Goal: Information Seeking & Learning: Learn about a topic

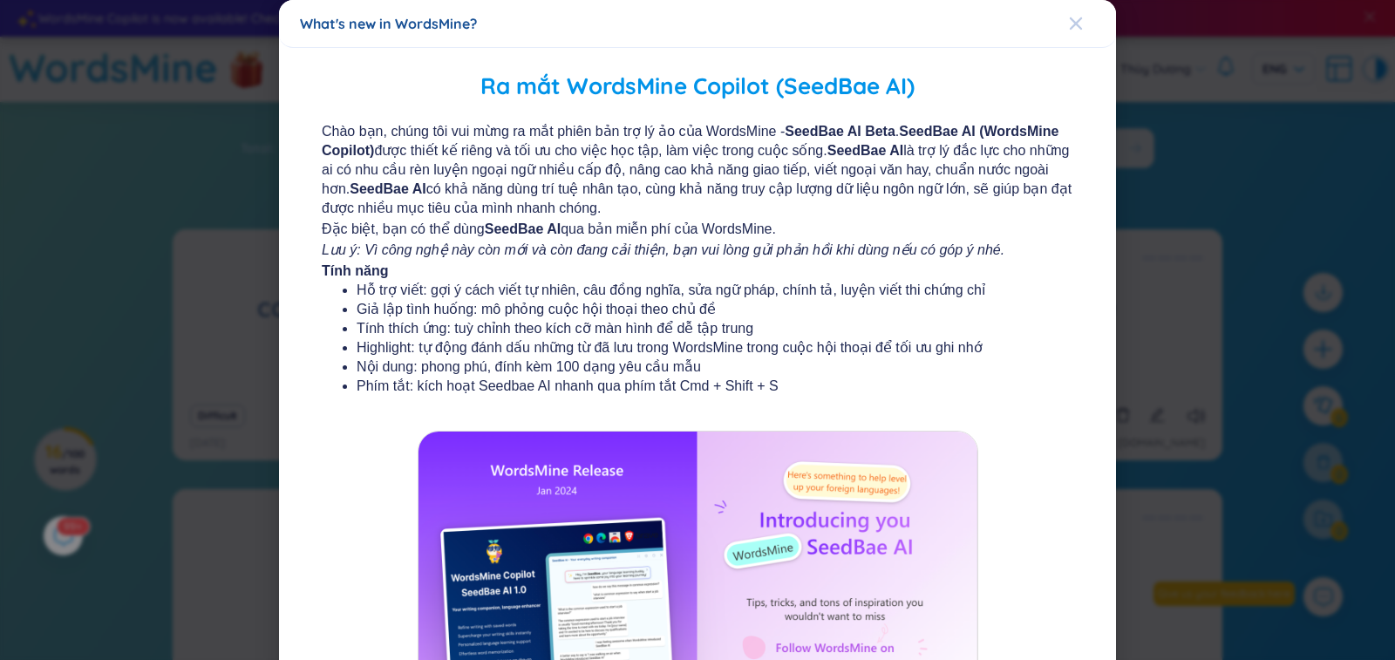
click at [1070, 37] on div "Close" at bounding box center [1076, 23] width 14 height 47
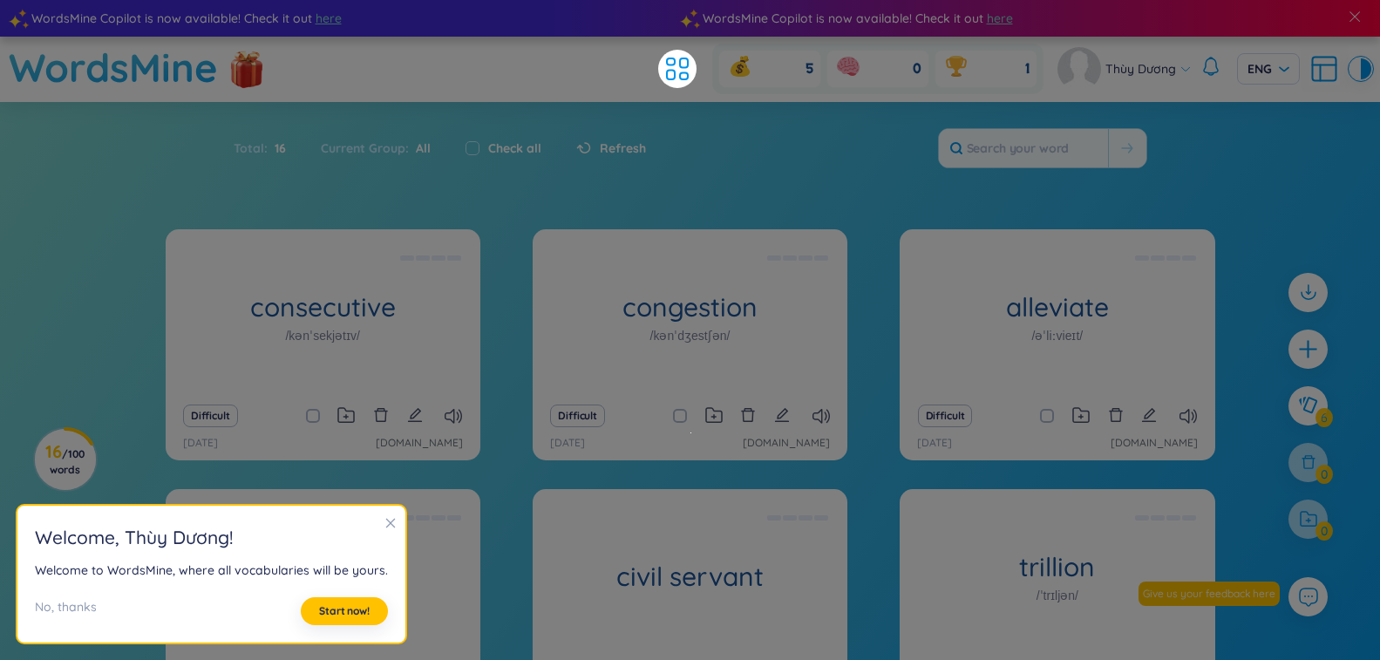
click at [730, 150] on div "Total : 16 Current Group : All Check all Refresh" at bounding box center [690, 156] width 1088 height 75
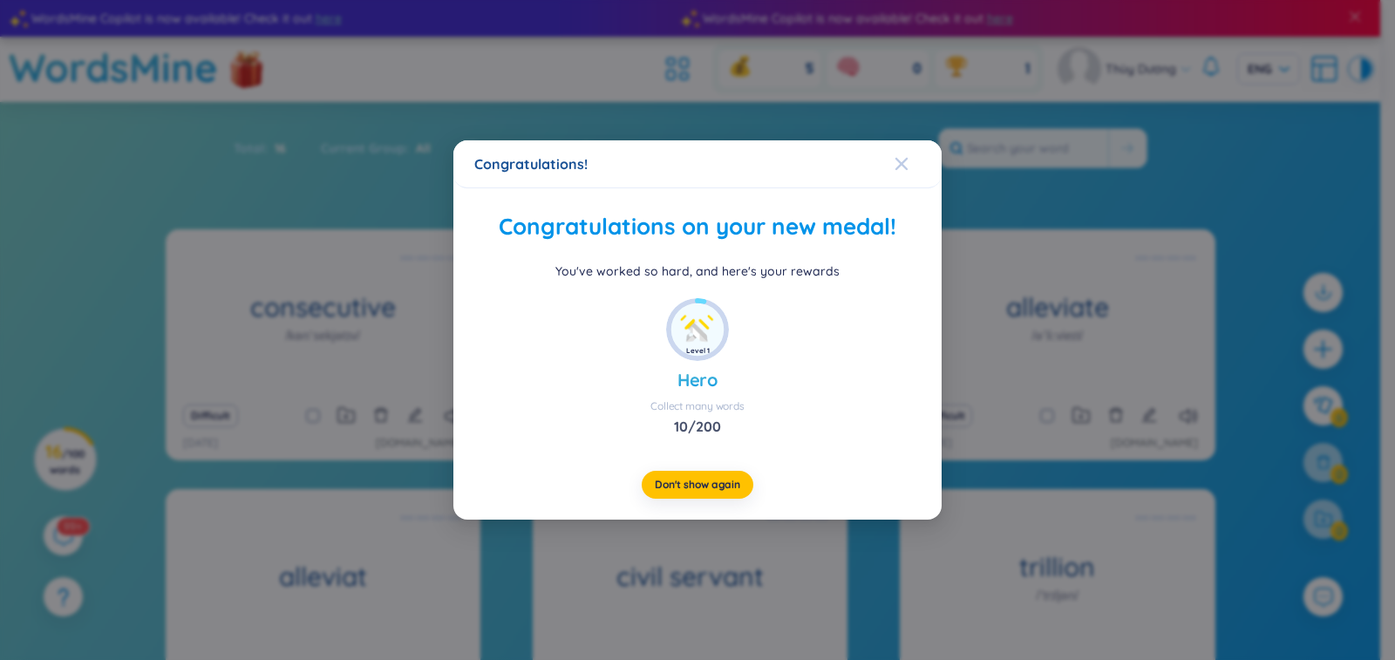
click at [906, 171] on div "Close" at bounding box center [901, 163] width 14 height 47
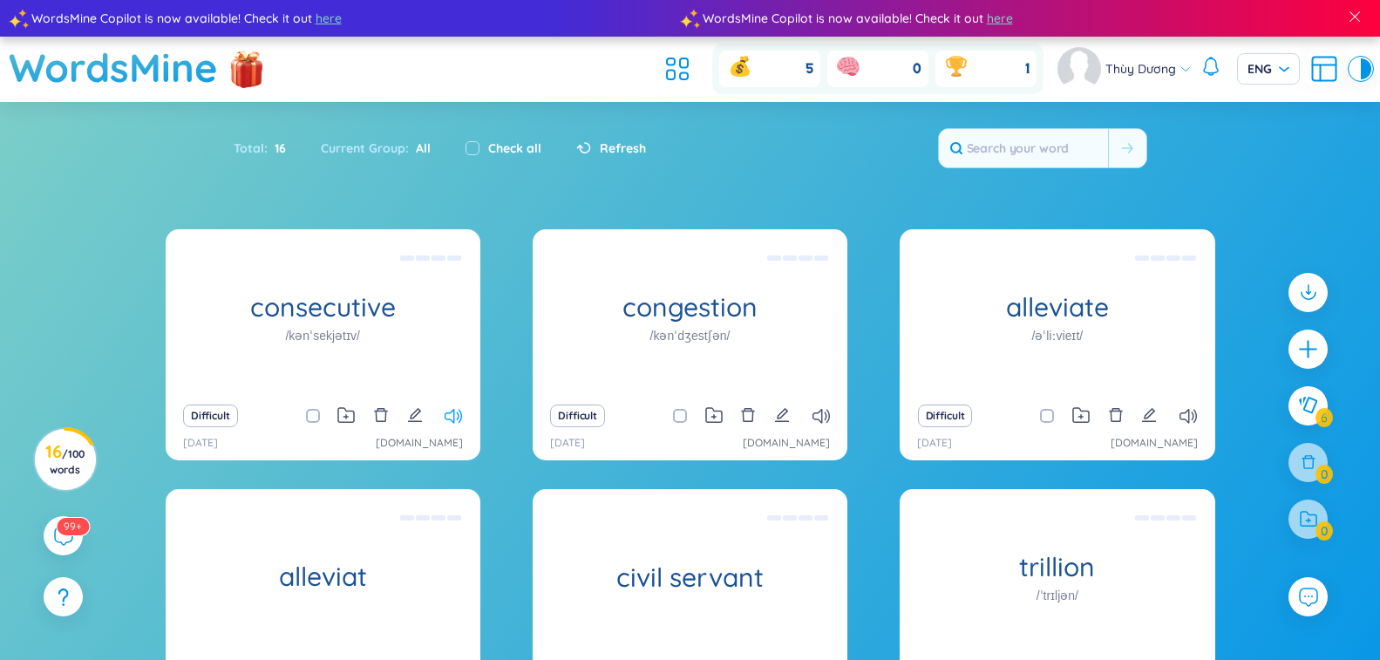
click at [455, 421] on icon at bounding box center [452, 416] width 17 height 15
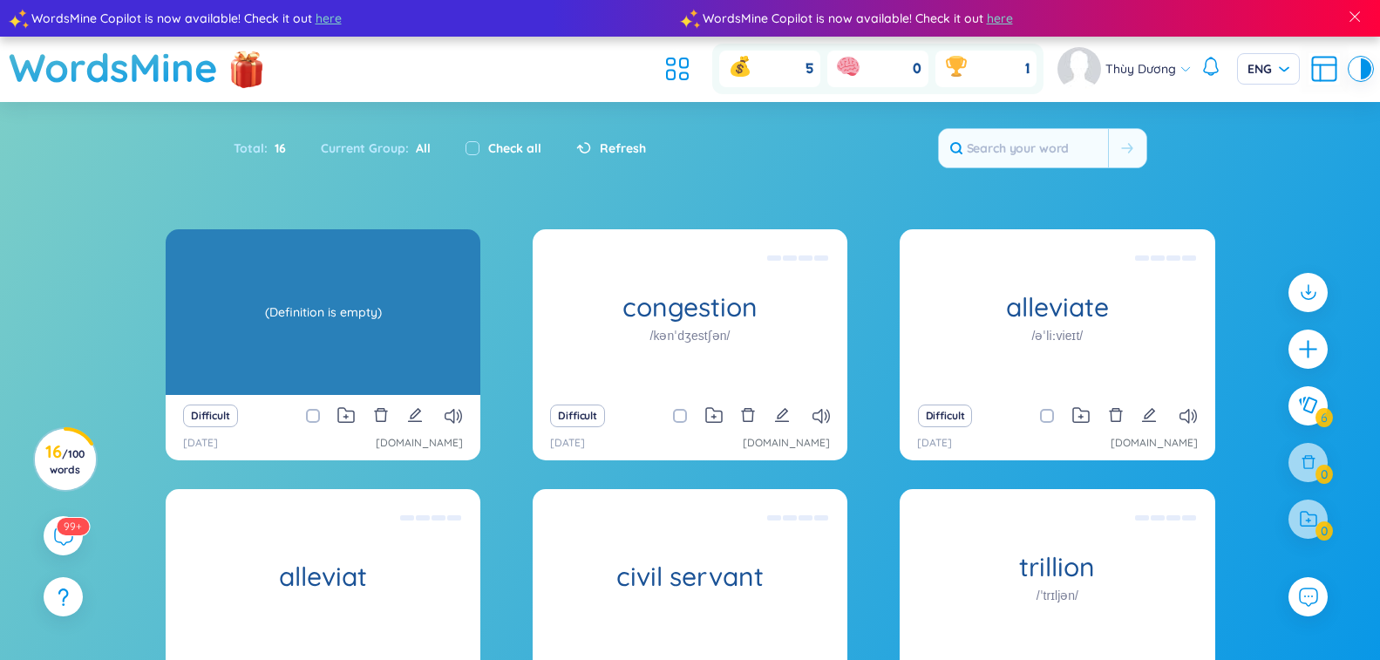
click at [434, 284] on div "consecutive /kənˈsekjətɪv/ (Definition is empty)" at bounding box center [323, 312] width 315 height 166
click at [417, 302] on div "(Definition is empty)" at bounding box center [322, 312] width 297 height 157
click at [420, 310] on div "consecutive /kənˈsekjətɪv/ (Definition is empty)" at bounding box center [323, 312] width 315 height 166
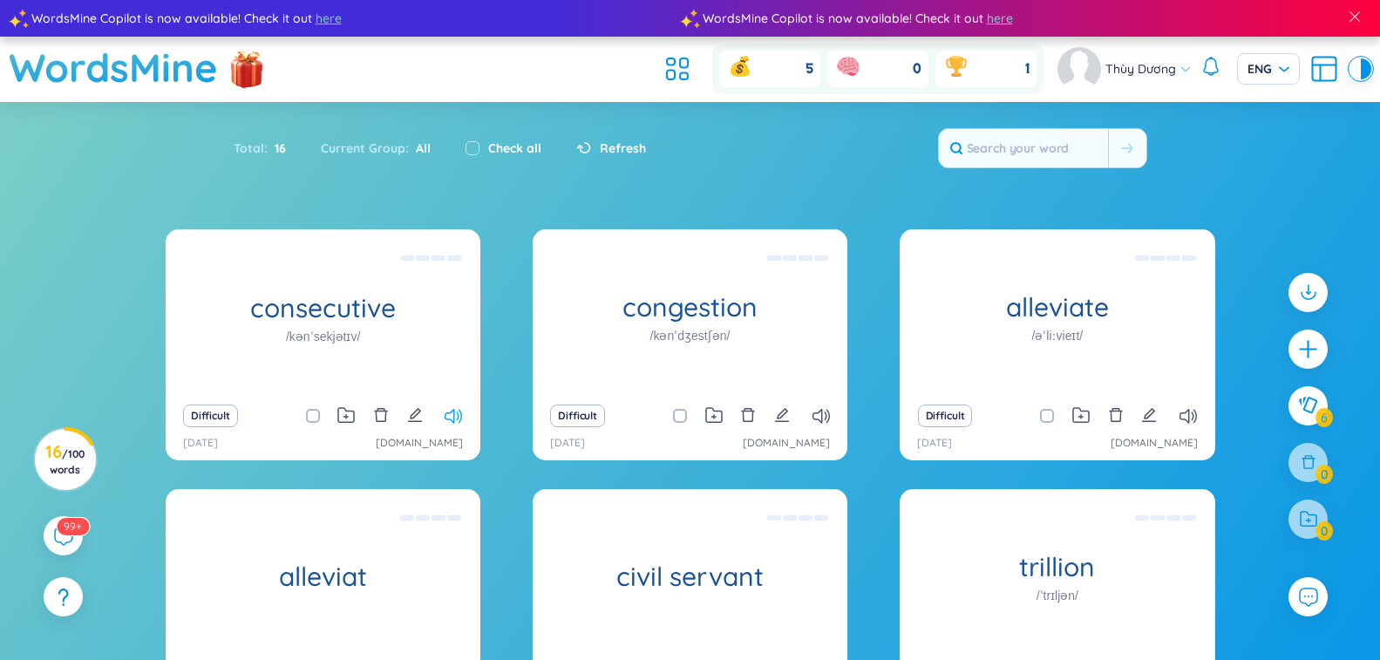
click at [453, 415] on icon at bounding box center [452, 416] width 17 height 15
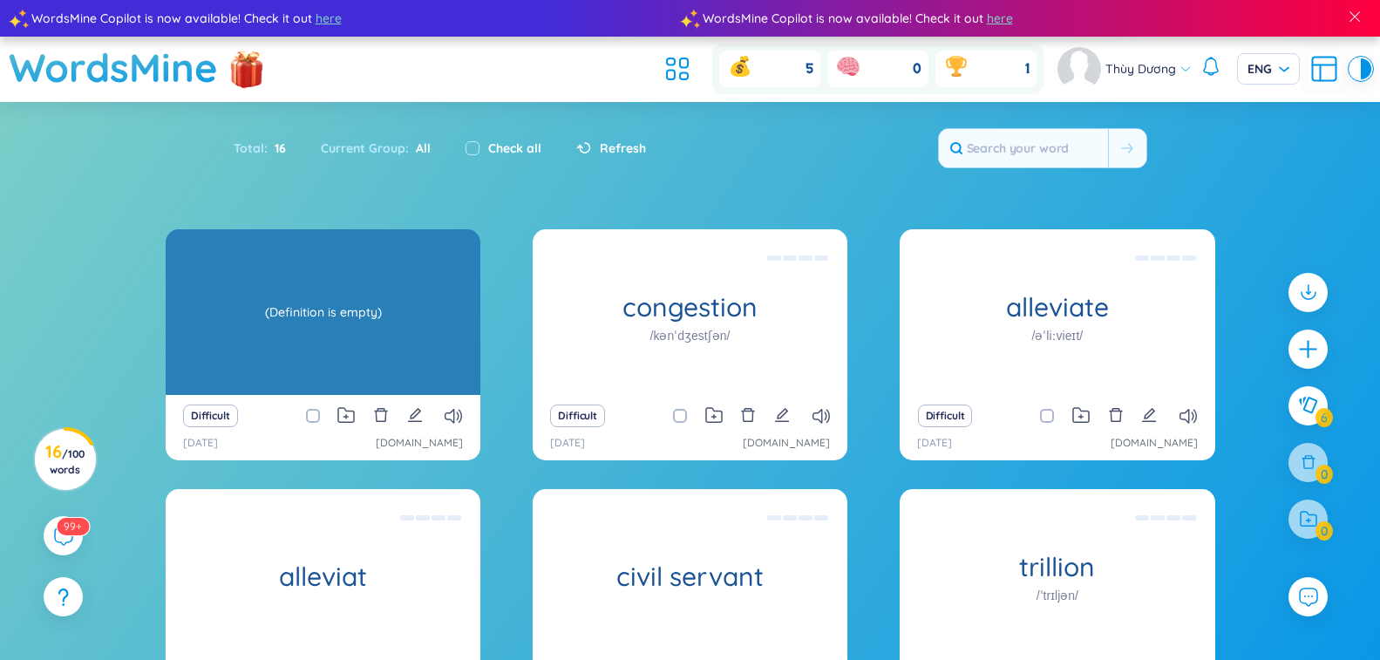
click at [263, 356] on div "consecutive /kənˈsekjətɪv/" at bounding box center [323, 312] width 315 height 166
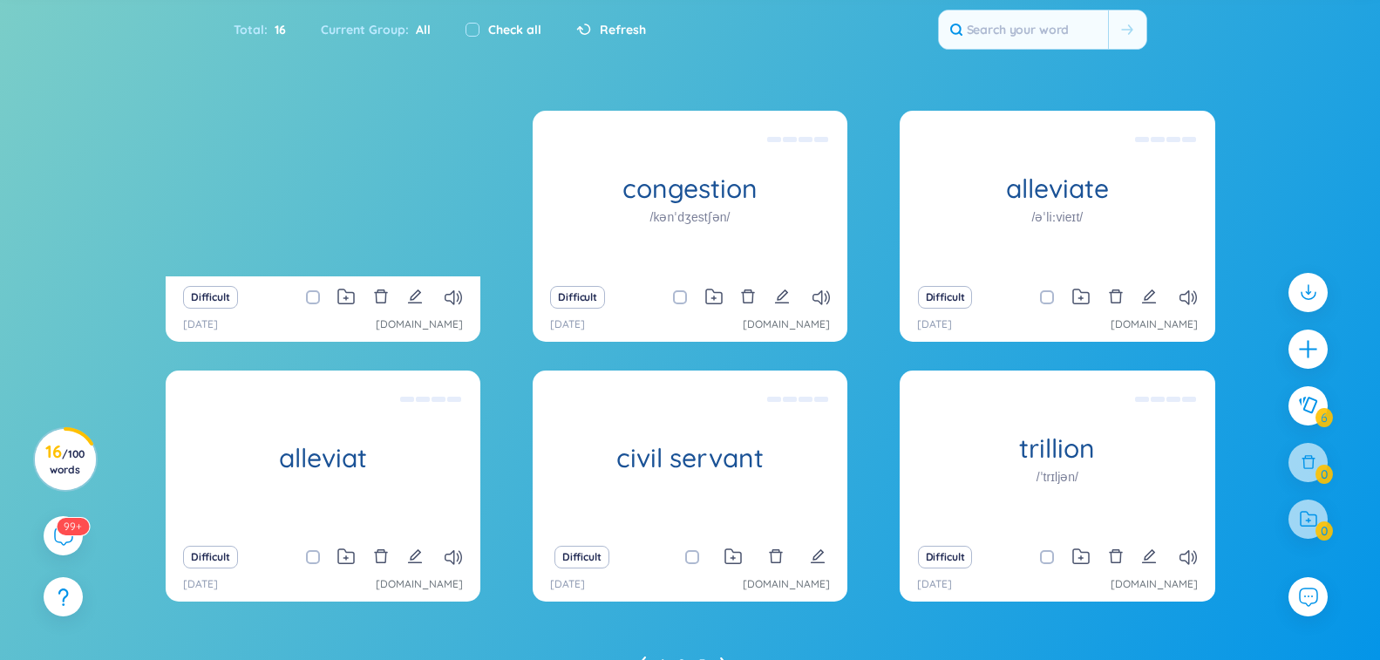
scroll to position [31, 0]
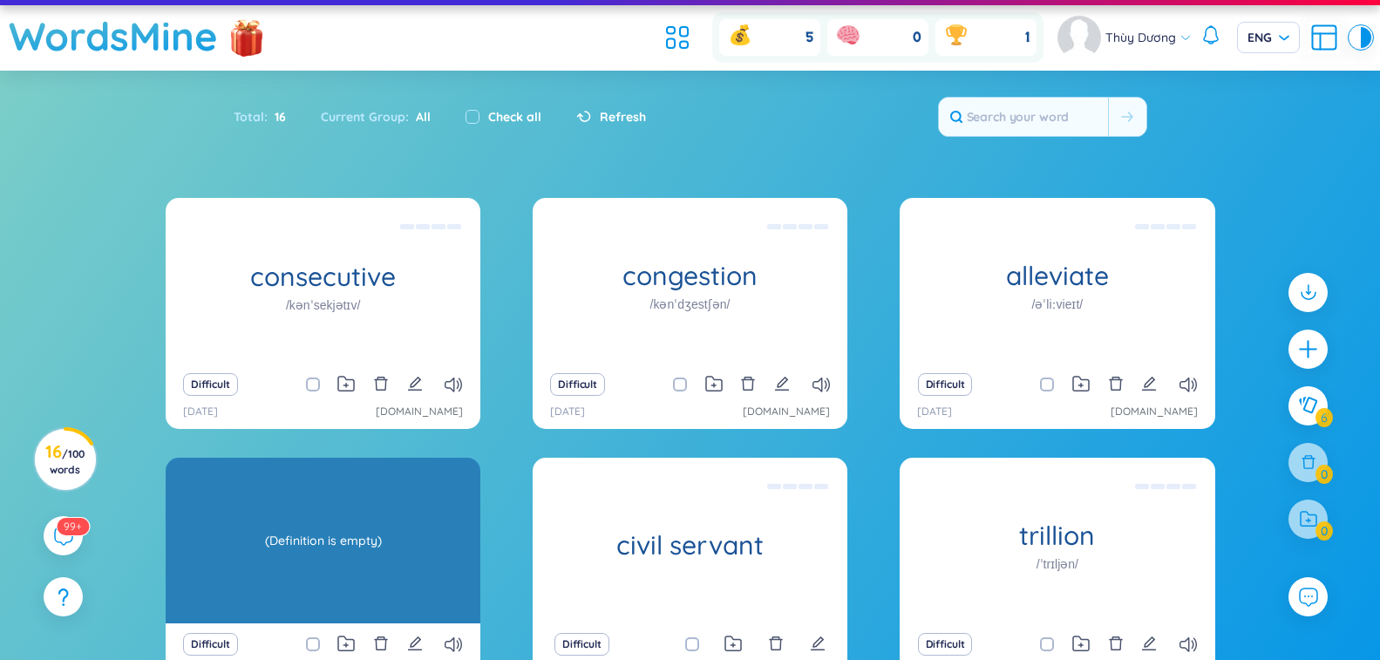
click at [309, 538] on div "alleviat (Definition is empty)" at bounding box center [323, 541] width 315 height 166
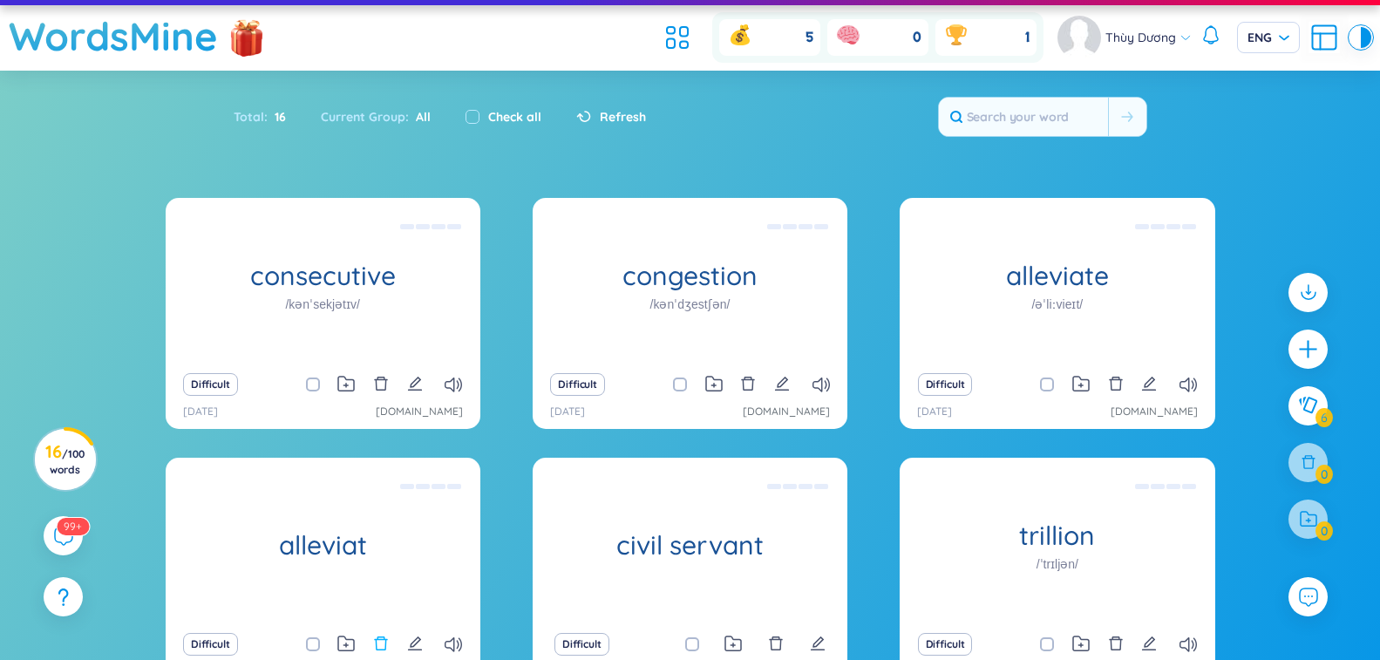
scroll to position [119, 0]
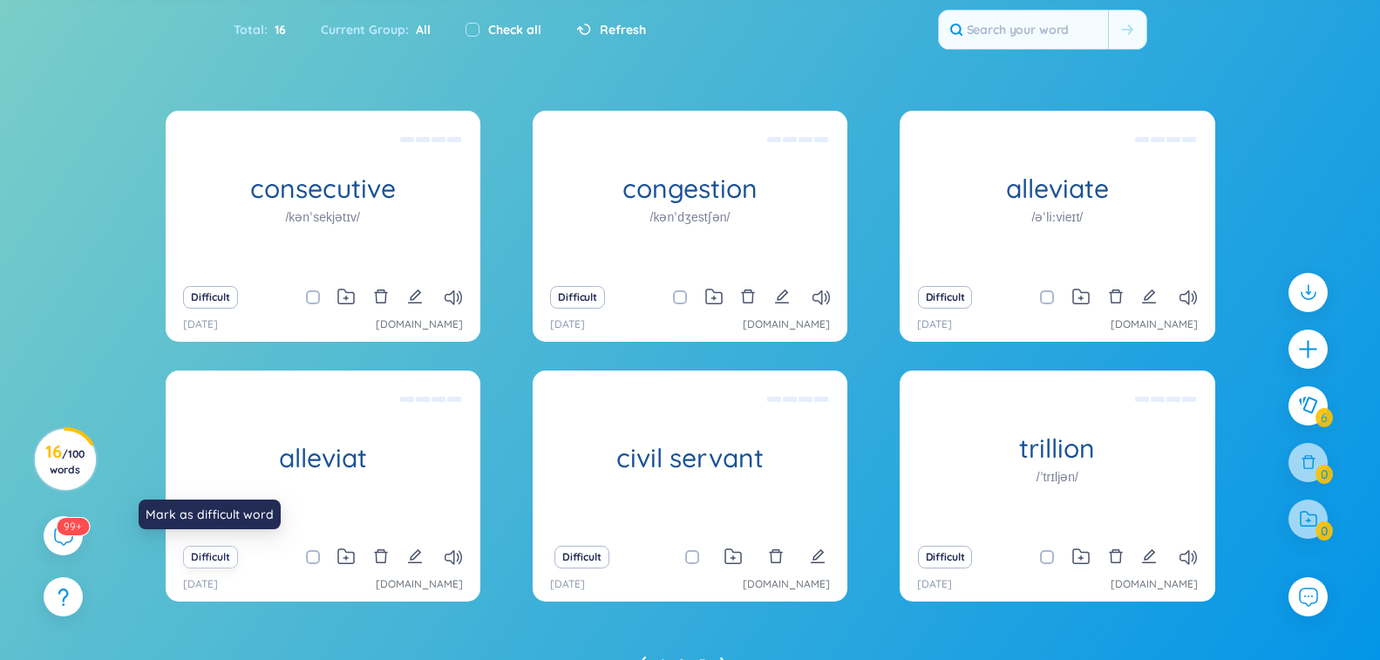
click at [222, 561] on button "Difficult" at bounding box center [210, 557] width 55 height 23
click at [383, 557] on icon "delete" at bounding box center [381, 556] width 16 height 16
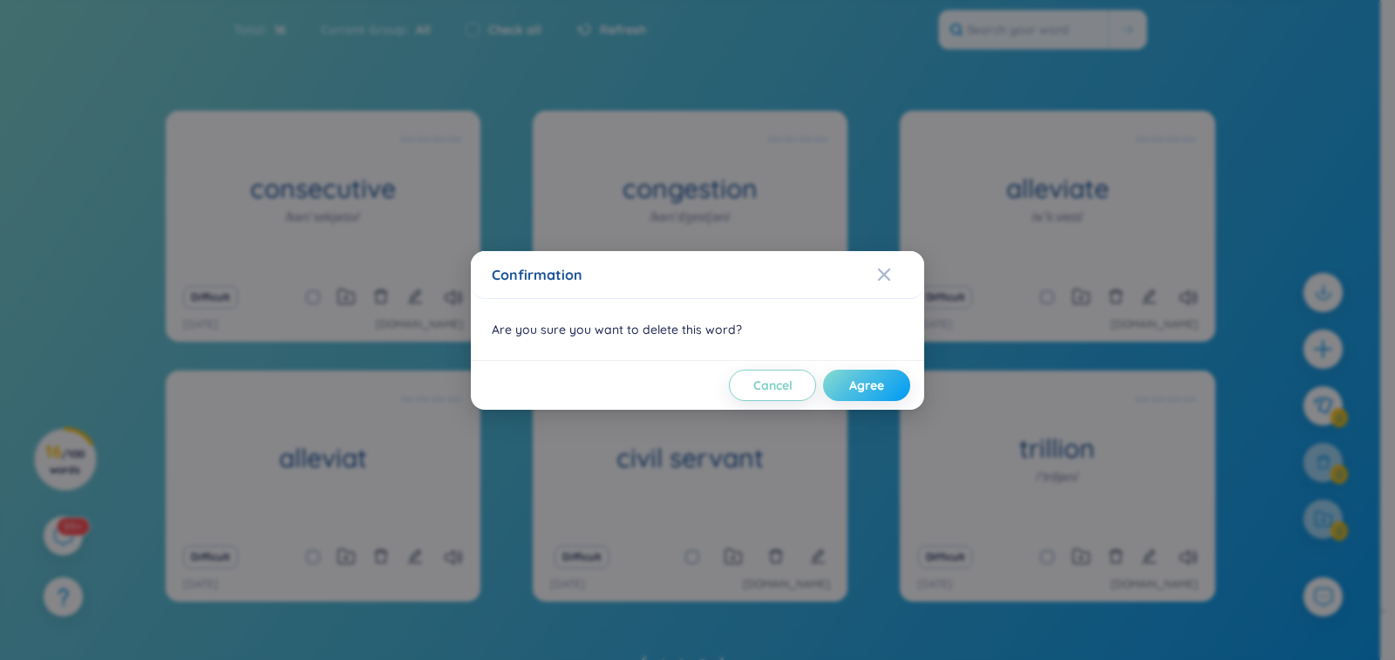
click at [858, 388] on span "Agree" at bounding box center [866, 385] width 35 height 17
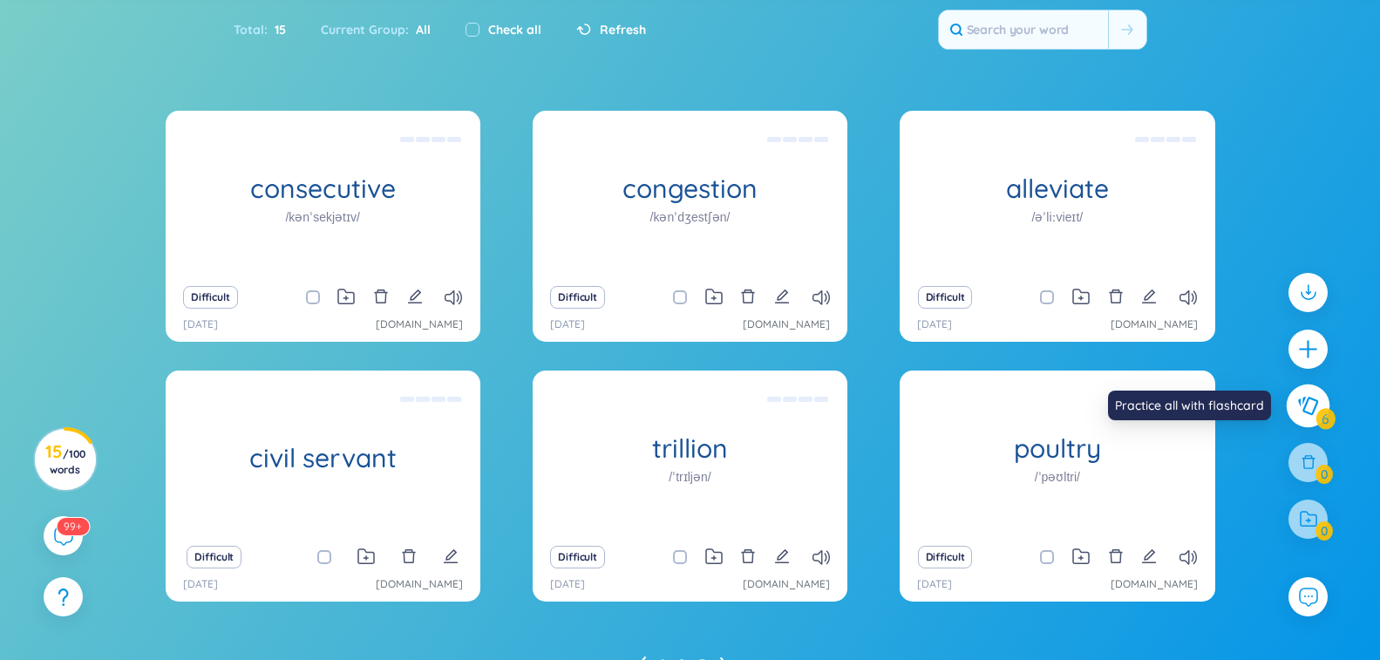
click at [1305, 404] on icon at bounding box center [1308, 406] width 20 height 18
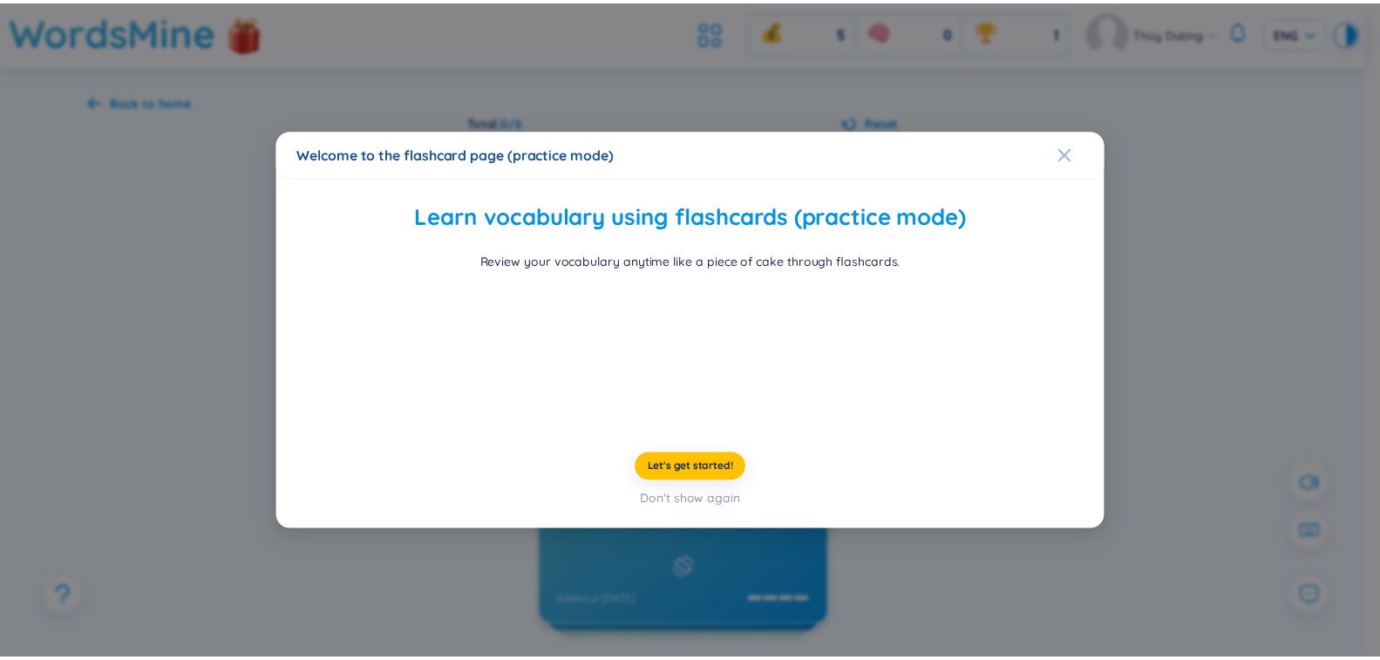
scroll to position [3, 0]
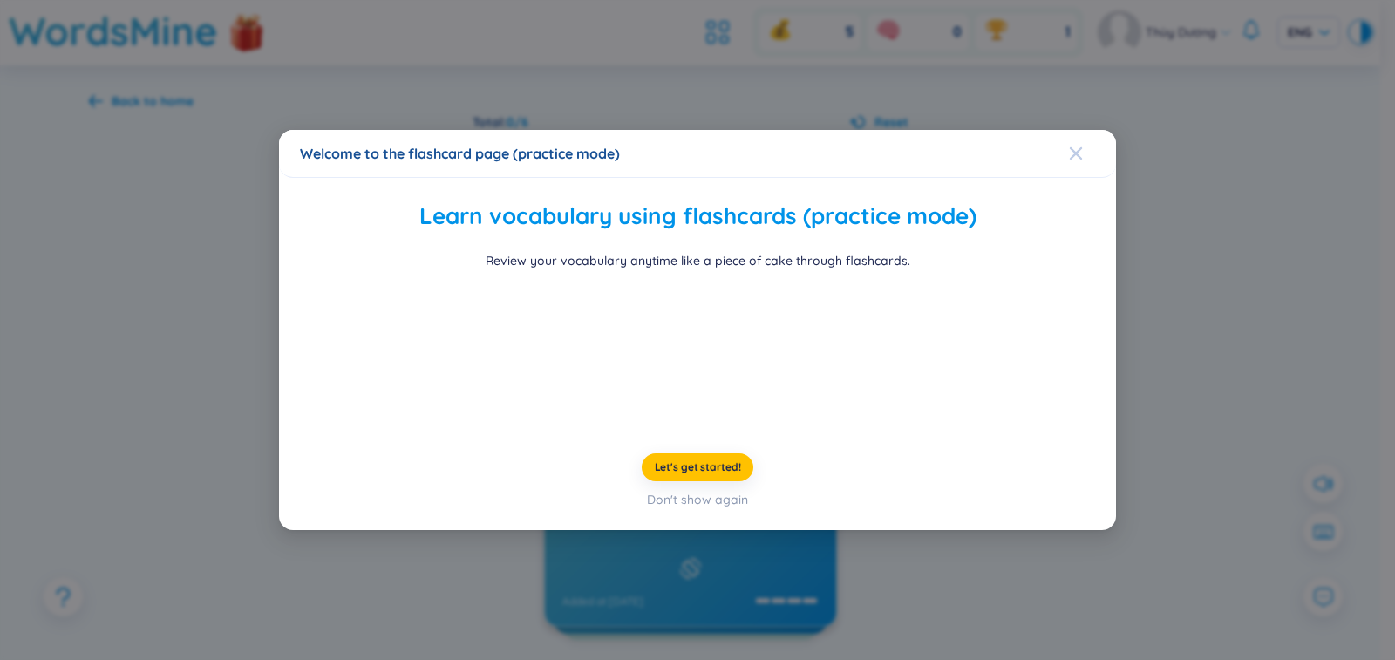
click at [1069, 146] on icon "Close" at bounding box center [1076, 153] width 14 height 14
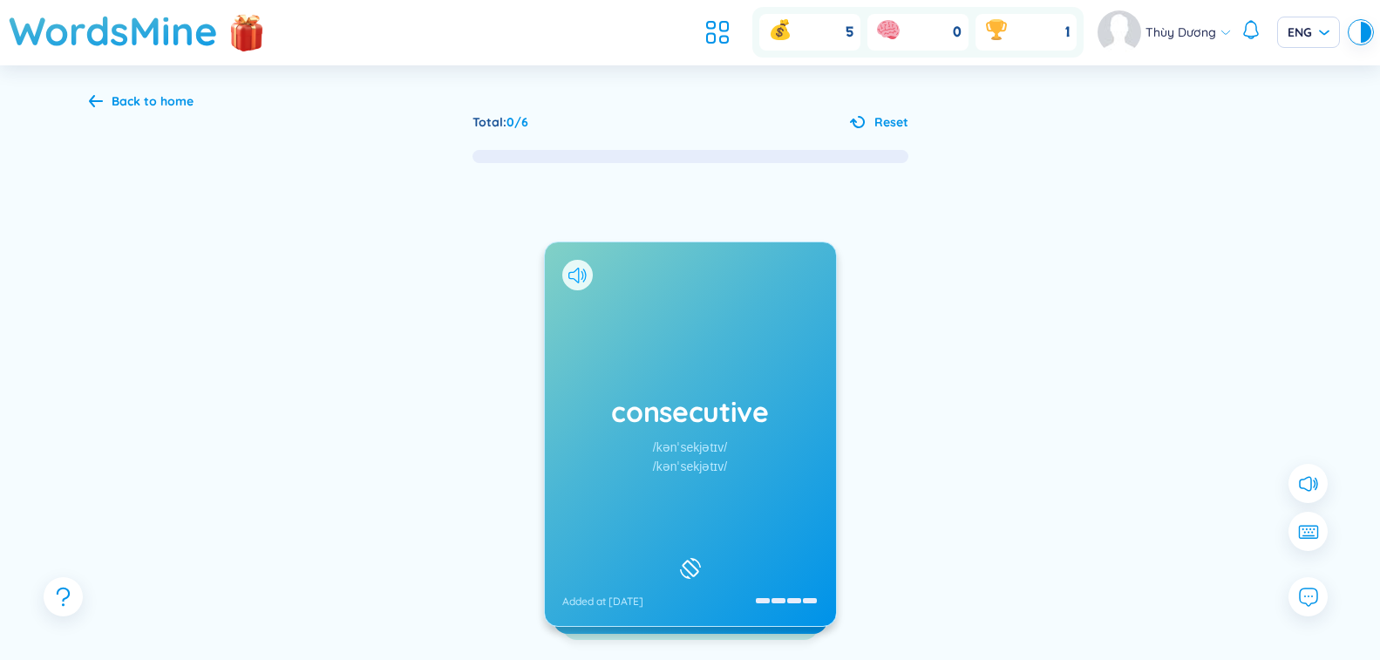
click at [582, 280] on icon at bounding box center [577, 276] width 18 height 16
click at [702, 553] on div at bounding box center [690, 568] width 30 height 30
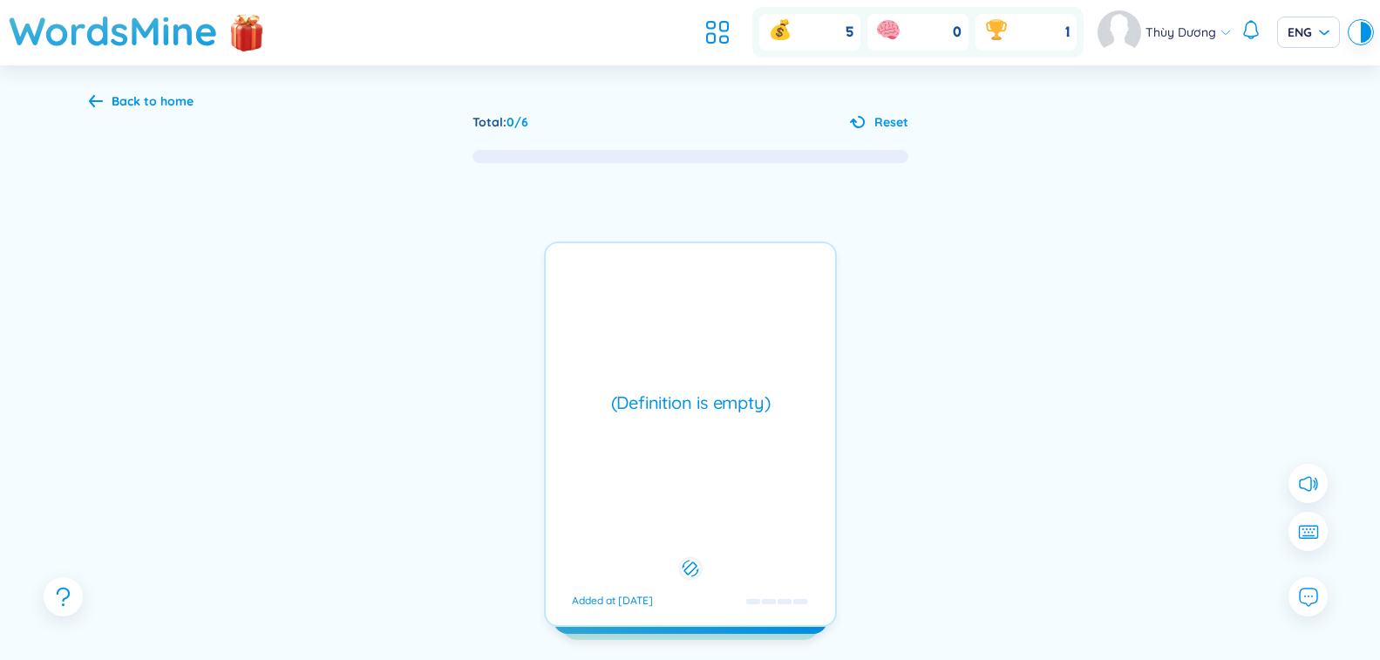
click at [724, 409] on div "(Definition is empty)" at bounding box center [690, 402] width 272 height 24
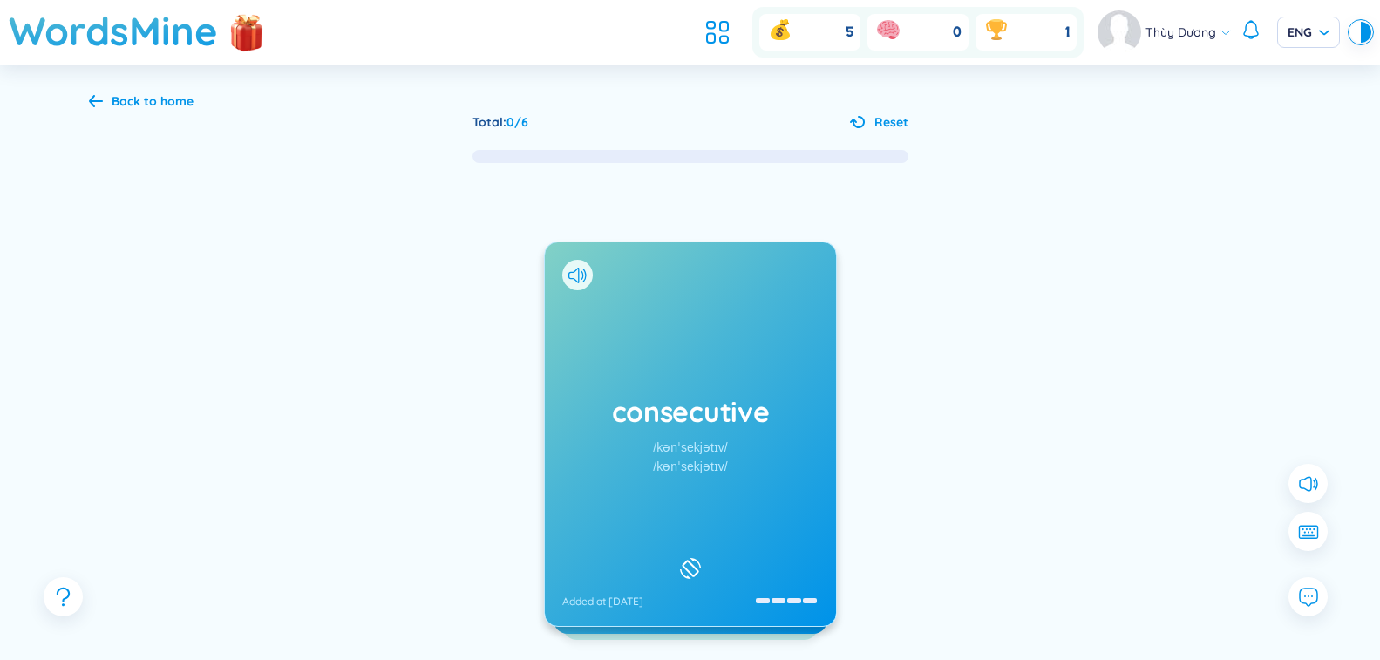
click at [724, 405] on div "consecutive /kənˈsekjətɪv/ /kənˈsekjətɪv/ Added at [DATE] (Definition is empty)…" at bounding box center [690, 433] width 293 height 385
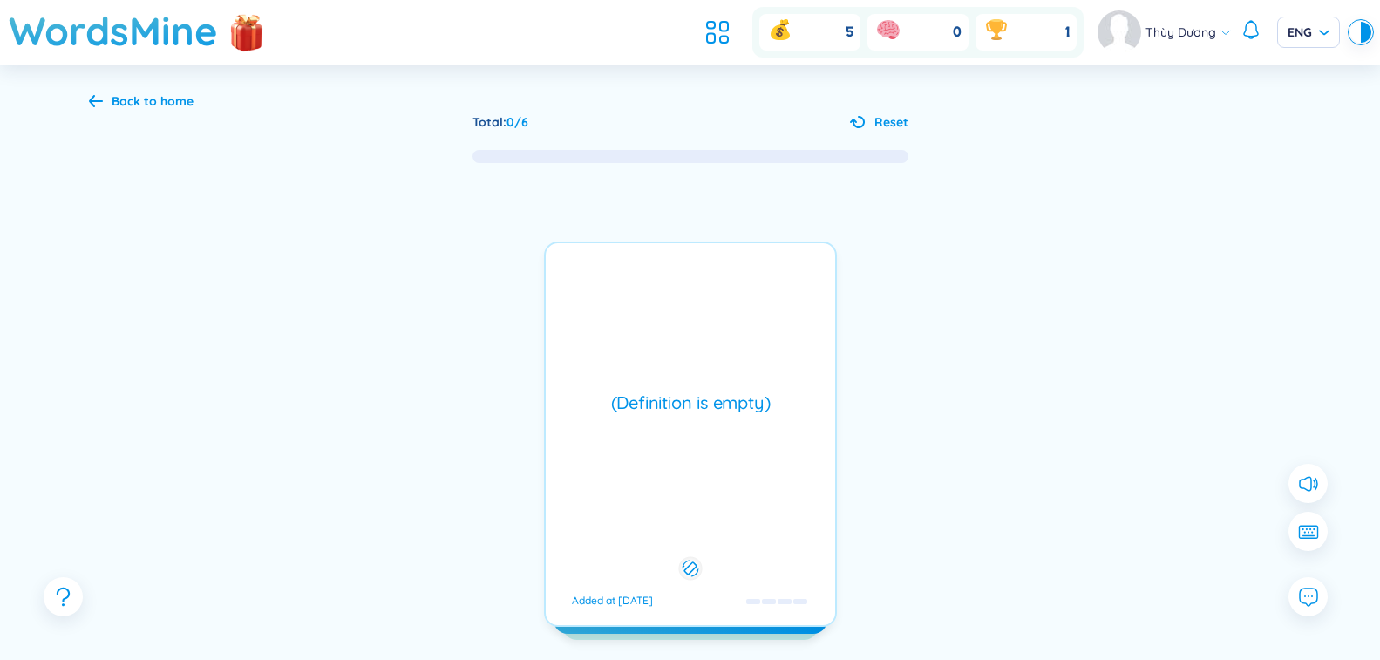
click at [724, 404] on div "(Definition is empty)" at bounding box center [690, 402] width 272 height 24
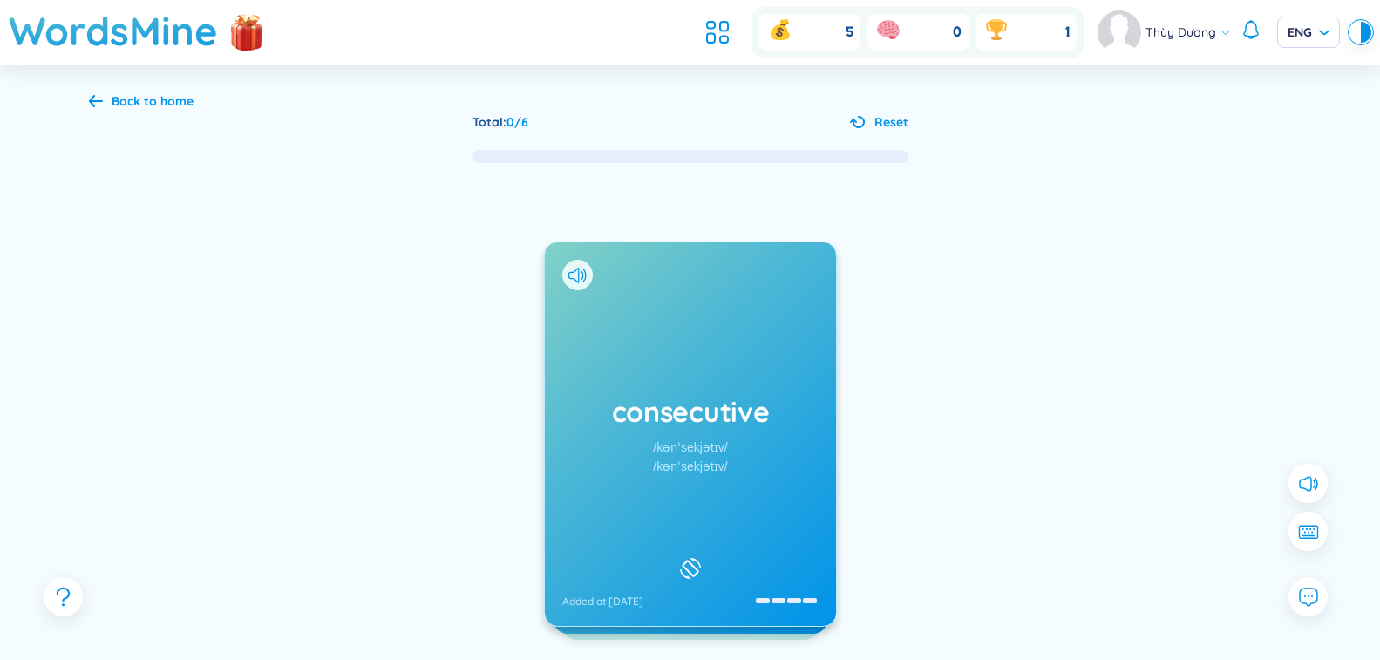
click at [724, 404] on h1 "consecutive" at bounding box center [690, 411] width 256 height 38
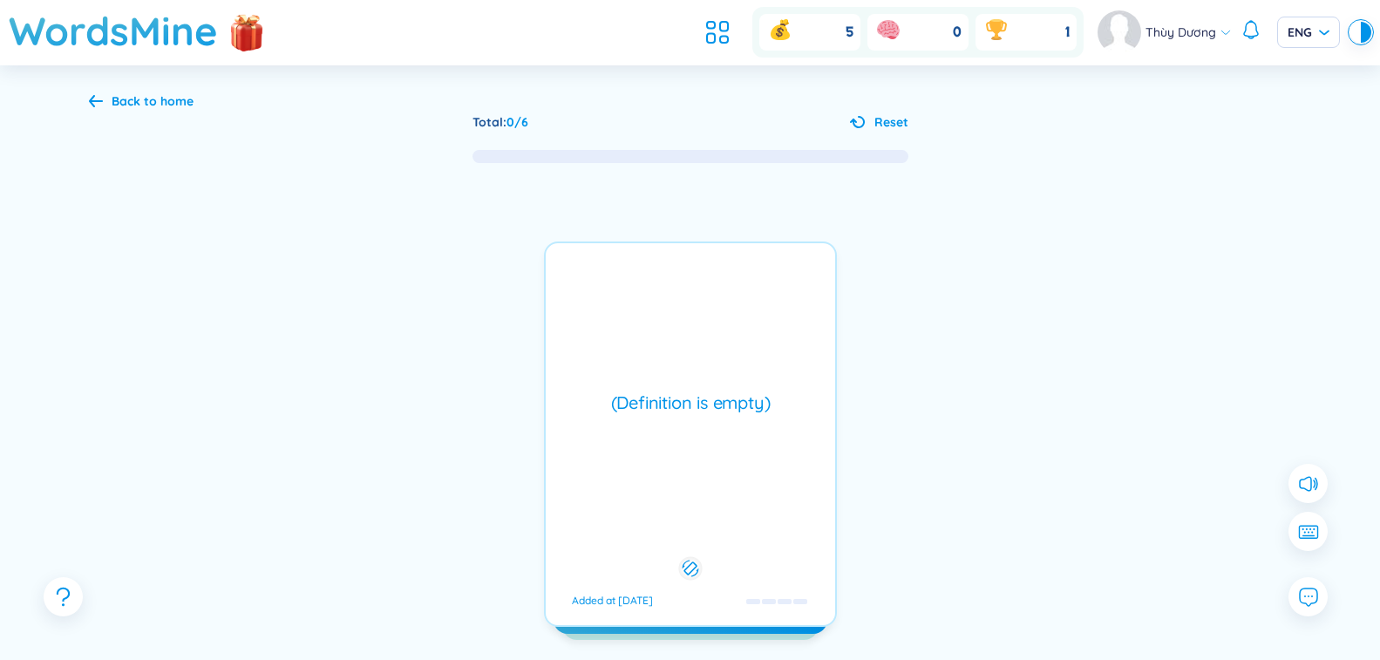
click at [608, 601] on div "Added at [DATE]" at bounding box center [612, 601] width 81 height 14
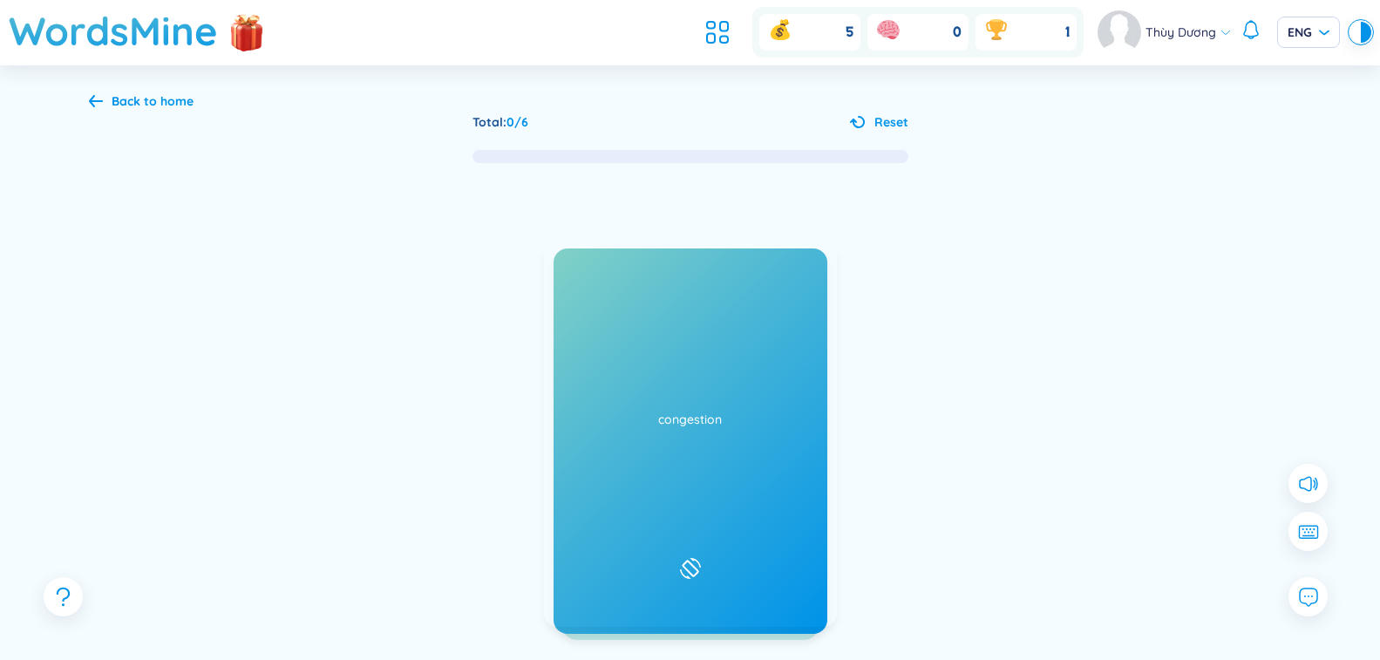
click at [772, 420] on h1 "consecutive" at bounding box center [690, 411] width 256 height 38
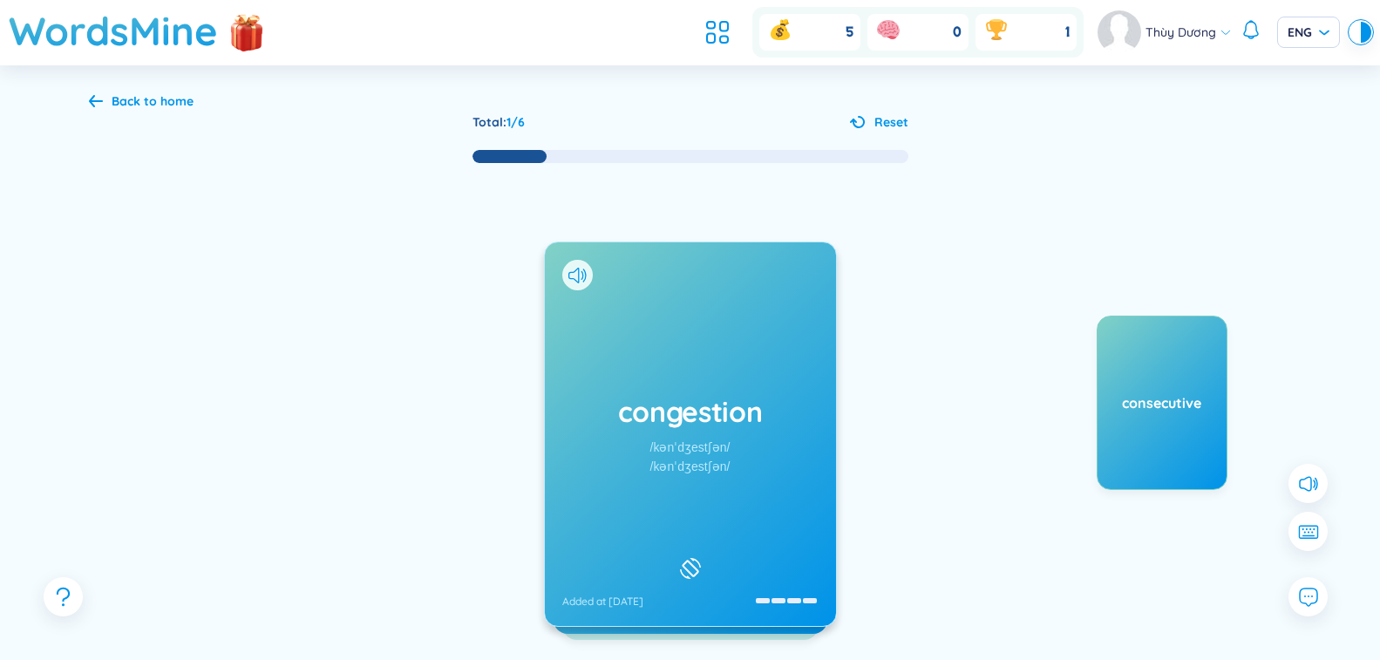
click at [728, 437] on div "congestion /kənˈdʒestʃən/ /kənˈdʒestʃən/ Added at [DATE]" at bounding box center [690, 433] width 291 height 383
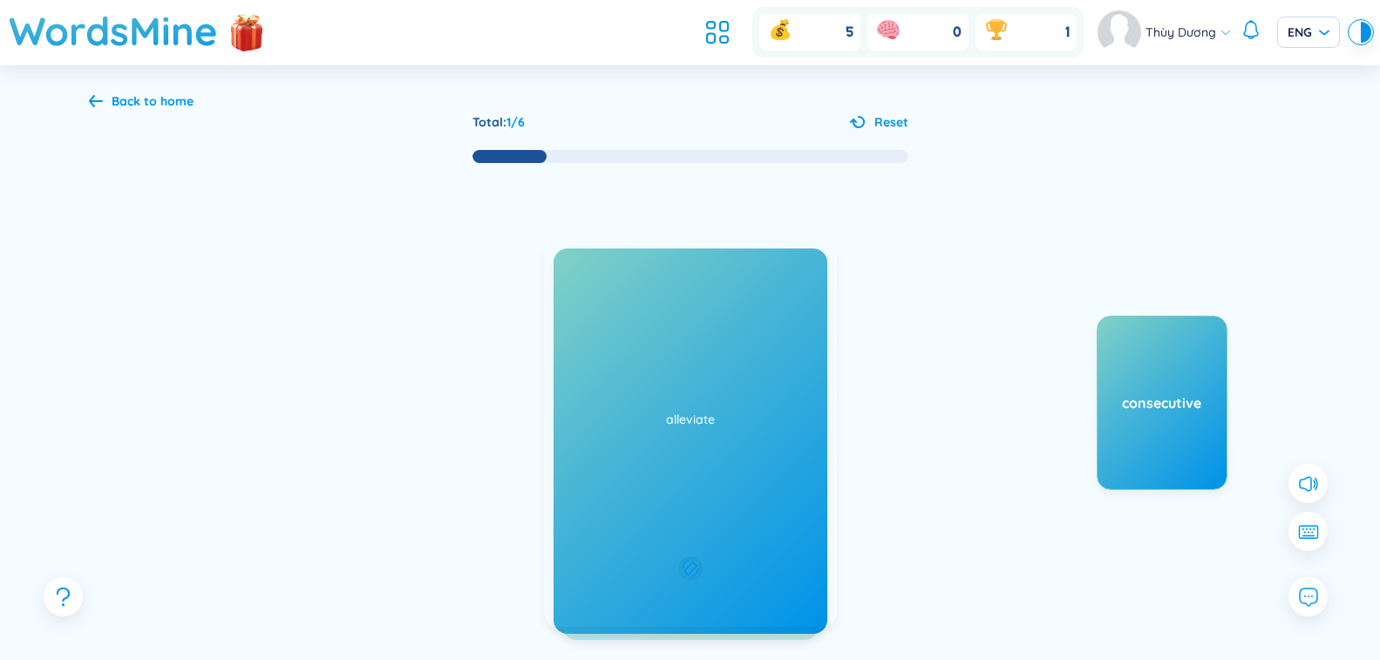
click at [728, 437] on div "(Definition is empty) Added at [DATE]" at bounding box center [690, 433] width 293 height 385
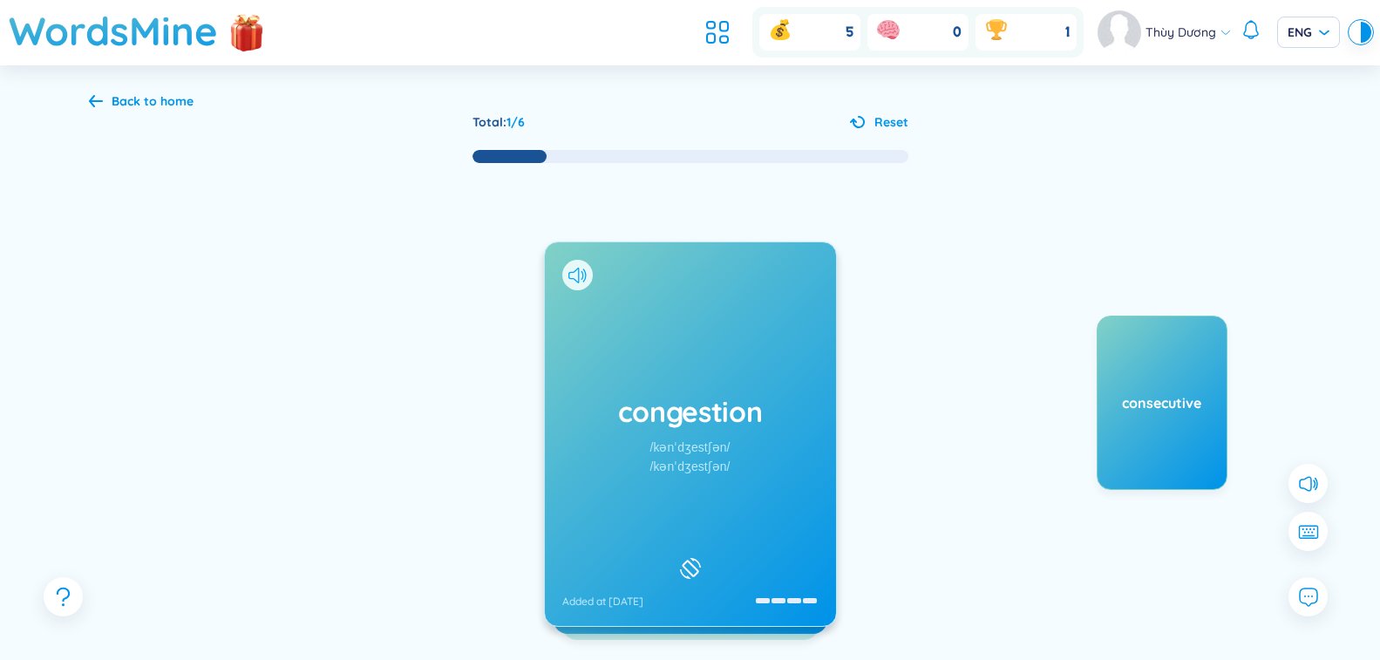
click at [579, 278] on icon at bounding box center [577, 276] width 18 height 16
click at [103, 105] on div "Back to home" at bounding box center [141, 101] width 105 height 19
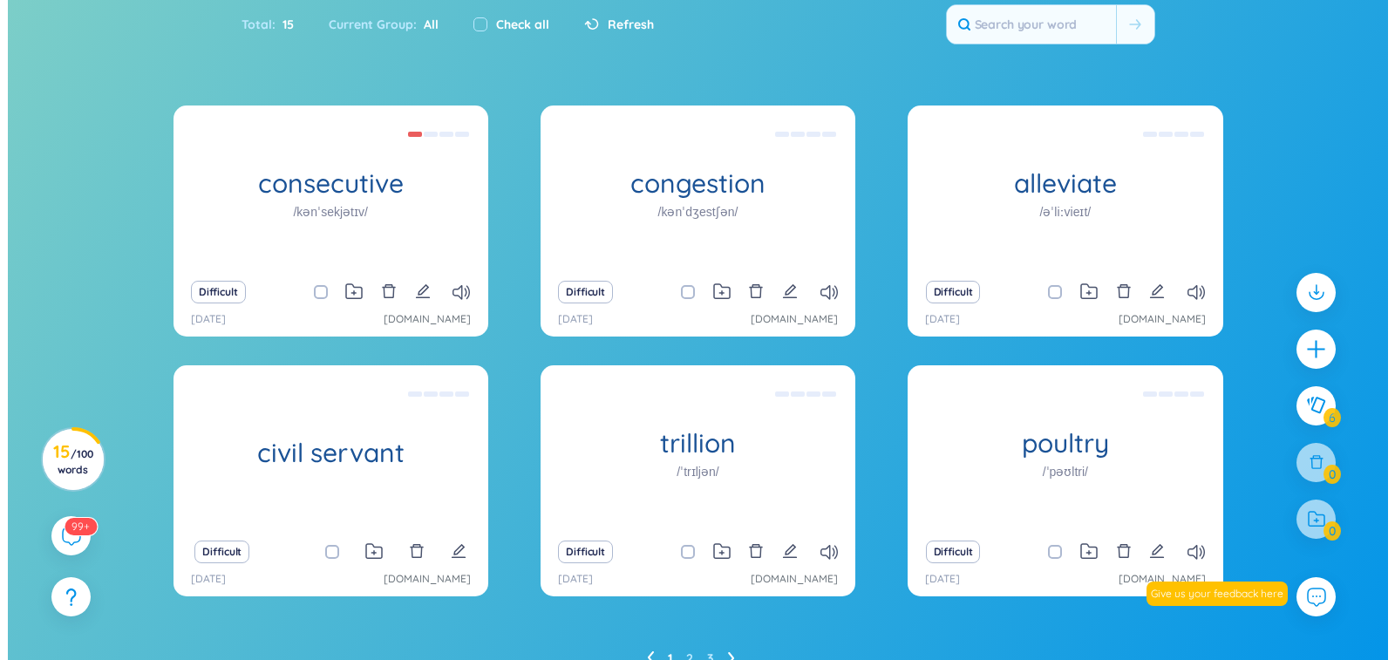
scroll to position [169, 0]
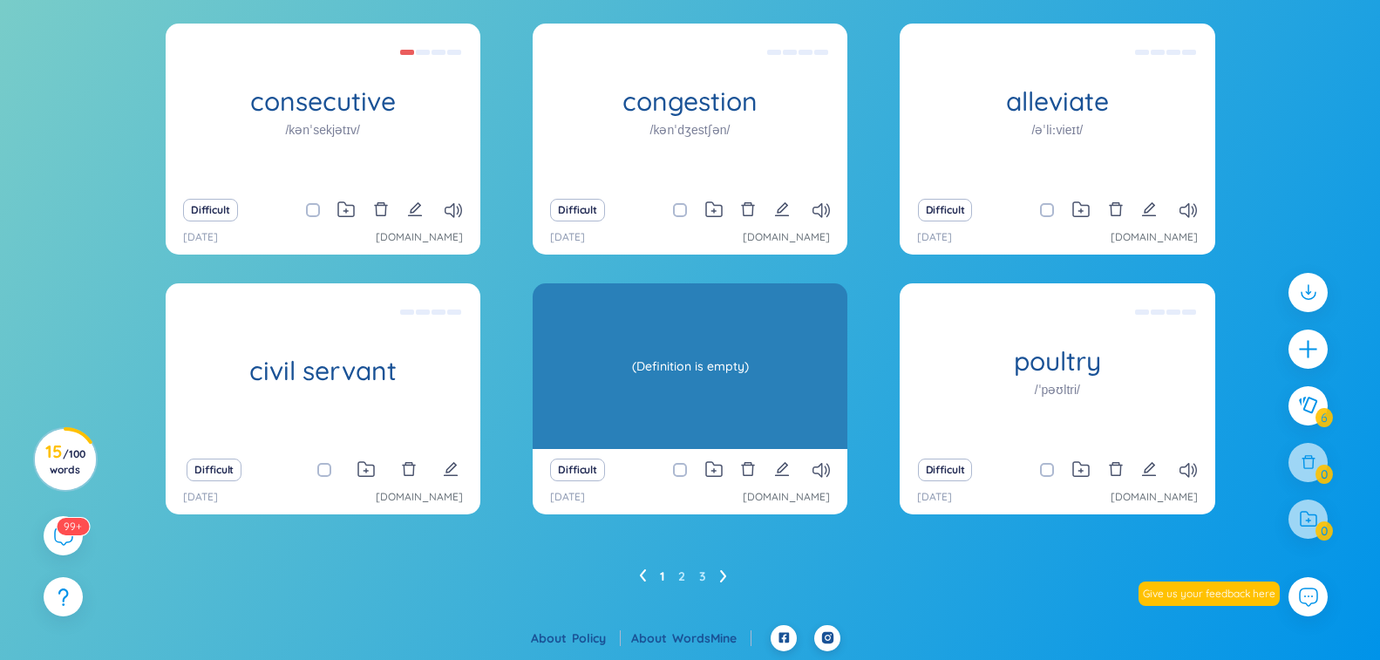
click at [632, 435] on div "(Definition is empty)" at bounding box center [689, 366] width 297 height 157
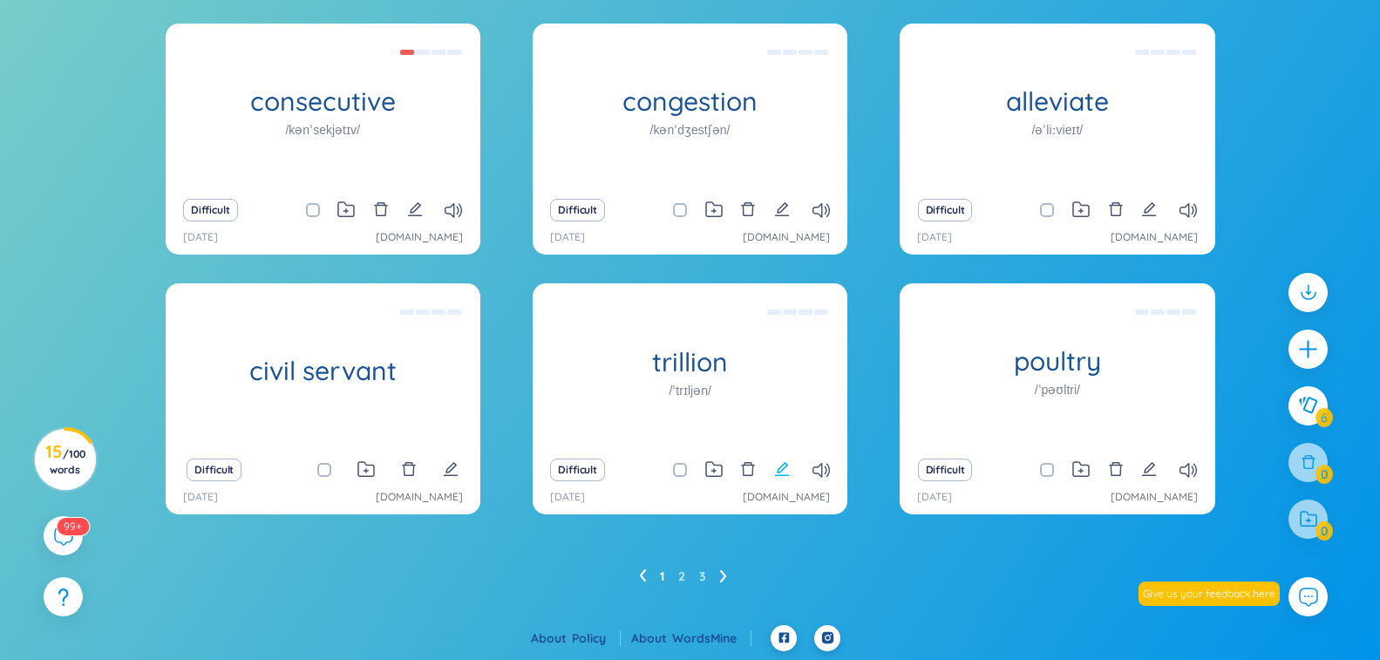
click at [783, 476] on icon "edit" at bounding box center [782, 469] width 16 height 16
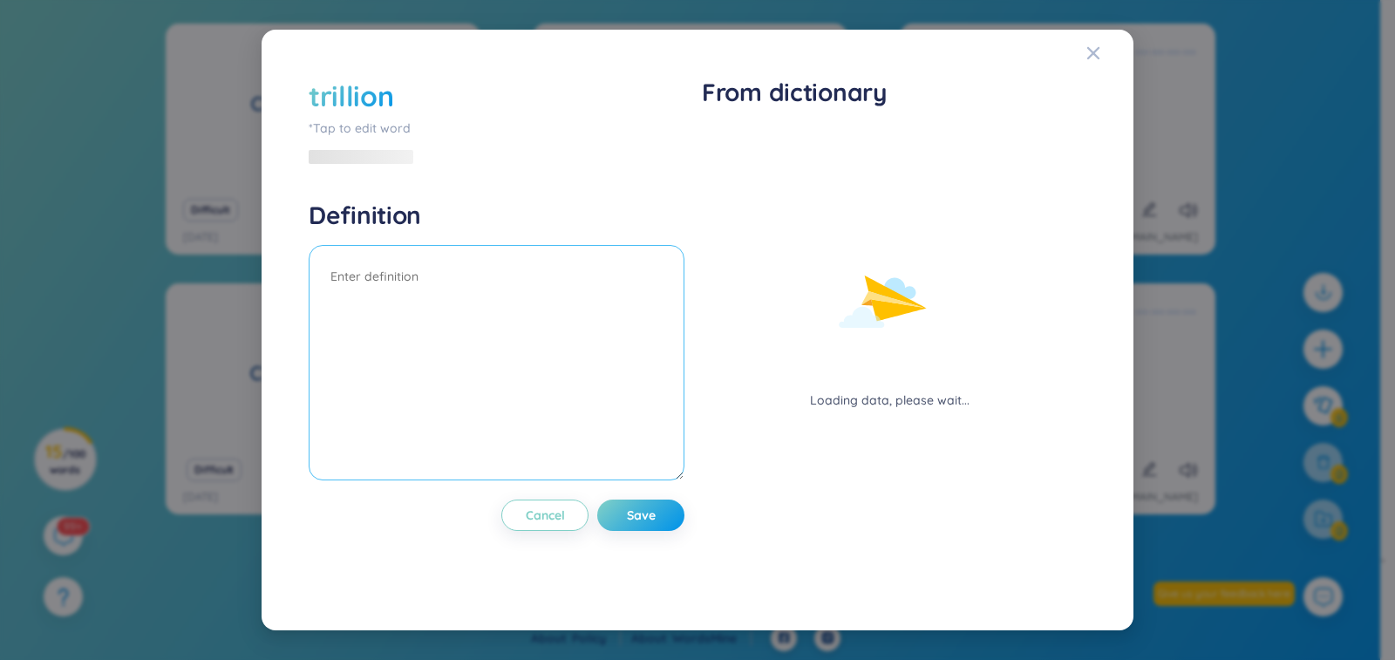
click at [407, 267] on textarea at bounding box center [497, 362] width 376 height 235
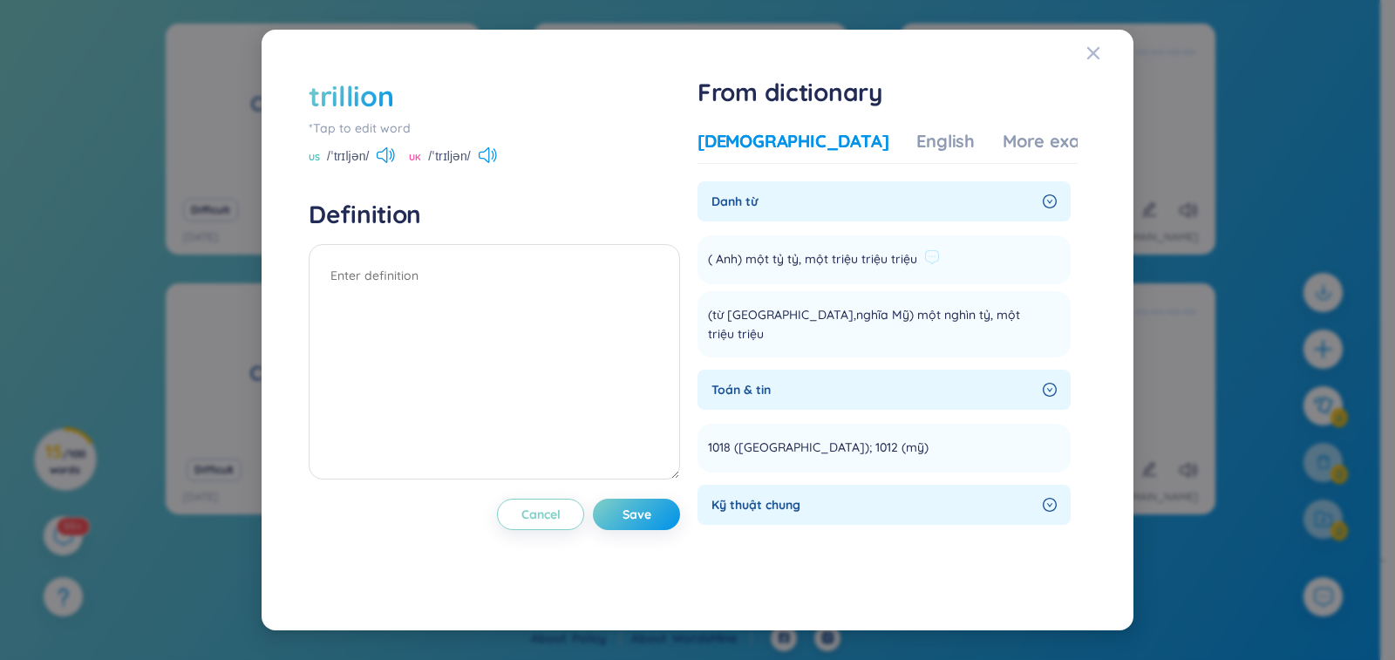
click at [843, 267] on span "( Anh) một tỷ tỷ, một triệu triệu triệu" at bounding box center [812, 259] width 209 height 21
click at [823, 193] on span "Danh từ" at bounding box center [873, 201] width 324 height 19
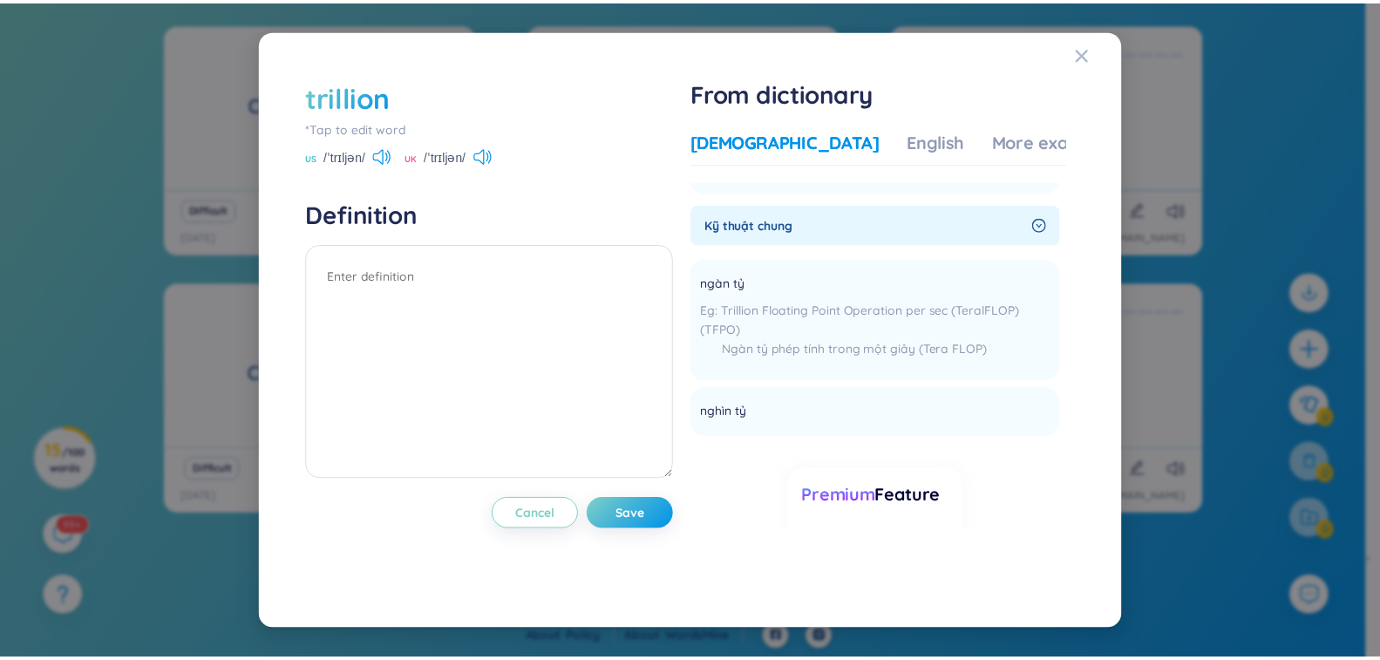
scroll to position [226, 0]
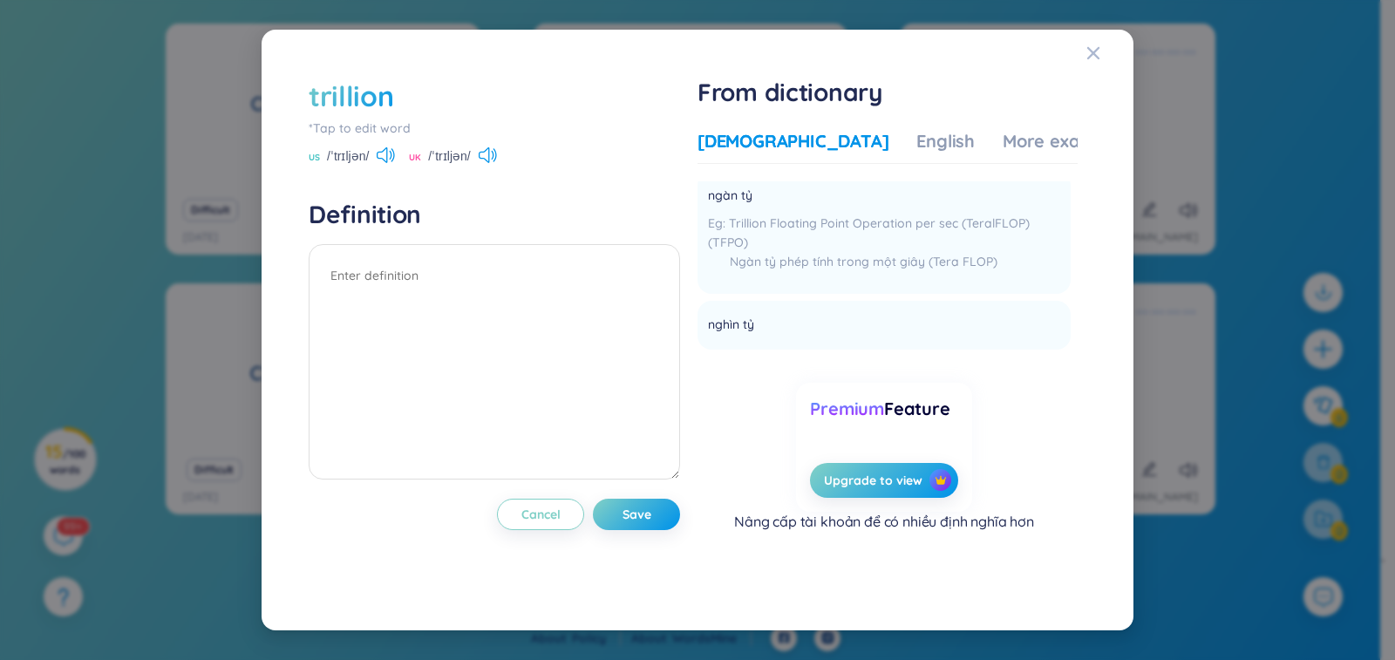
click at [93, 238] on div "trillion *Tap to edit word US /ˈtrɪljən/ UK /ˈtrɪljən/ Definition Cancel Save F…" at bounding box center [697, 330] width 1395 height 660
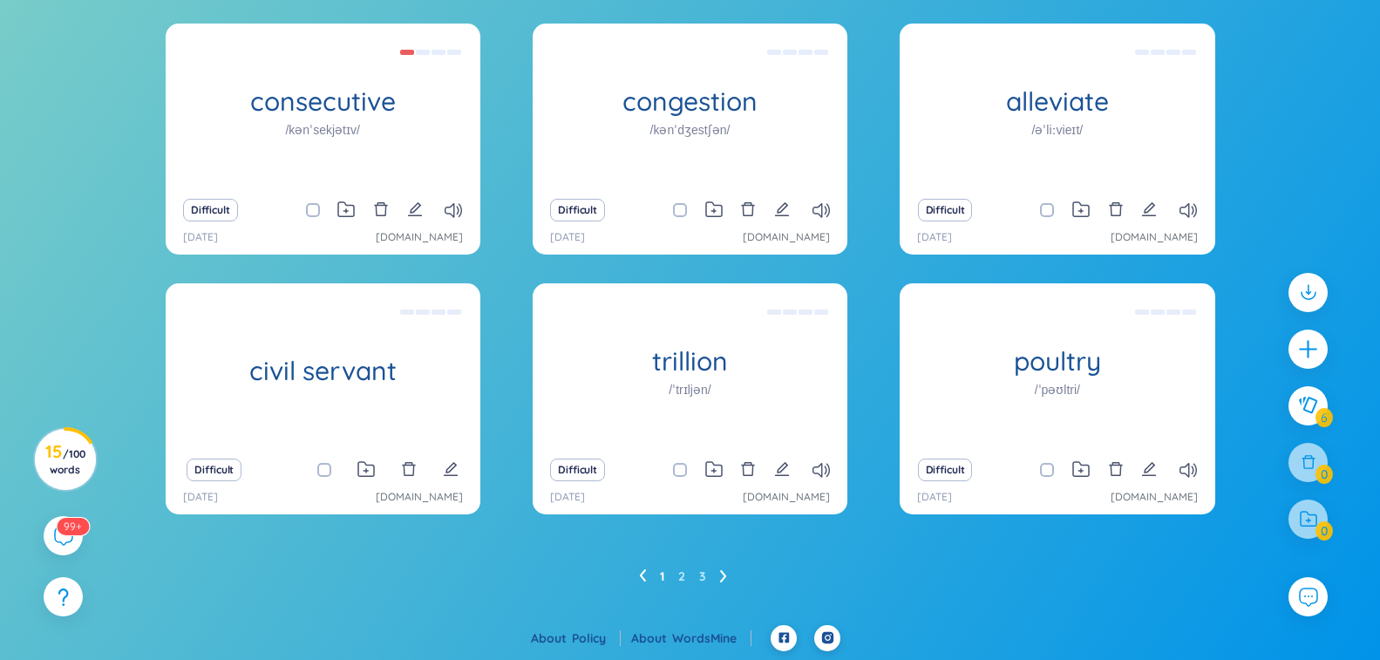
scroll to position [0, 0]
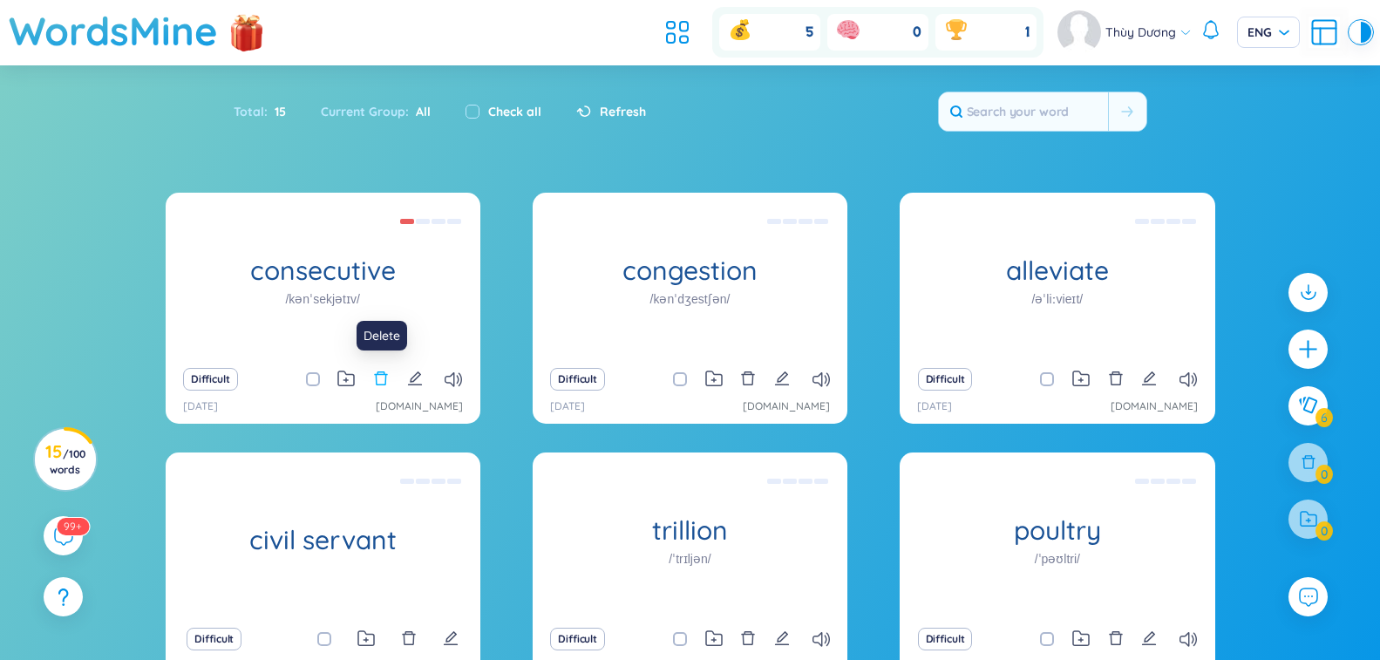
click at [384, 376] on icon "delete" at bounding box center [381, 378] width 16 height 16
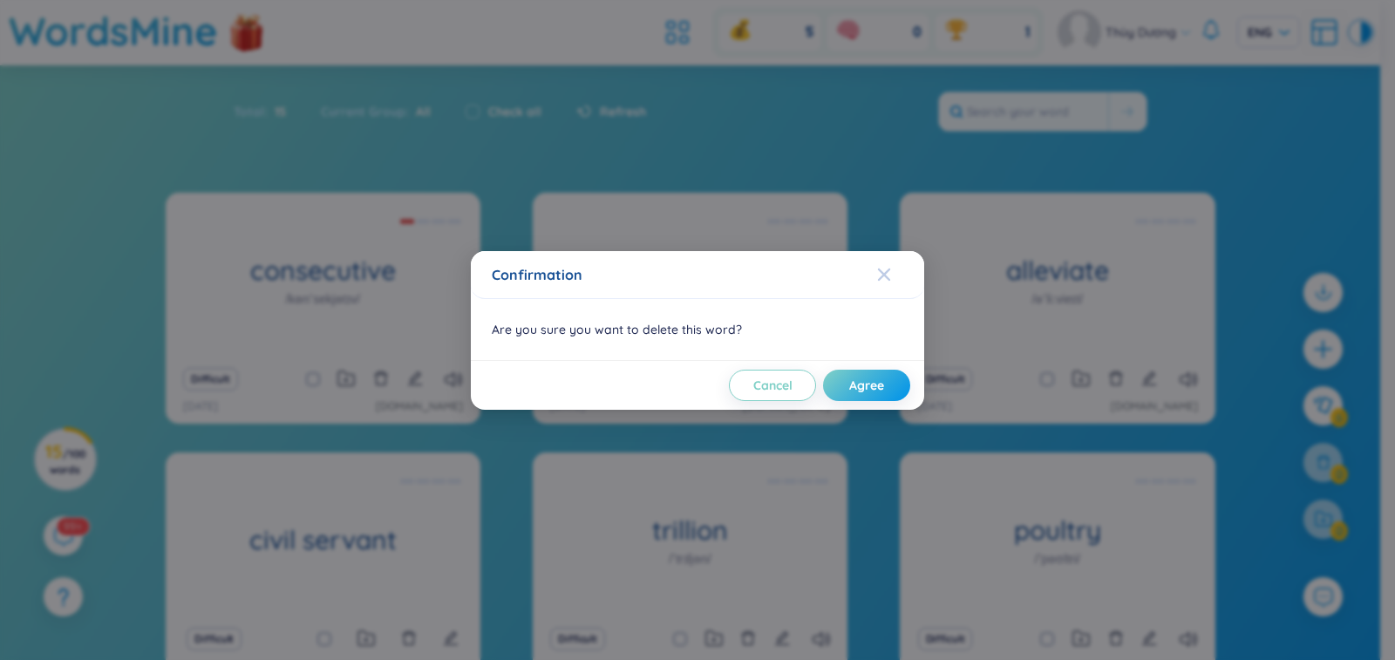
click at [880, 279] on icon "Close" at bounding box center [884, 274] width 12 height 12
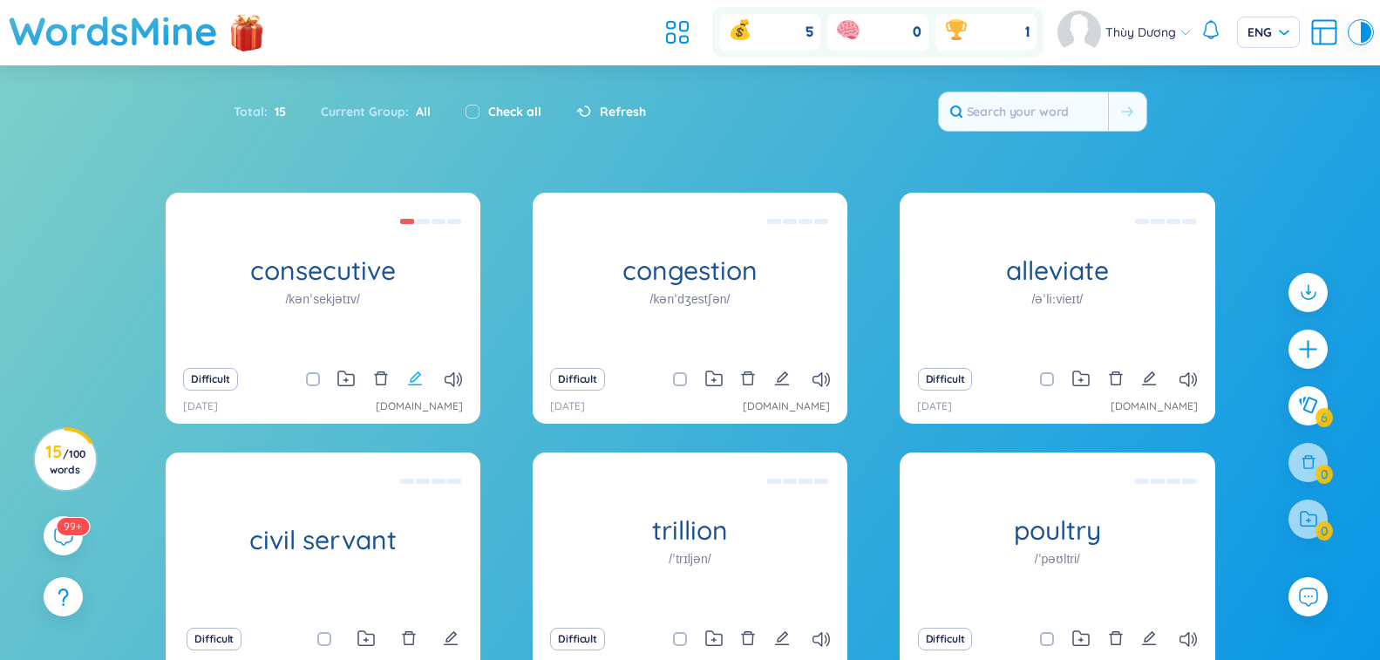
click at [419, 379] on icon "edit" at bounding box center [415, 378] width 16 height 16
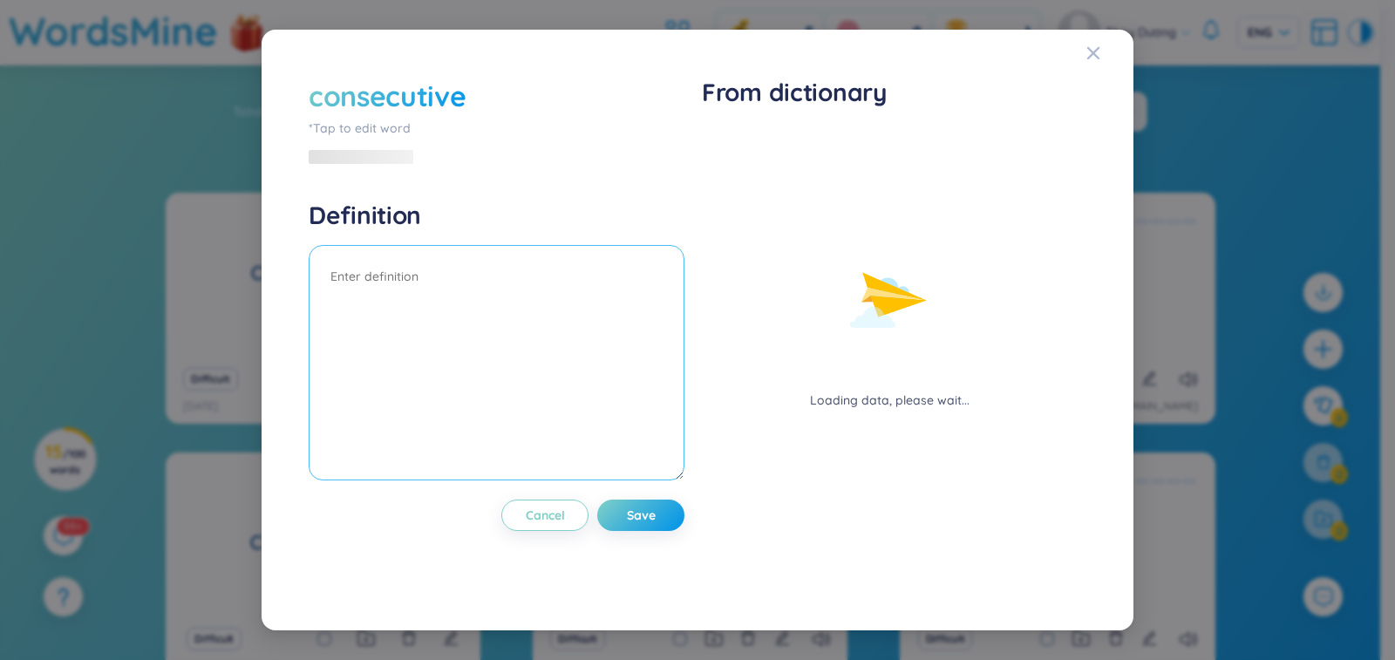
click at [408, 314] on textarea at bounding box center [497, 362] width 376 height 235
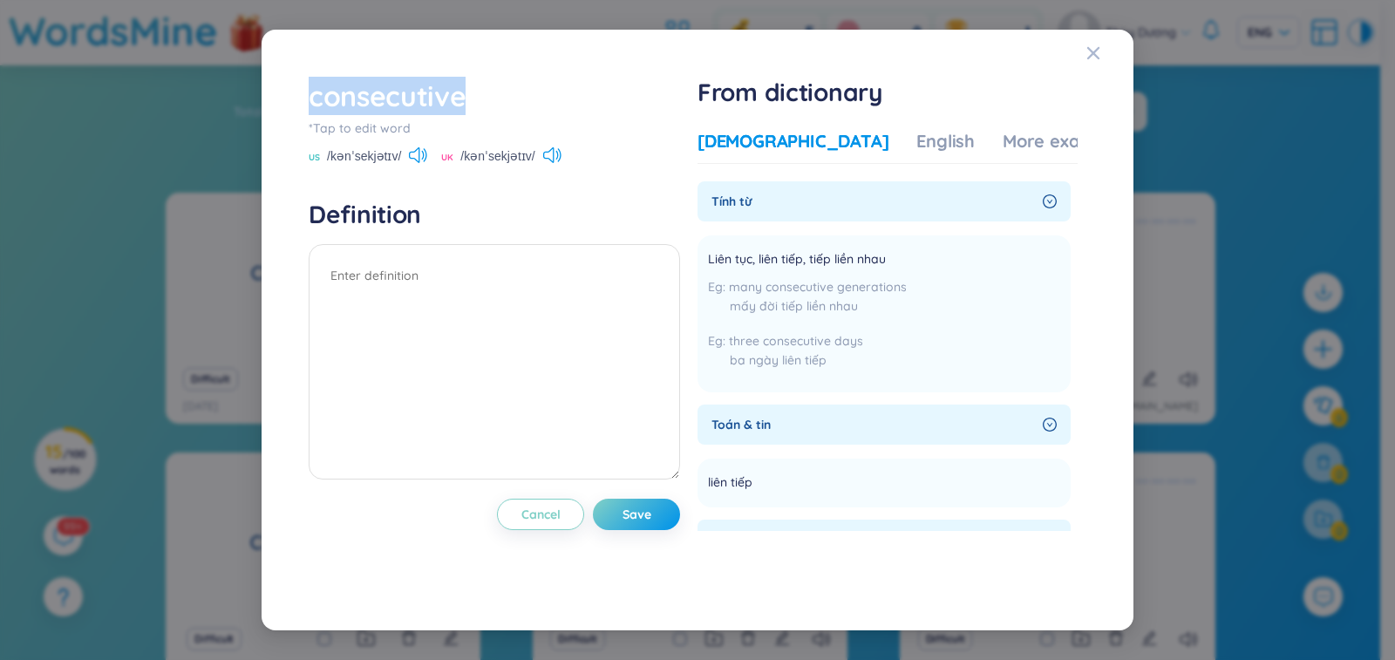
drag, startPoint x: 472, startPoint y: 93, endPoint x: 270, endPoint y: 93, distance: 201.3
click at [270, 93] on div "consecutive *Tap to edit word US /kənˈsekjətɪv/ [GEOGRAPHIC_DATA] /kənˈsekjətɪv…" at bounding box center [697, 330] width 872 height 601
copy div "consecutive"
click at [385, 282] on textarea at bounding box center [494, 361] width 371 height 235
paste textarea "Consecutive events, numbers, etc. follow one after another without an interrupt…"
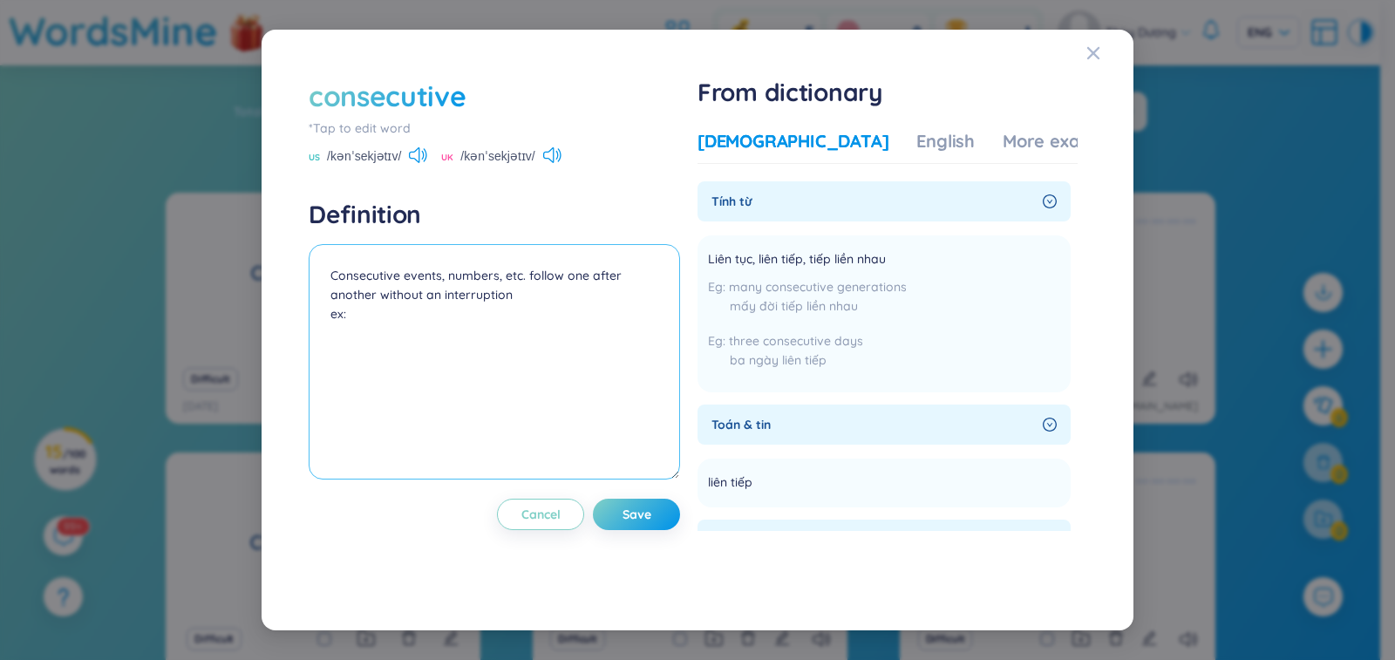
paste textarea "This is the fifth consecutive weekend that I've spent working."
type textarea "Consecutive events, numbers, etc. follow one after another without an interrupt…"
click at [635, 520] on span "Save" at bounding box center [636, 514] width 29 height 17
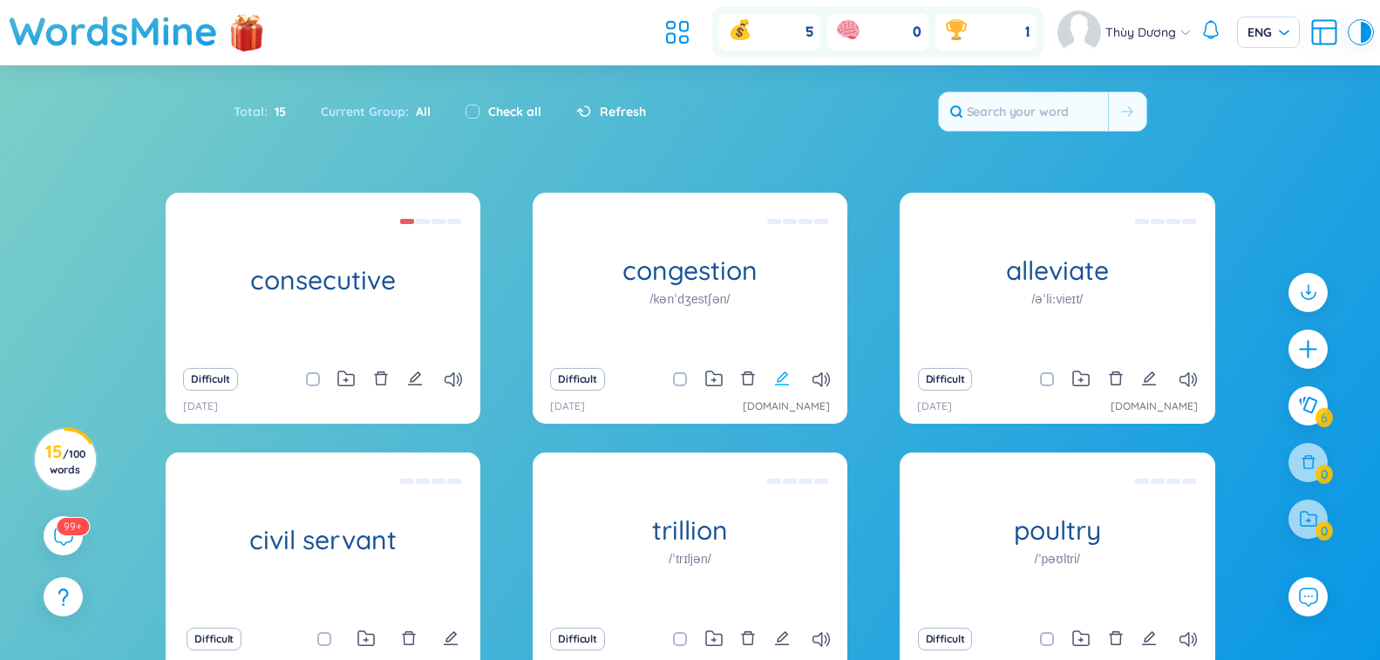
click at [782, 378] on icon "edit" at bounding box center [782, 378] width 16 height 16
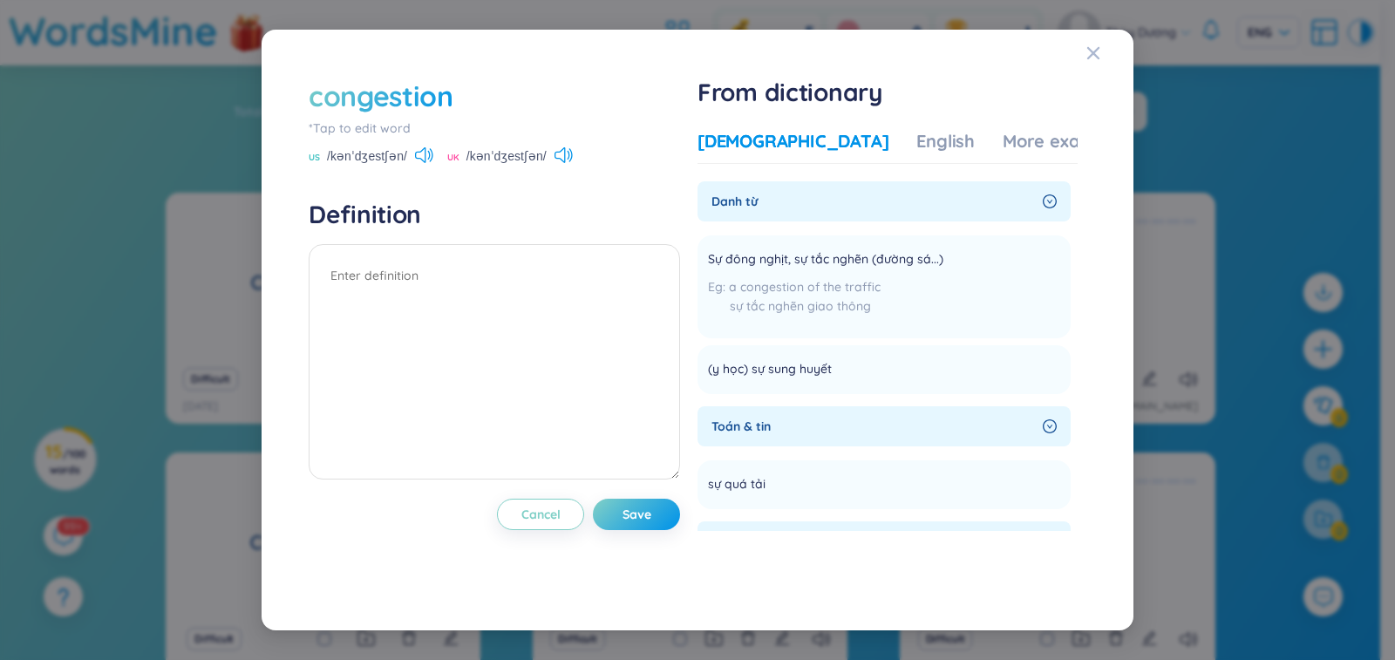
click at [321, 98] on div "congestion" at bounding box center [381, 96] width 145 height 38
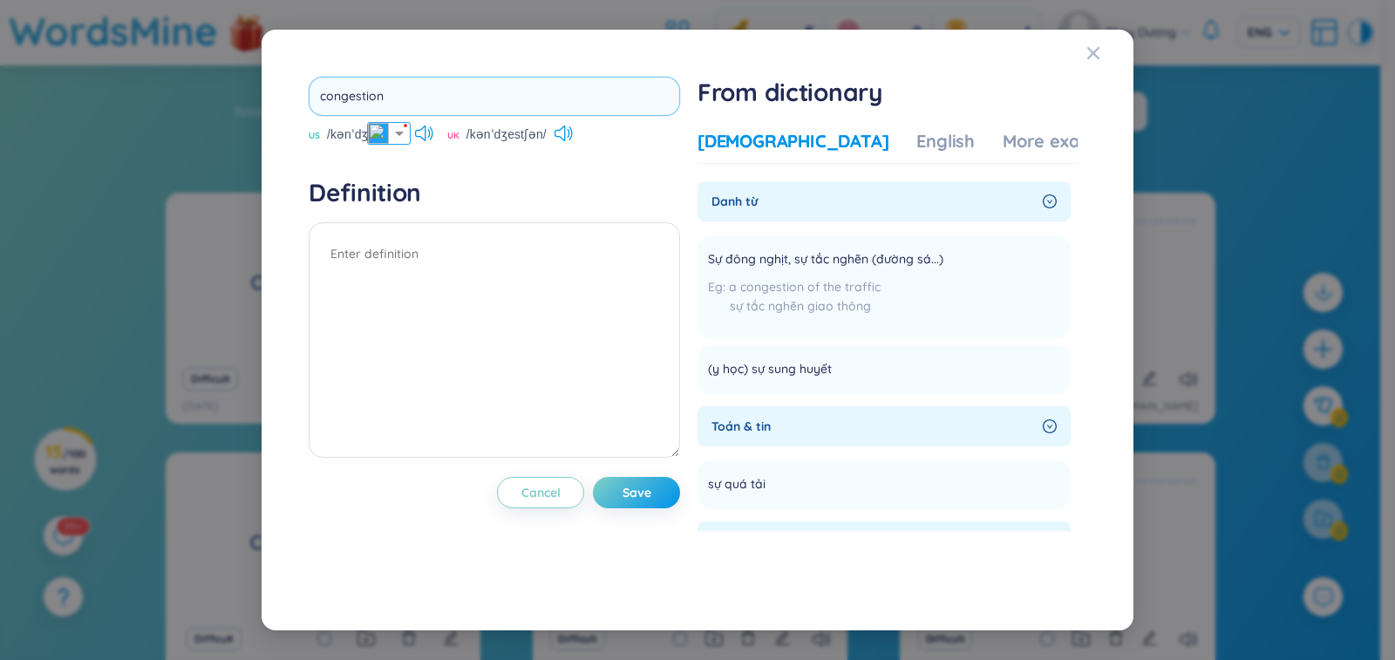
click at [485, 85] on input "congestion" at bounding box center [494, 96] width 371 height 39
drag, startPoint x: 400, startPoint y: 100, endPoint x: 302, endPoint y: 94, distance: 97.8
click at [302, 94] on div "congestion US /kənˈdʒestʃən/ [GEOGRAPHIC_DATA] /kənˈdʒestʃən/ Definition Cancel…" at bounding box center [697, 330] width 795 height 525
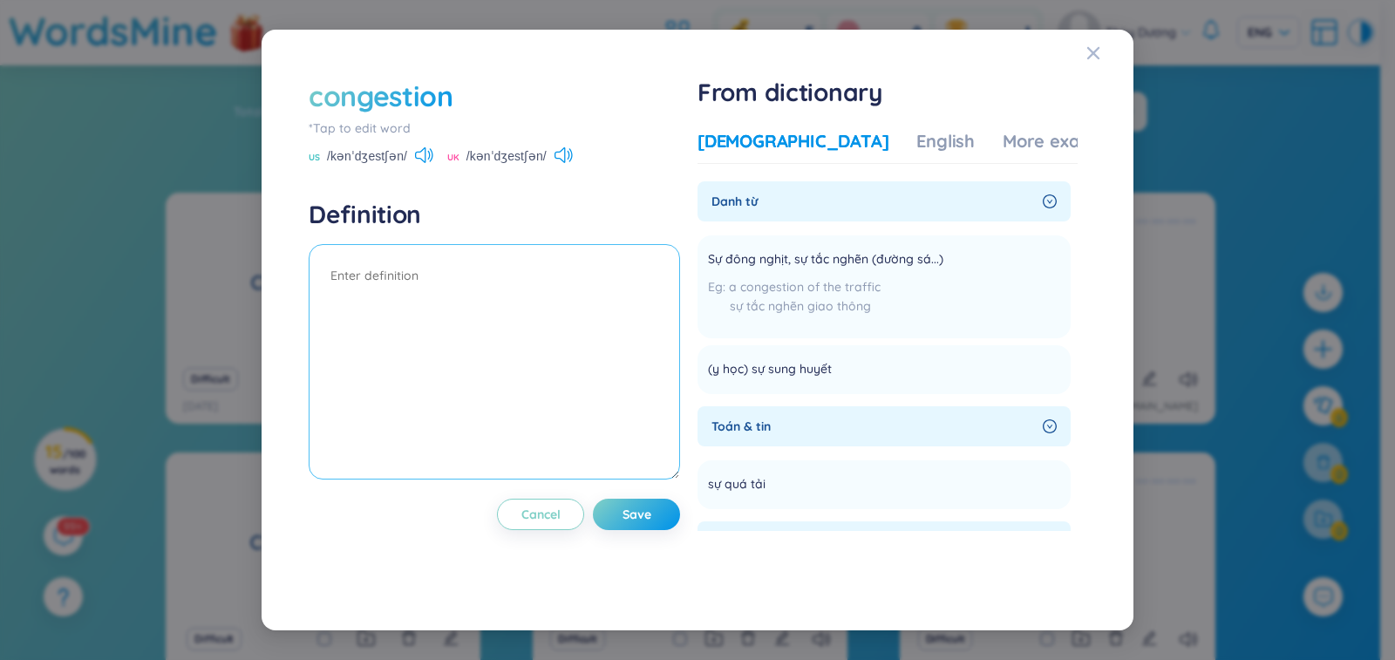
click at [356, 278] on textarea at bounding box center [494, 361] width 371 height 235
paste textarea "a situation in which there is too much traffic and movement is difficult"
paste textarea "At 7 a.m., the street congestion in the city gets worse"
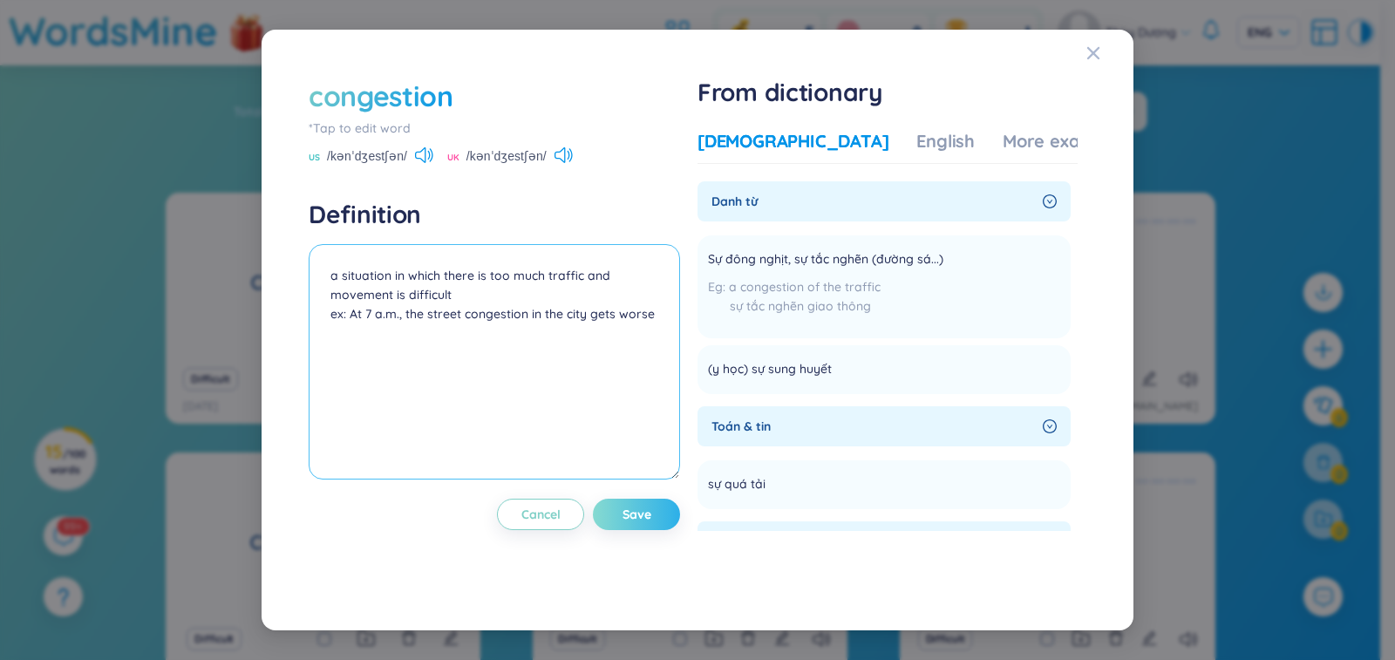
type textarea "a situation in which there is too much traffic and movement is difficult ex: At…"
click at [631, 508] on span "Save" at bounding box center [636, 514] width 29 height 17
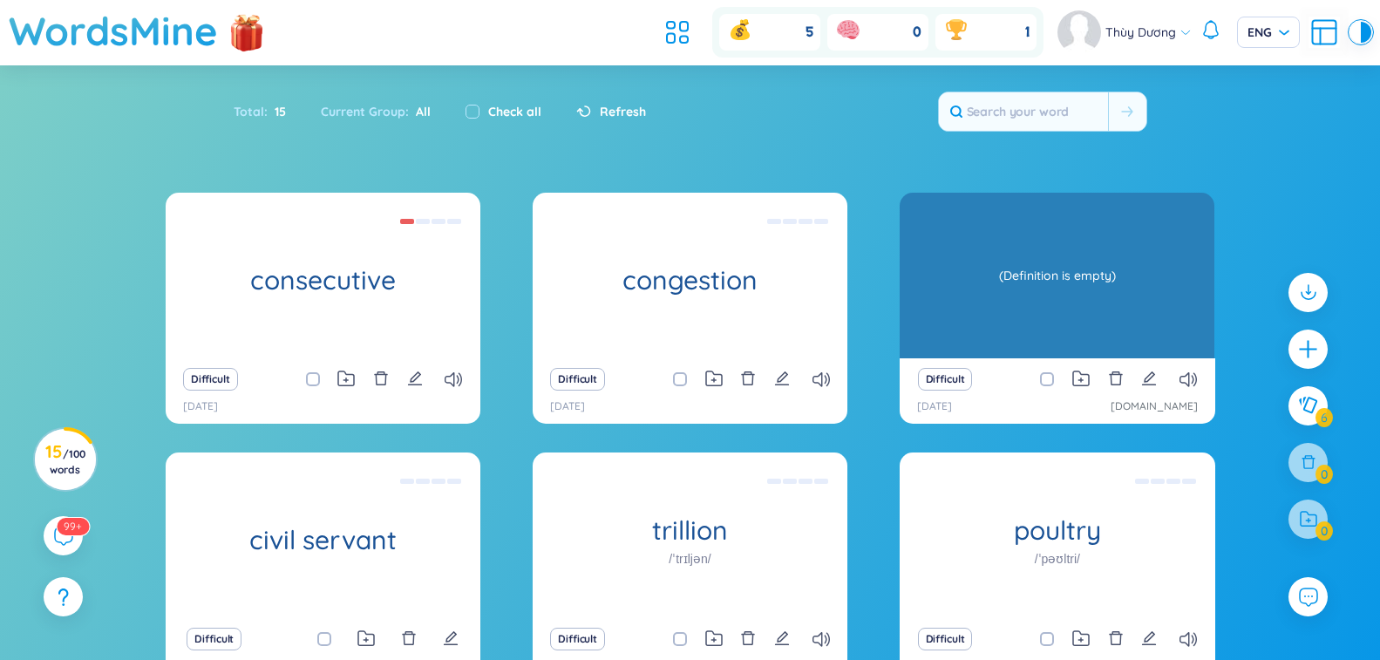
click at [1002, 288] on div "(Definition is empty)" at bounding box center [1056, 275] width 297 height 157
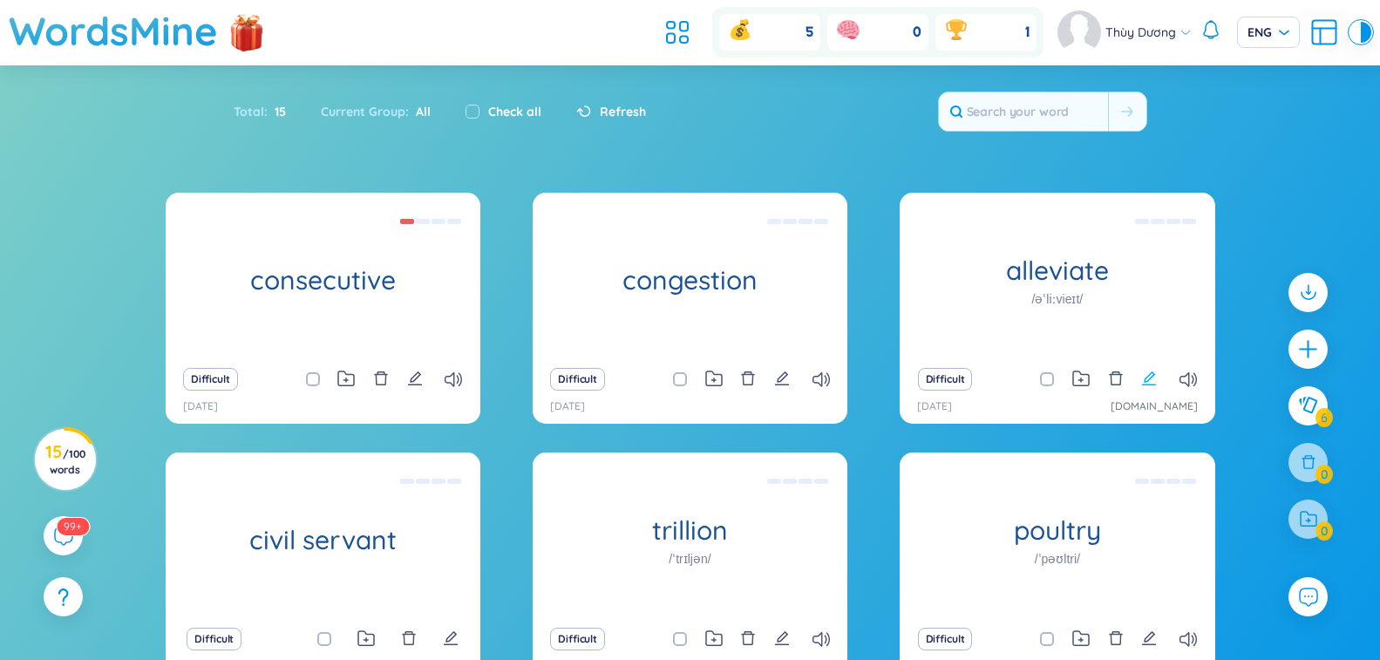
click at [1149, 377] on icon "edit" at bounding box center [1149, 378] width 16 height 16
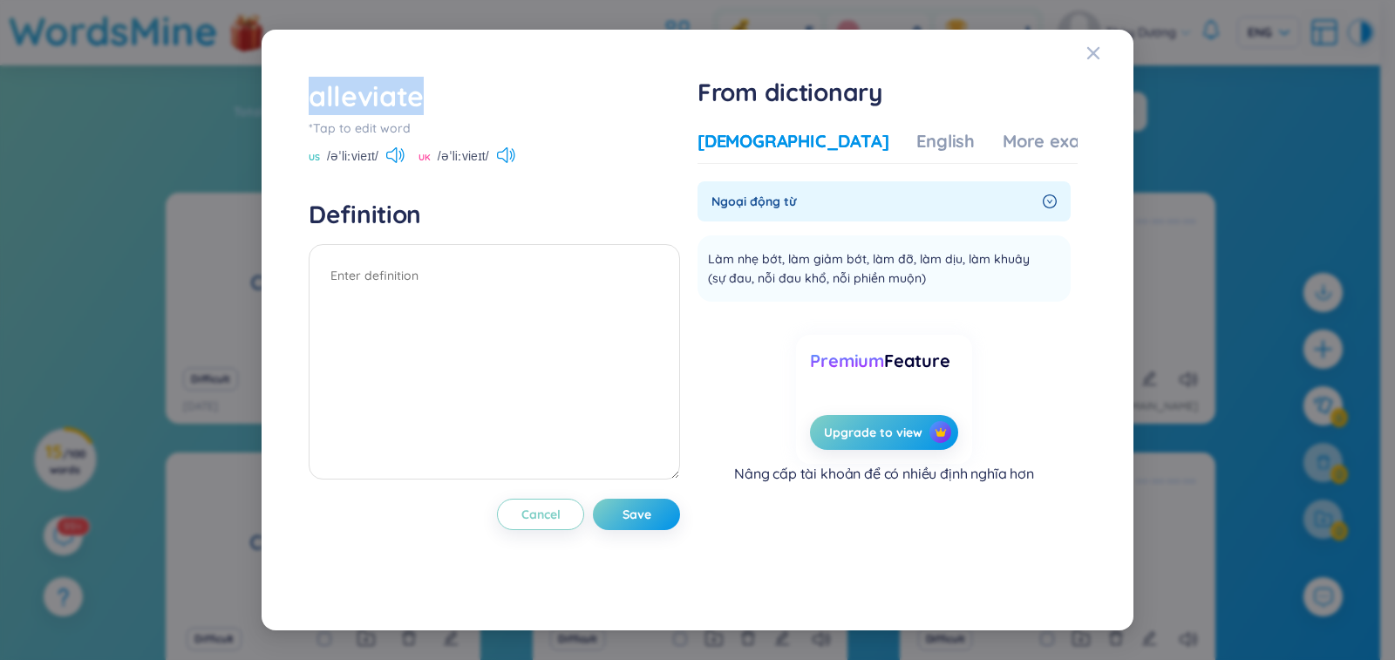
drag, startPoint x: 420, startPoint y: 95, endPoint x: 301, endPoint y: 105, distance: 119.8
click at [301, 105] on div "alleviate *Tap to edit word US /əˈliːvieɪt/ UK /əˈliːvieɪt/ Definition Cancel S…" at bounding box center [697, 330] width 795 height 525
copy div "alleviate"
paste textarea "to make something bad such as pain or problems less severe:"
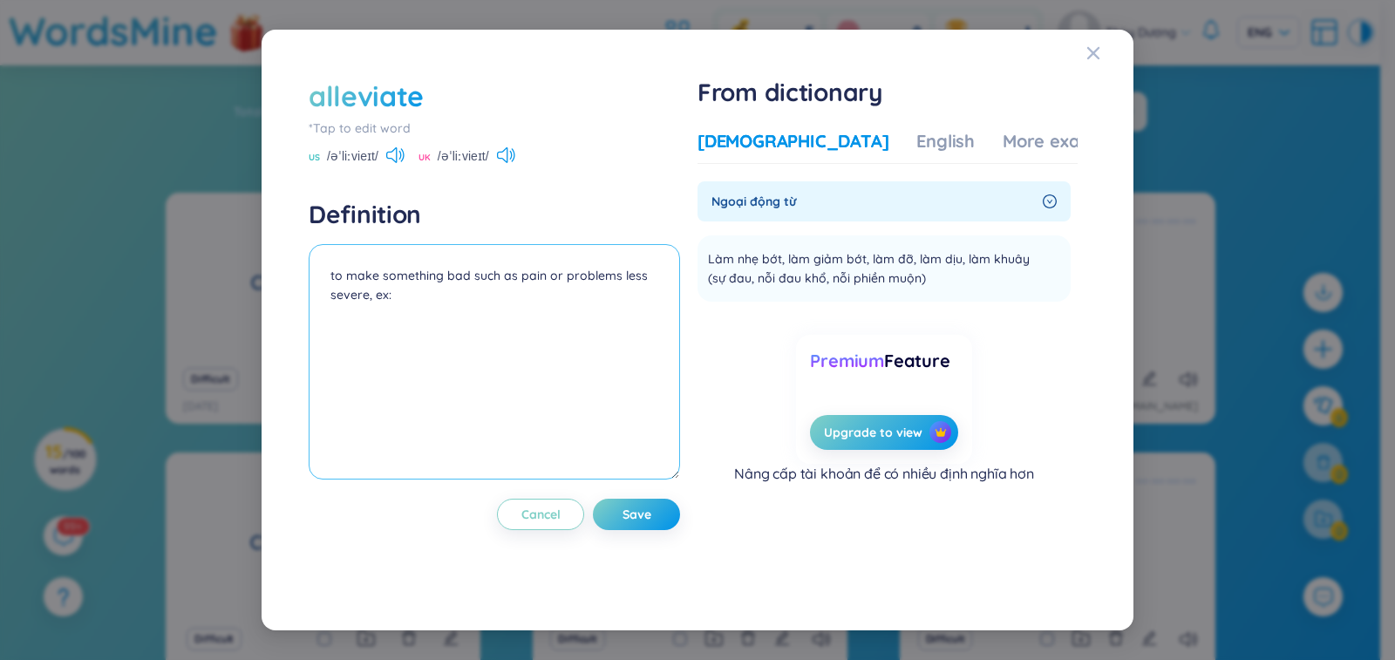
paste textarea "The medicine did nothing to alleviate her discomfort."
type textarea "to make something bad such as pain or problems less severe, ex: The medicine di…"
click at [656, 513] on button "Save" at bounding box center [636, 514] width 87 height 31
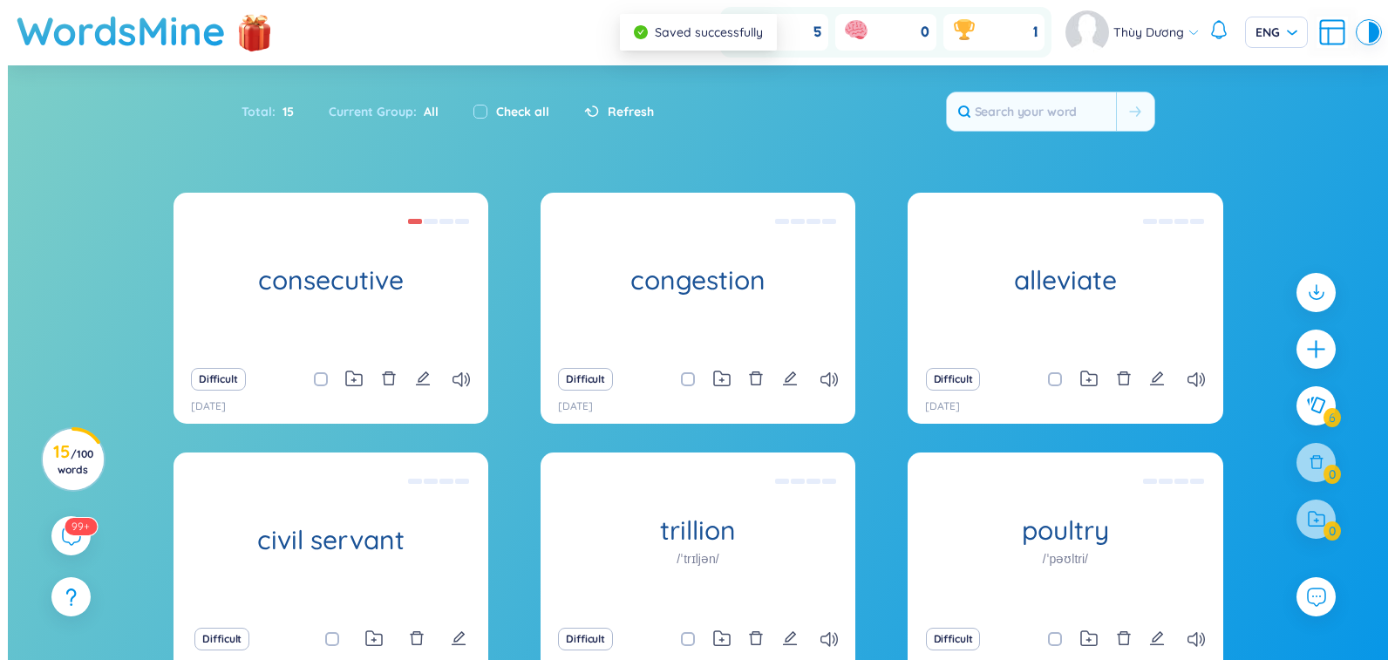
scroll to position [169, 0]
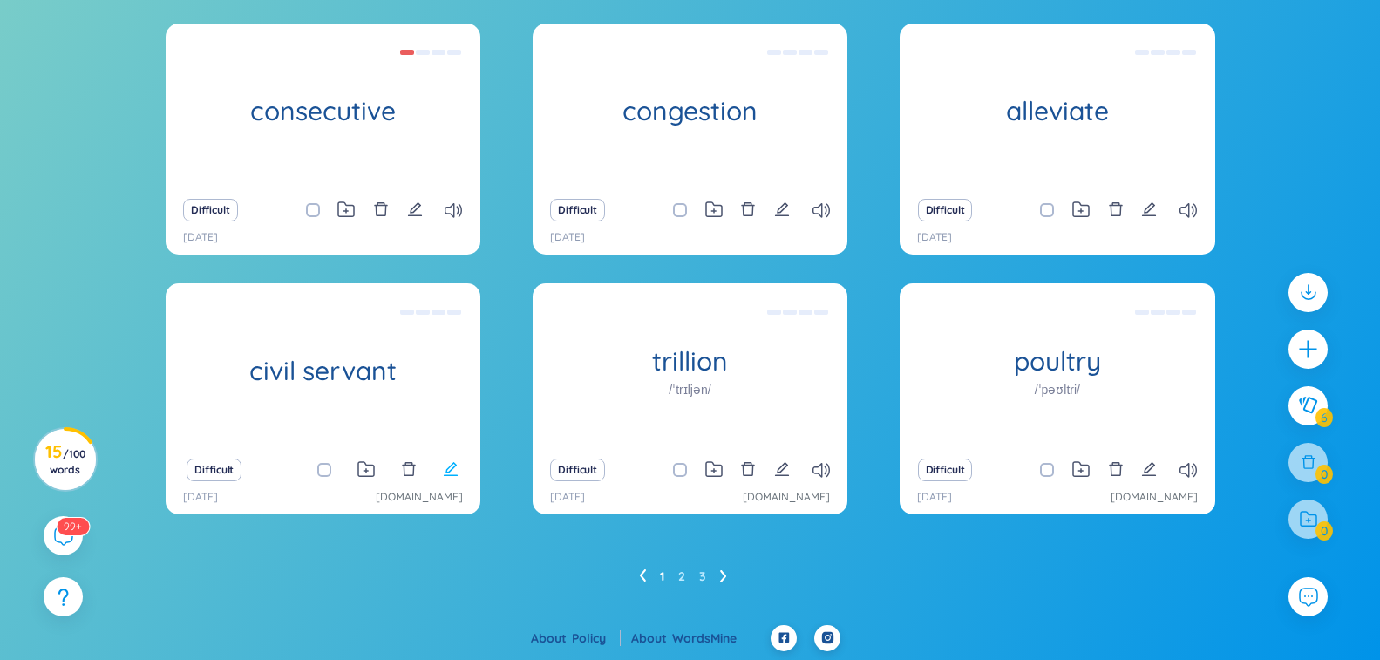
click at [453, 473] on icon "edit" at bounding box center [451, 469] width 16 height 16
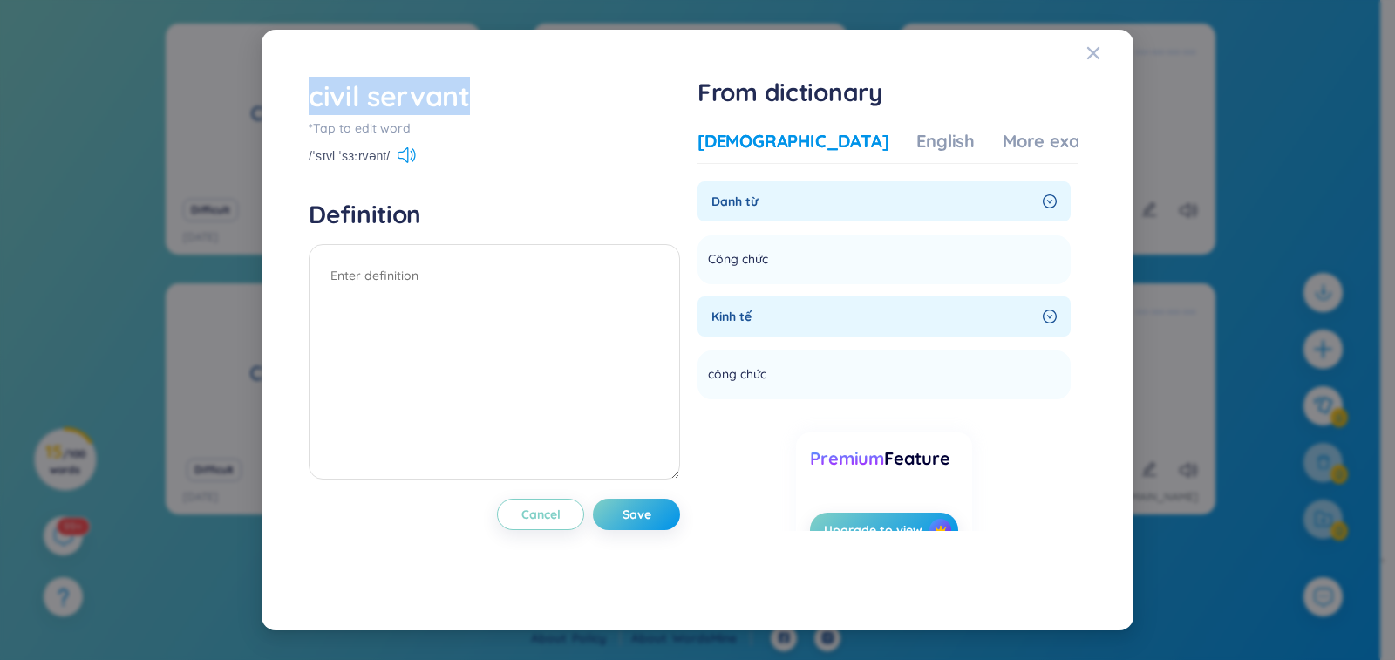
drag, startPoint x: 471, startPoint y: 98, endPoint x: 294, endPoint y: 102, distance: 177.0
click at [294, 102] on div "civil servant *Tap to edit word /ˈsɪvl ˈsɜːrvənt/ Definition Cancel Save From d…" at bounding box center [697, 331] width 830 height 560
copy div "civil servant"
paste textarea "a person who works in the Civil Service"
type textarea "a person who works in the Civil Service"
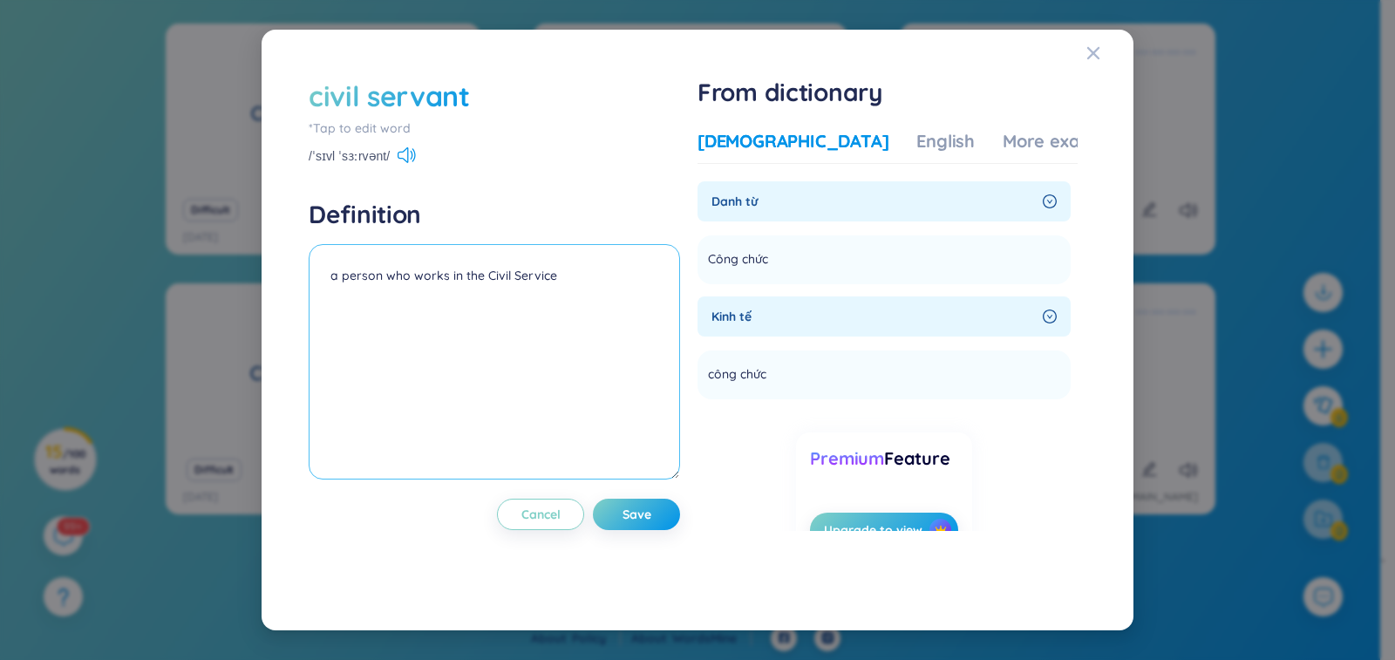
drag, startPoint x: 557, startPoint y: 279, endPoint x: 325, endPoint y: 283, distance: 231.9
click at [325, 283] on textarea "a person who works in the Civil Service" at bounding box center [494, 361] width 371 height 235
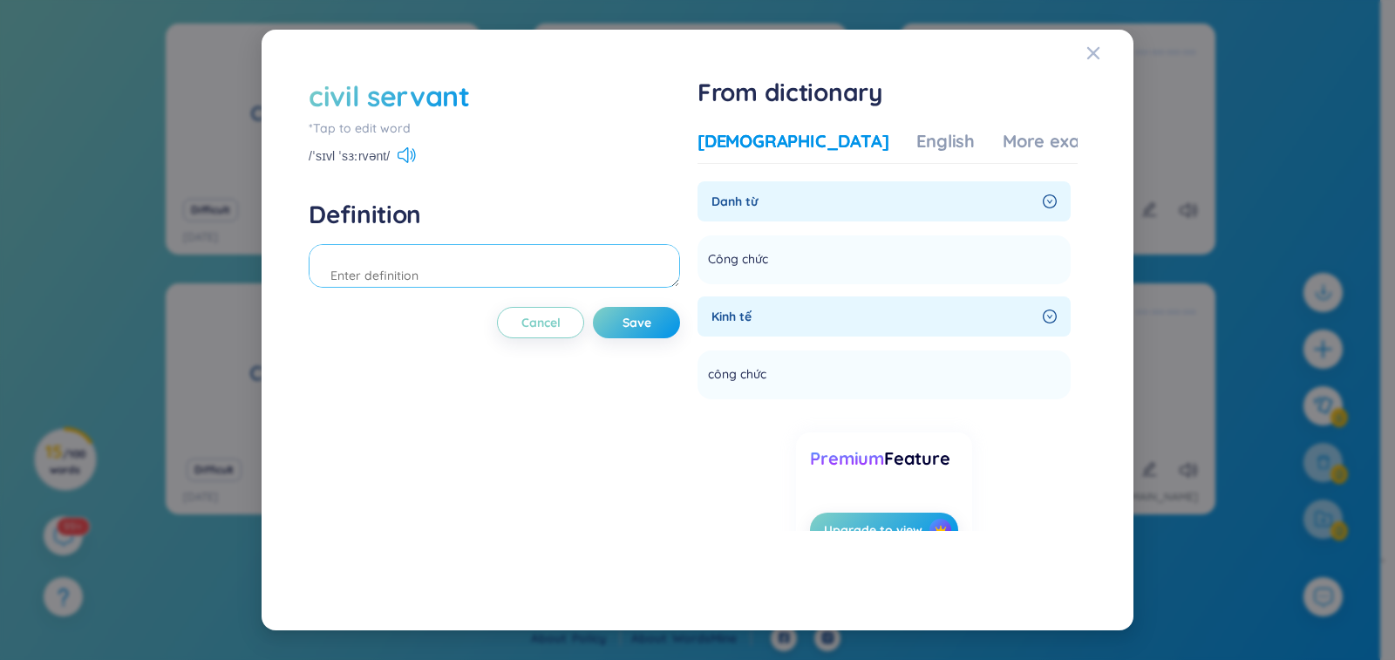
paste textarea "a person who works for local, state, or esp. the federal government"
drag, startPoint x: 649, startPoint y: 287, endPoint x: 649, endPoint y: 299, distance: 12.2
click at [649, 299] on div "civil servant *Tap to edit word /ˈsɪvl ˈsɜːrvənt/ Definition a person who works…" at bounding box center [494, 330] width 371 height 507
paste textarea "Civil servants and workers will have 9 days off for the New Year [DATE]"
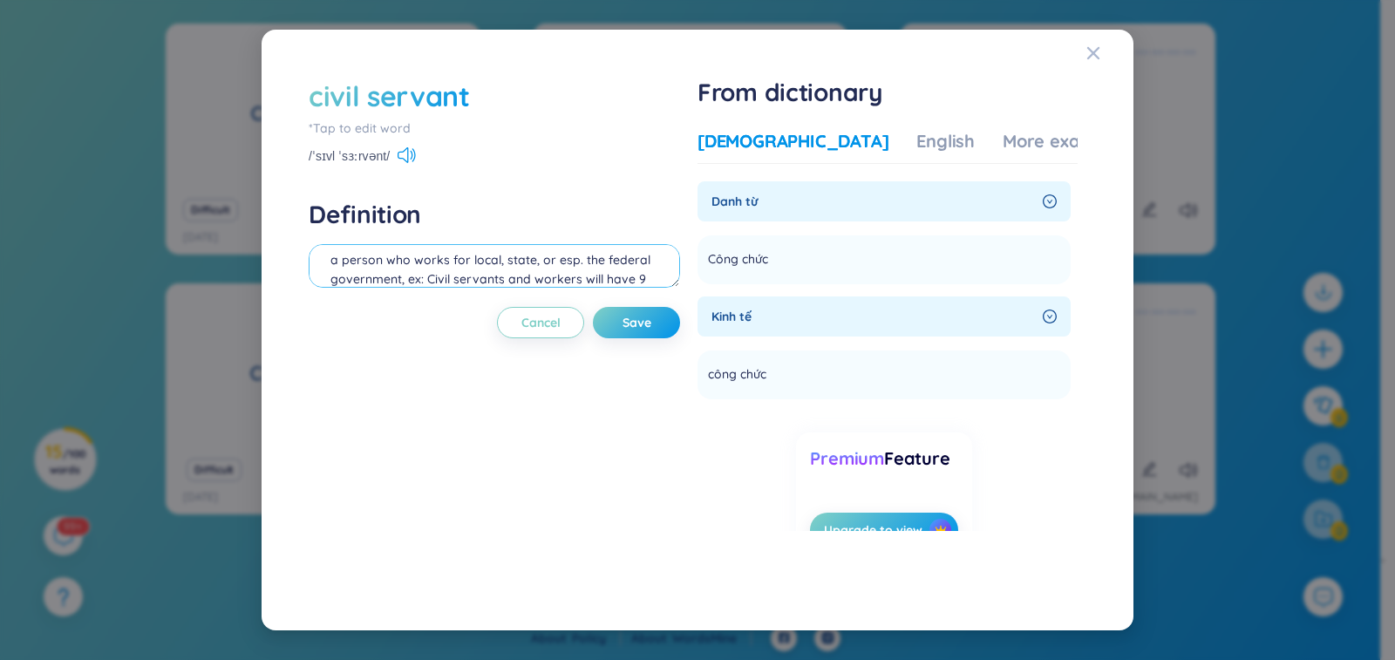
scroll to position [35, 0]
type textarea "a person who works for local, state, or esp. the federal government, ex: Civil …"
click at [632, 327] on span "Save" at bounding box center [636, 322] width 29 height 17
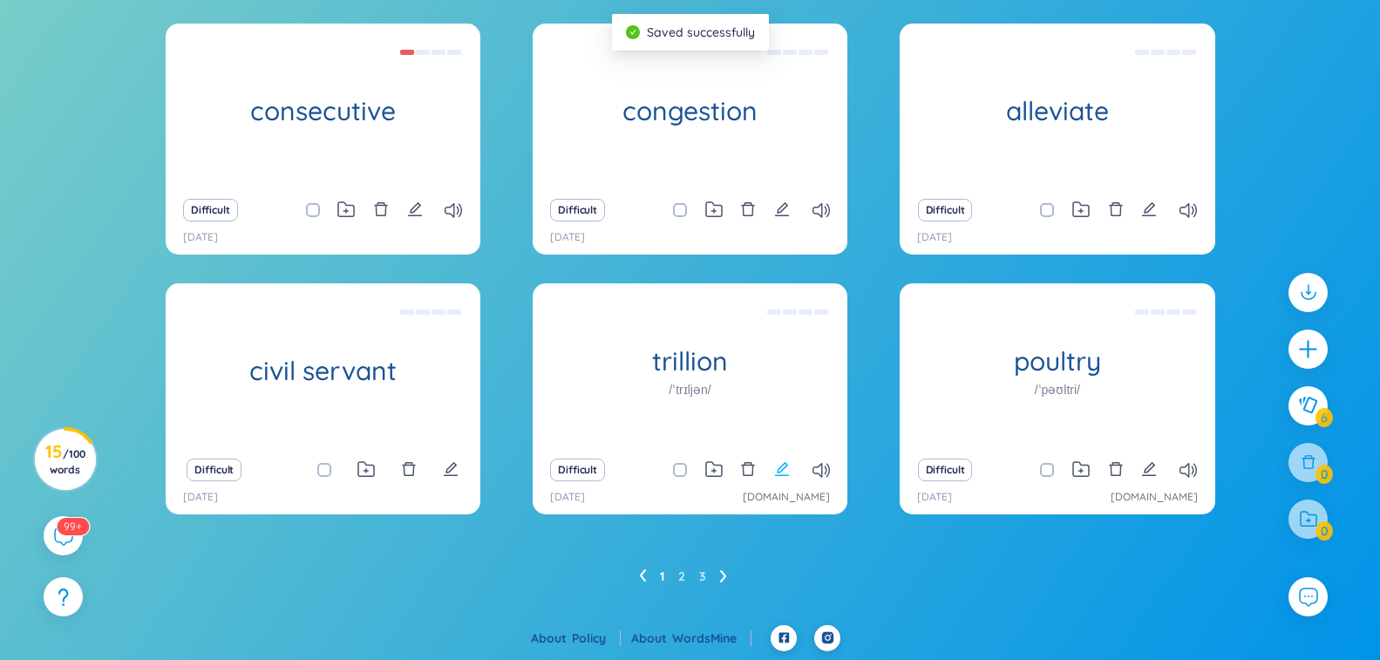
click at [775, 473] on icon "edit" at bounding box center [782, 469] width 16 height 16
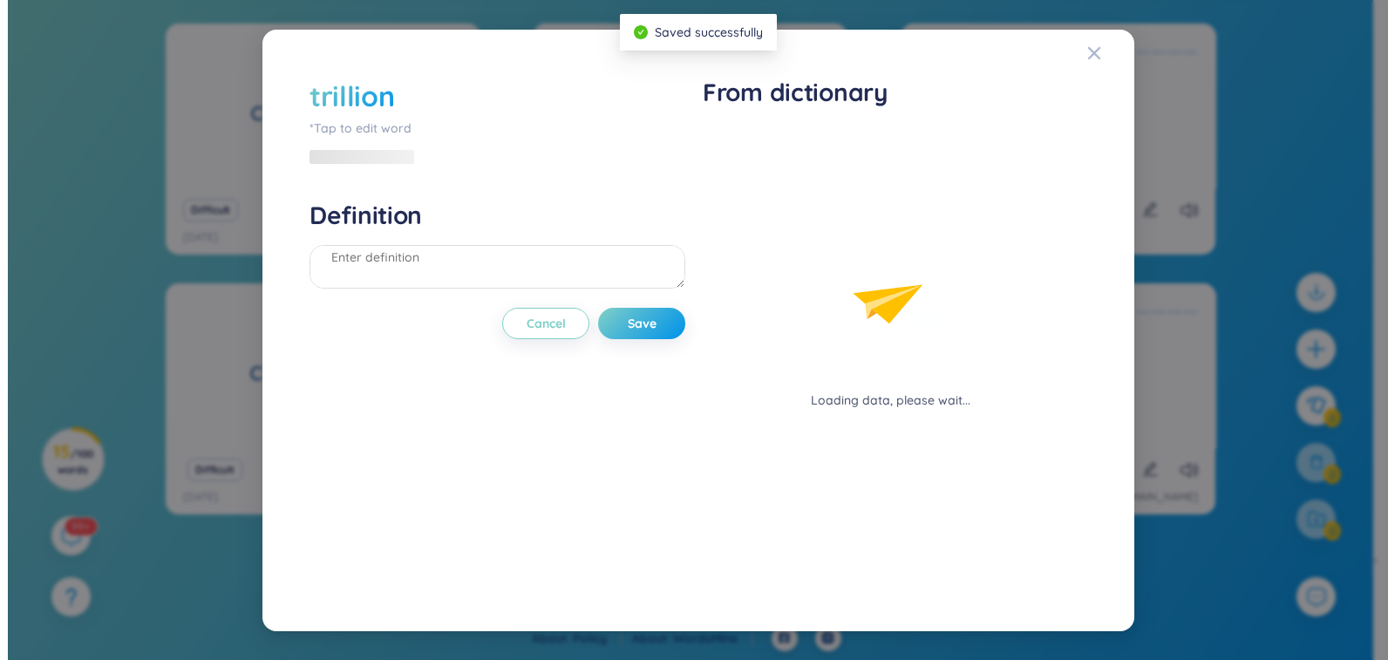
scroll to position [19, 0]
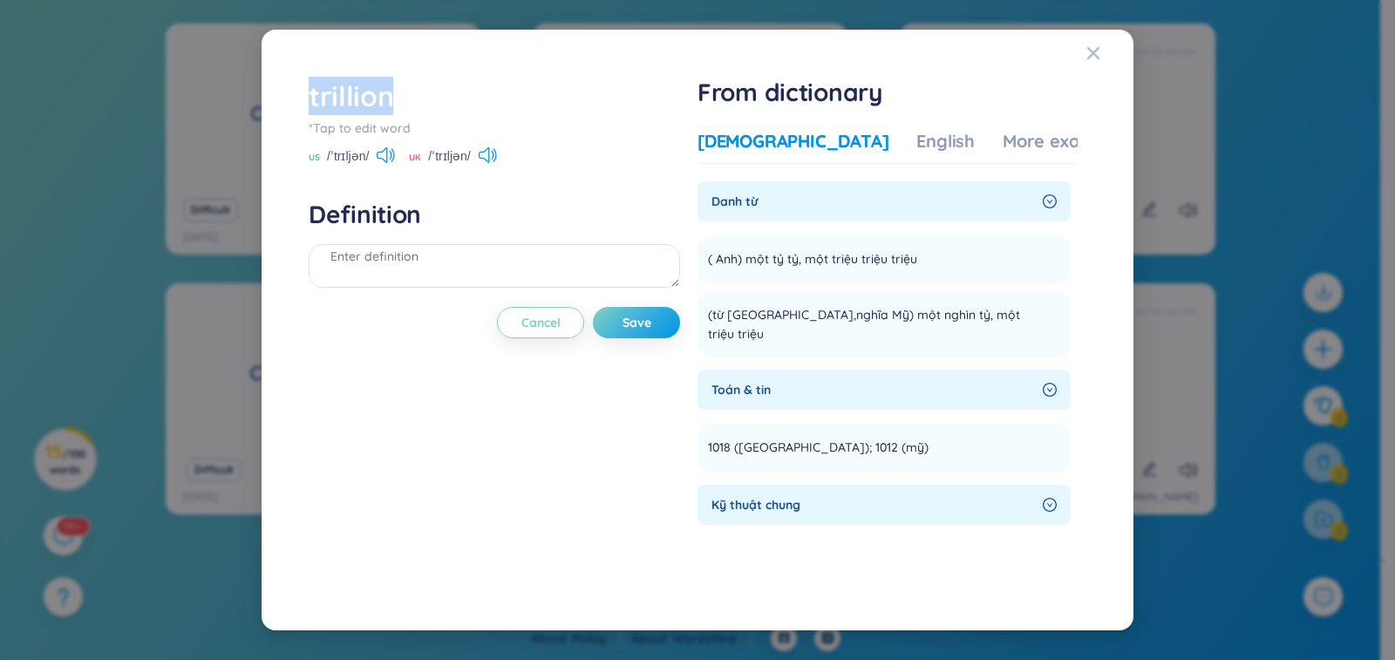
drag, startPoint x: 396, startPoint y: 95, endPoint x: 302, endPoint y: 99, distance: 93.4
click at [302, 99] on div "trillion *Tap to edit word US /ˈtrɪljən/ UK /ˈtrɪljən/ Definition Cancel Save F…" at bounding box center [697, 330] width 795 height 525
copy div "trillion"
paste textarea "the number 1,000,000,000,000:"
paste textarea "Typhoon Buloi caused 11 trillion in damages to my country"
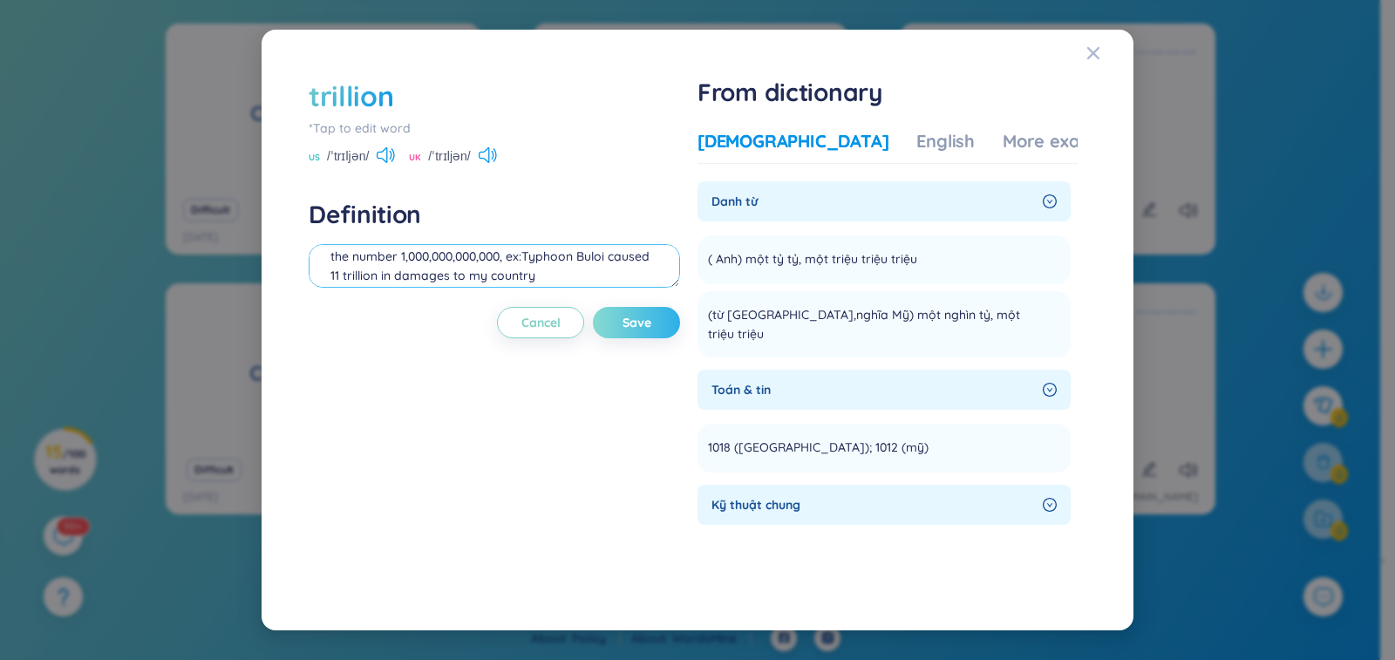
type textarea "the number 1,000,000,000,000, ex:Typhoon Buloi caused 11 trillion in damages to…"
click at [635, 325] on span "Save" at bounding box center [636, 322] width 29 height 17
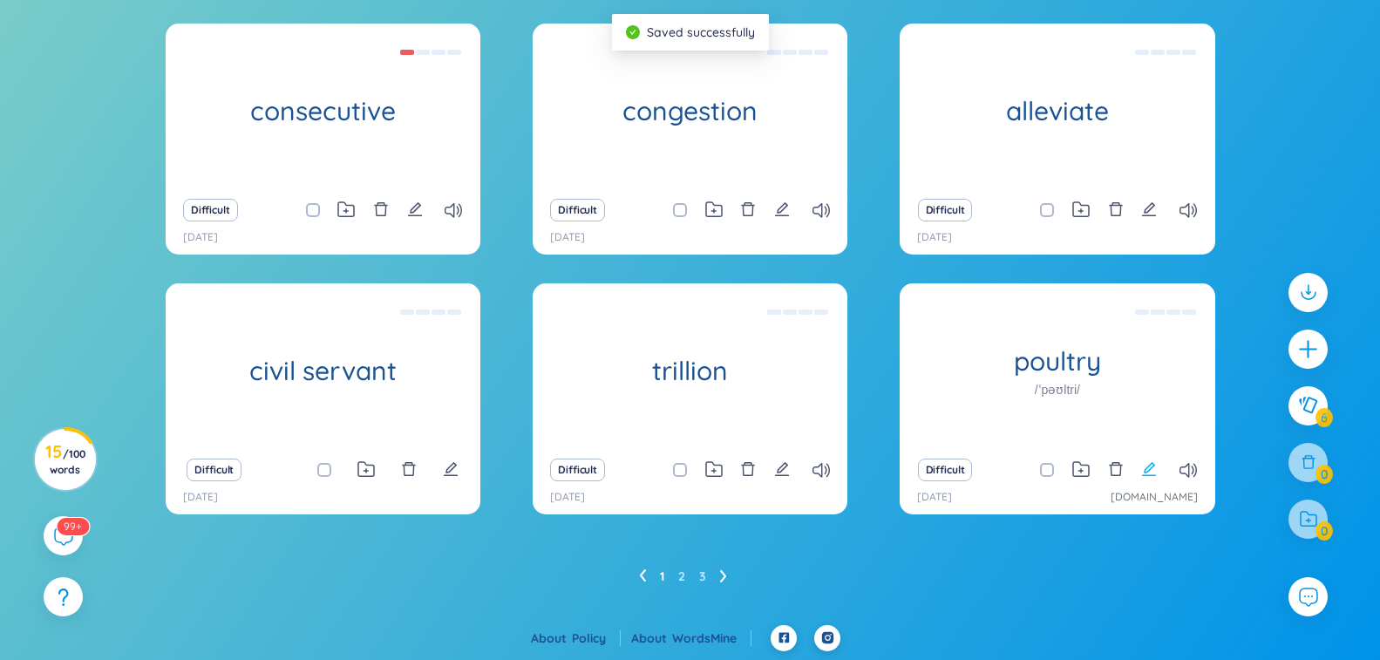
click at [1146, 473] on icon "edit" at bounding box center [1149, 469] width 16 height 16
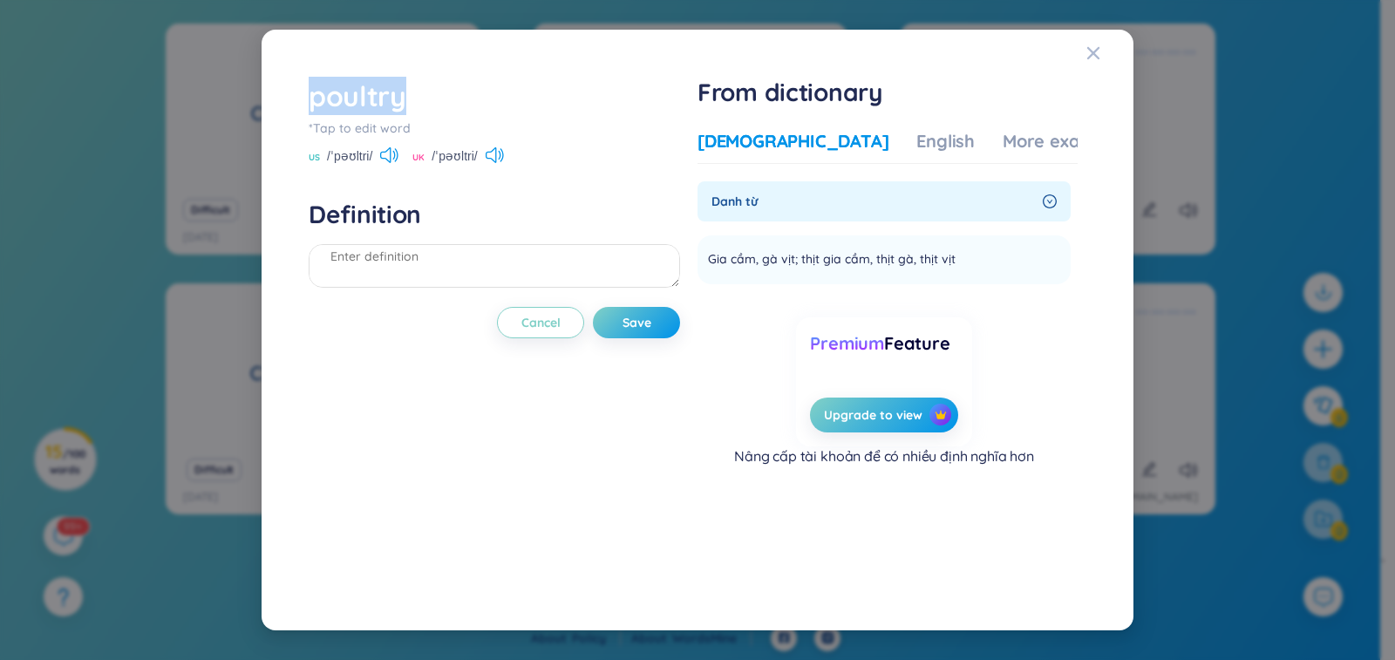
drag, startPoint x: 414, startPoint y: 93, endPoint x: 302, endPoint y: 99, distance: 112.6
click at [302, 99] on div "poultry *Tap to edit word US /ˈpəʊltri/ [GEOGRAPHIC_DATA] /ˈpəʊltri/ Definition…" at bounding box center [697, 330] width 795 height 525
copy div "poultry"
paste textarea "birds, such as chickens, that are bred for their eggs and meat:"
paste textarea "Some poultry farmers keep turkeys and ducks as well as chickens."
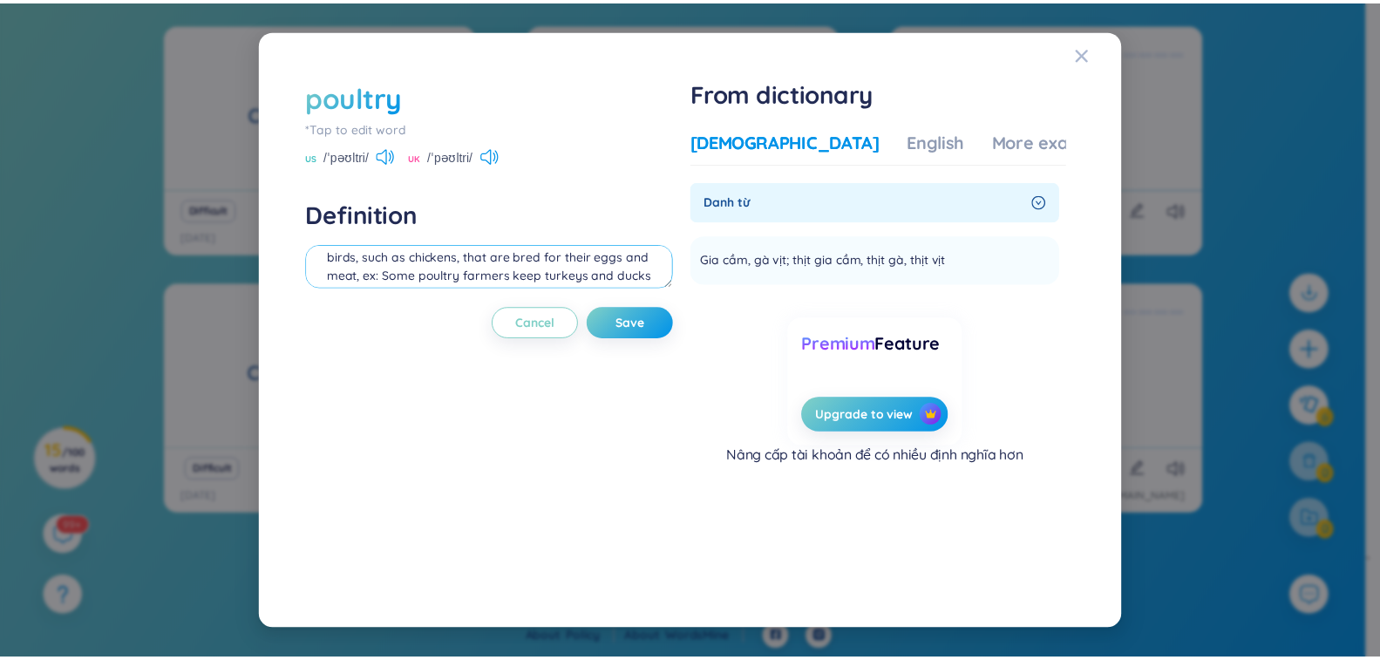
scroll to position [35, 0]
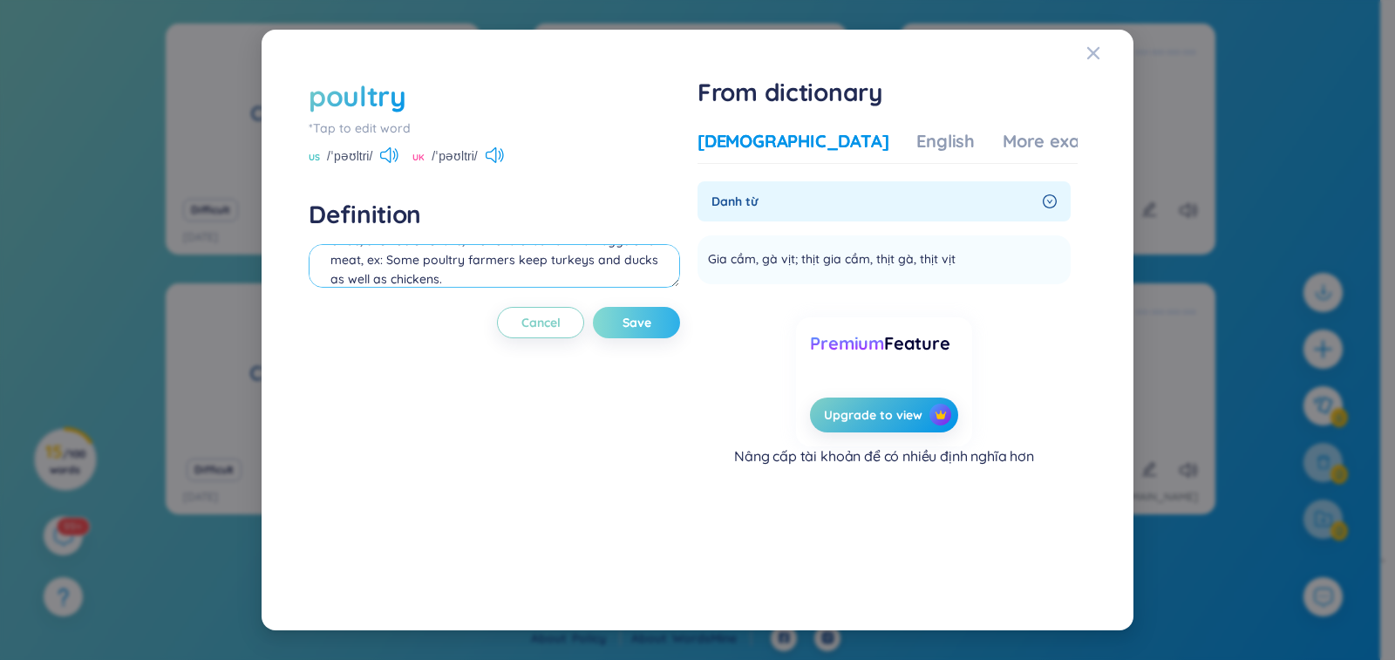
type textarea "birds, such as chickens, that are bred for their eggs and meat, ex: Some poultr…"
click at [636, 329] on span "Save" at bounding box center [636, 322] width 29 height 17
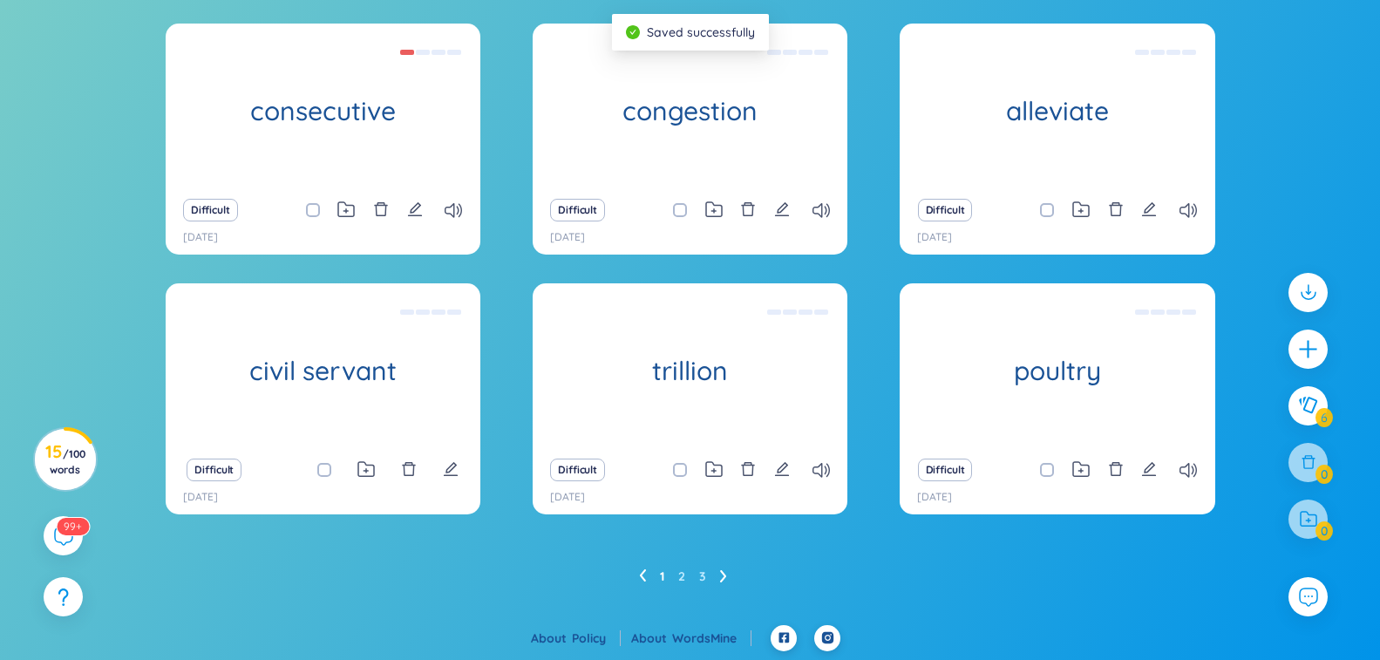
click at [723, 573] on icon at bounding box center [723, 576] width 6 height 12
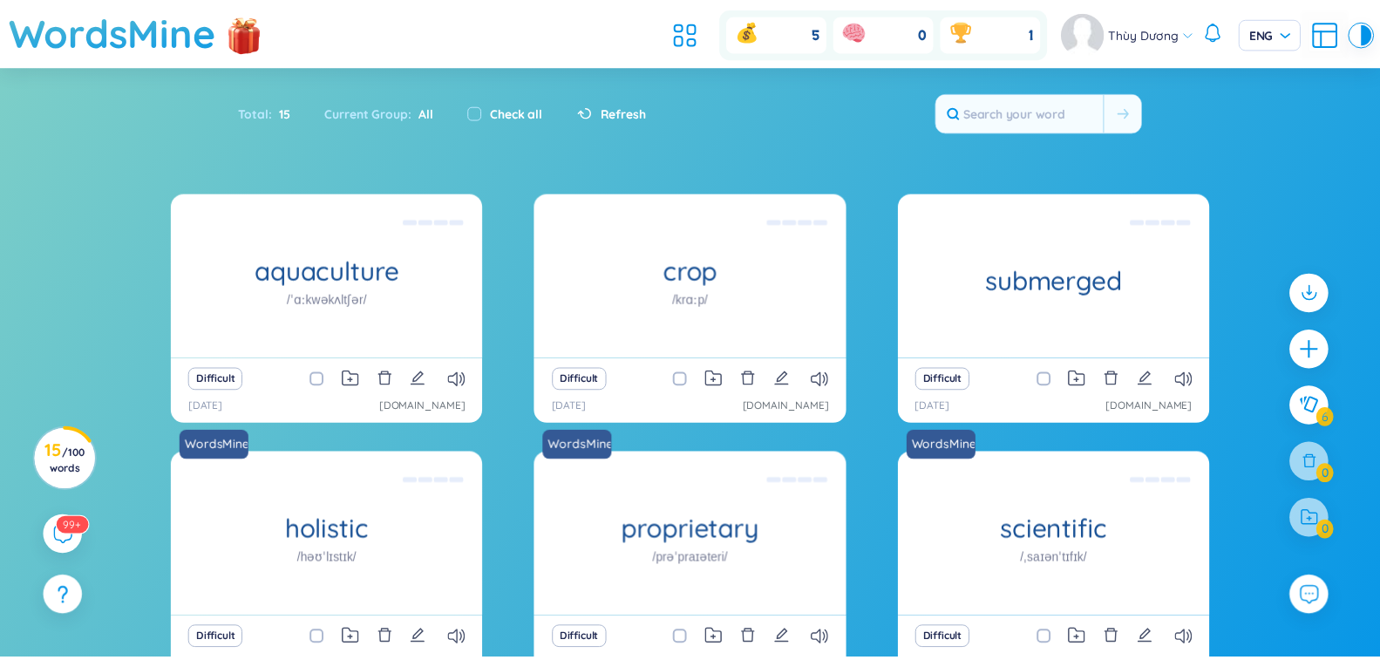
scroll to position [169, 0]
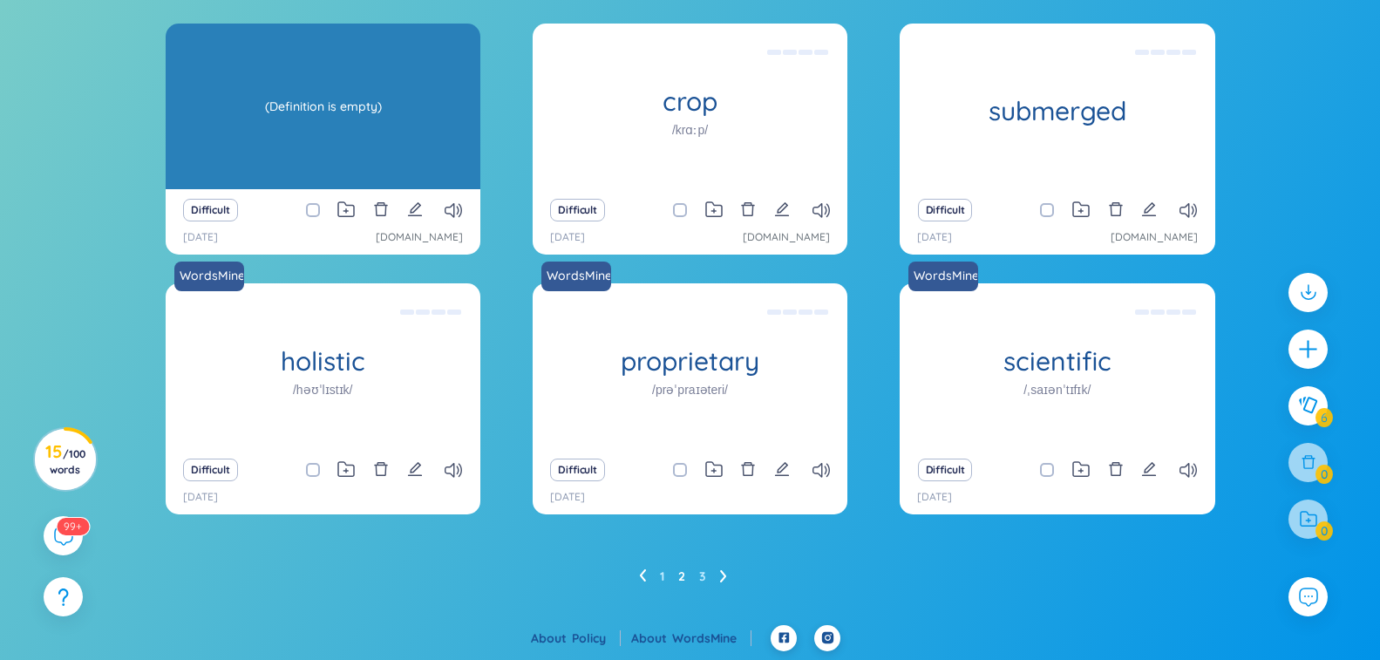
click at [268, 119] on div "(Definition is empty)" at bounding box center [322, 106] width 297 height 157
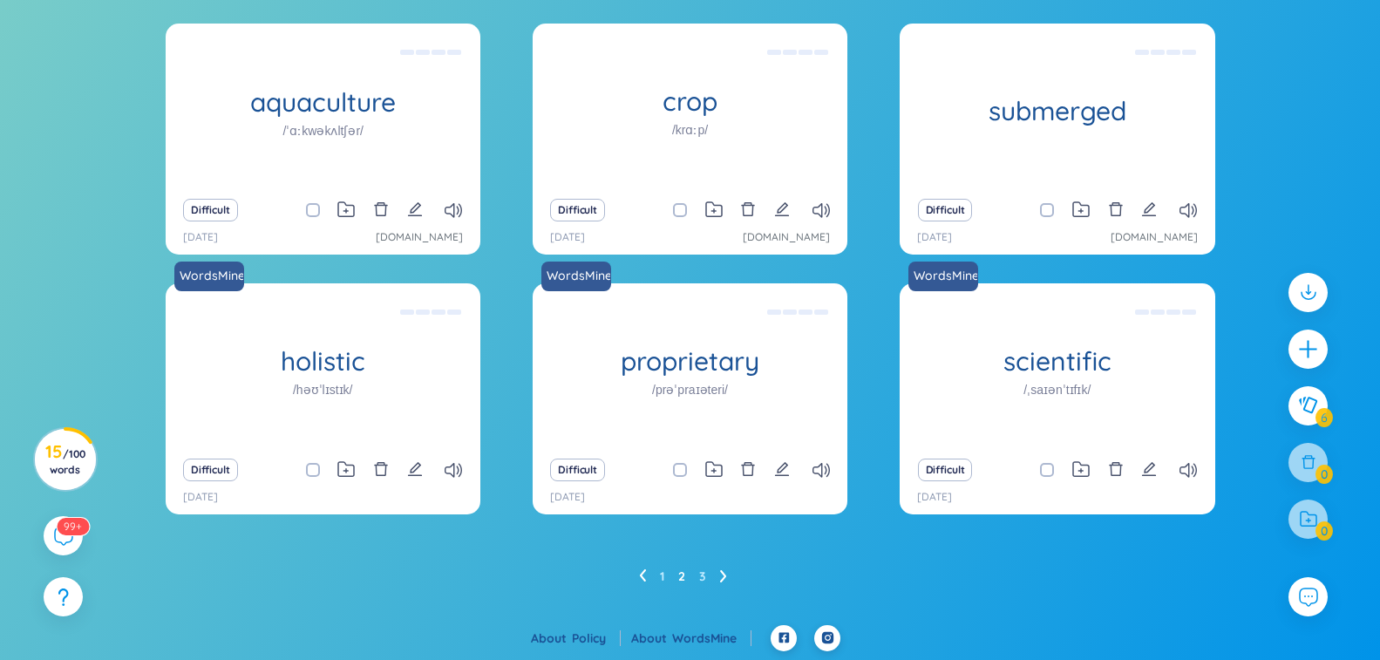
click at [721, 579] on icon at bounding box center [723, 575] width 7 height 13
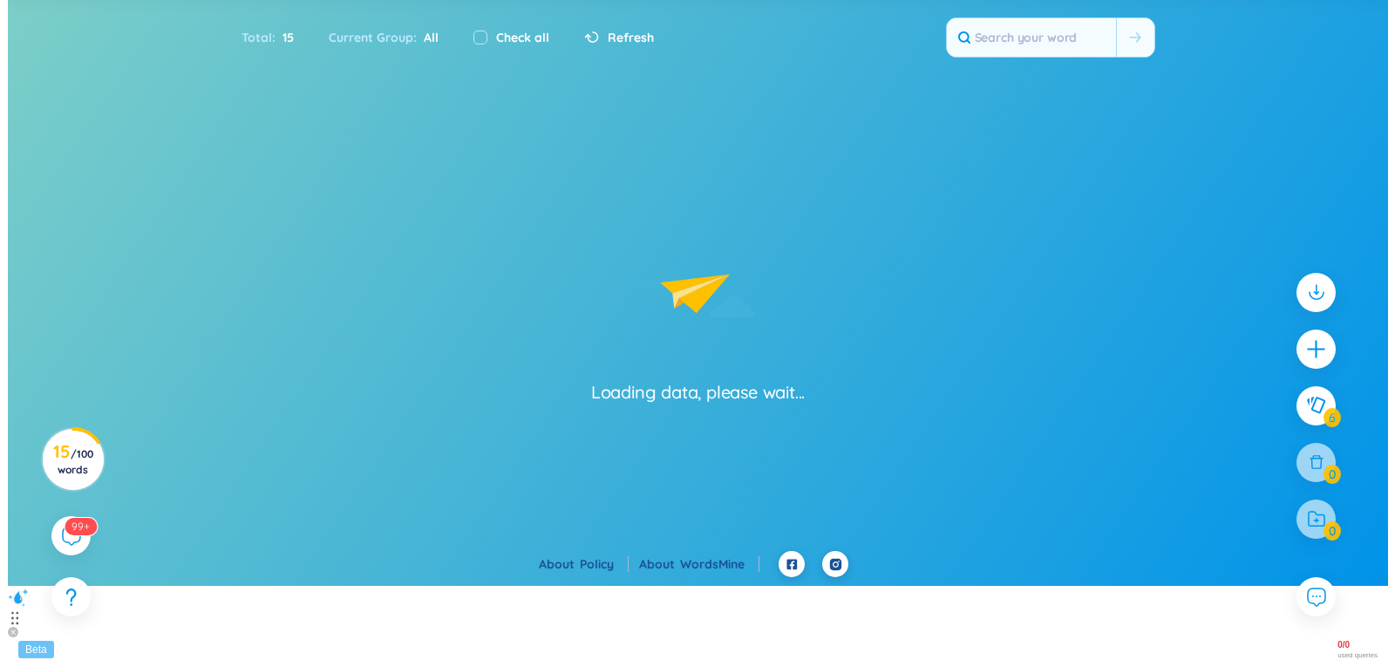
scroll to position [0, 0]
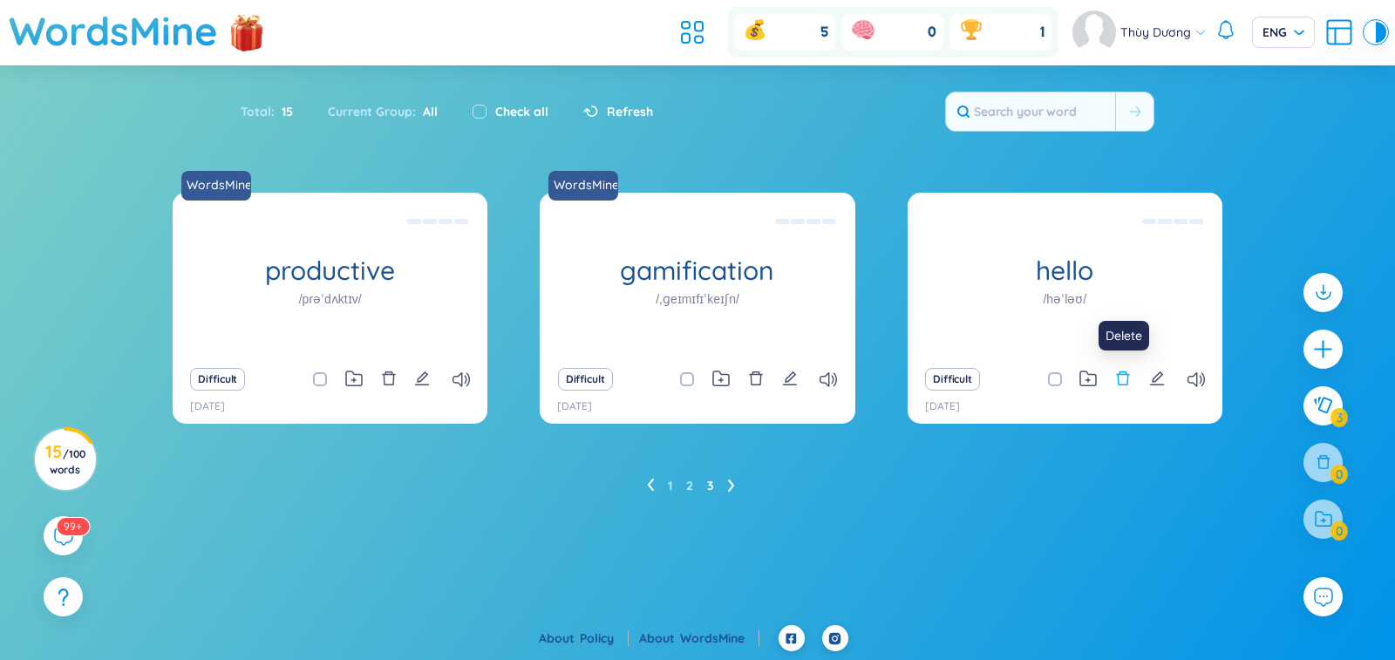
click at [1123, 377] on icon "delete" at bounding box center [1123, 378] width 16 height 16
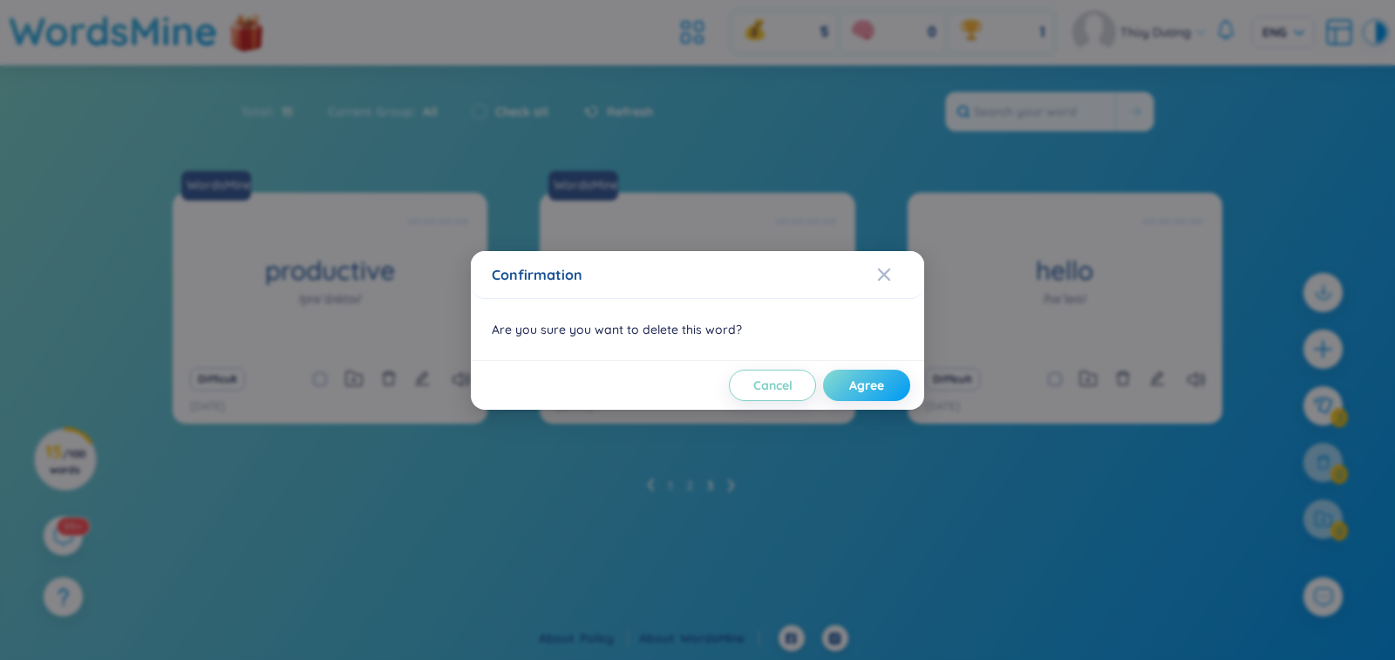
click at [843, 385] on button "Agree" at bounding box center [866, 385] width 87 height 31
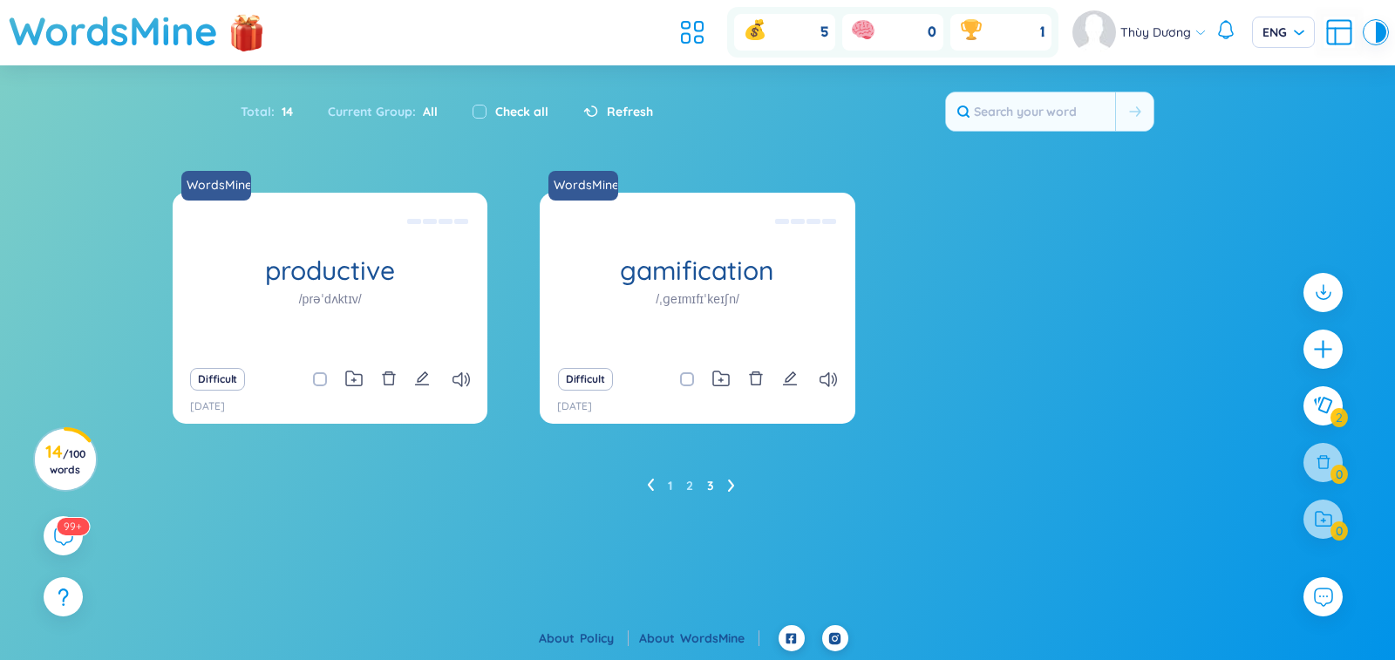
click at [736, 487] on ul "1 2 3" at bounding box center [698, 486] width 102 height 28
click at [730, 484] on icon at bounding box center [731, 484] width 7 height 13
click at [648, 485] on icon at bounding box center [650, 484] width 6 height 12
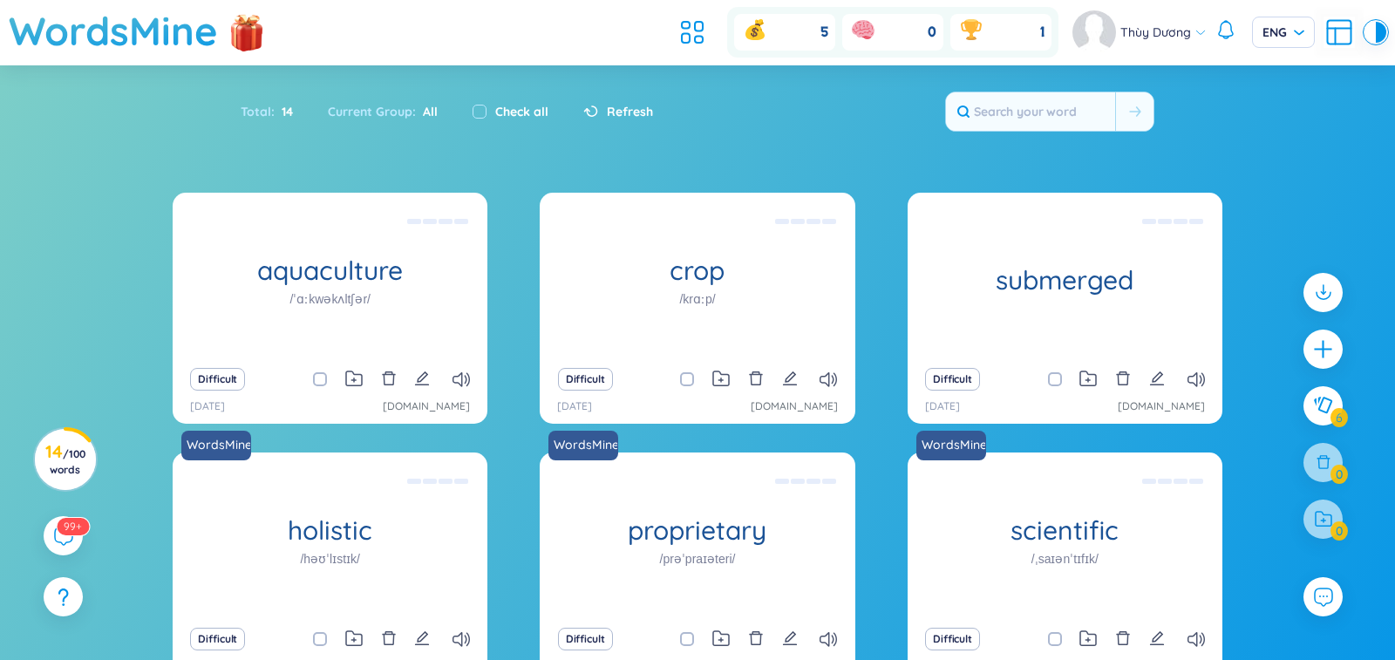
scroll to position [169, 0]
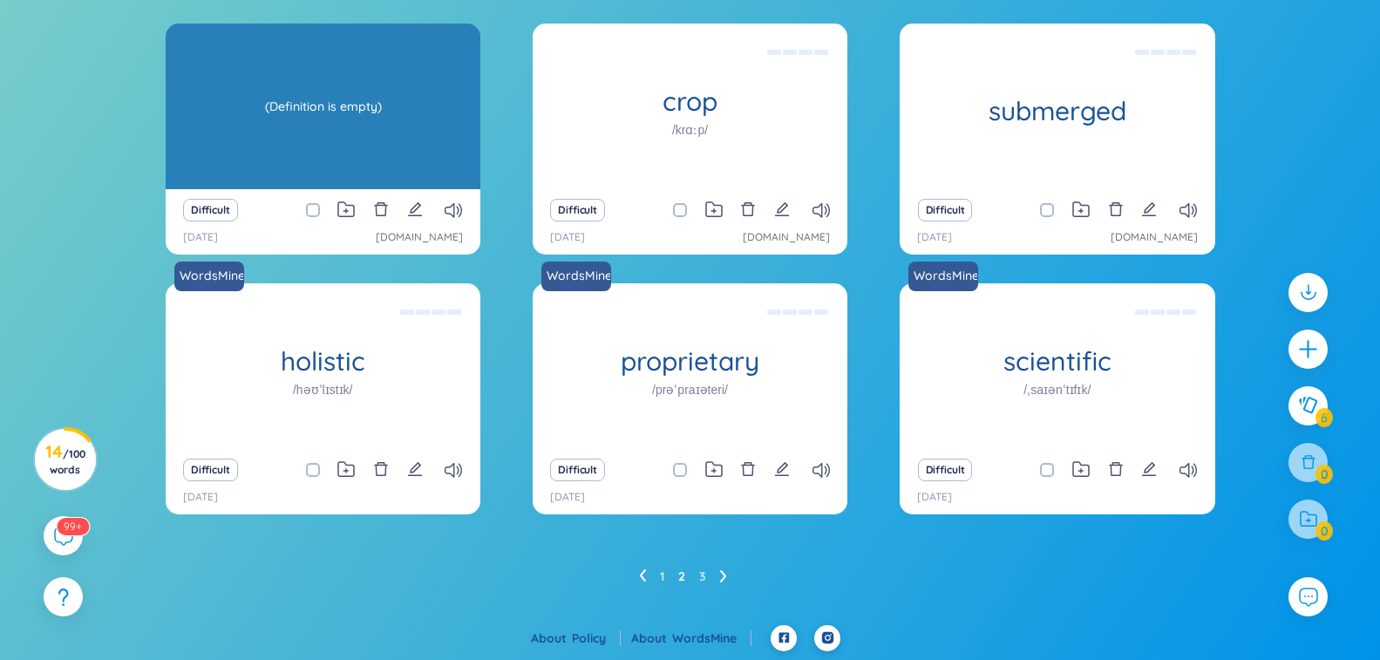
click at [311, 132] on div "aquaculture /ˈɑːkwəkʌltʃər/ (Definition is empty)" at bounding box center [323, 107] width 315 height 166
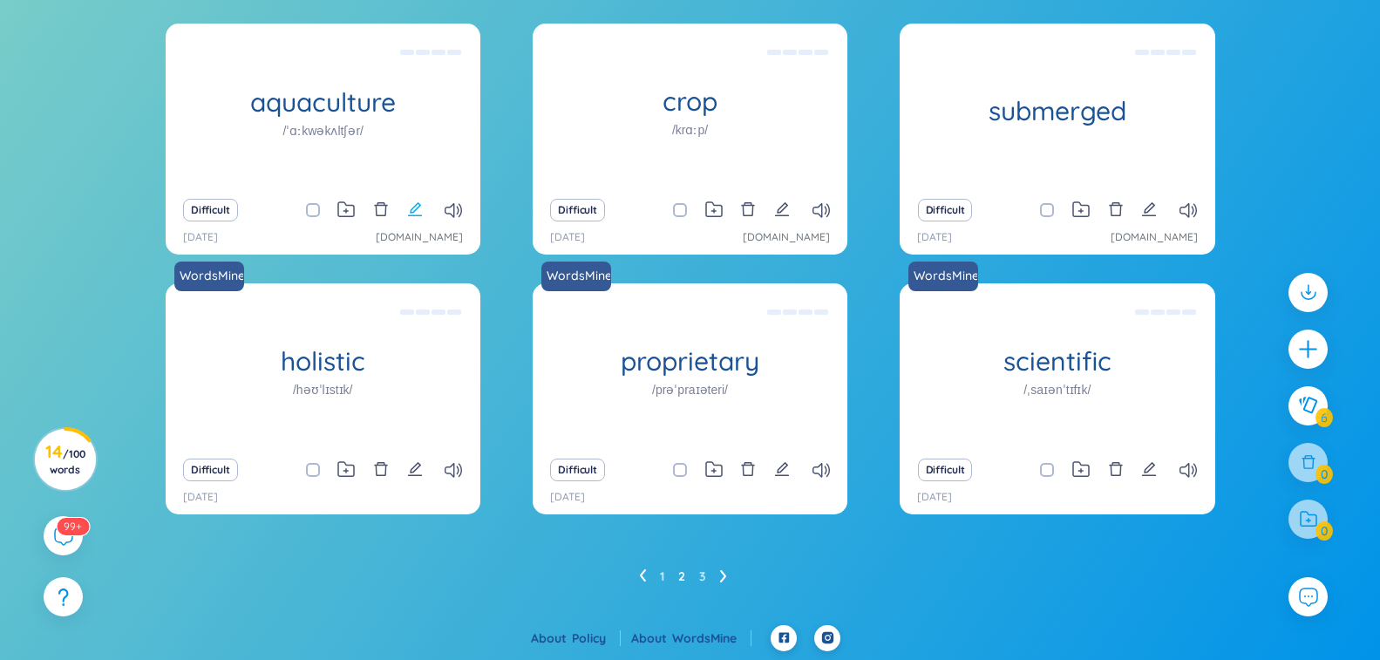
click at [419, 214] on icon "edit" at bounding box center [415, 209] width 16 height 16
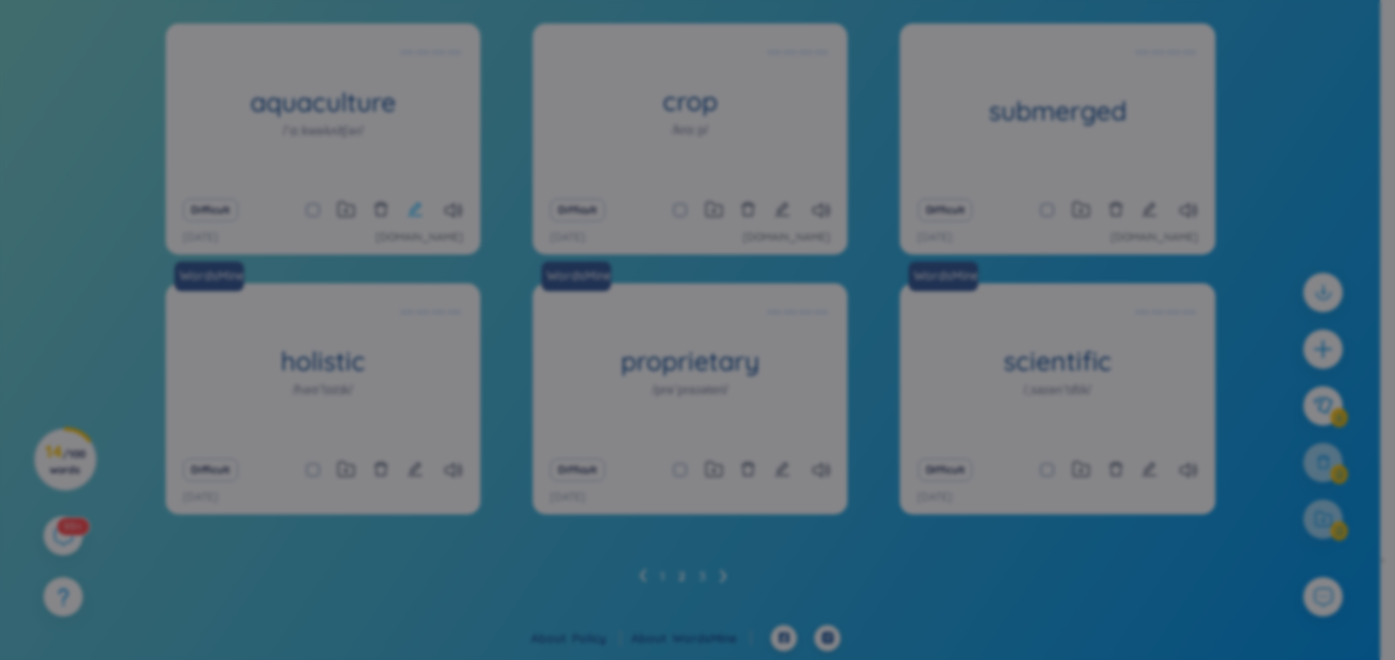
scroll to position [19, 0]
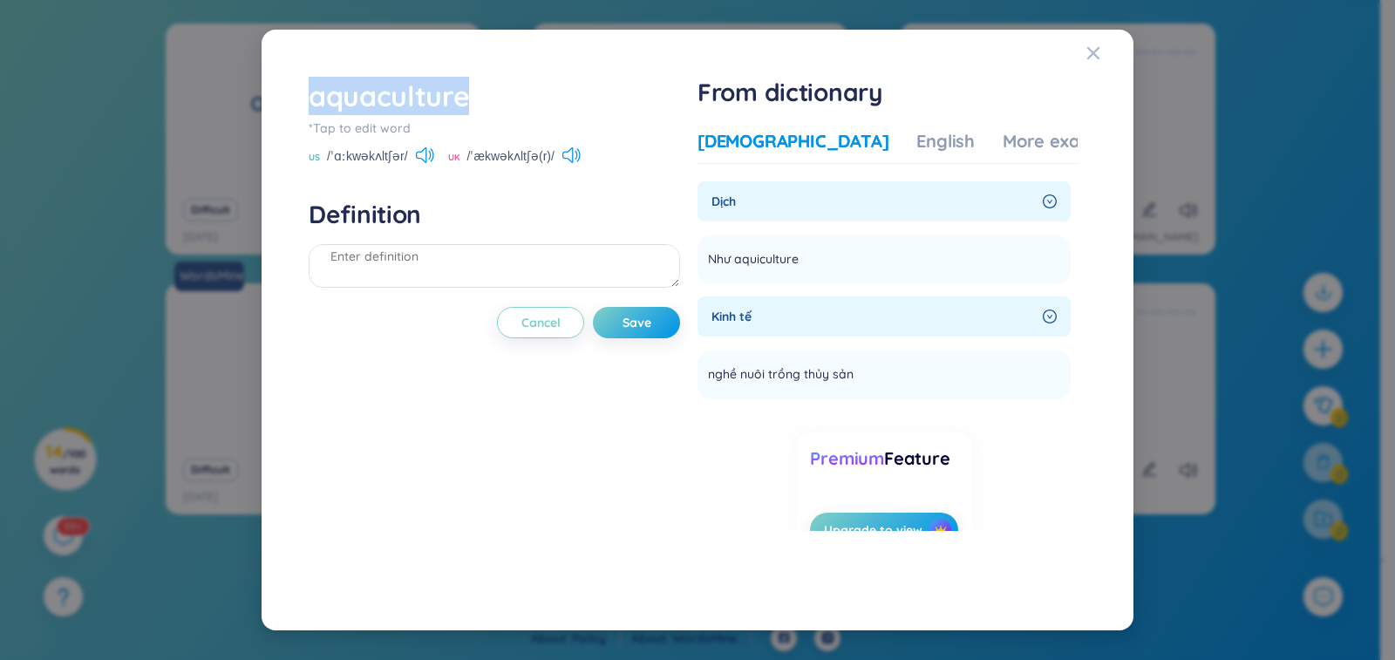
drag, startPoint x: 476, startPoint y: 98, endPoint x: 307, endPoint y: 104, distance: 169.2
click at [307, 104] on div "aquaculture *Tap to edit word US /ˈɑːkwəkʌltʃər/ [GEOGRAPHIC_DATA] /ˈækwəkʌltʃə…" at bounding box center [697, 330] width 795 height 525
copy div "aquaculture"
paste textarea "the raising of water animals such as fish for food, or the growing of plants in…"
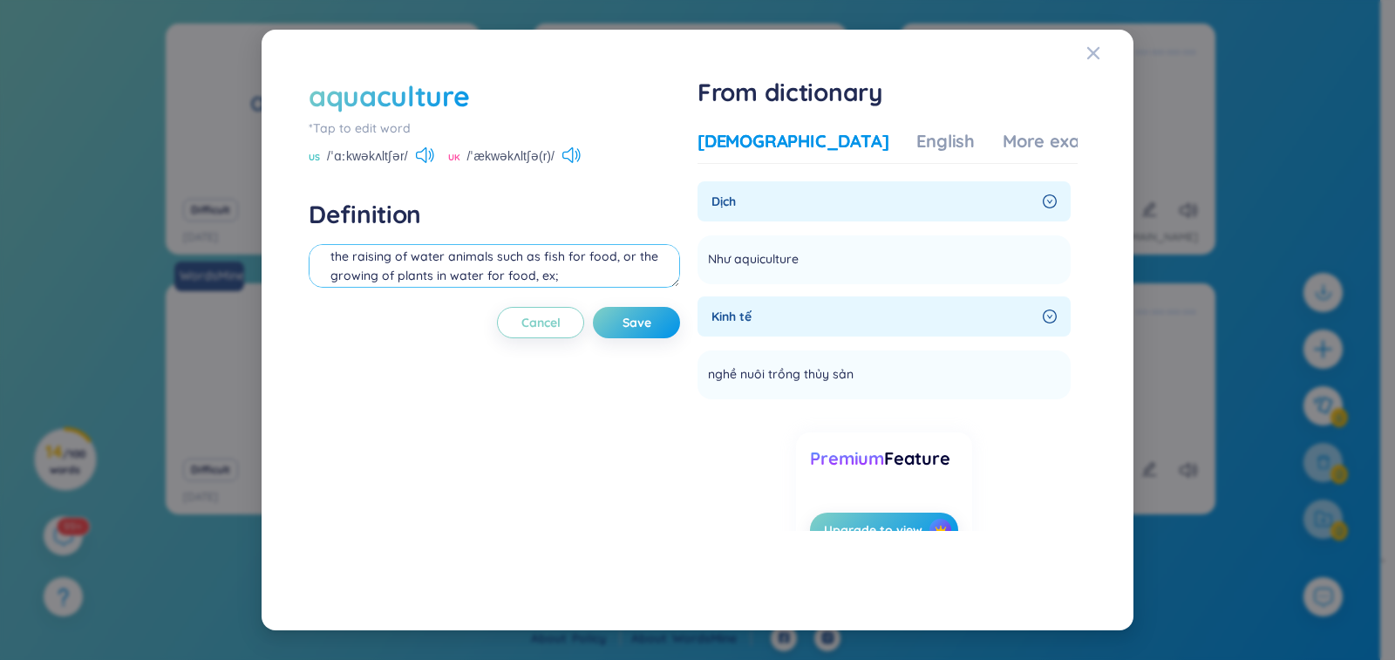
paste textarea "Vietnam is one of the leading countries in aquaculture production"
type textarea "the raising of water animals such as fish for food, or the growing of plants in…"
click at [645, 322] on span "Save" at bounding box center [636, 322] width 29 height 17
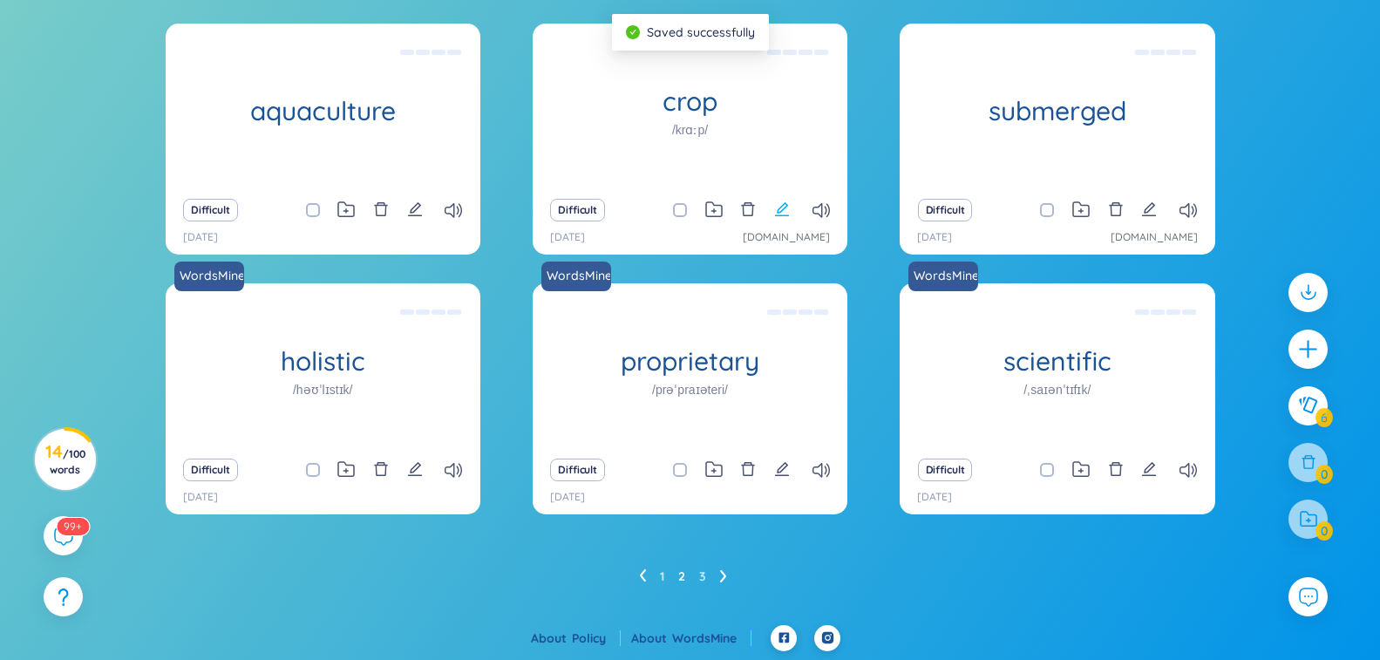
click at [784, 210] on icon "edit" at bounding box center [782, 209] width 16 height 16
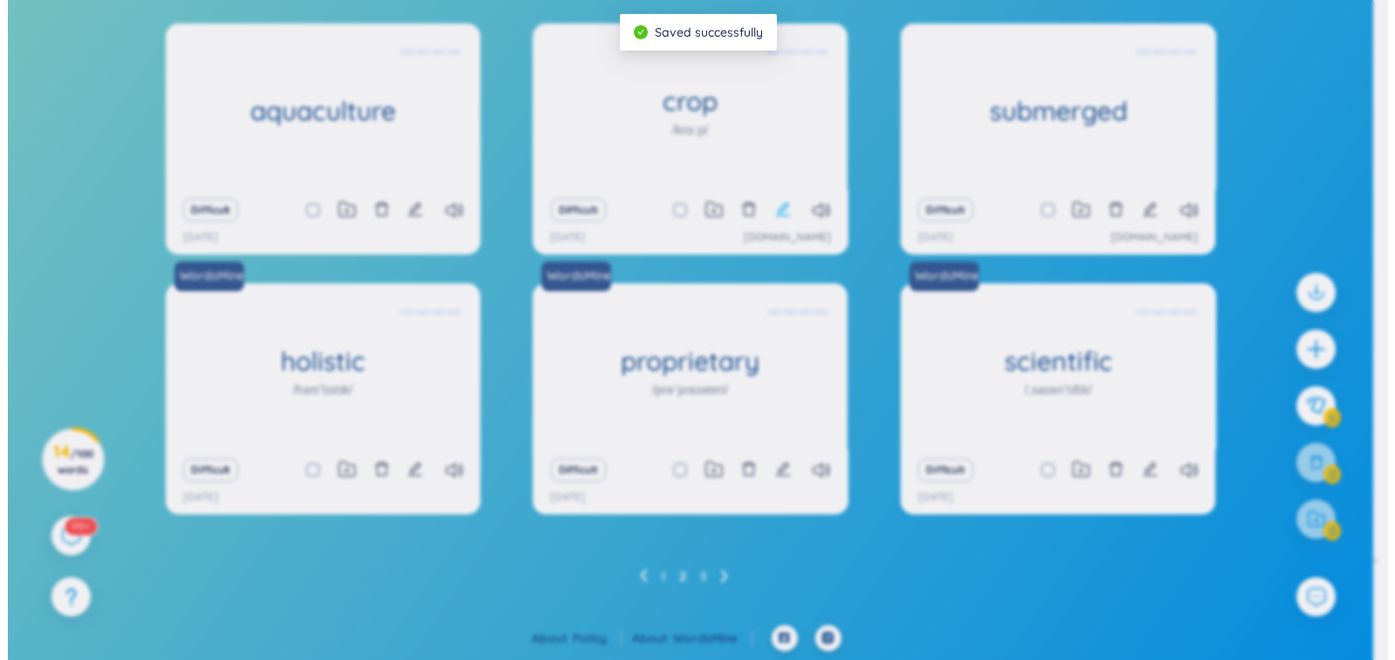
scroll to position [19, 0]
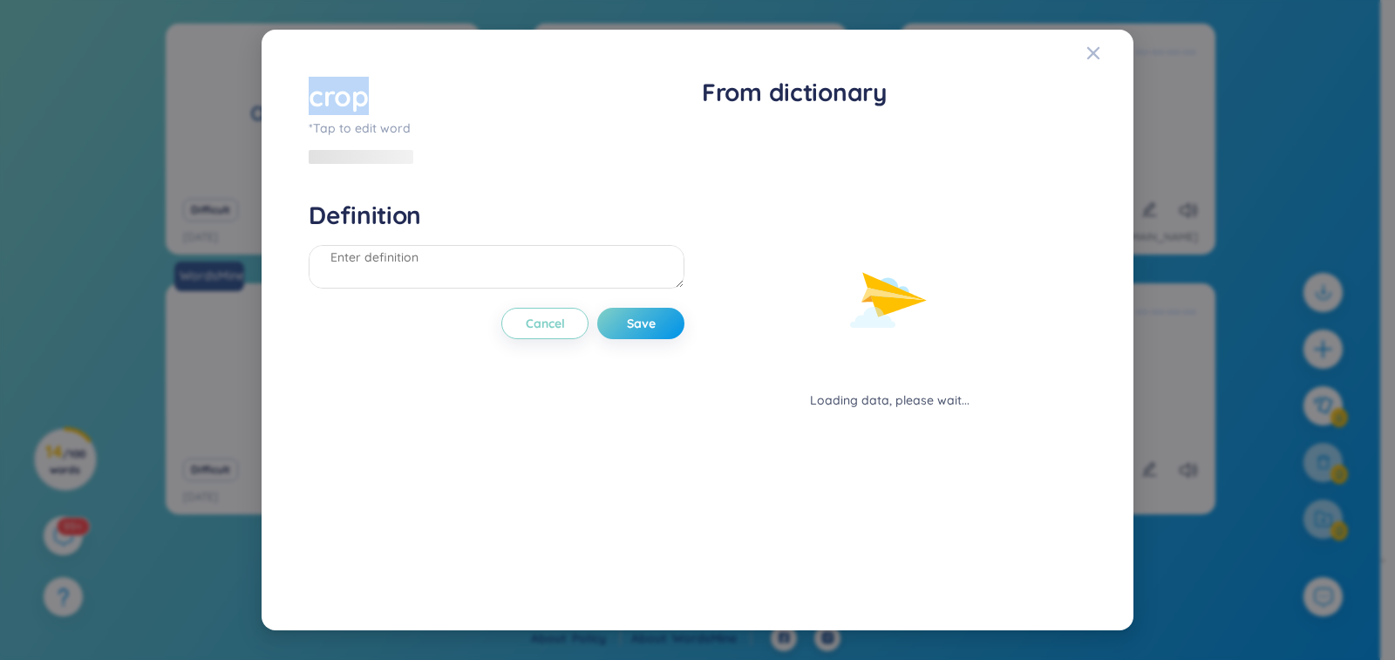
drag, startPoint x: 367, startPoint y: 96, endPoint x: 305, endPoint y: 90, distance: 62.2
click at [305, 90] on div "crop *Tap to edit word Definition Cancel Save From dictionary Loading data, ple…" at bounding box center [697, 330] width 795 height 525
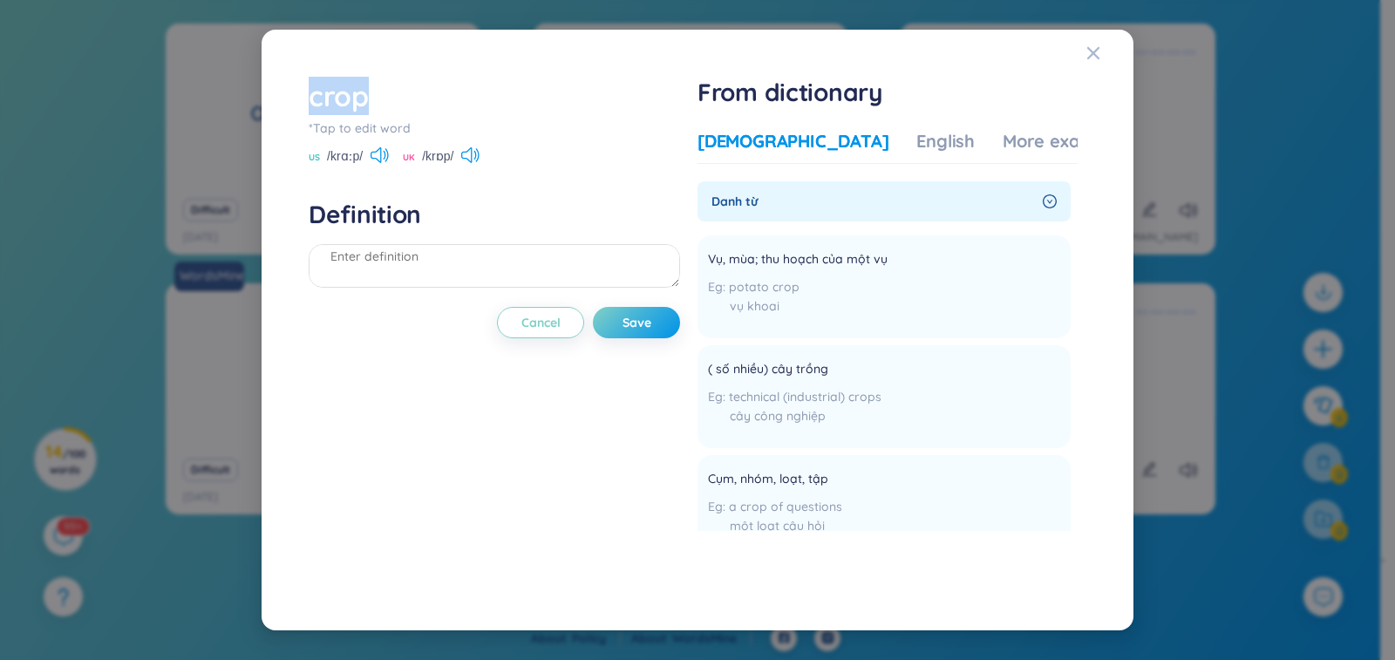
copy div "crop"
paste textarea "(the total amount collected of) a plant such as a grain, fruit, or vegetable gr…"
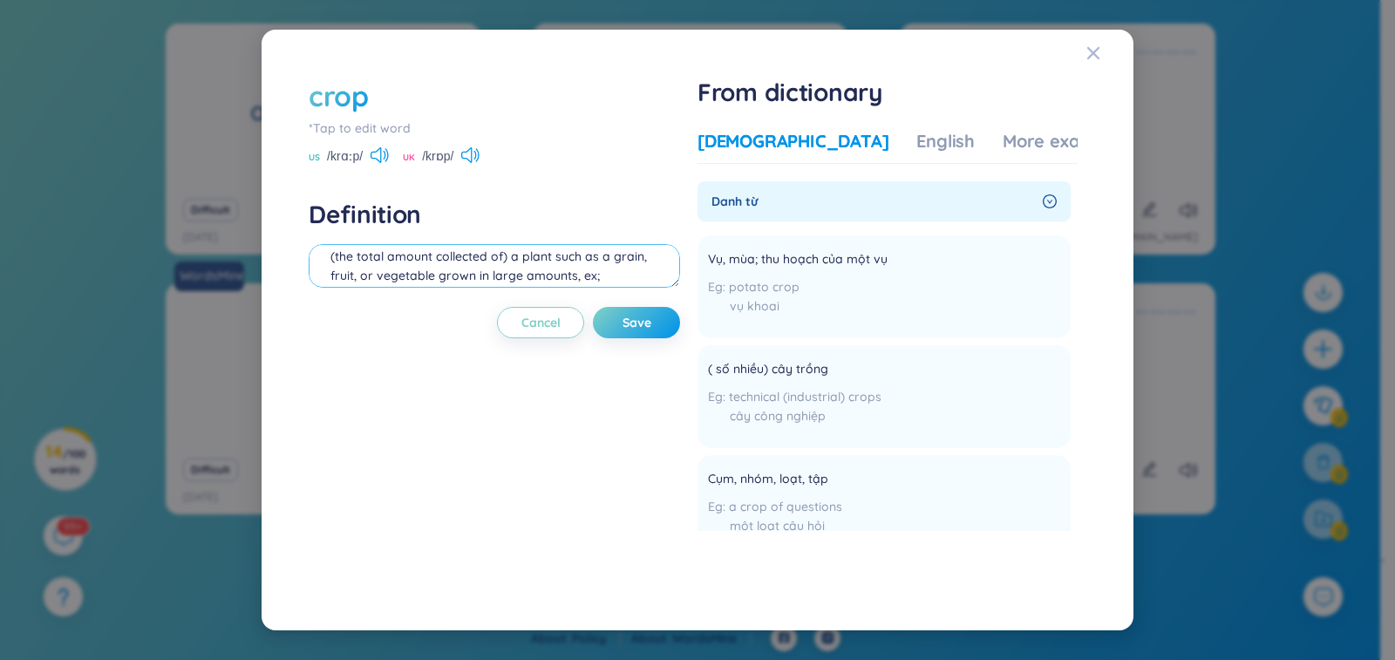
click at [640, 276] on textarea "(the total amount collected of) a plant such as a grain, fruit, or vegetable gr…" at bounding box center [494, 266] width 371 height 44
paste textarea "The main crops grown for export are coffee and rice."
type textarea "(the total amount collected of) a plant such as a grain, fruit, or vegetable gr…"
click at [655, 325] on button "Save" at bounding box center [636, 322] width 87 height 31
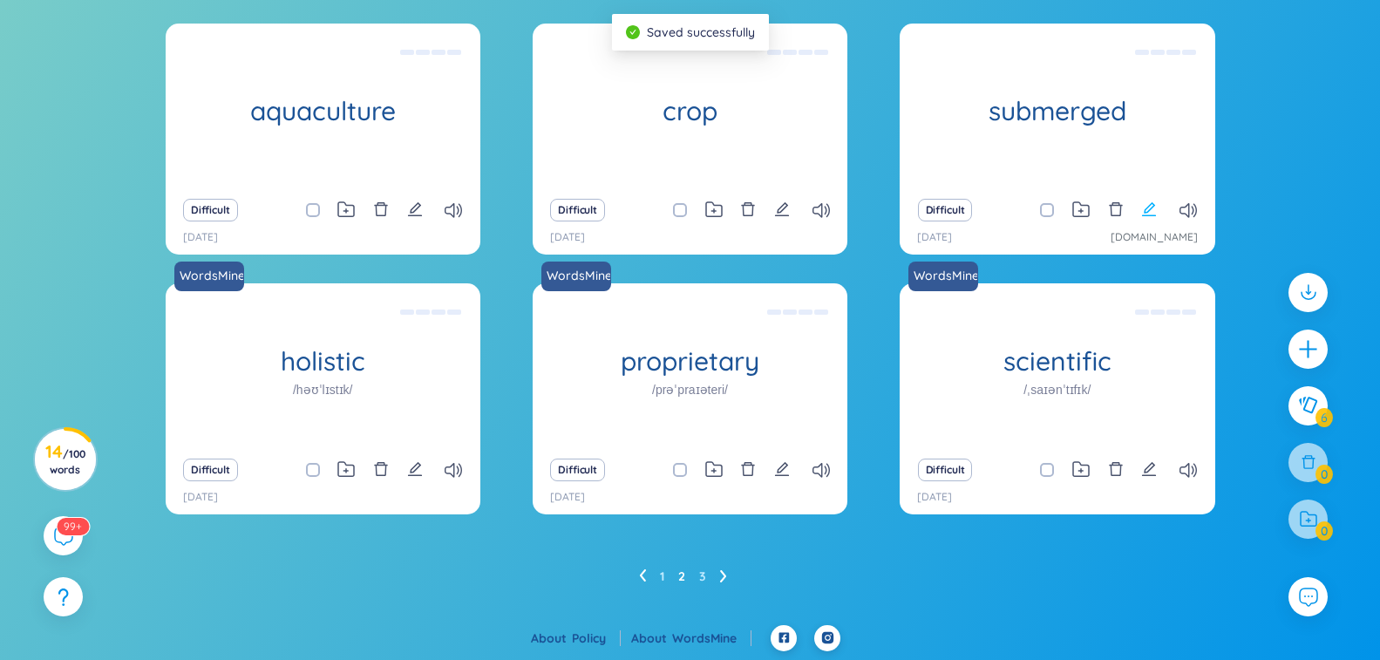
click at [1147, 207] on icon "edit" at bounding box center [1149, 209] width 14 height 14
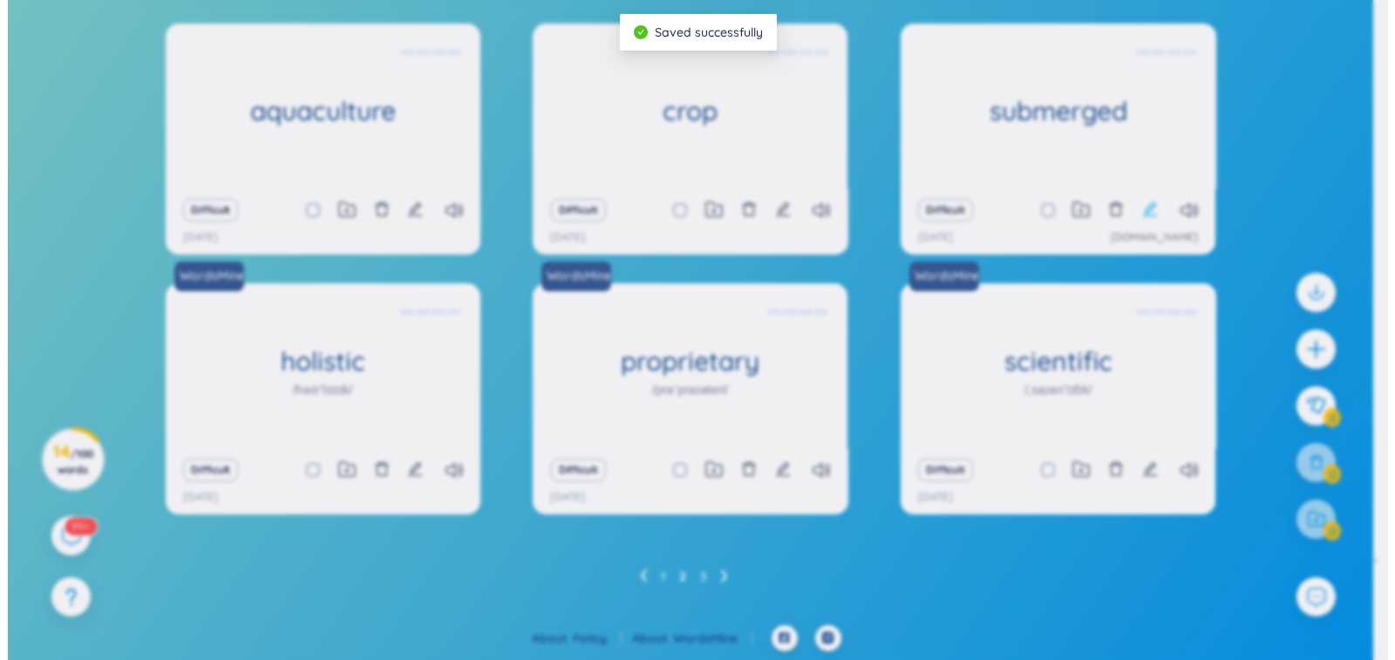
scroll to position [19, 0]
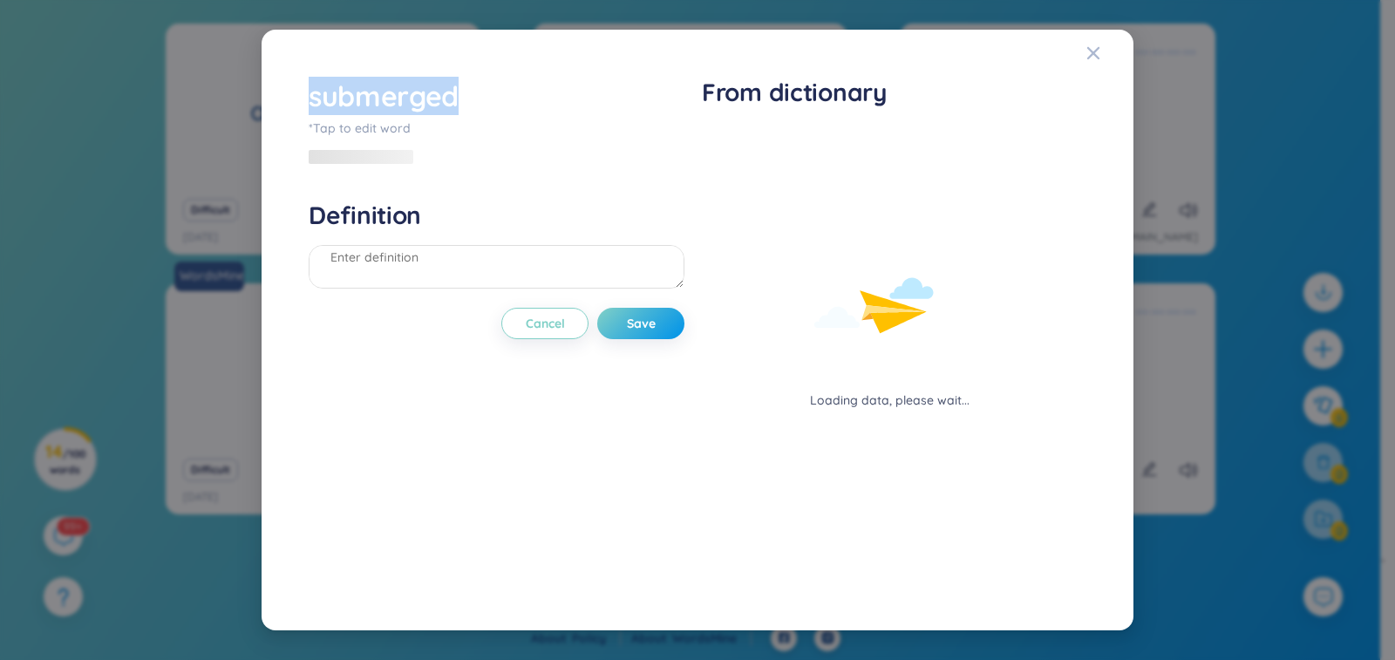
drag, startPoint x: 464, startPoint y: 100, endPoint x: 295, endPoint y: 100, distance: 168.2
click at [295, 100] on div "submerged *Tap to edit word Definition Cancel Save From dictionary Loading data…" at bounding box center [697, 331] width 830 height 560
copy div "submerged"
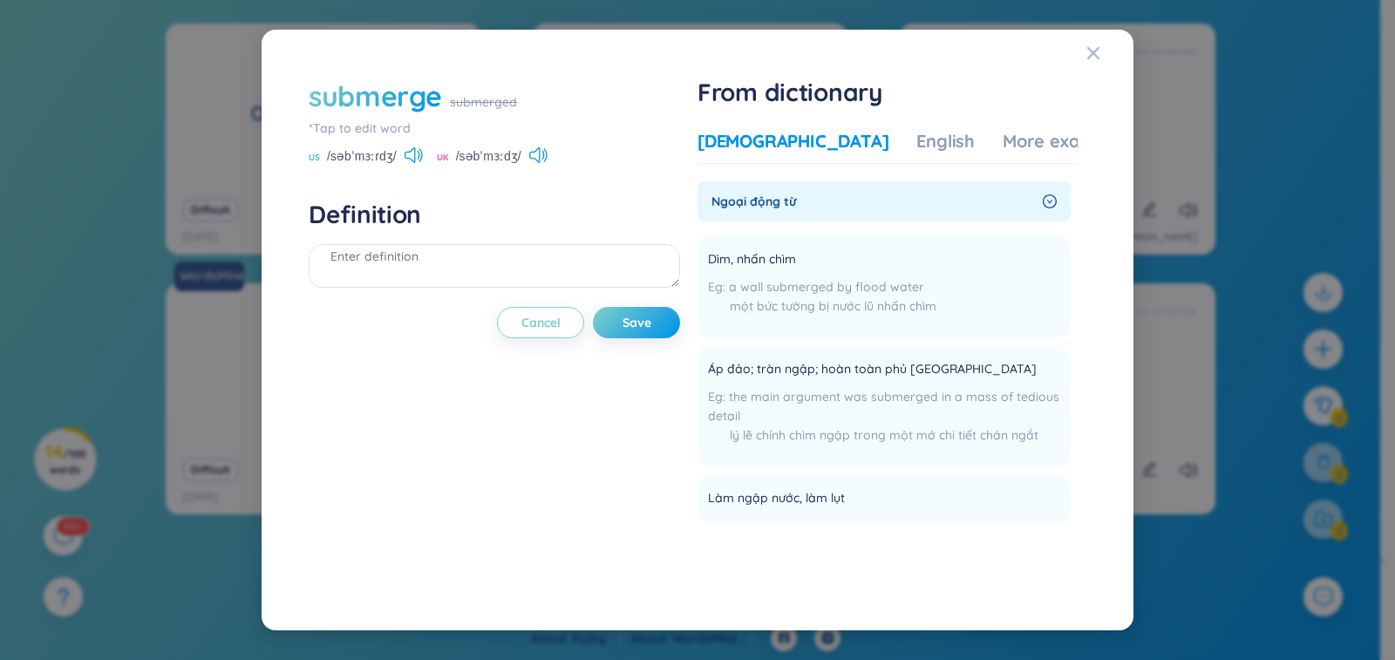
click at [387, 129] on div "*Tap to edit word" at bounding box center [494, 128] width 371 height 19
paste textarea "to go below or make something go below the surface of the sea or a river or lake"
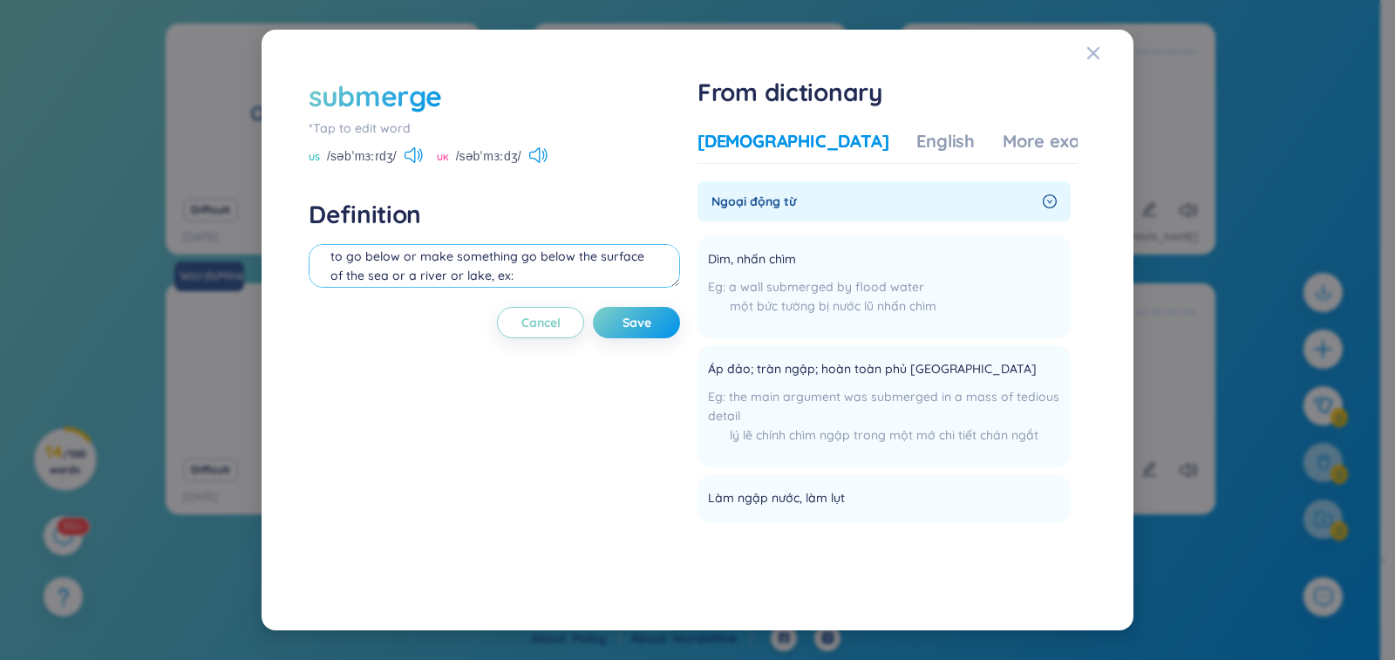
paste textarea "She was taken to hospital after being submerged in an icy river for 45 minutes"
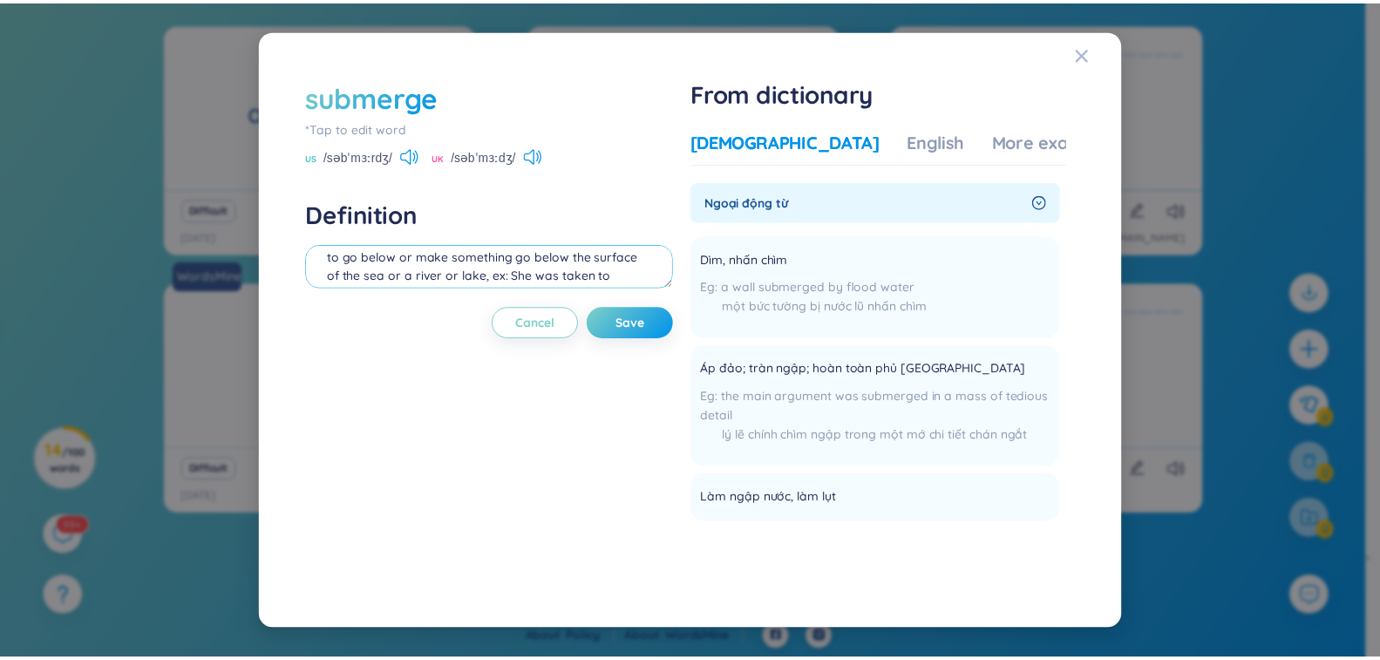
scroll to position [54, 0]
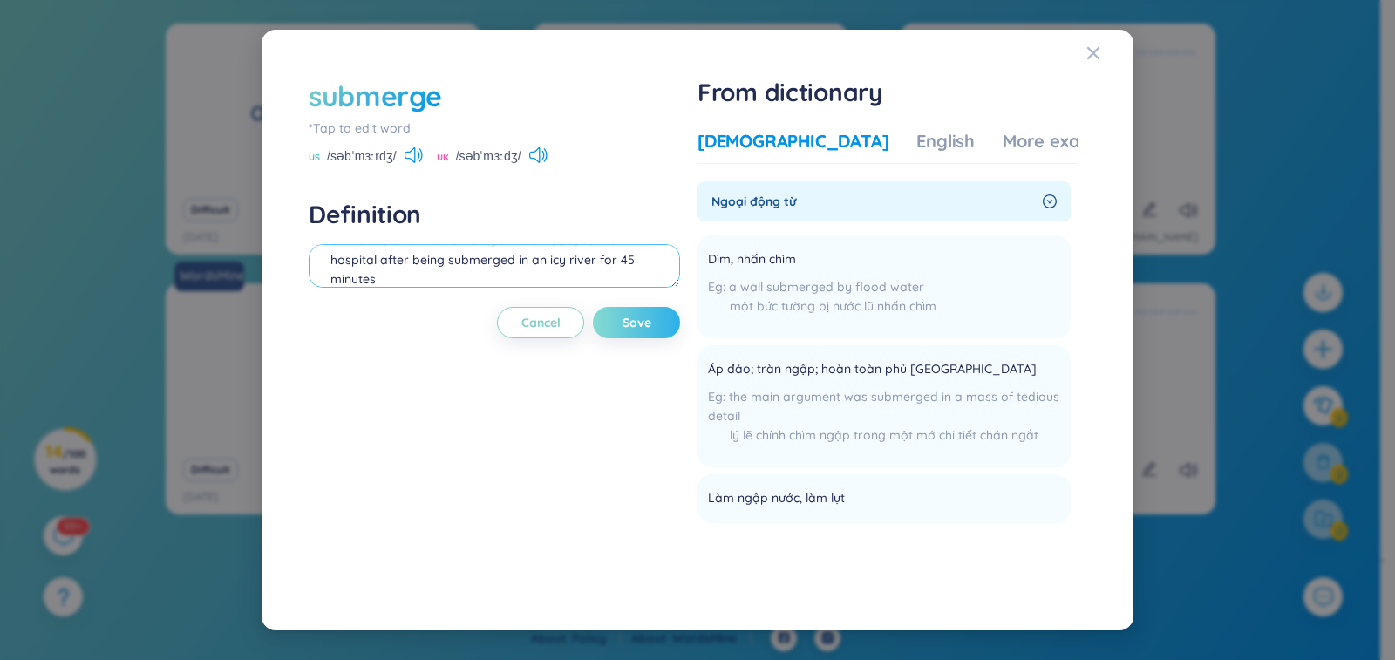
type textarea "to go below or make something go below the surface of the sea or a river or lak…"
click at [628, 328] on span "Save" at bounding box center [636, 322] width 29 height 17
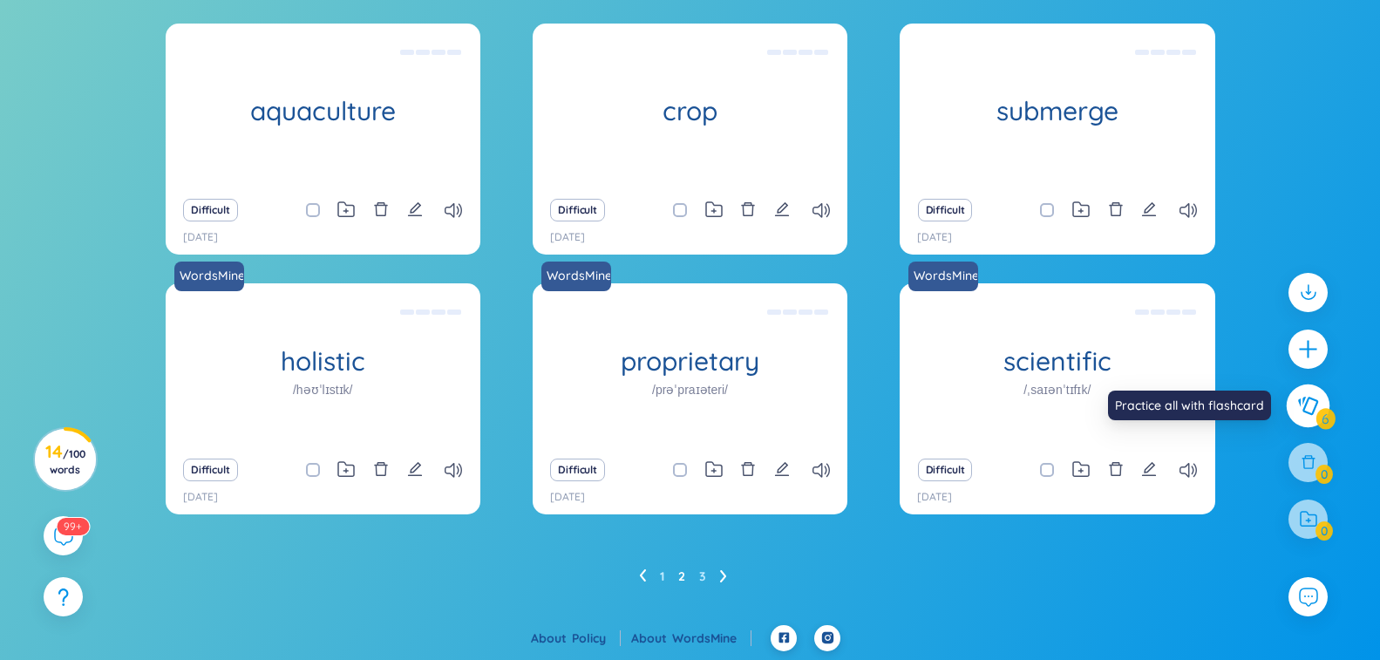
click at [1305, 405] on icon at bounding box center [1308, 406] width 20 height 18
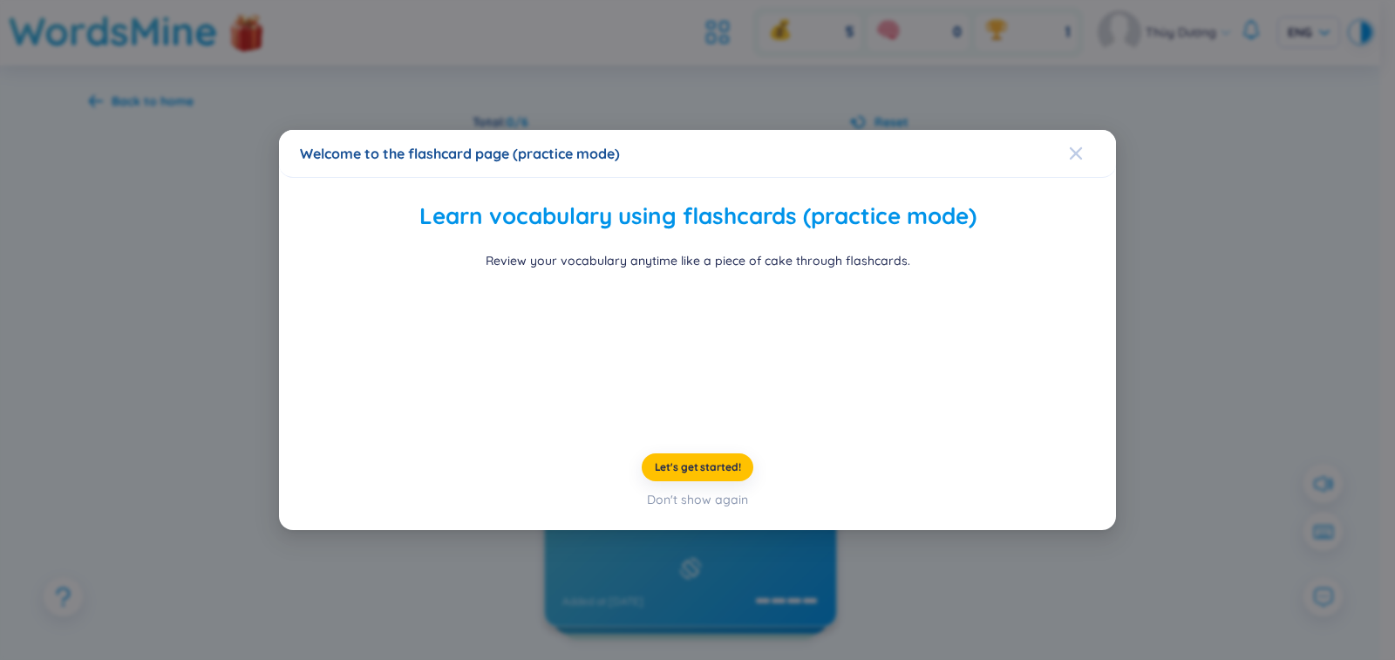
click at [1069, 146] on icon "Close" at bounding box center [1076, 153] width 14 height 14
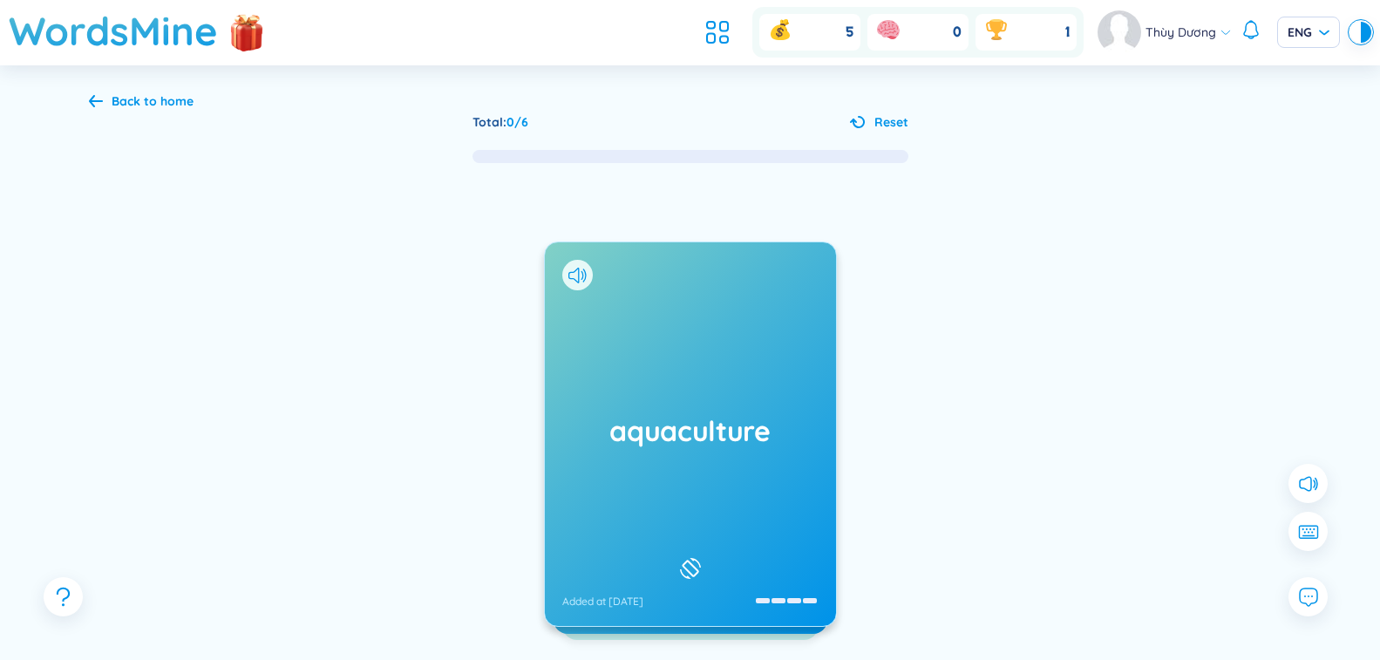
click at [747, 440] on h1 "aquaculture" at bounding box center [690, 430] width 256 height 38
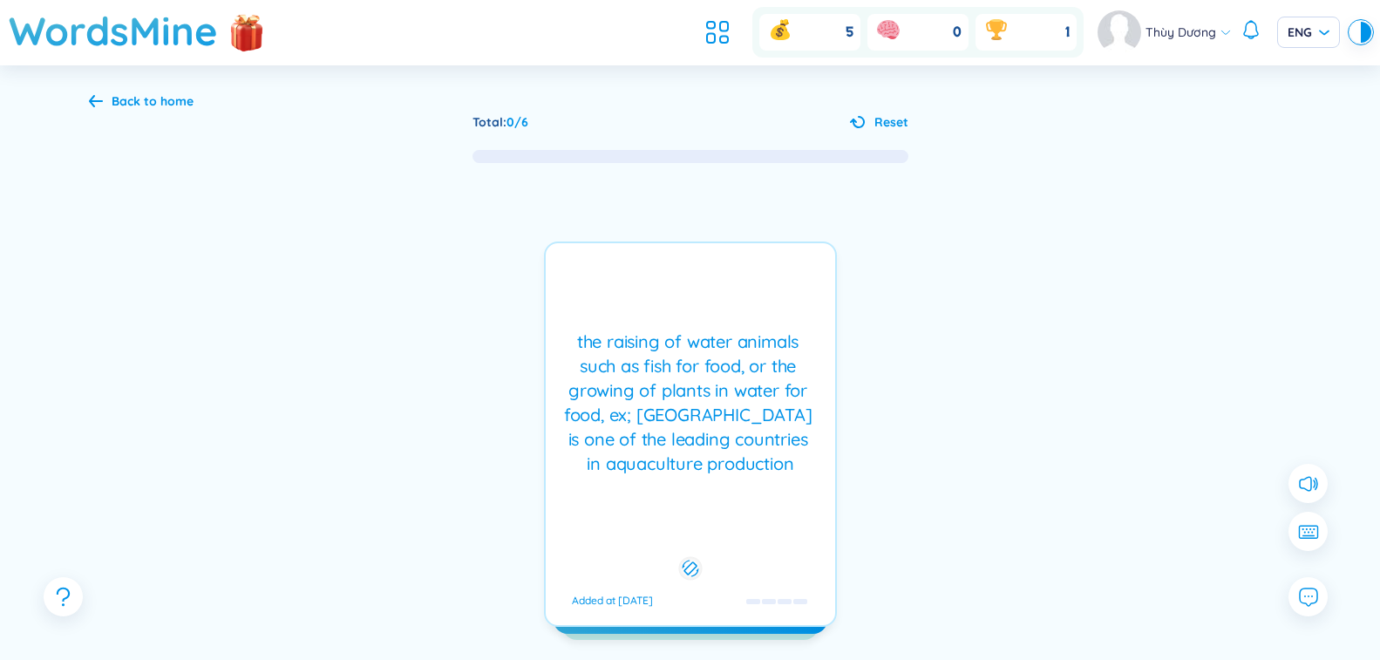
click at [747, 440] on div "the raising of water animals such as fish for food, or the growing of plants in…" at bounding box center [690, 402] width 272 height 146
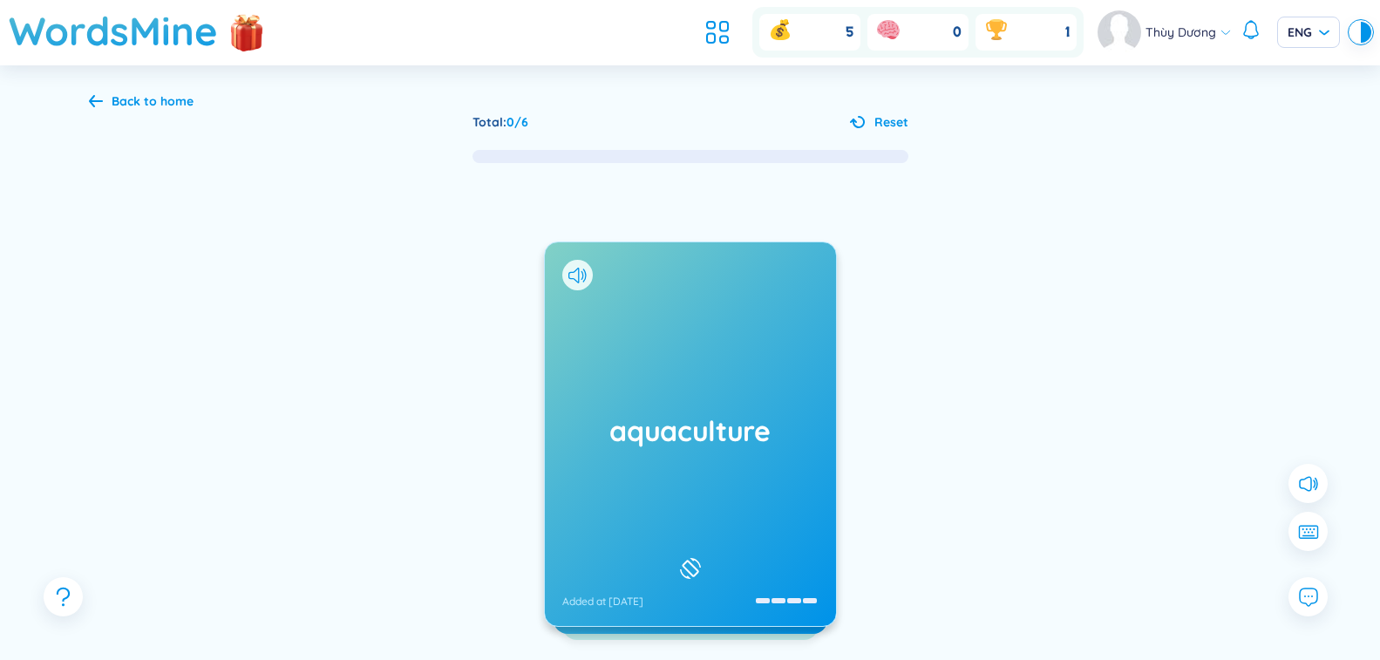
click at [571, 259] on div "aquaculture Added at [DATE]" at bounding box center [690, 433] width 291 height 383
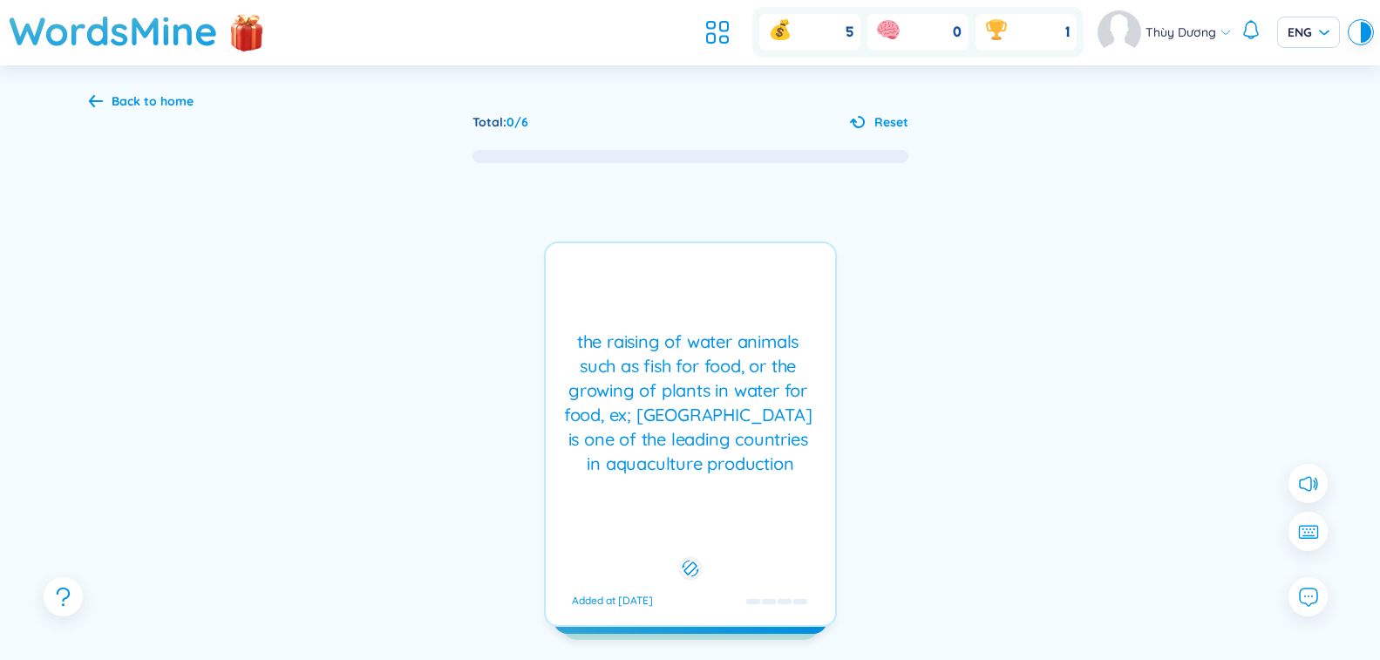
click at [624, 313] on div "the raising of water animals such as fish for food, or the growing of plants in…" at bounding box center [690, 433] width 293 height 385
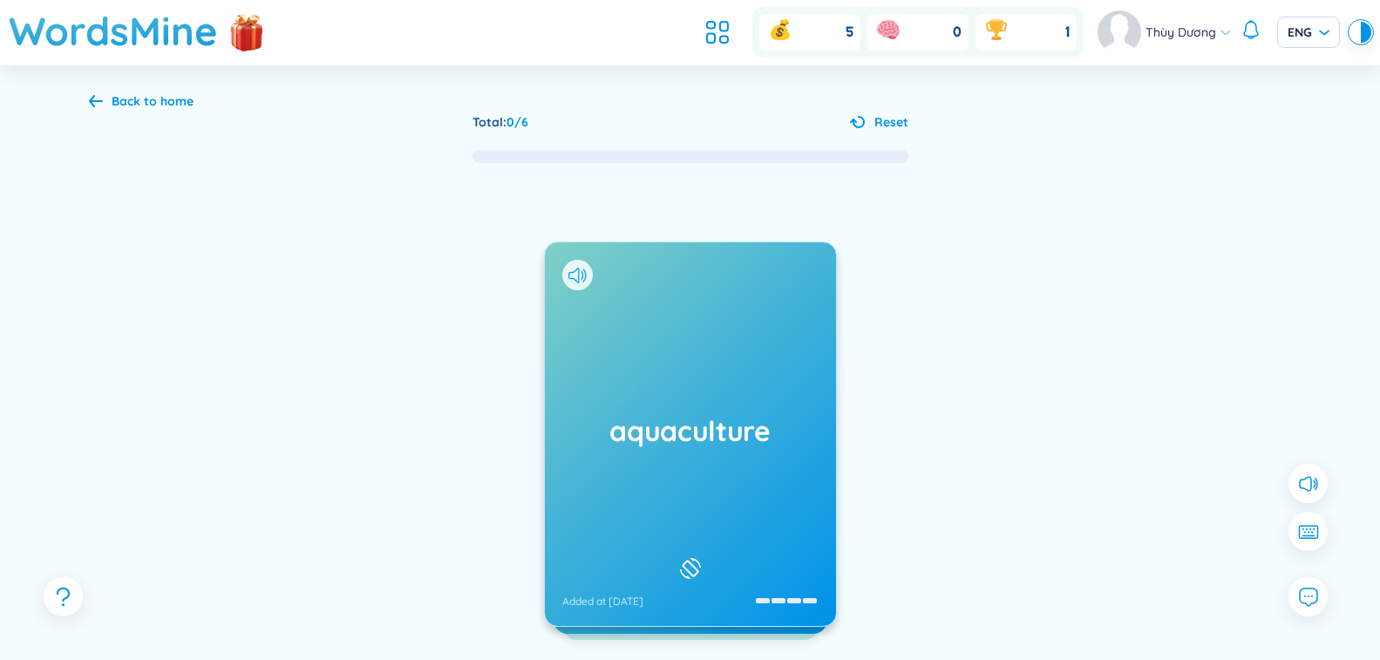
click at [583, 275] on icon at bounding box center [577, 276] width 18 height 16
click at [641, 383] on div "aquaculture Added at [DATE]" at bounding box center [690, 433] width 291 height 383
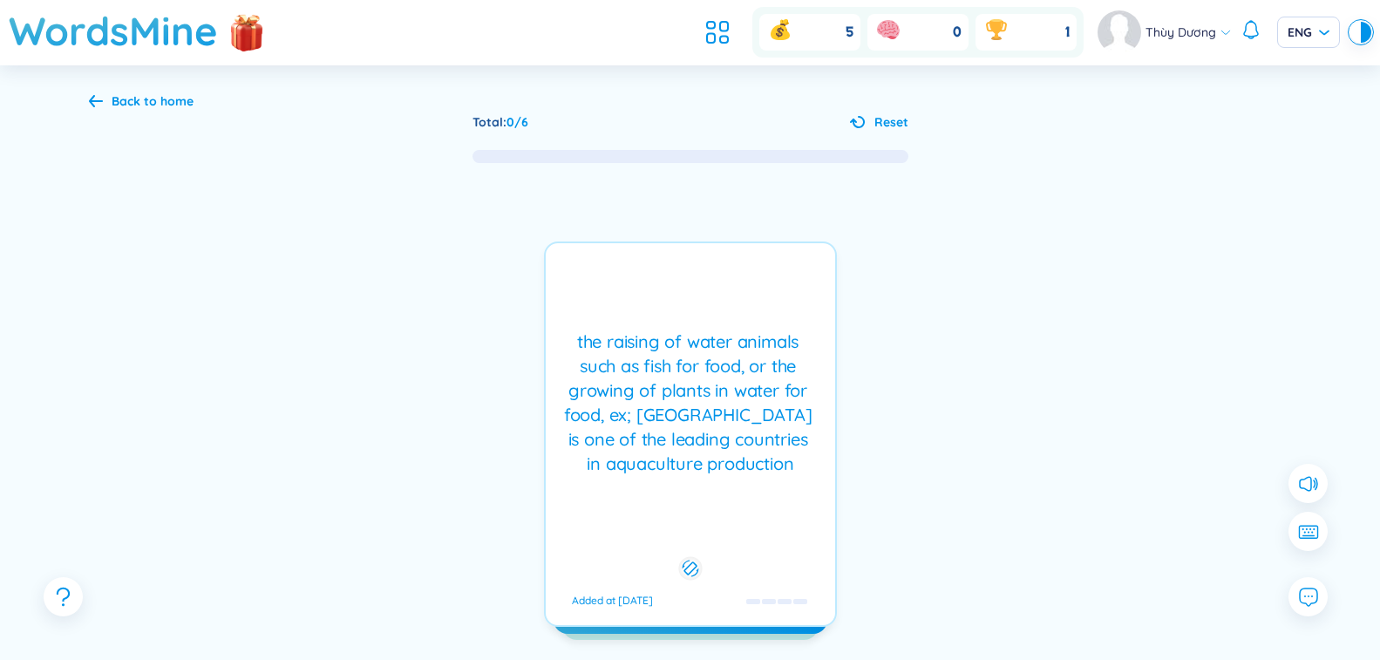
click at [640, 354] on div "the raising of water animals such as fish for food, or the growing of plants in…" at bounding box center [690, 402] width 272 height 146
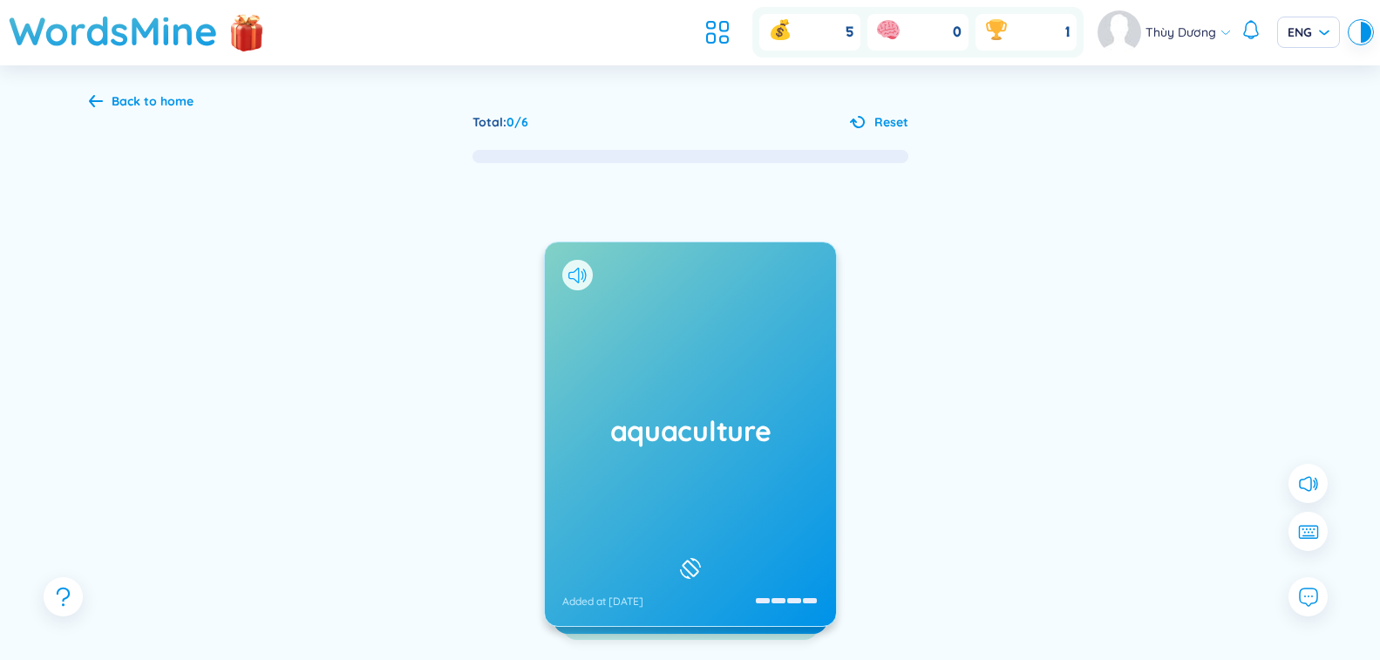
click at [577, 279] on icon at bounding box center [577, 276] width 18 height 16
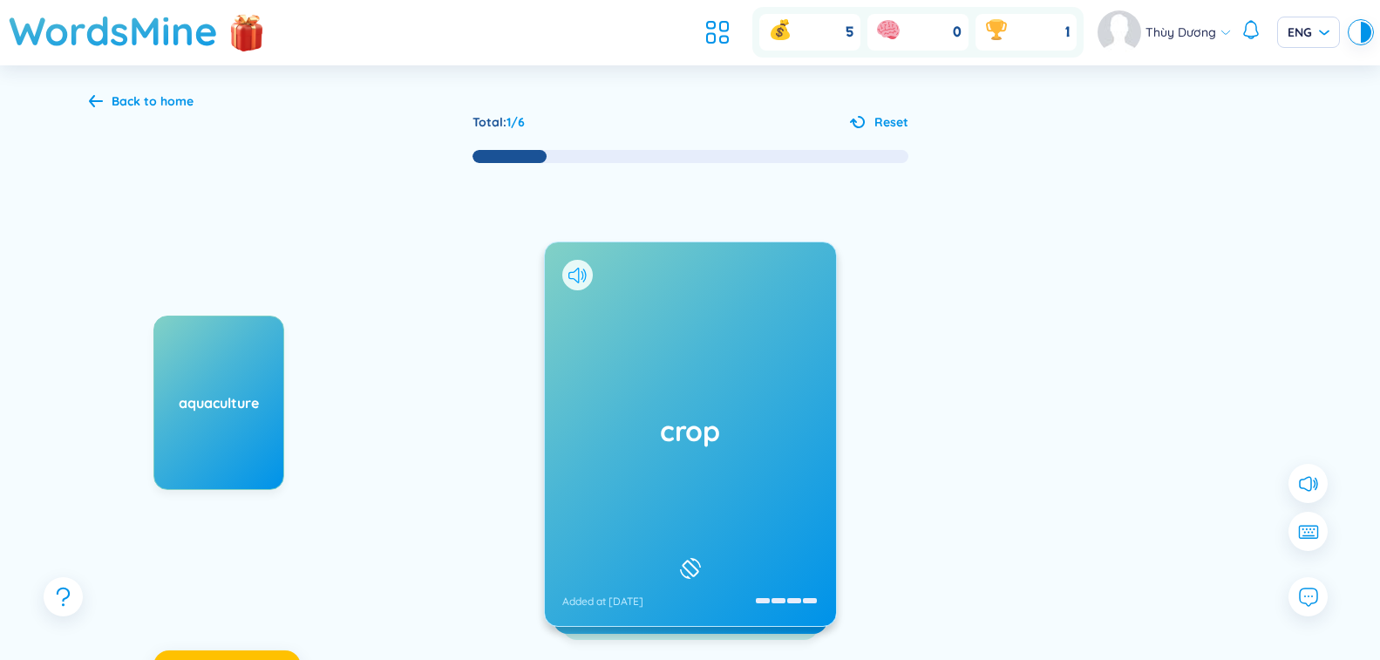
click at [578, 275] on icon at bounding box center [573, 276] width 10 height 16
click at [573, 327] on div "crop Added at [DATE]" at bounding box center [690, 433] width 291 height 383
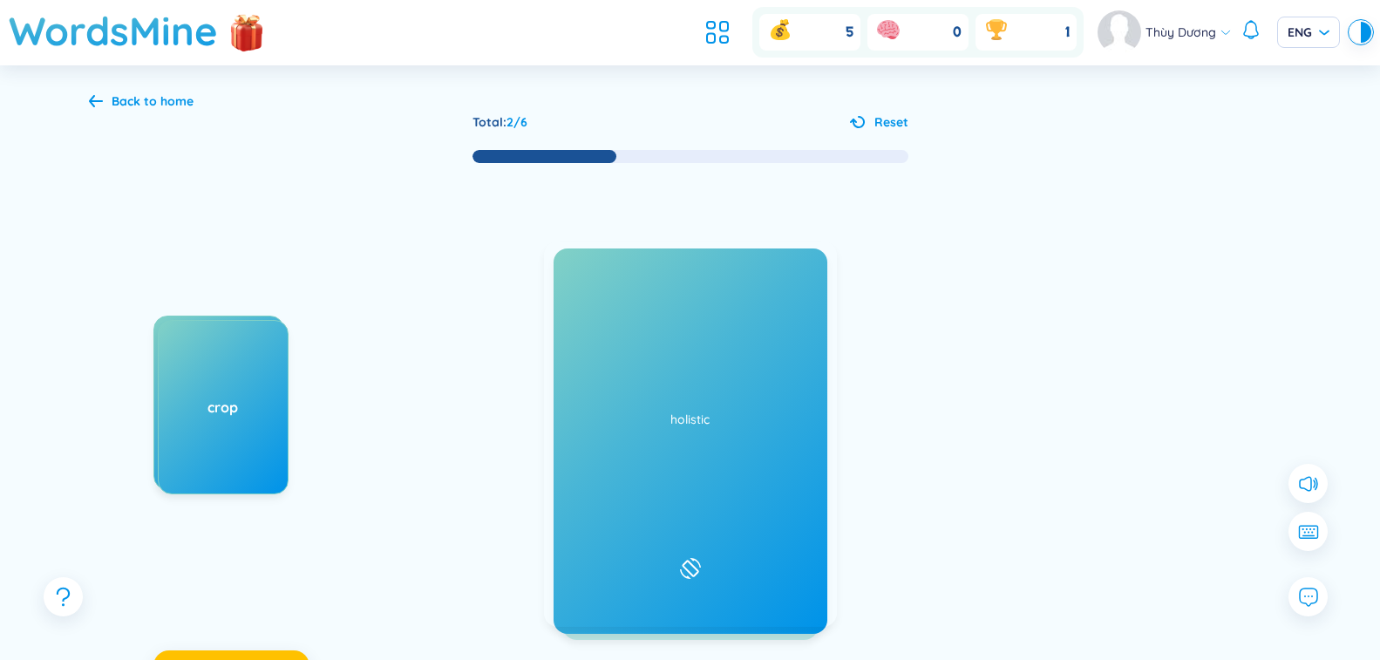
click at [572, 280] on icon at bounding box center [577, 276] width 18 height 16
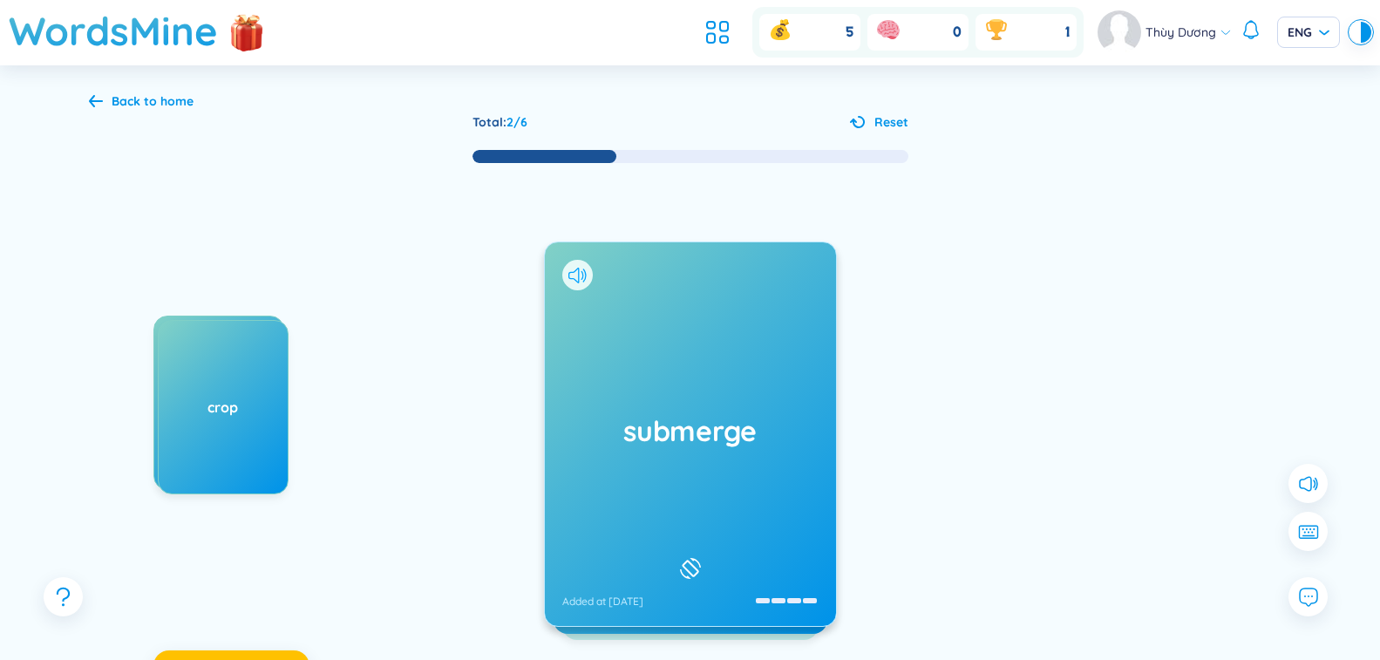
click at [581, 275] on icon at bounding box center [577, 276] width 18 height 16
click at [642, 378] on div "submerge Added at [DATE]" at bounding box center [690, 433] width 291 height 383
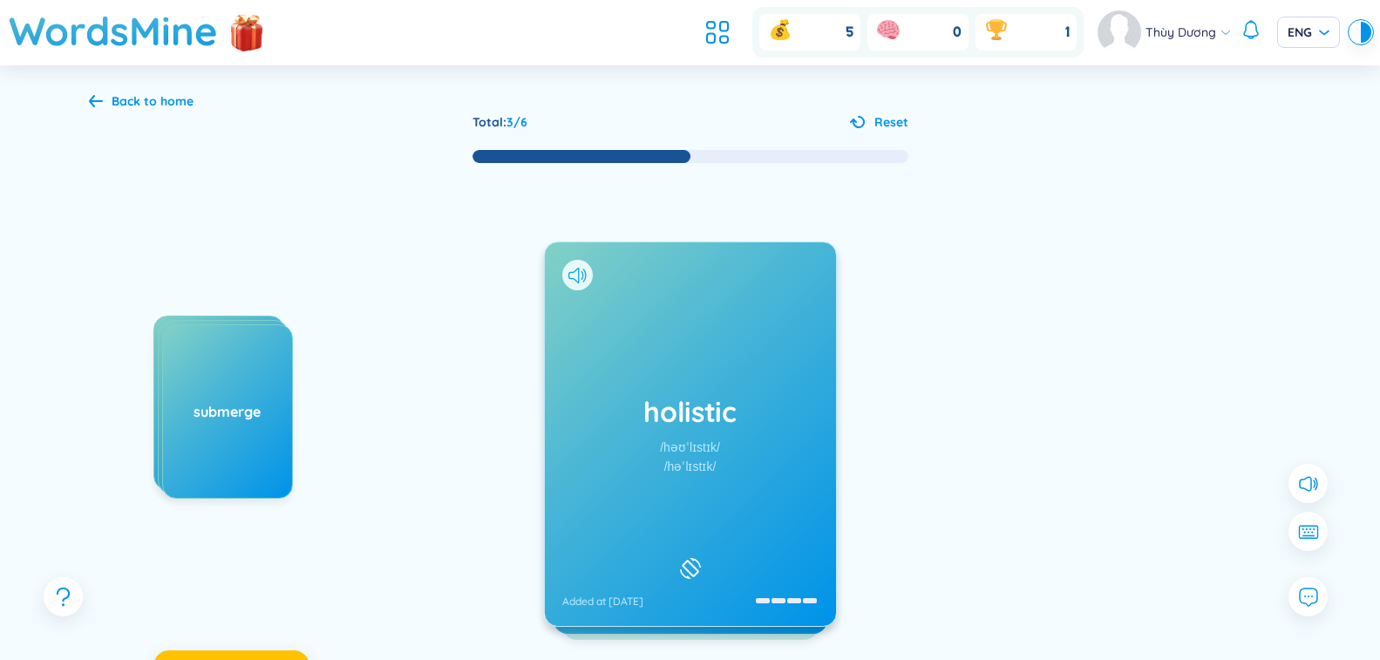
click at [574, 273] on icon at bounding box center [577, 276] width 18 height 16
click at [621, 368] on div "holistic /həʊˈlɪstɪk/ /həˈlɪstɪk/ Added at [DATE]" at bounding box center [690, 433] width 291 height 383
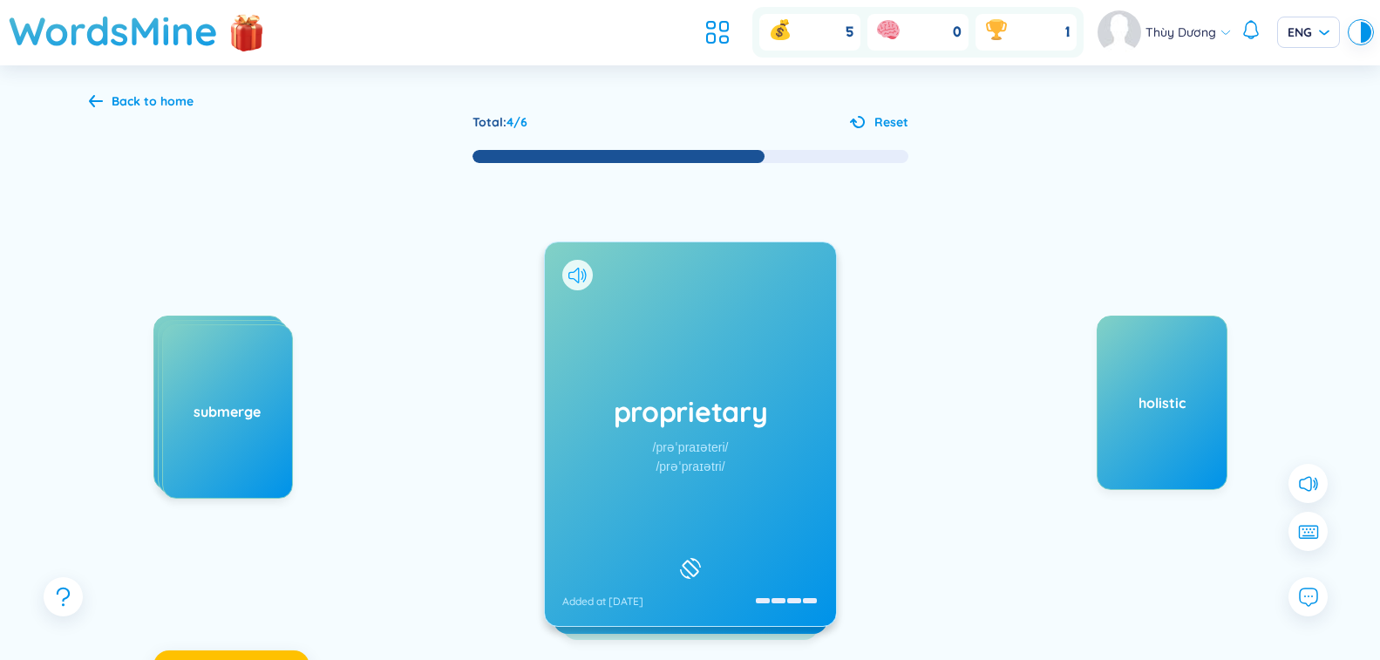
click at [577, 277] on icon at bounding box center [577, 276] width 18 height 16
click at [609, 335] on div "proprietary /prəˈpraɪəteri/ /prəˈpraɪətri/ Added at [DATE]" at bounding box center [690, 433] width 291 height 383
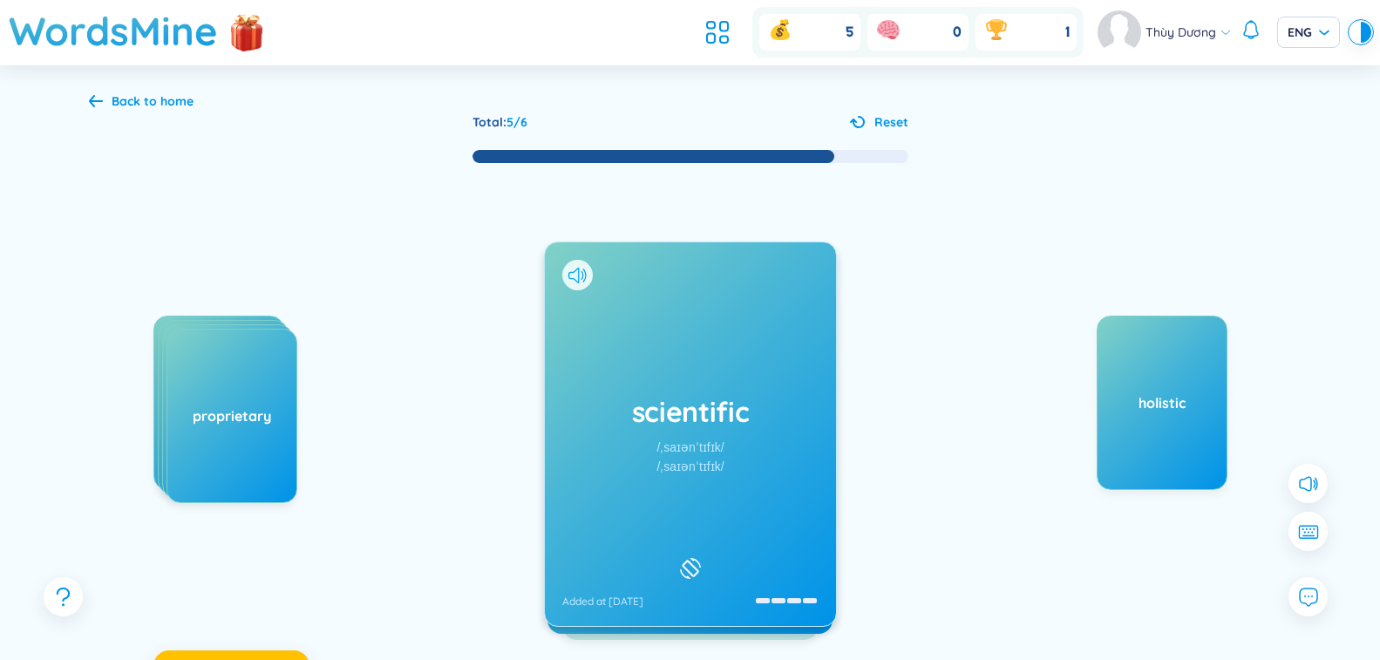
click at [579, 281] on icon at bounding box center [577, 276] width 18 height 16
click at [602, 353] on div "scientific /ˌsaɪənˈtɪfɪk/ /ˌsaɪənˈtɪfɪk/ Added at [DATE]" at bounding box center [690, 433] width 291 height 383
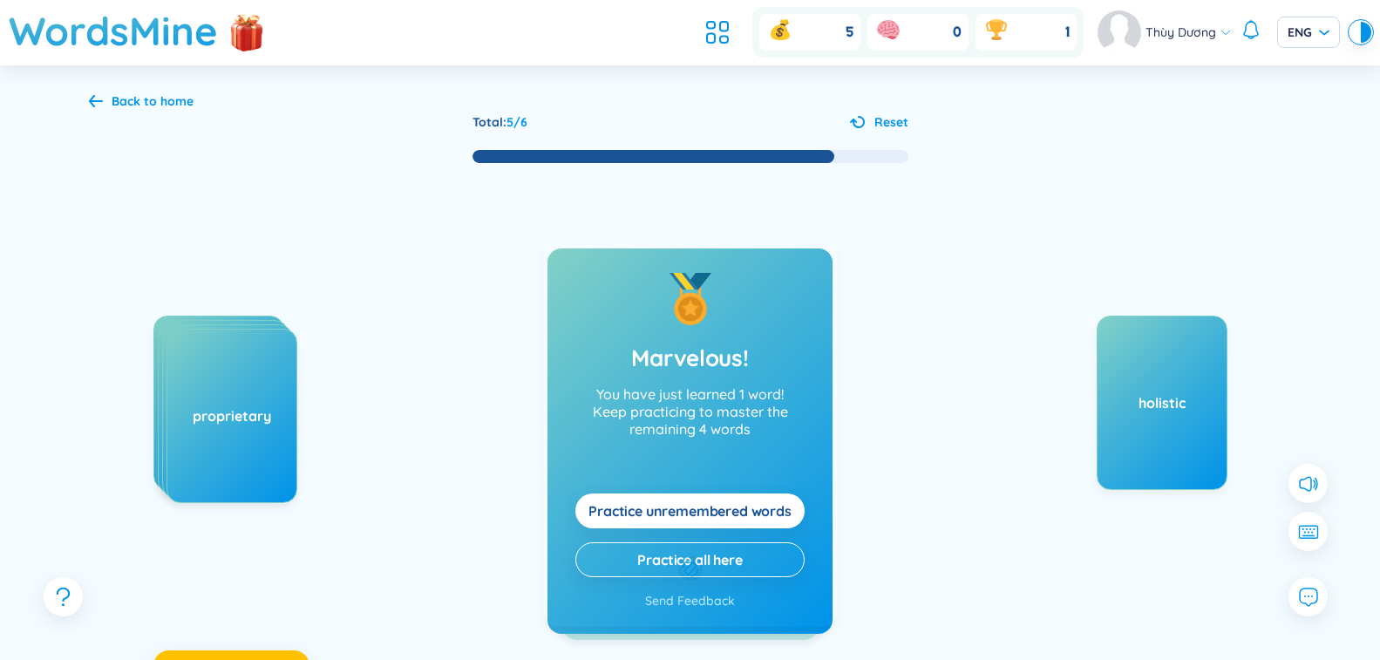
click at [602, 353] on div "Có tính khoa học Eg: The scientist conducted a series of scientific experiments…" at bounding box center [690, 403] width 272 height 122
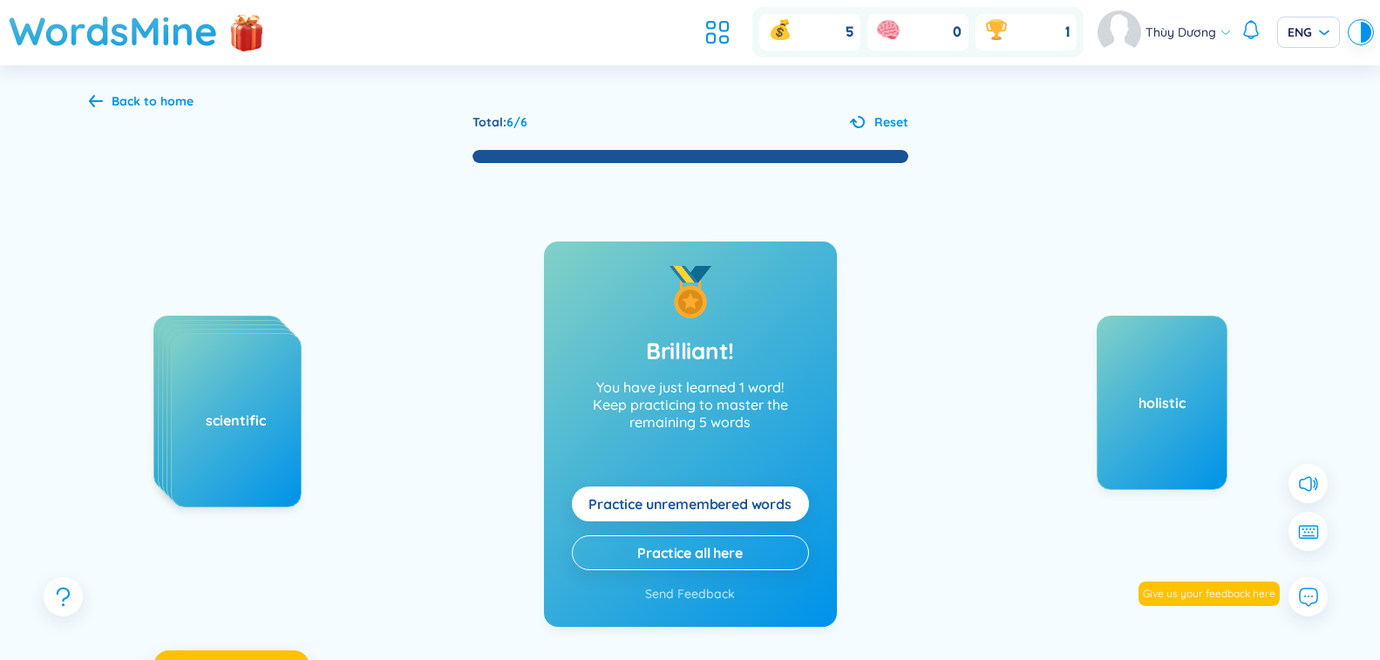
click at [614, 504] on span "Practice unremembered words" at bounding box center [689, 503] width 203 height 19
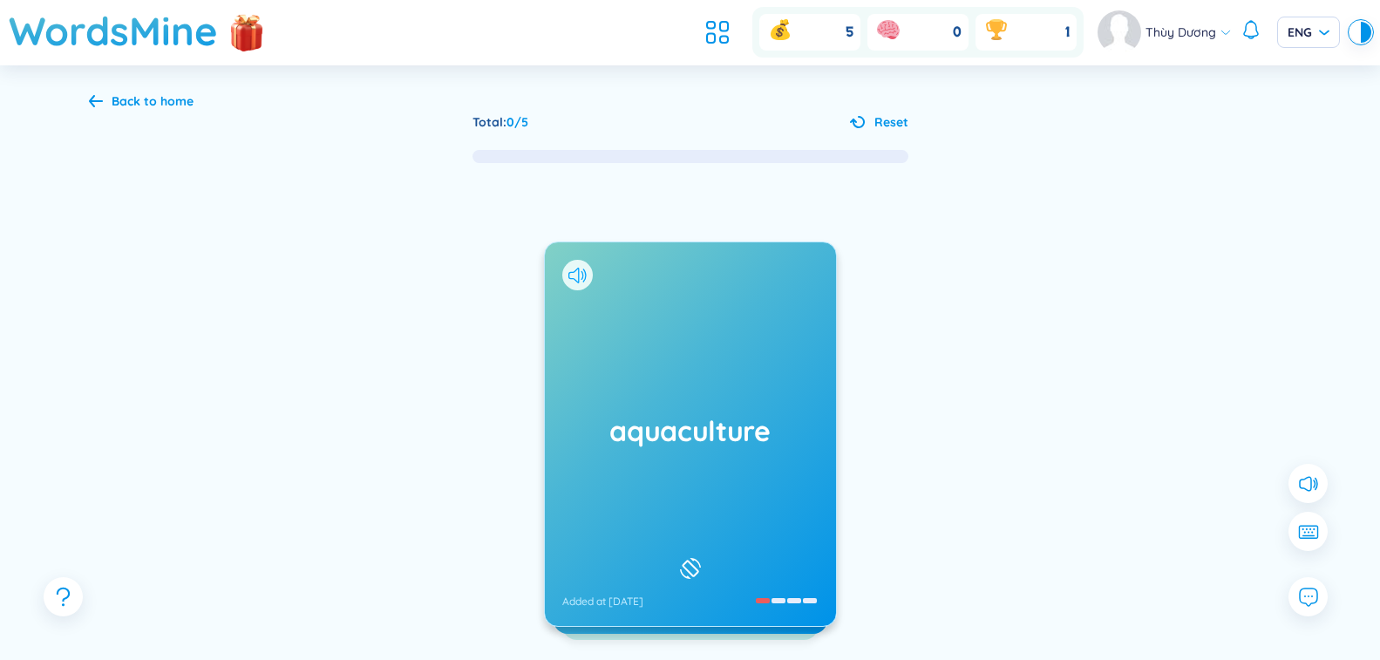
click at [582, 278] on icon at bounding box center [581, 274] width 3 height 9
click at [154, 117] on div "Total : 0 / 5 Reset aquaculture Added at [DATE] the raising of water animals su…" at bounding box center [690, 425] width 1203 height 626
click at [1297, 544] on button at bounding box center [1308, 532] width 44 height 44
click at [1295, 605] on button at bounding box center [1308, 597] width 44 height 44
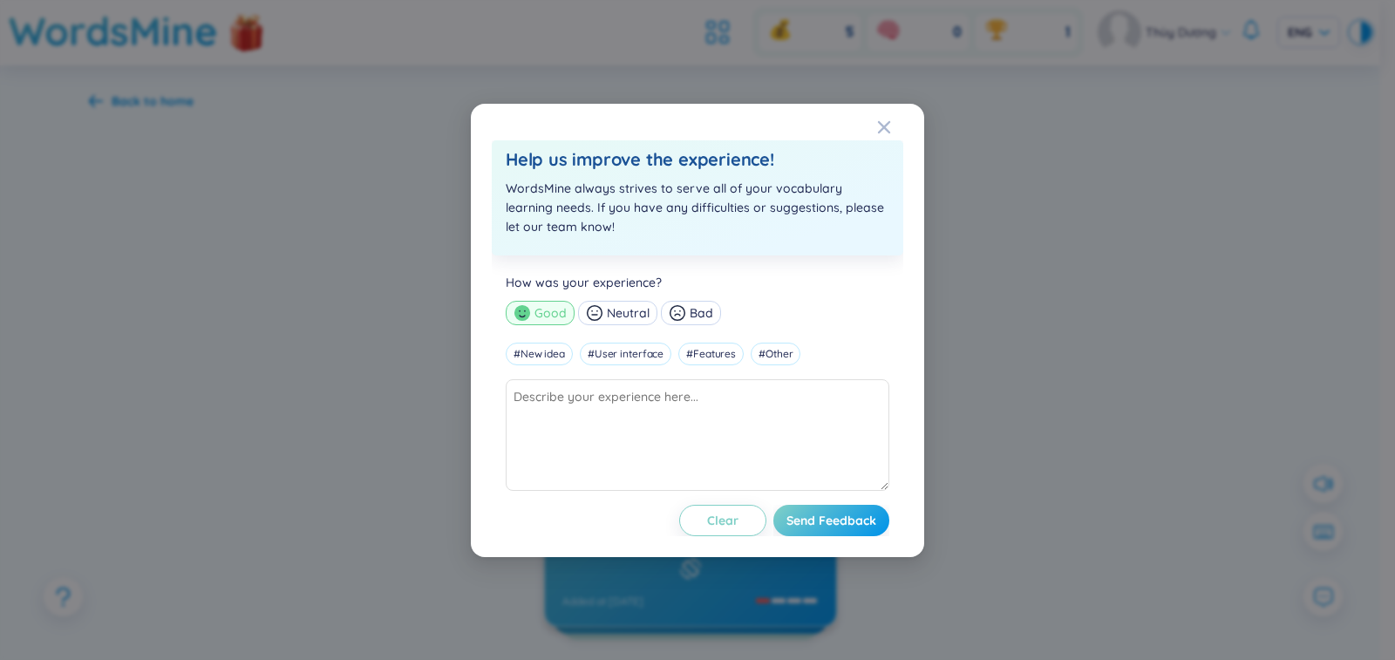
click at [866, 139] on div "Help us improve the experience! WordsMine always strives to serve all of your v…" at bounding box center [697, 330] width 453 height 453
click at [880, 133] on icon "Close" at bounding box center [884, 127] width 14 height 14
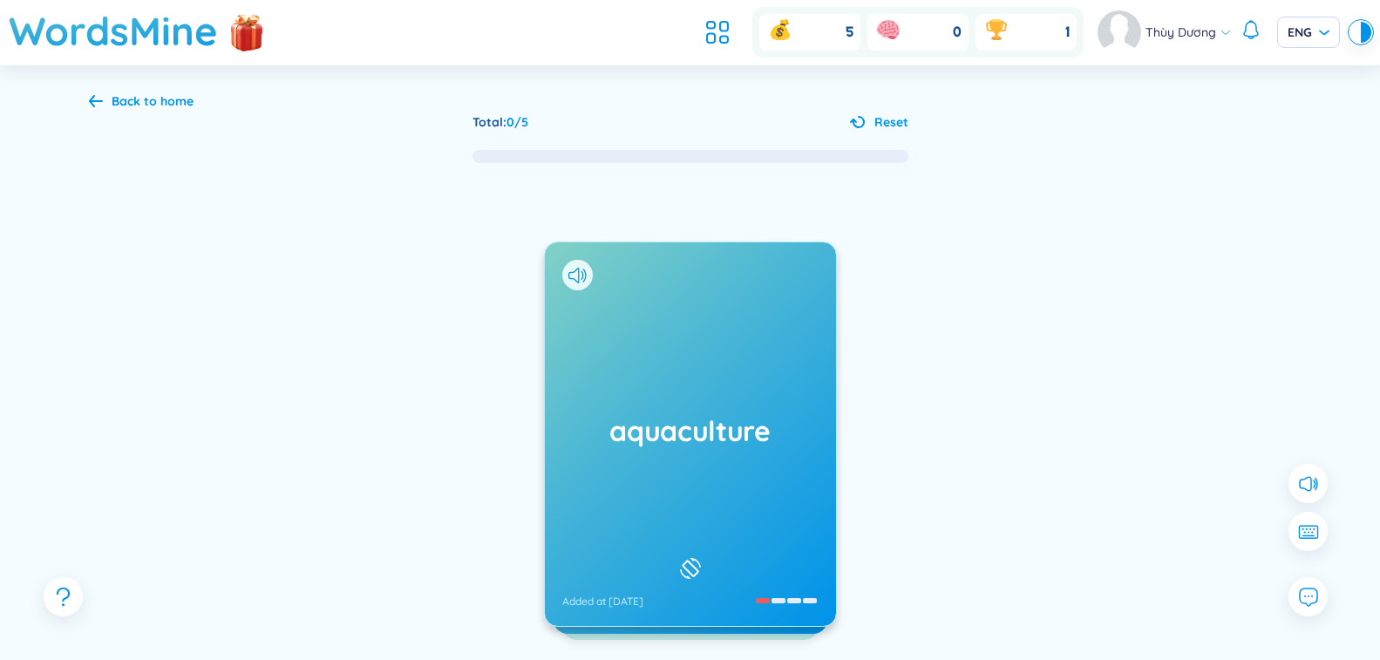
click at [100, 93] on div "Back to home" at bounding box center [141, 101] width 105 height 19
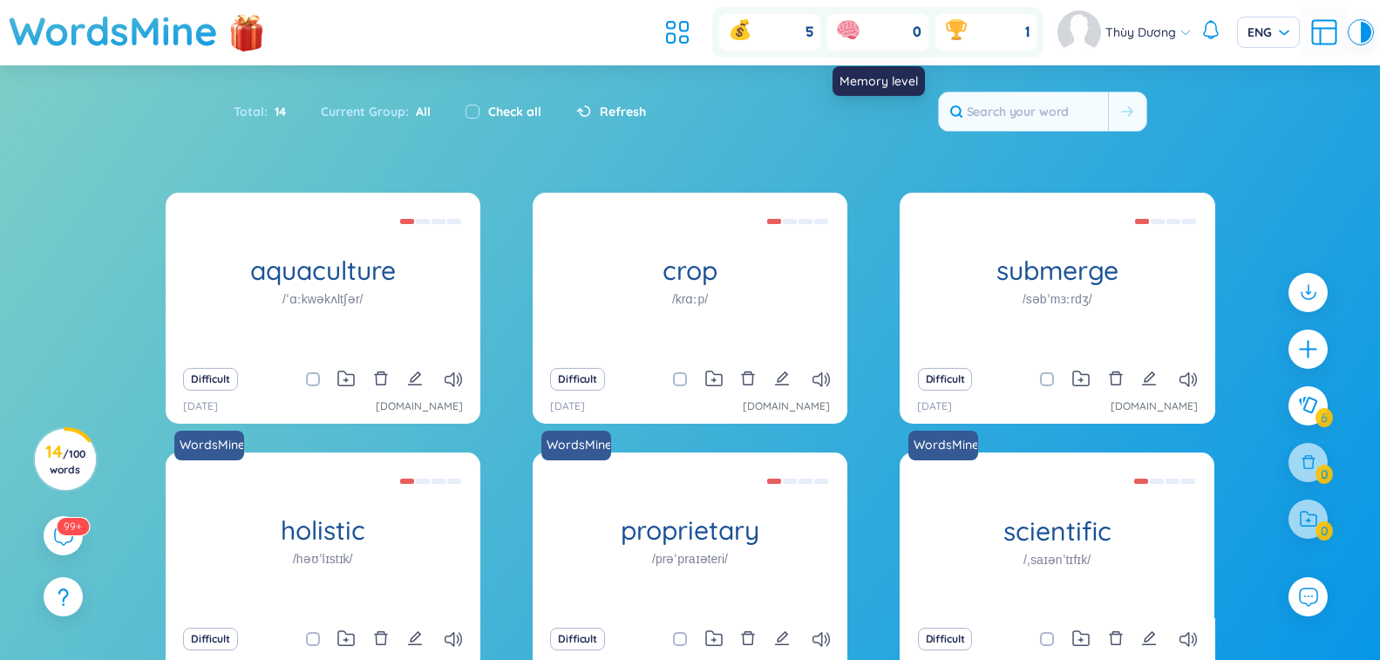
click at [851, 15] on div "0" at bounding box center [877, 32] width 101 height 37
click at [852, 44] on icon at bounding box center [848, 30] width 28 height 28
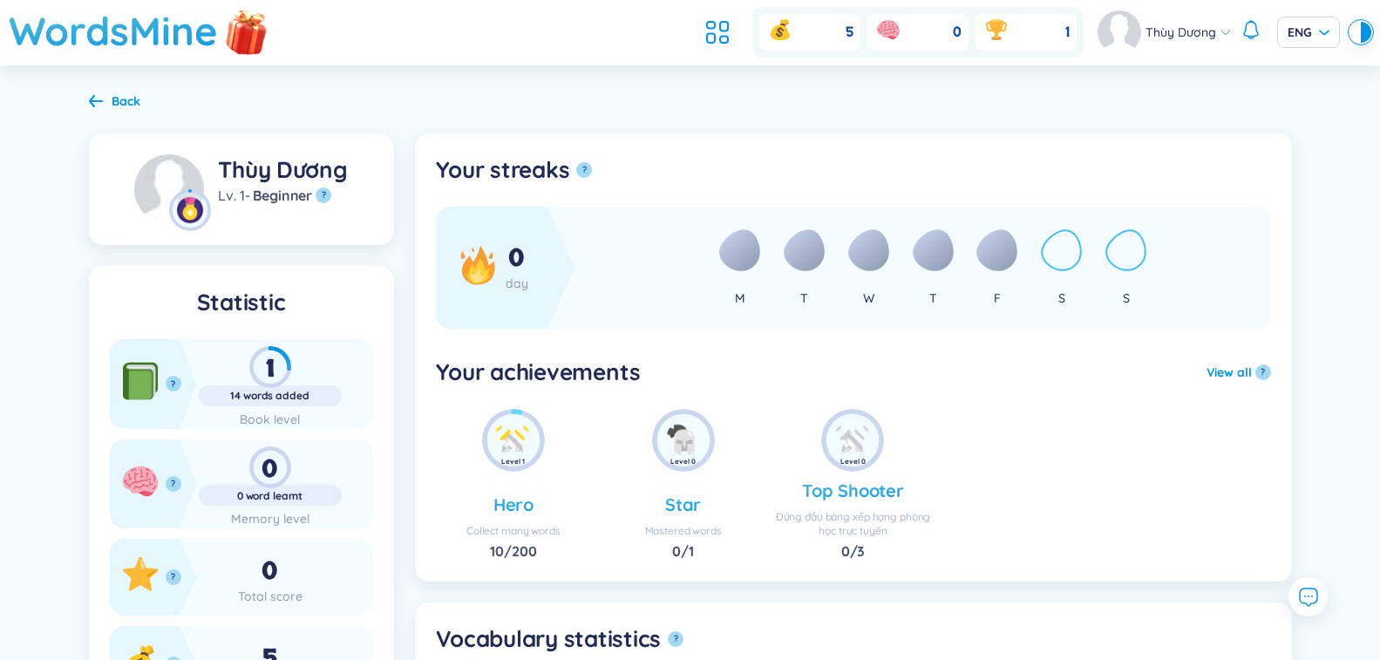
click at [239, 28] on img at bounding box center [247, 31] width 52 height 69
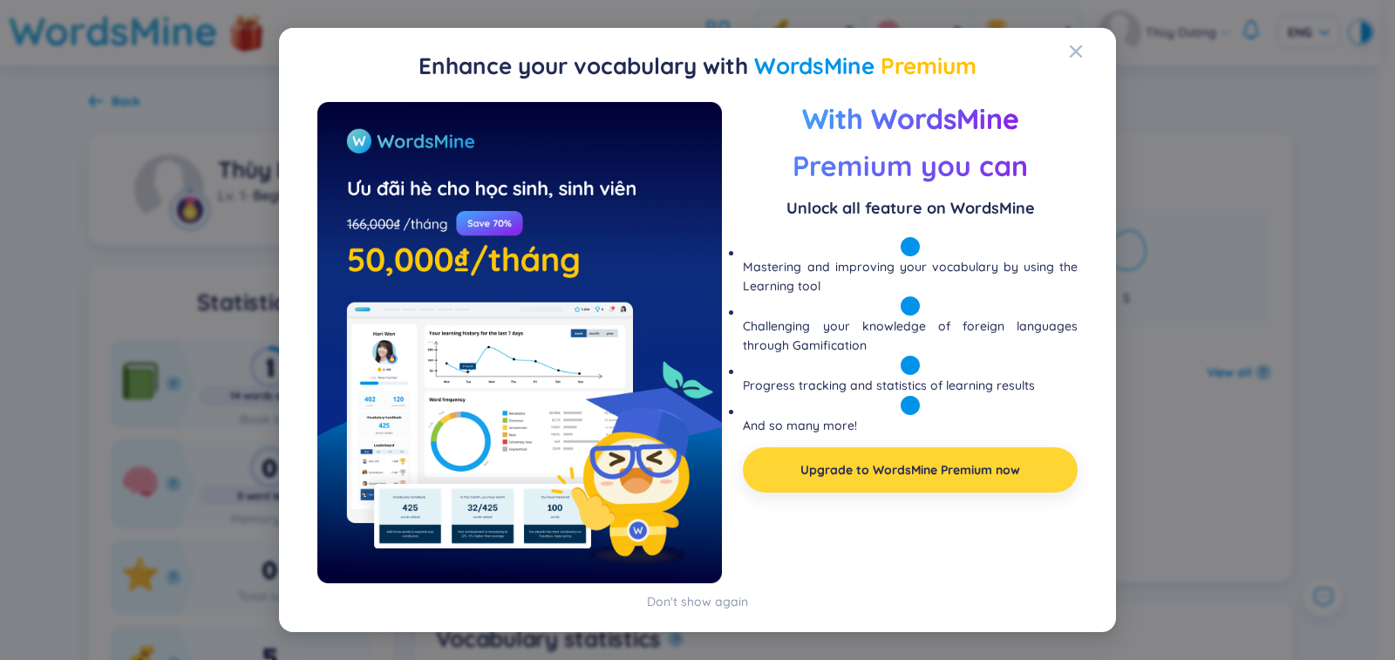
click at [829, 470] on link "Upgrade to WordsMine Premium now" at bounding box center [910, 469] width 220 height 19
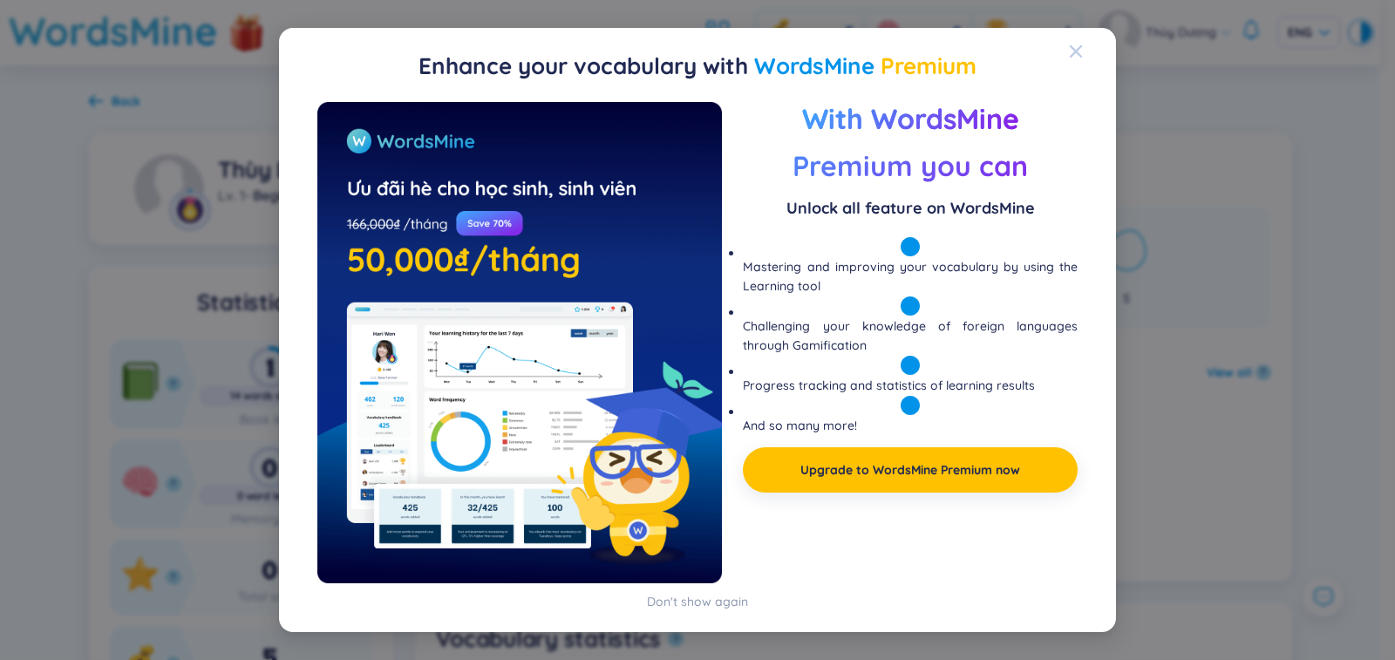
click at [1076, 50] on icon "Close" at bounding box center [1075, 51] width 12 height 12
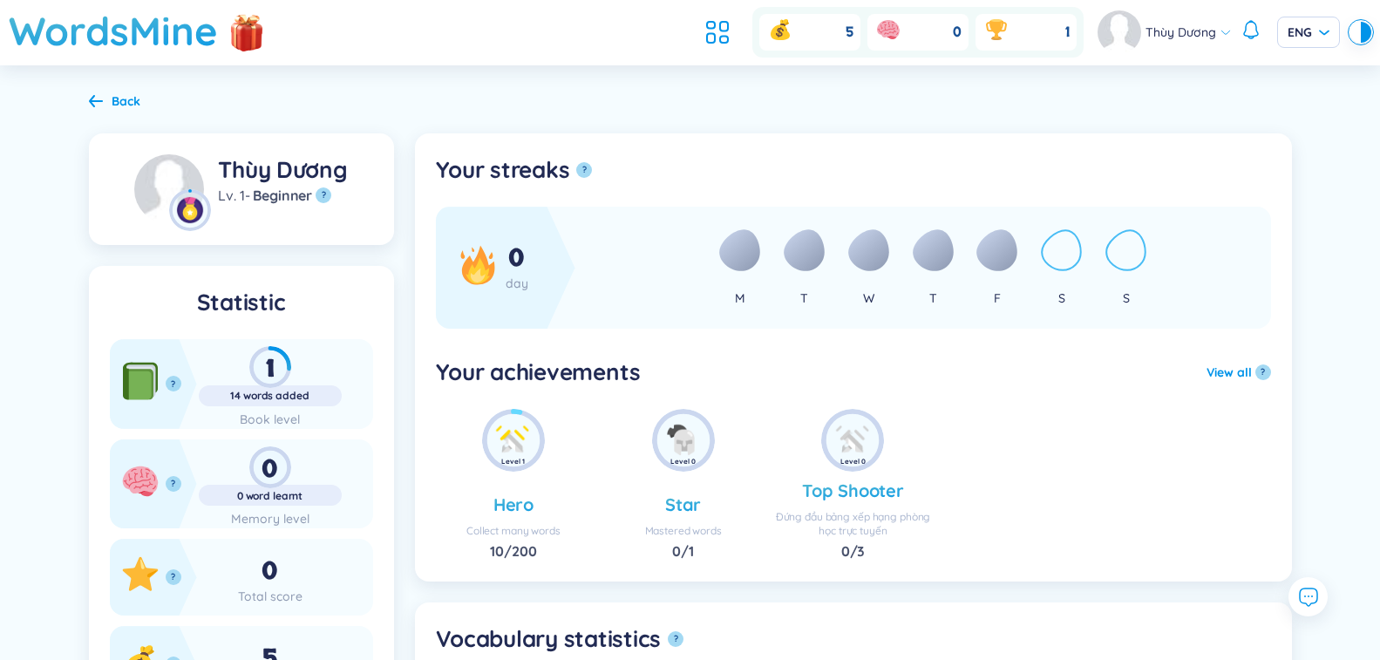
click at [91, 99] on icon at bounding box center [96, 101] width 14 height 12
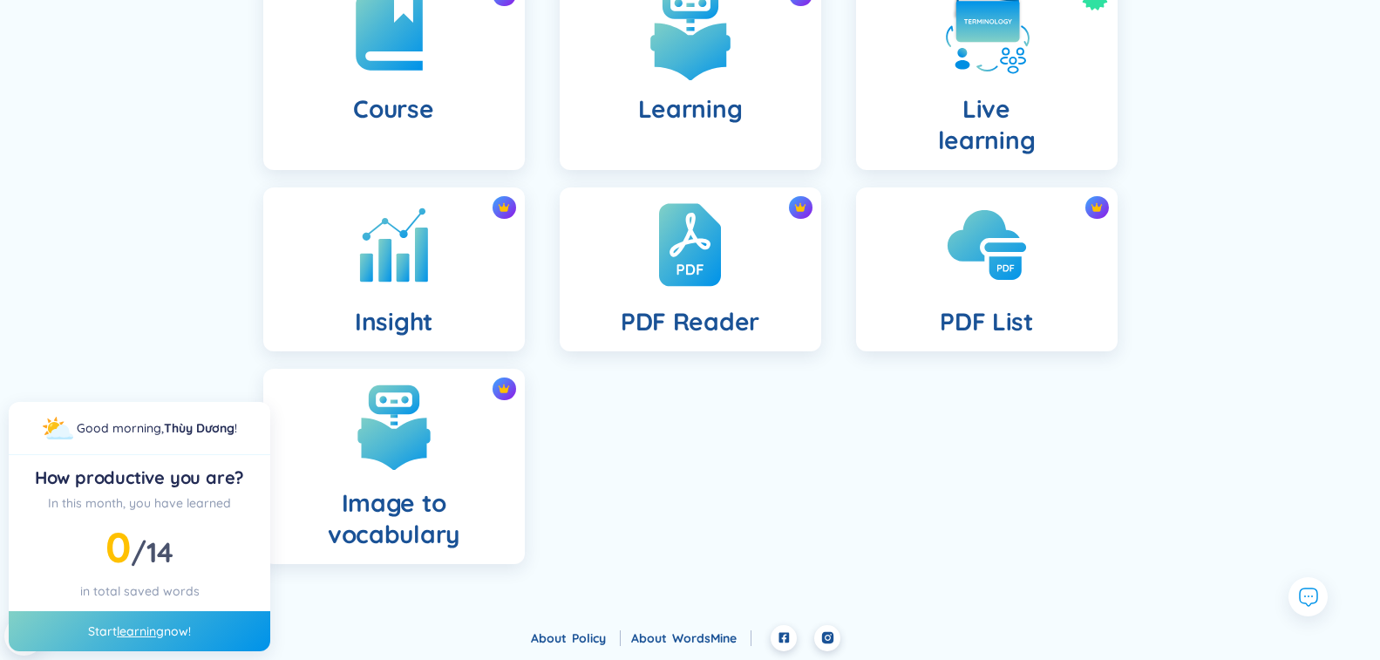
scroll to position [216, 0]
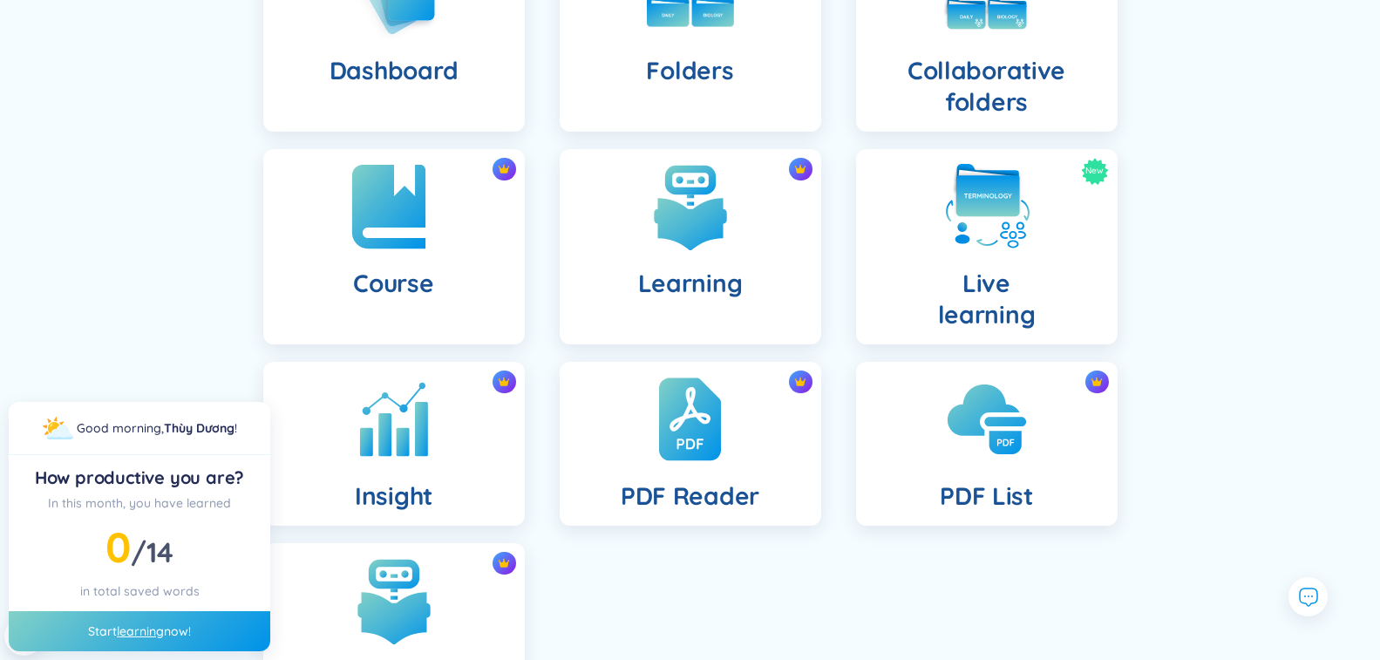
click at [413, 272] on h4 "Course" at bounding box center [393, 283] width 80 height 31
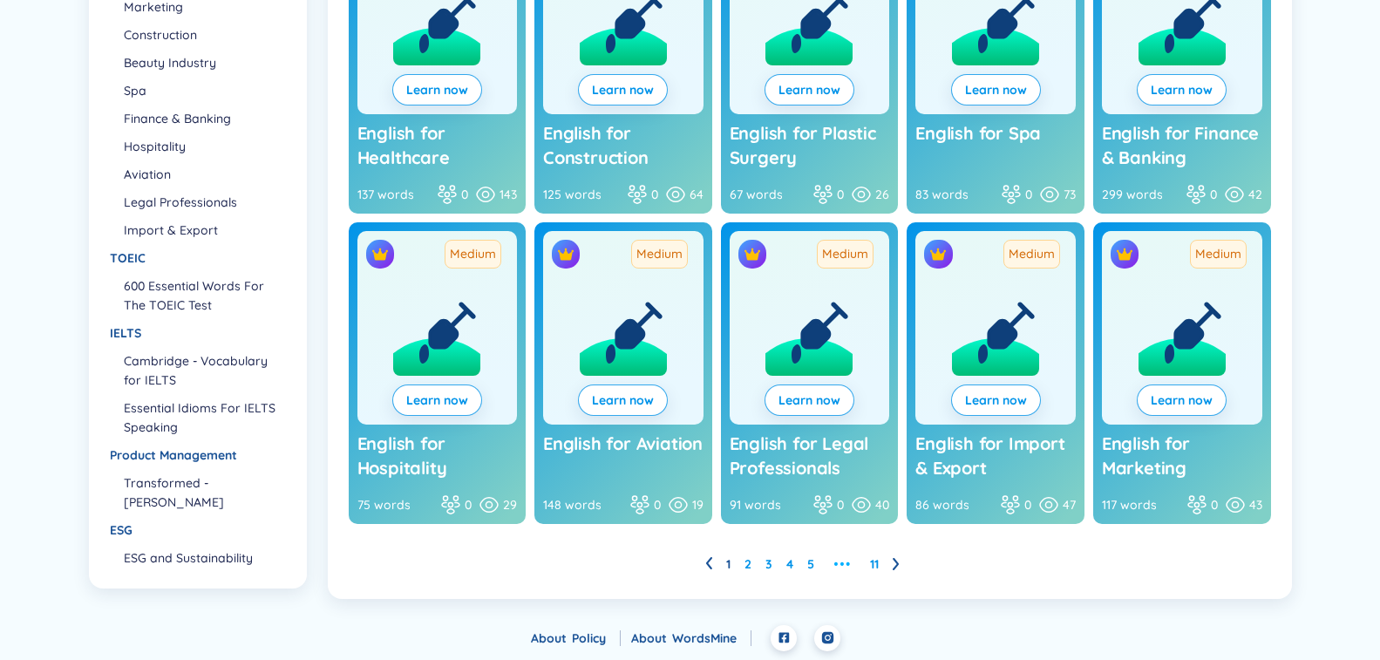
scroll to position [118, 0]
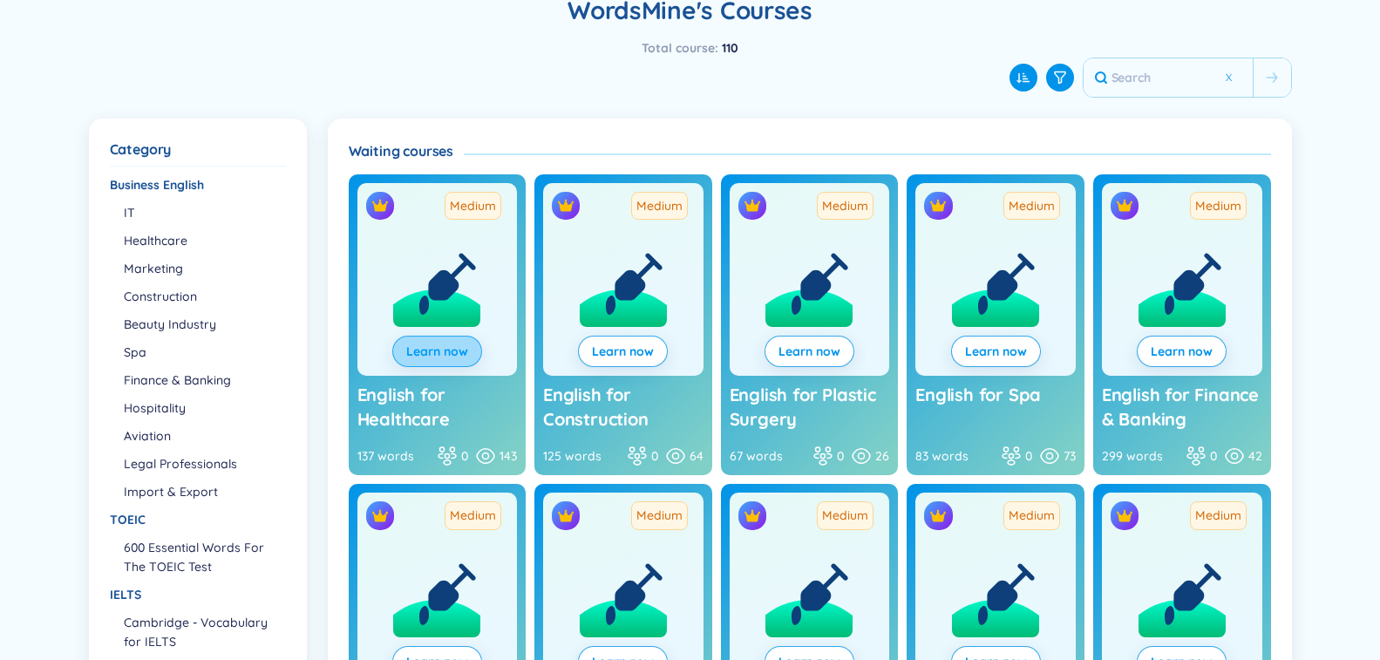
click at [449, 341] on button "Learn now" at bounding box center [437, 351] width 90 height 31
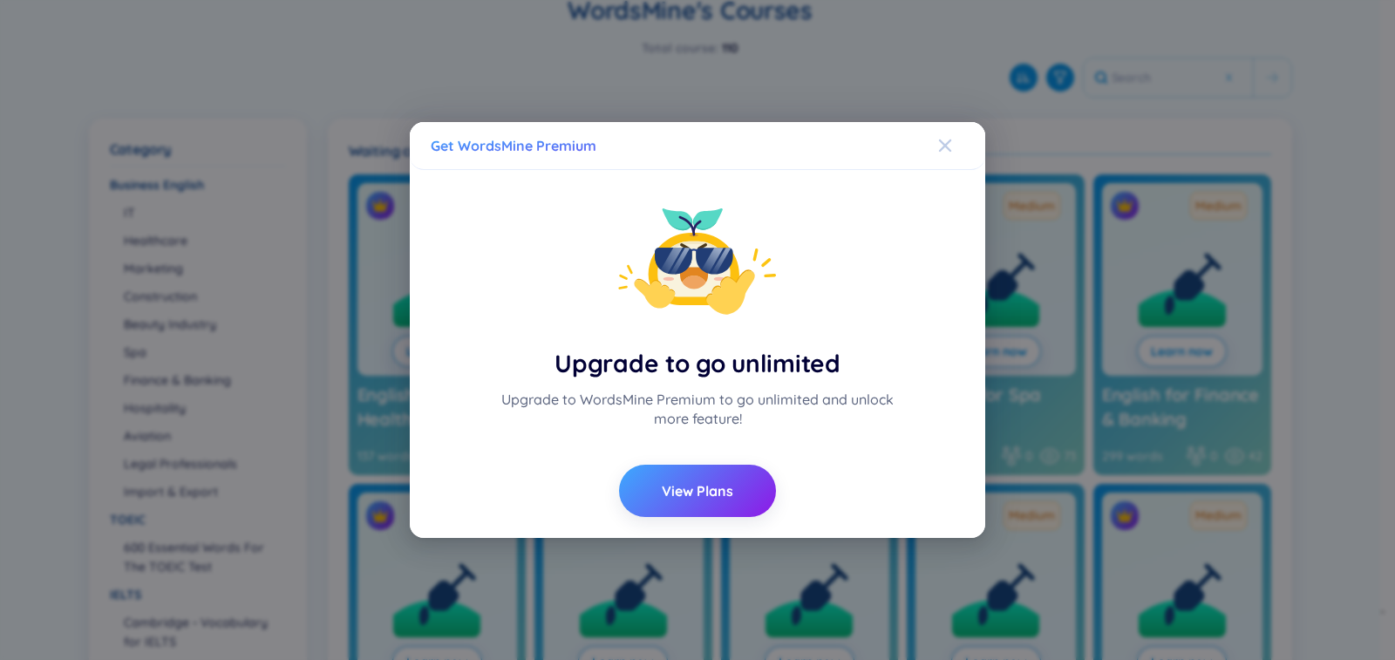
click at [955, 142] on span "Close" at bounding box center [961, 145] width 47 height 47
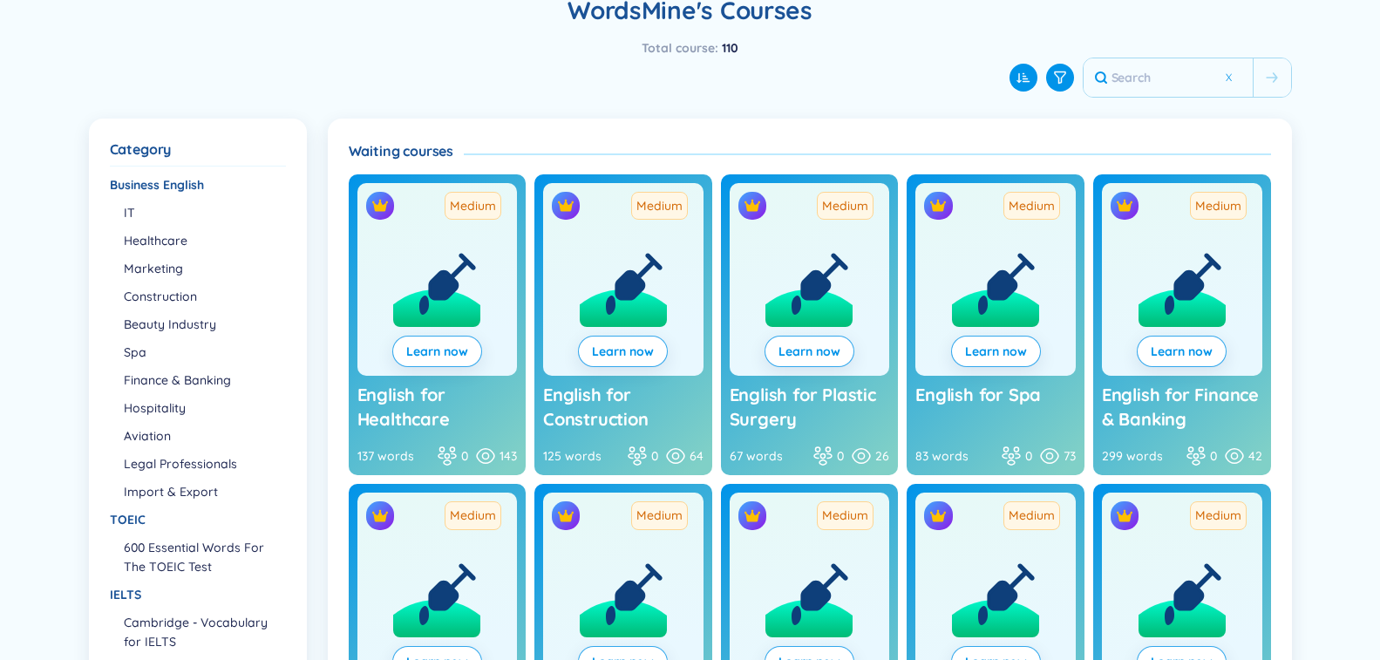
scroll to position [0, 0]
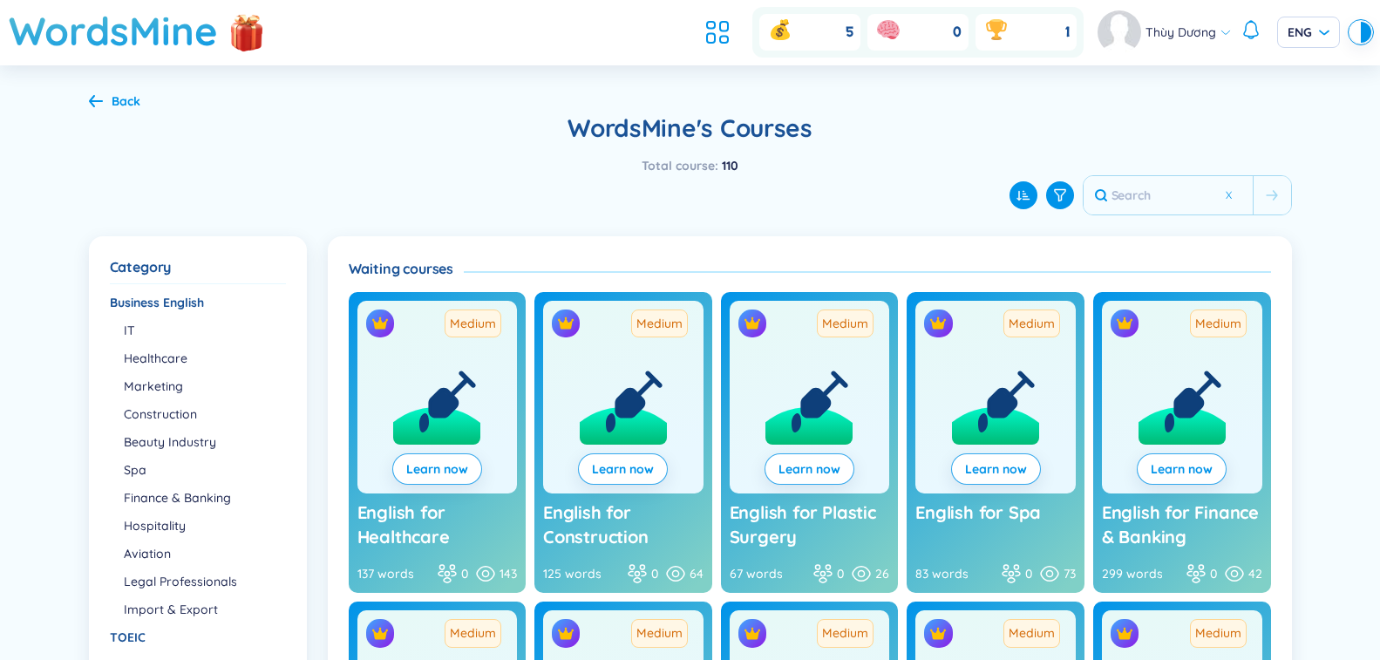
click at [100, 105] on icon at bounding box center [96, 100] width 14 height 13
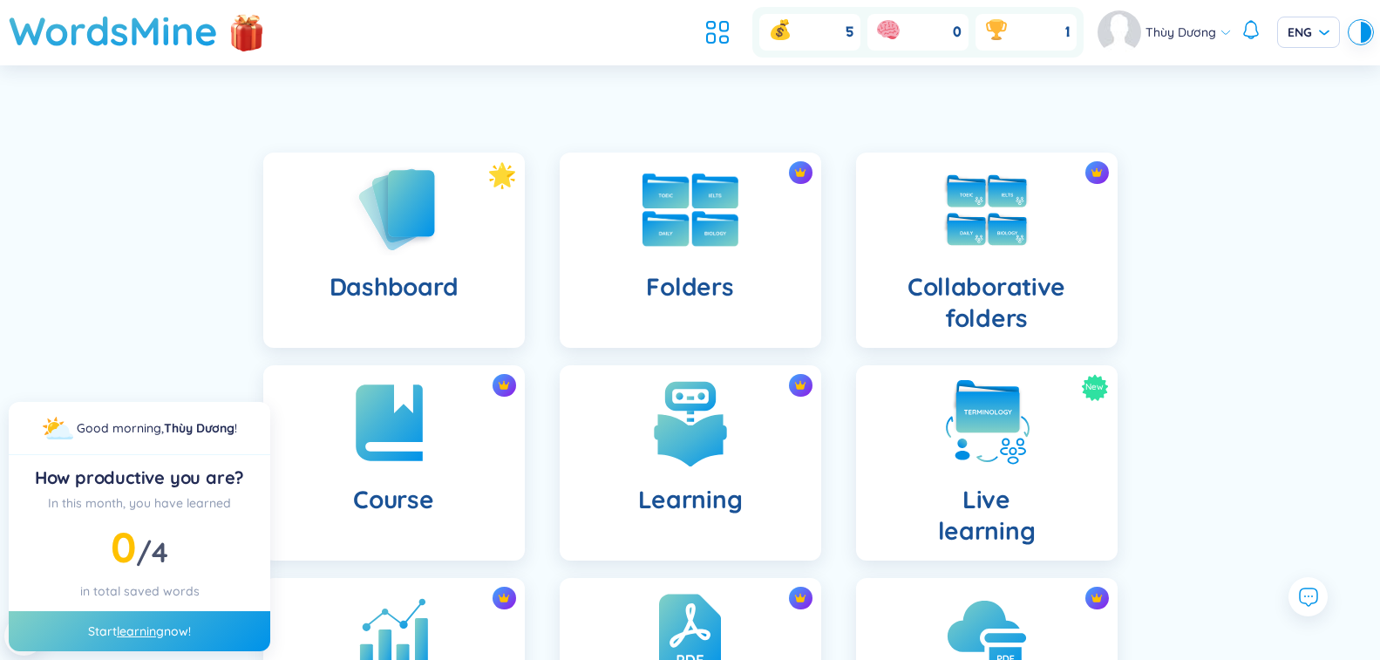
click at [790, 258] on div "Folders" at bounding box center [690, 250] width 261 height 195
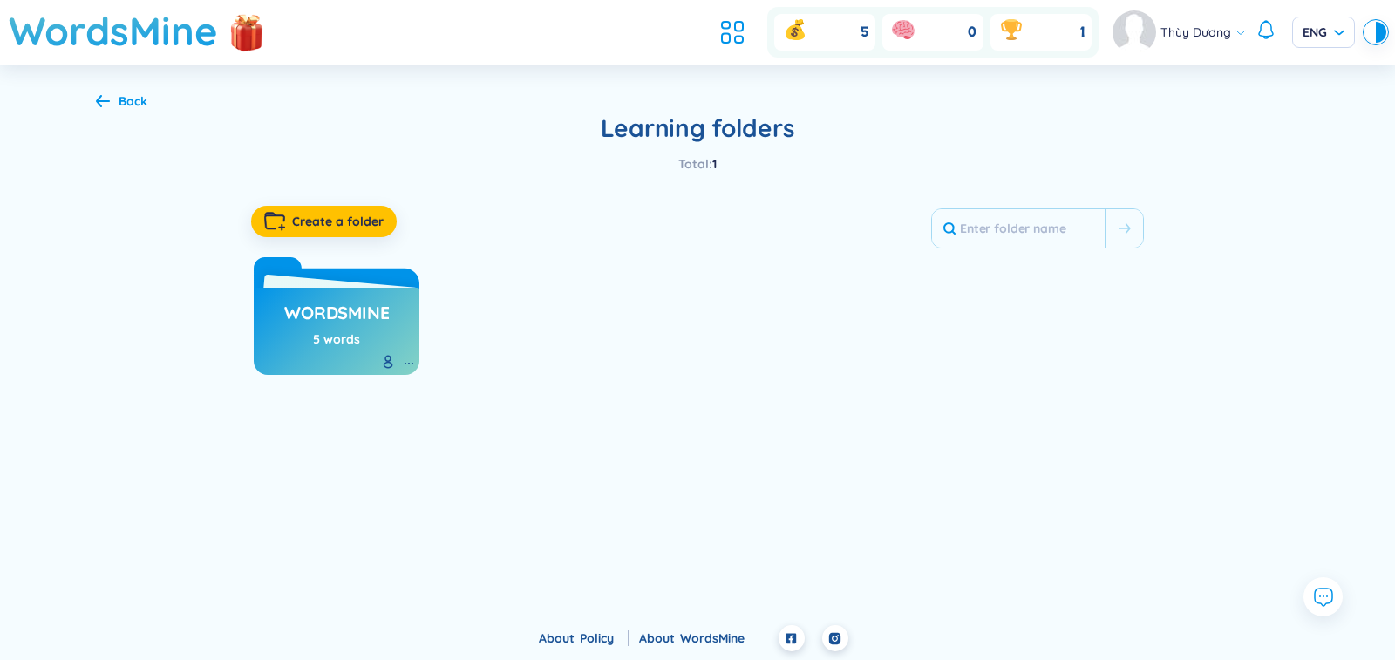
click at [98, 112] on div "Back Learning folders Total : 1 Create a folder WordsMine 5 words No data to di…" at bounding box center [697, 233] width 1255 height 336
click at [100, 105] on icon at bounding box center [103, 101] width 14 height 12
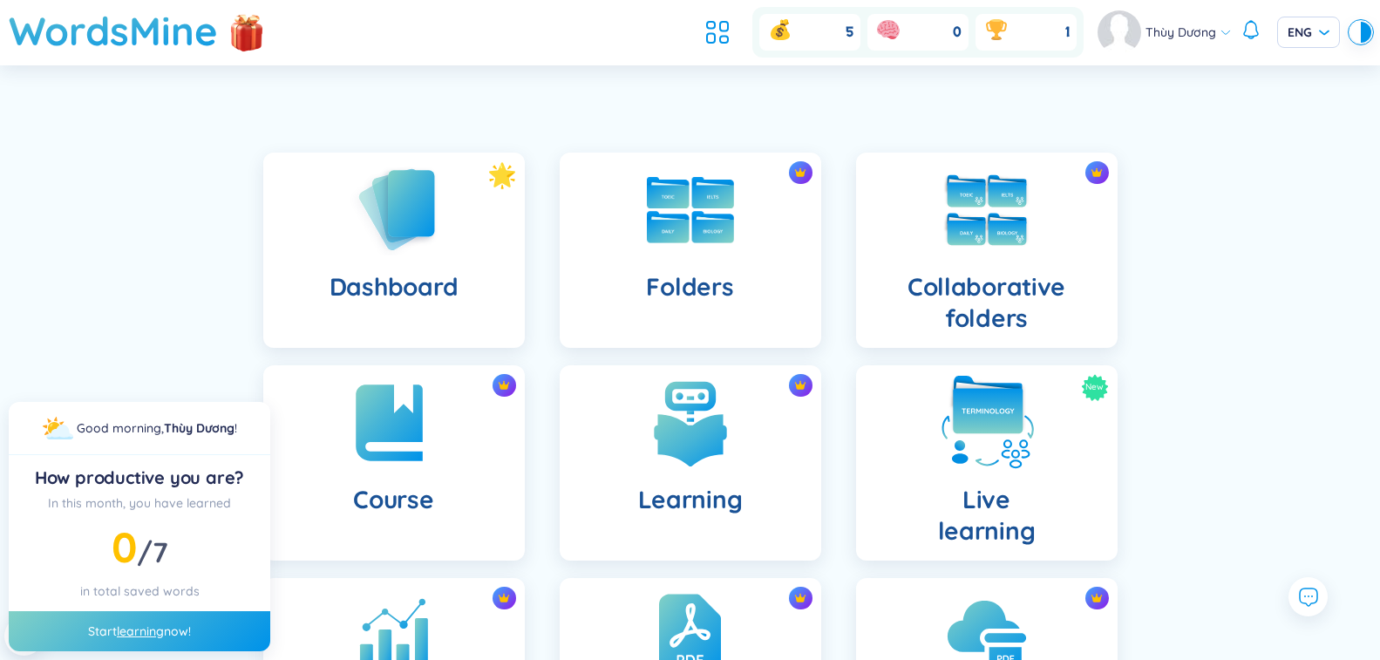
scroll to position [87, 0]
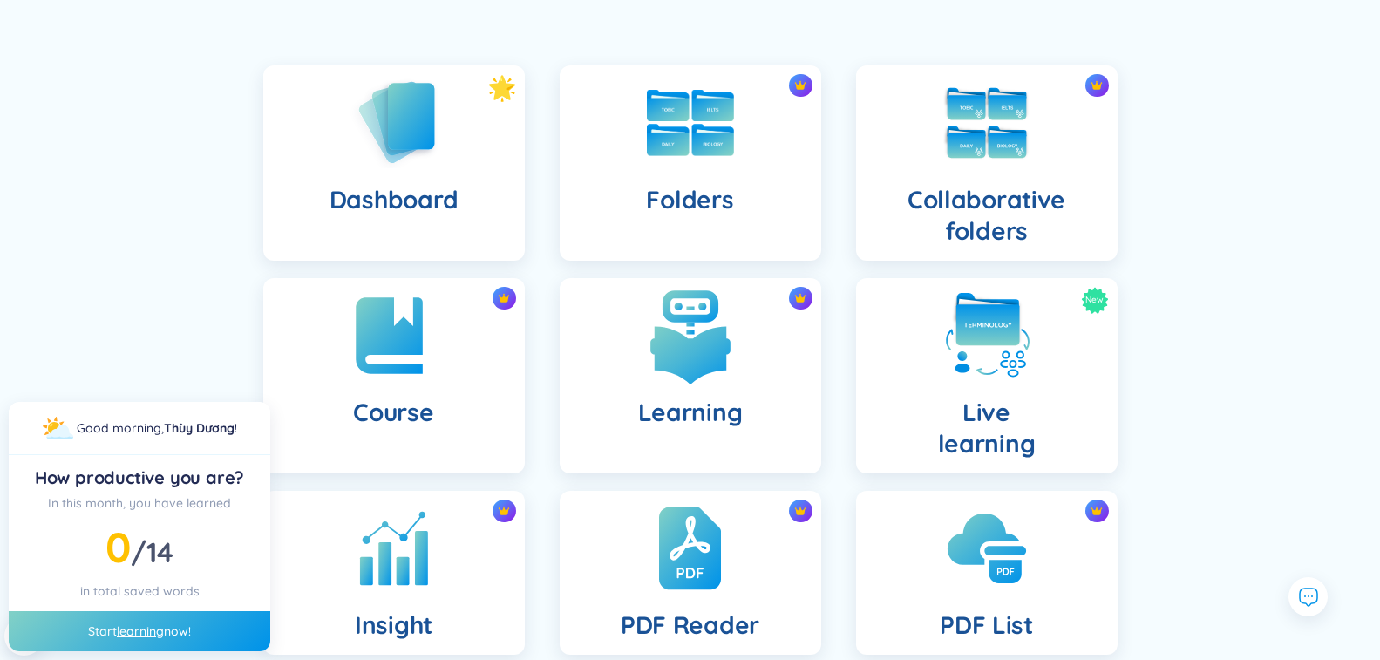
click at [764, 342] on div "Learning" at bounding box center [690, 375] width 261 height 195
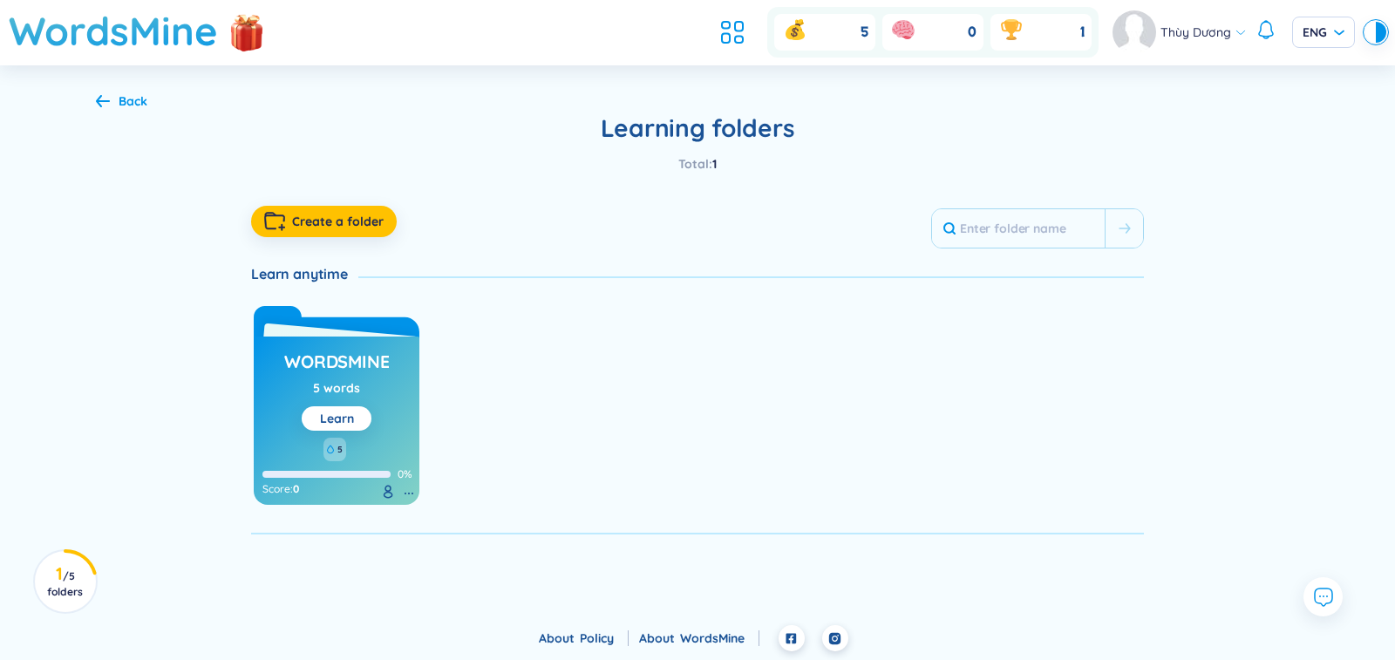
click at [116, 119] on div "Back Learning folders Total : 1 Create a folder Learn anytime WordsMine 5 words…" at bounding box center [697, 313] width 1255 height 496
click at [123, 108] on div "Back" at bounding box center [133, 101] width 29 height 19
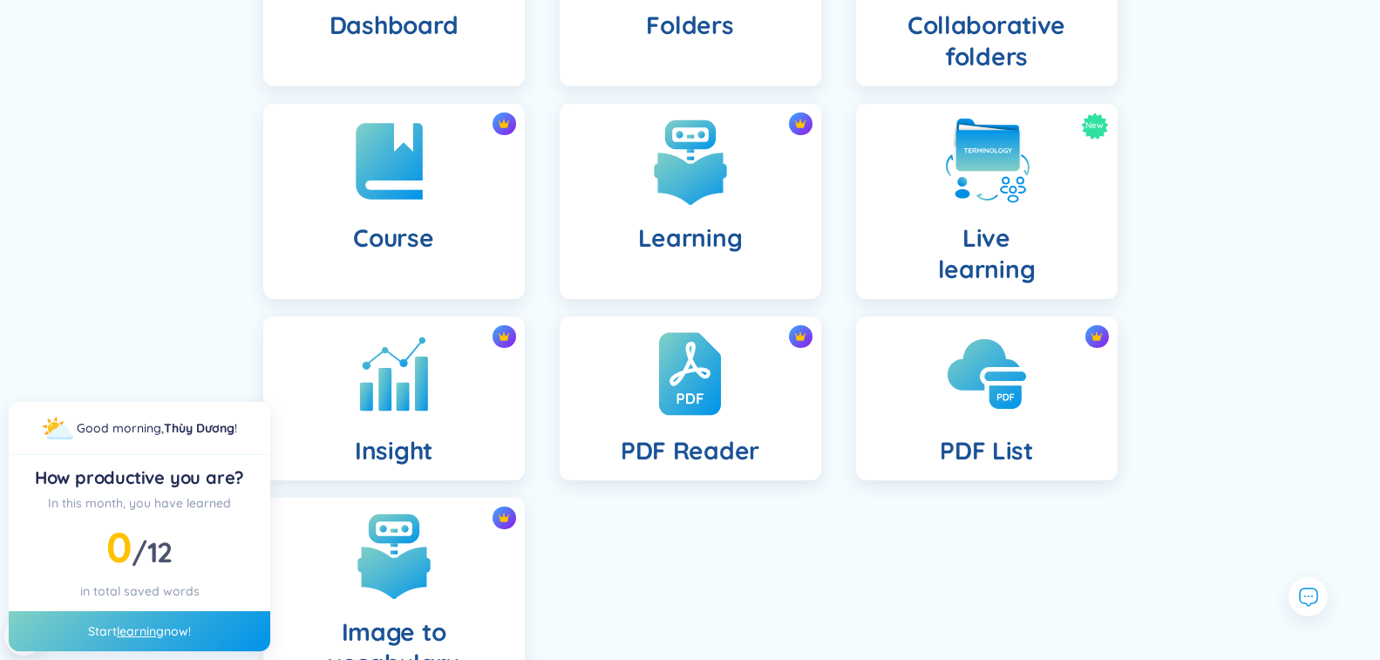
scroll to position [390, 0]
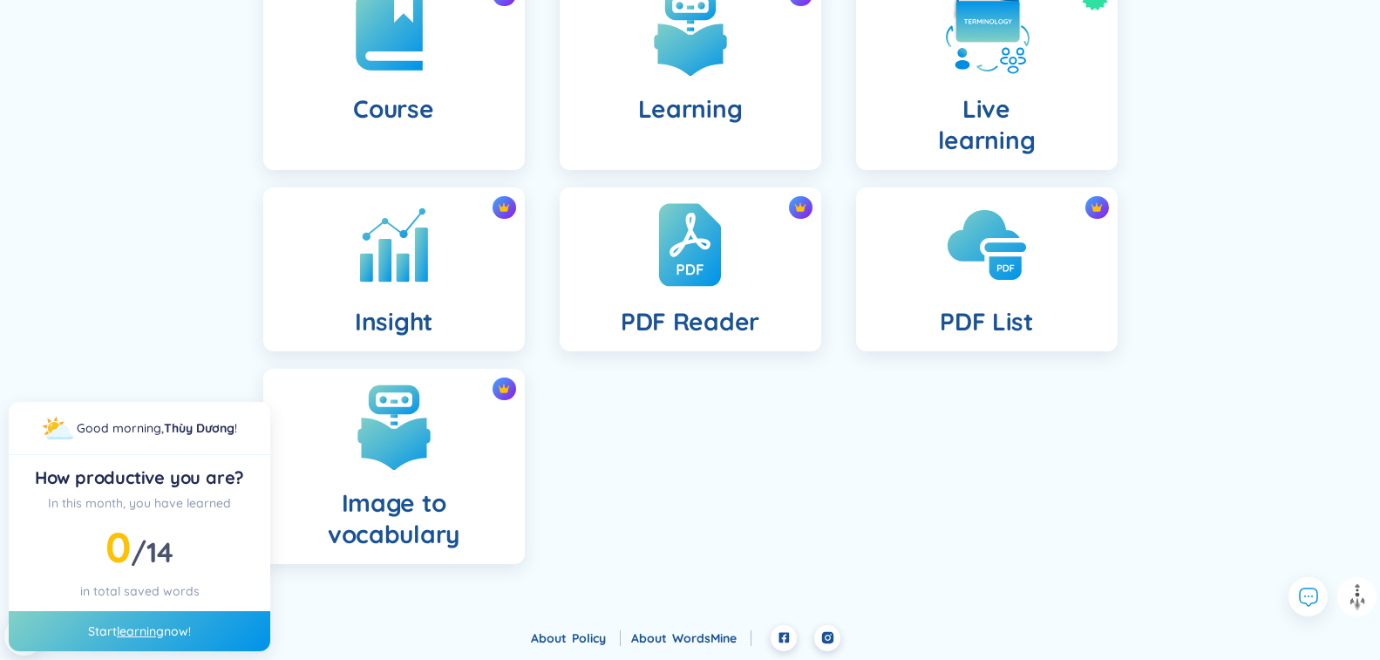
click at [221, 378] on div "Dashboard Folders Collaborative folders Course Learning New Live learning Insig…" at bounding box center [690, 171] width 1380 height 906
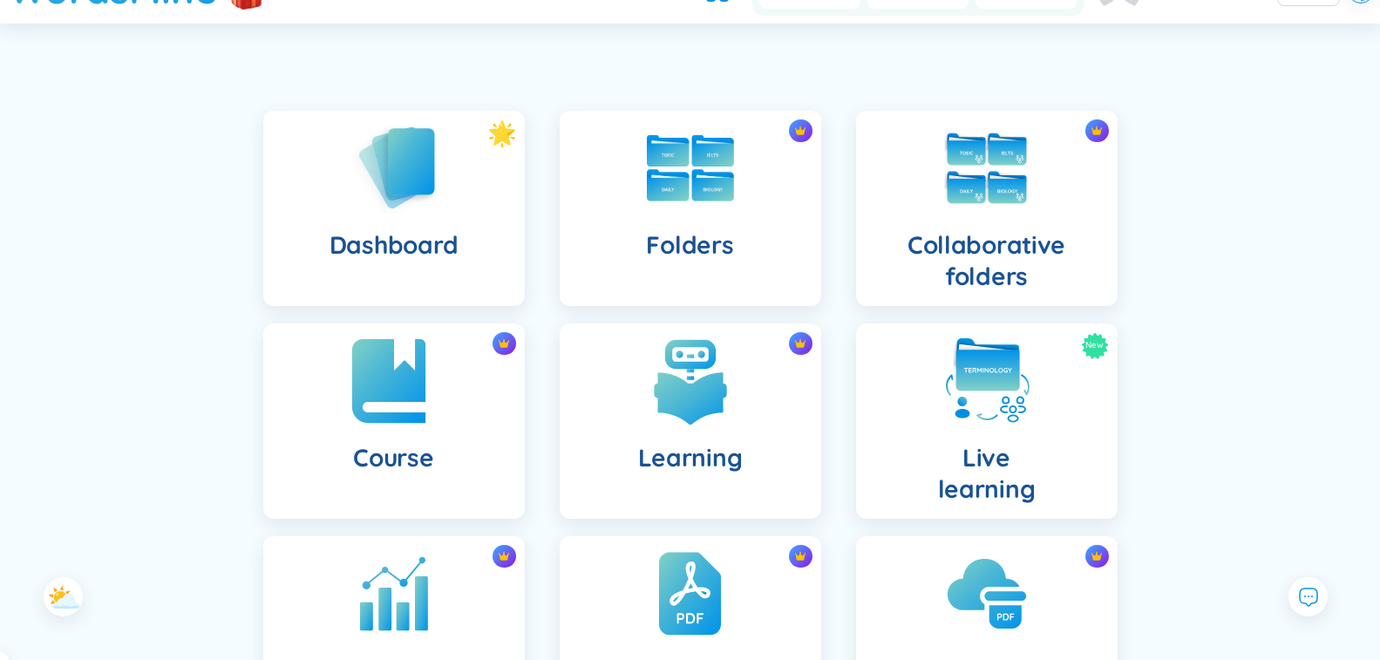
scroll to position [0, 0]
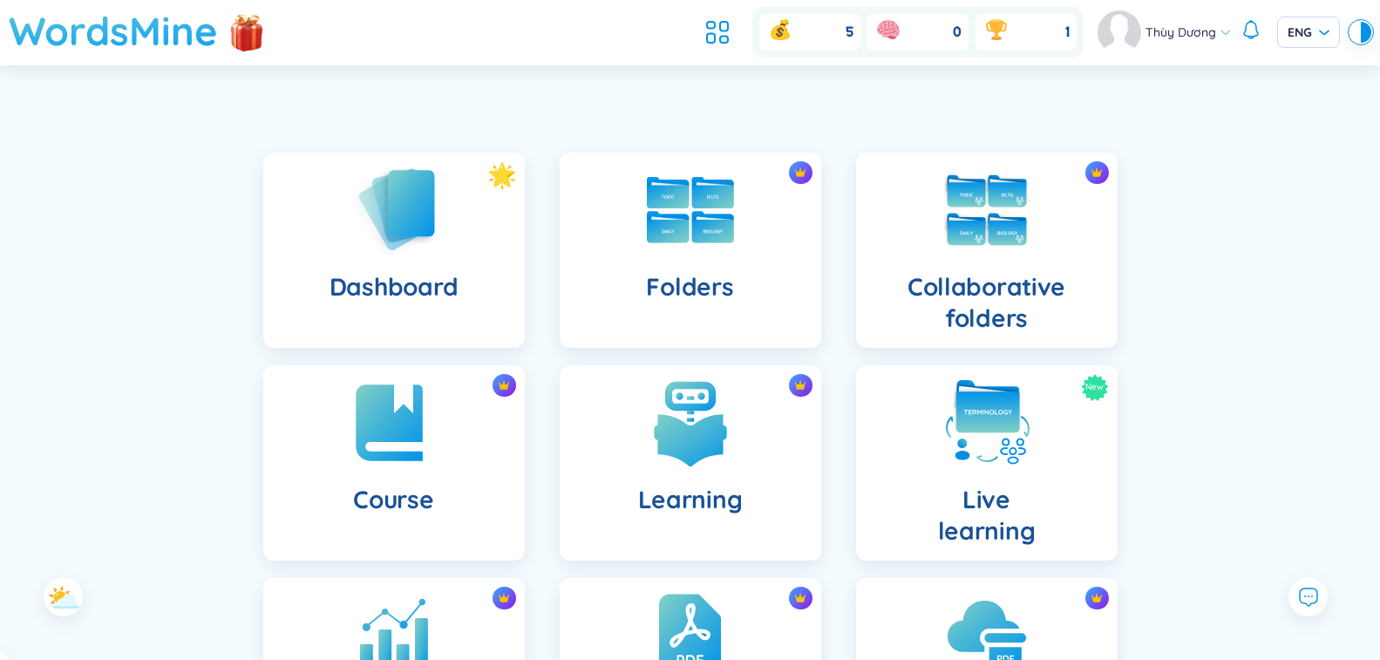
click at [166, 45] on h1 "WordsMine" at bounding box center [113, 31] width 209 height 62
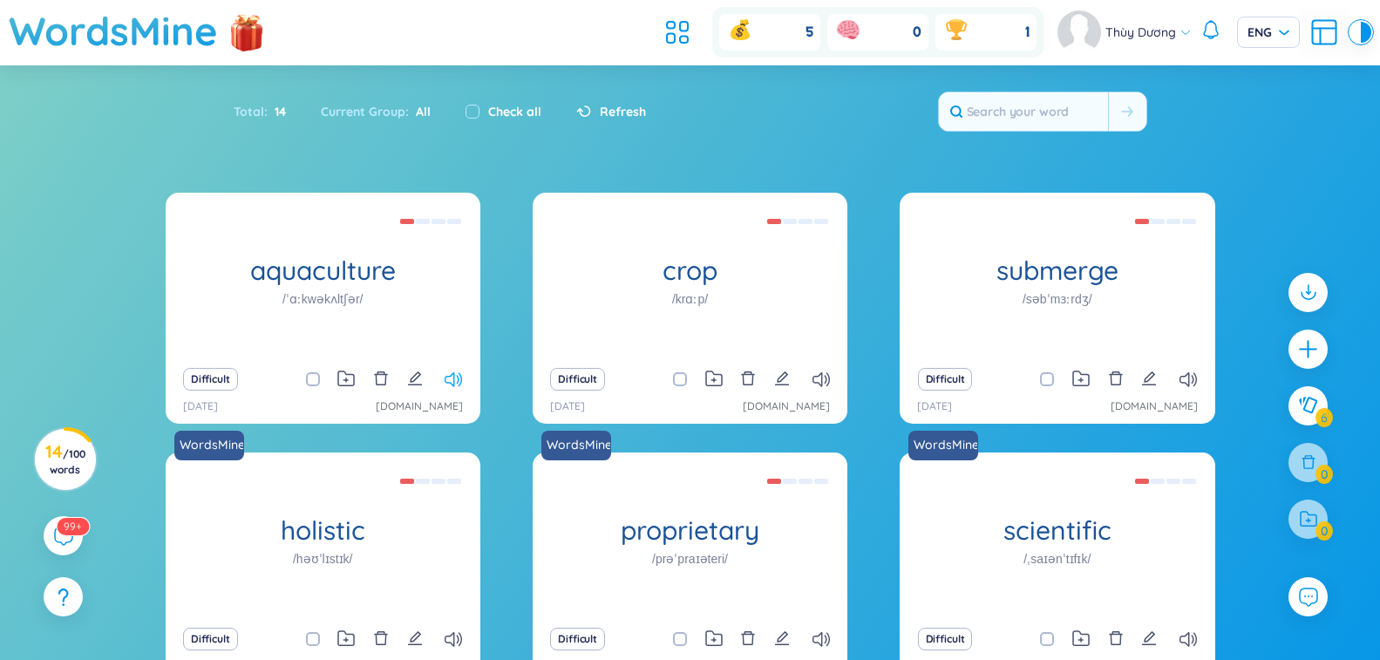
click at [448, 380] on icon at bounding box center [452, 379] width 17 height 15
click at [820, 382] on icon at bounding box center [820, 379] width 17 height 15
click at [1188, 381] on icon at bounding box center [1187, 379] width 17 height 15
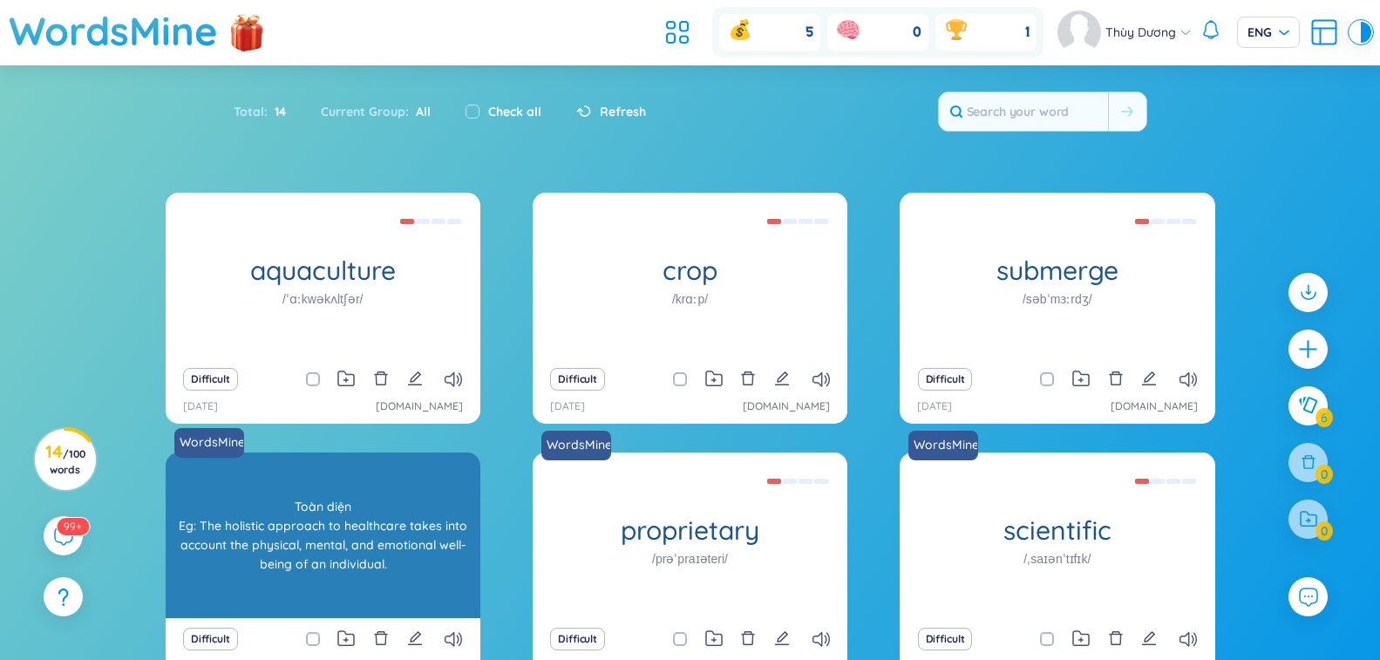
scroll to position [87, 0]
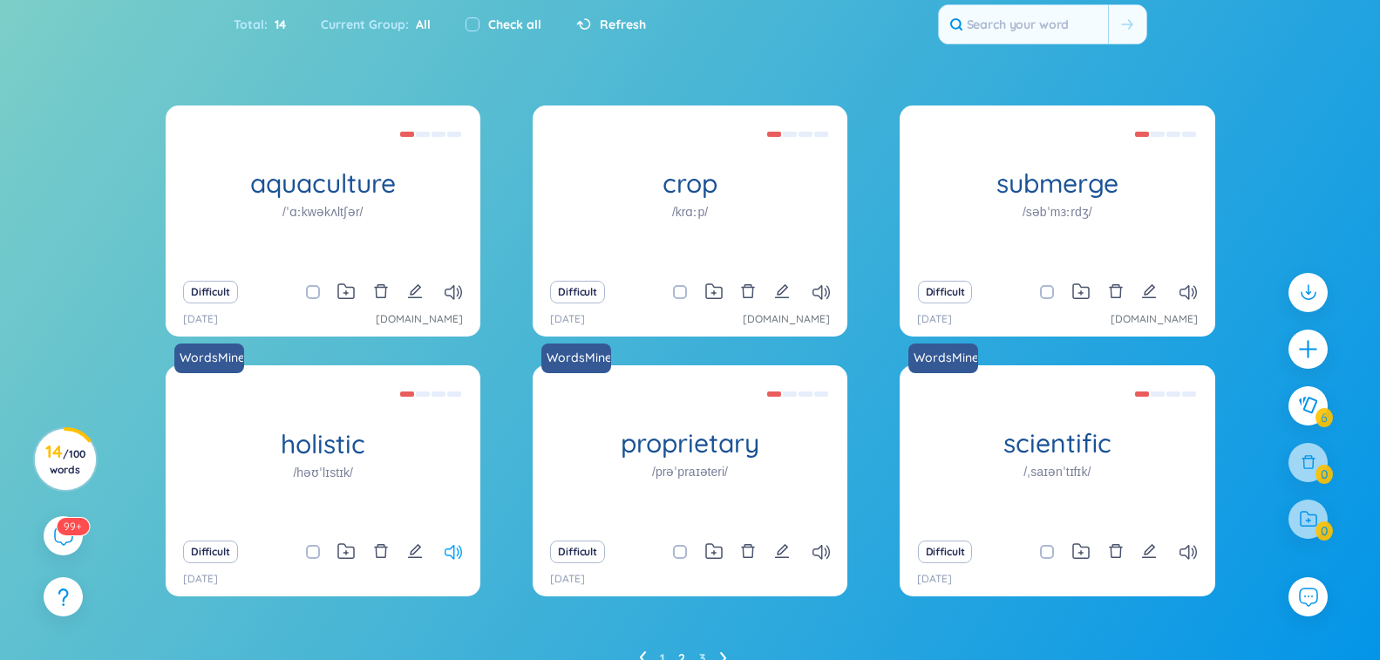
click at [447, 554] on icon at bounding box center [452, 552] width 17 height 15
click at [818, 559] on icon at bounding box center [820, 552] width 17 height 15
click at [820, 564] on div "Difficult [DATE]" at bounding box center [690, 563] width 315 height 65
click at [815, 541] on div "Difficult" at bounding box center [689, 552] width 297 height 24
click at [818, 558] on icon at bounding box center [820, 552] width 17 height 15
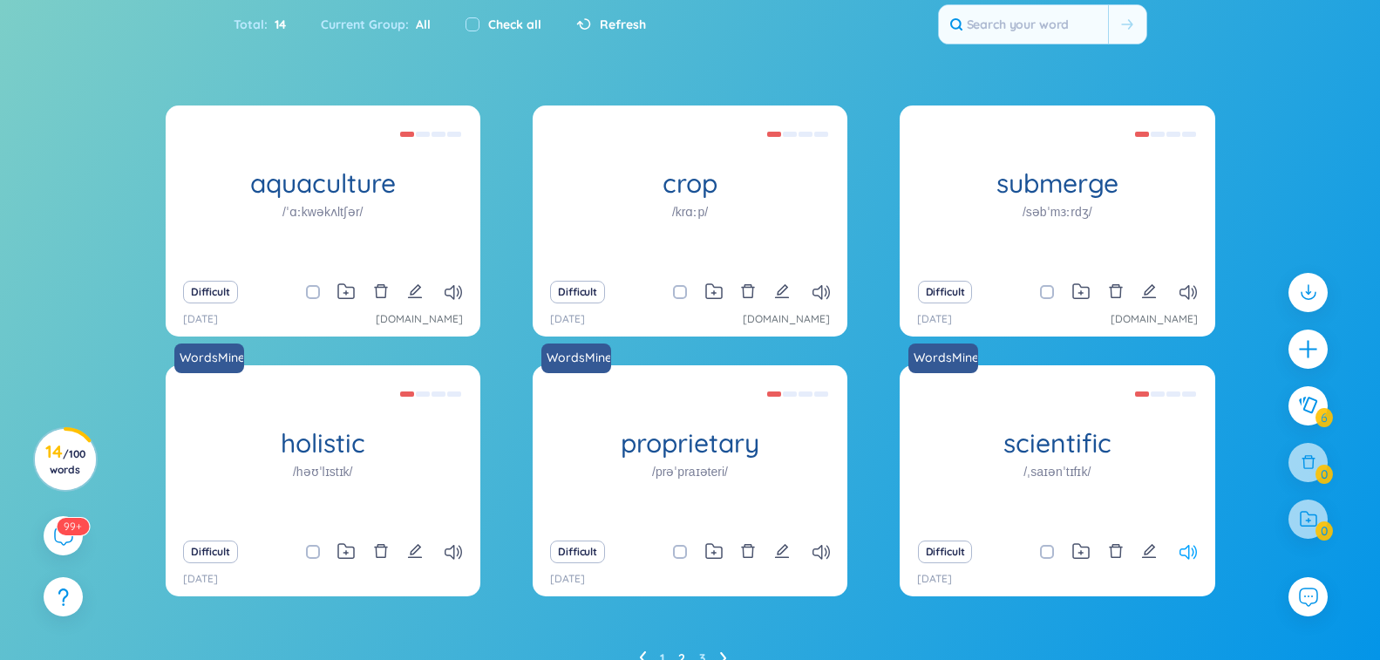
click at [1179, 556] on icon at bounding box center [1187, 552] width 17 height 15
click at [1179, 557] on icon at bounding box center [1187, 552] width 17 height 15
click at [447, 294] on icon at bounding box center [452, 292] width 17 height 15
click at [450, 302] on div "Difficult" at bounding box center [322, 292] width 297 height 24
click at [450, 288] on icon at bounding box center [452, 292] width 17 height 15
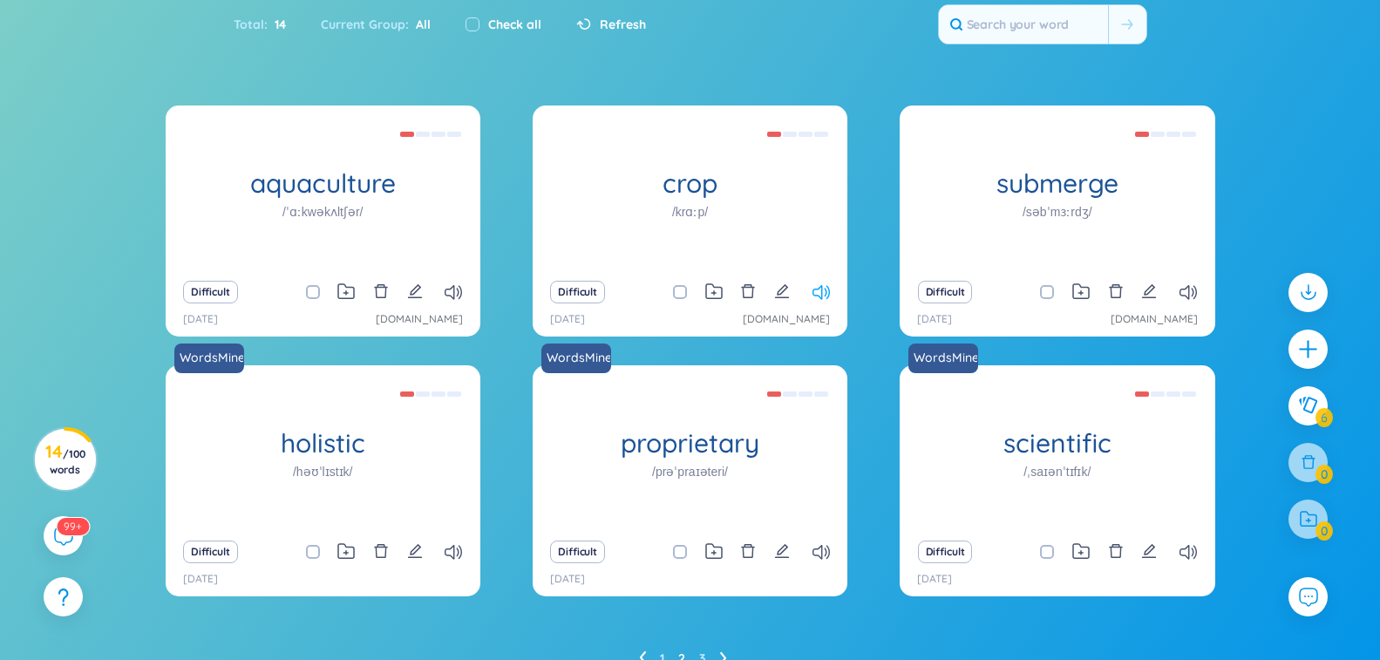
click at [828, 289] on icon at bounding box center [820, 292] width 17 height 15
click at [1190, 295] on icon at bounding box center [1187, 292] width 17 height 15
click at [1189, 297] on icon at bounding box center [1187, 292] width 17 height 15
click at [456, 545] on icon at bounding box center [452, 552] width 17 height 15
click at [826, 554] on icon at bounding box center [820, 552] width 17 height 15
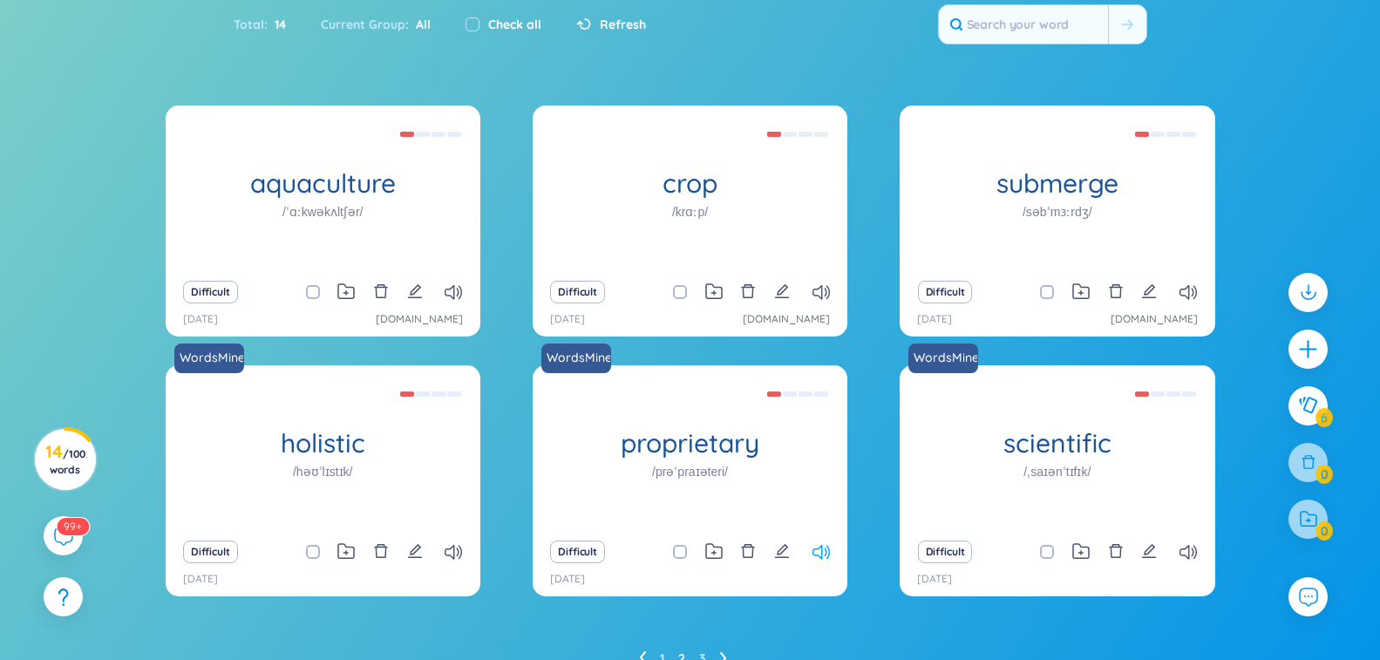
click at [822, 551] on icon at bounding box center [820, 552] width 17 height 15
click at [1199, 555] on div "Difficult" at bounding box center [1056, 552] width 297 height 24
click at [1184, 558] on icon at bounding box center [1187, 552] width 17 height 15
click at [1293, 356] on div at bounding box center [1308, 350] width 44 height 44
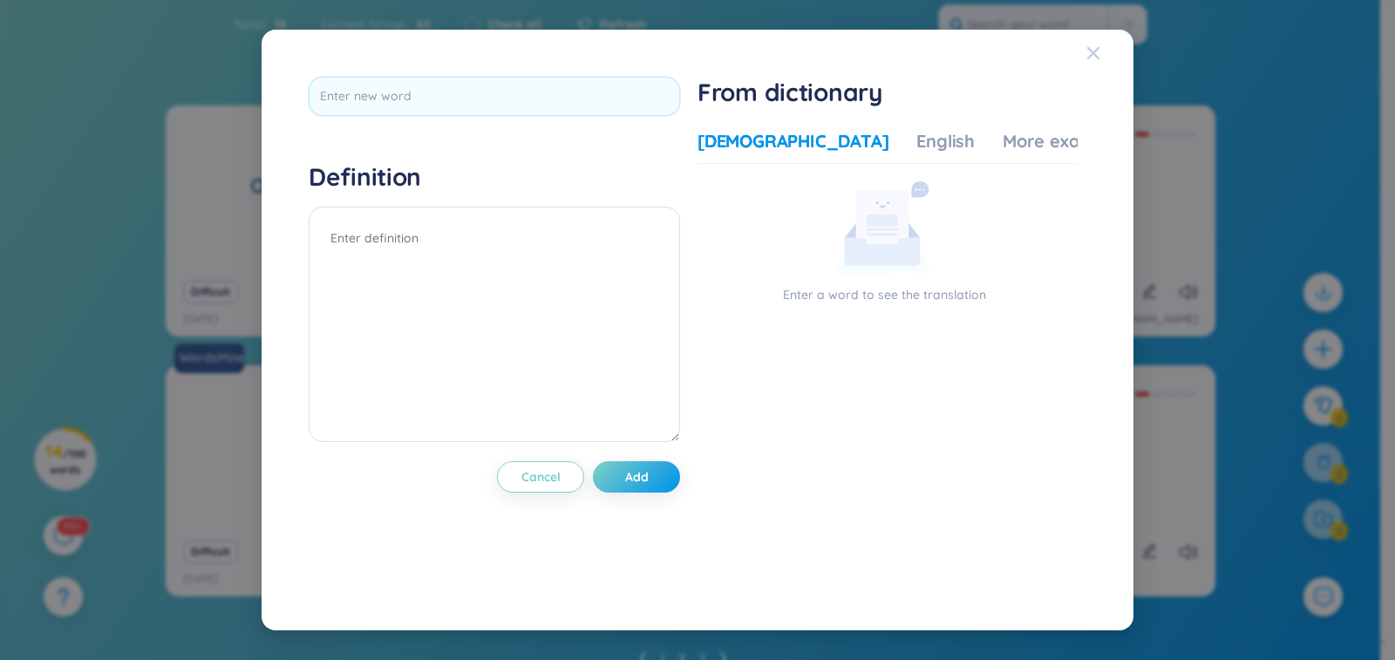
click at [1095, 54] on icon "Close" at bounding box center [1093, 52] width 12 height 12
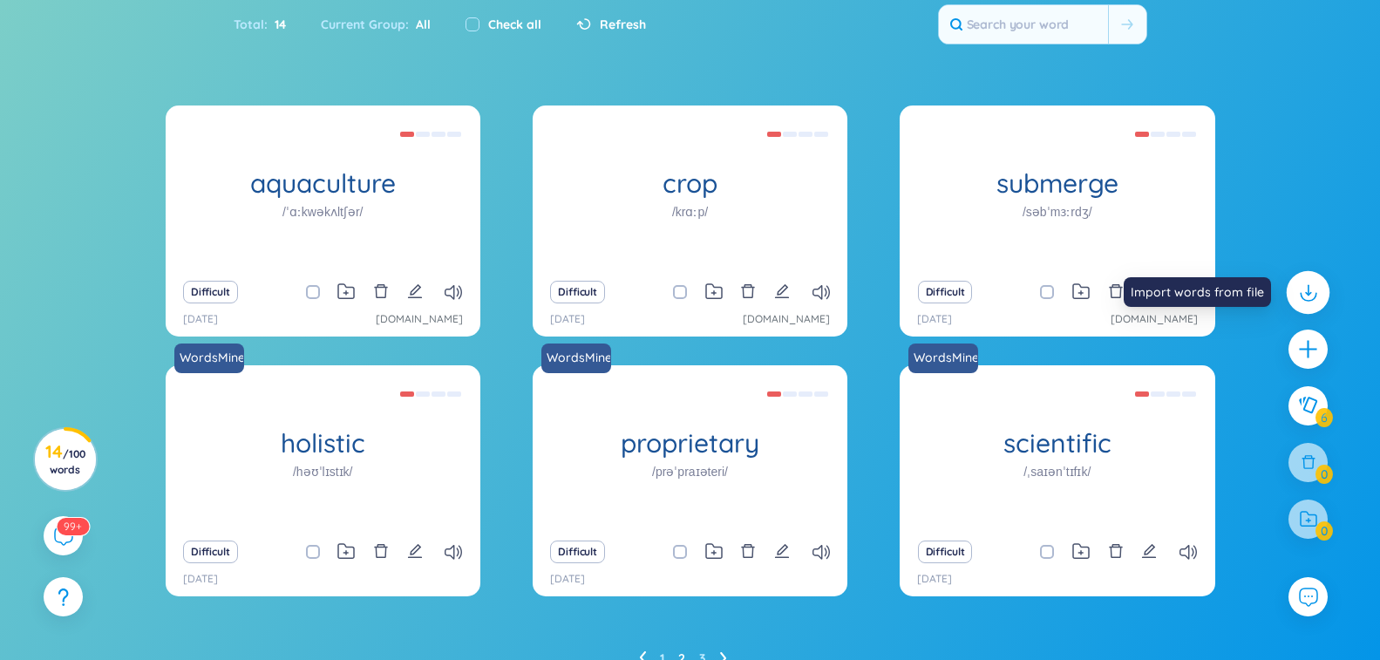
click at [1297, 298] on icon at bounding box center [1307, 292] width 23 height 23
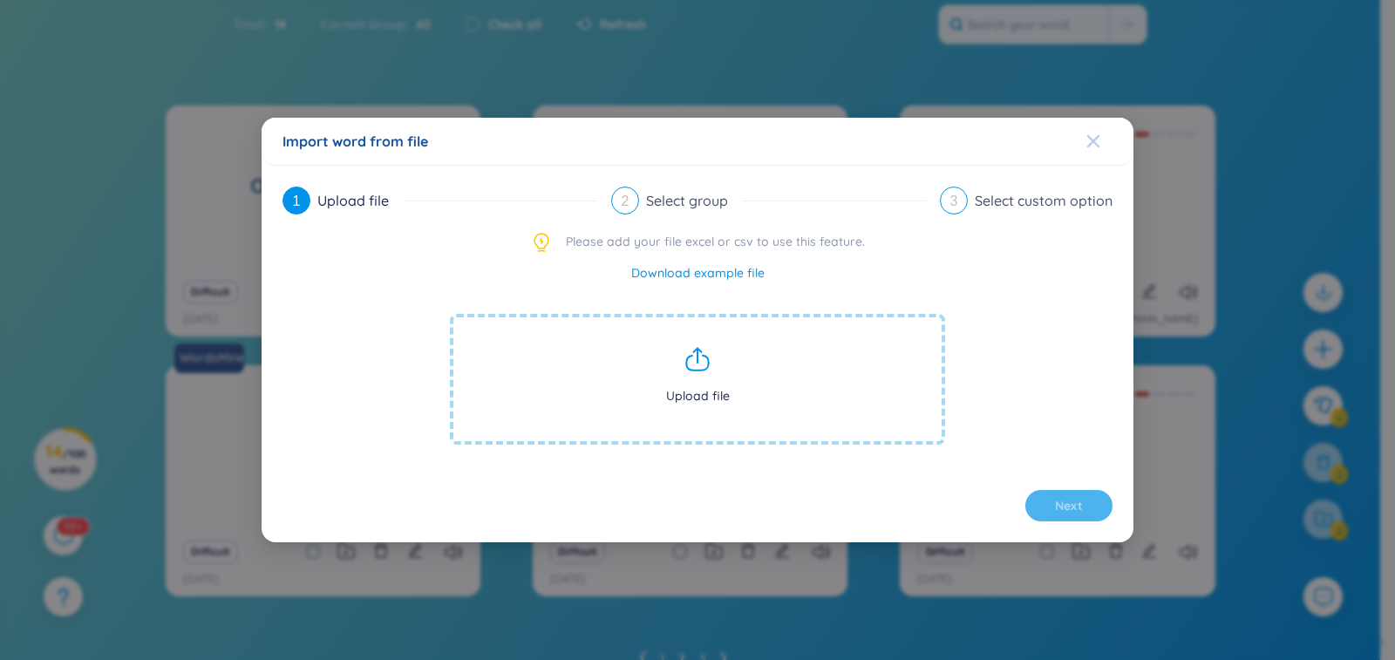
click at [1096, 149] on div "Close" at bounding box center [1093, 141] width 14 height 47
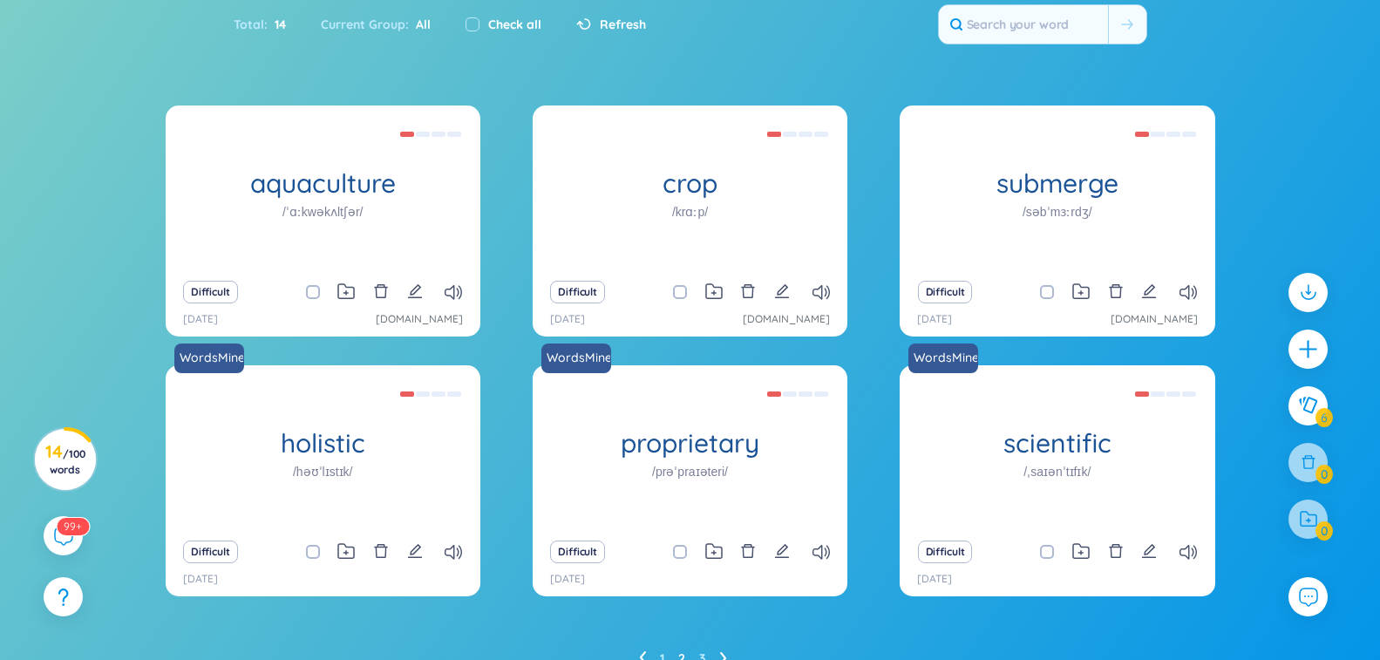
click at [454, 301] on div "Difficult" at bounding box center [322, 292] width 297 height 24
click at [451, 298] on icon at bounding box center [452, 292] width 17 height 15
click at [447, 302] on div "Difficult" at bounding box center [322, 292] width 297 height 24
click at [455, 301] on div "Difficult" at bounding box center [322, 292] width 297 height 24
click at [452, 293] on icon at bounding box center [452, 292] width 17 height 15
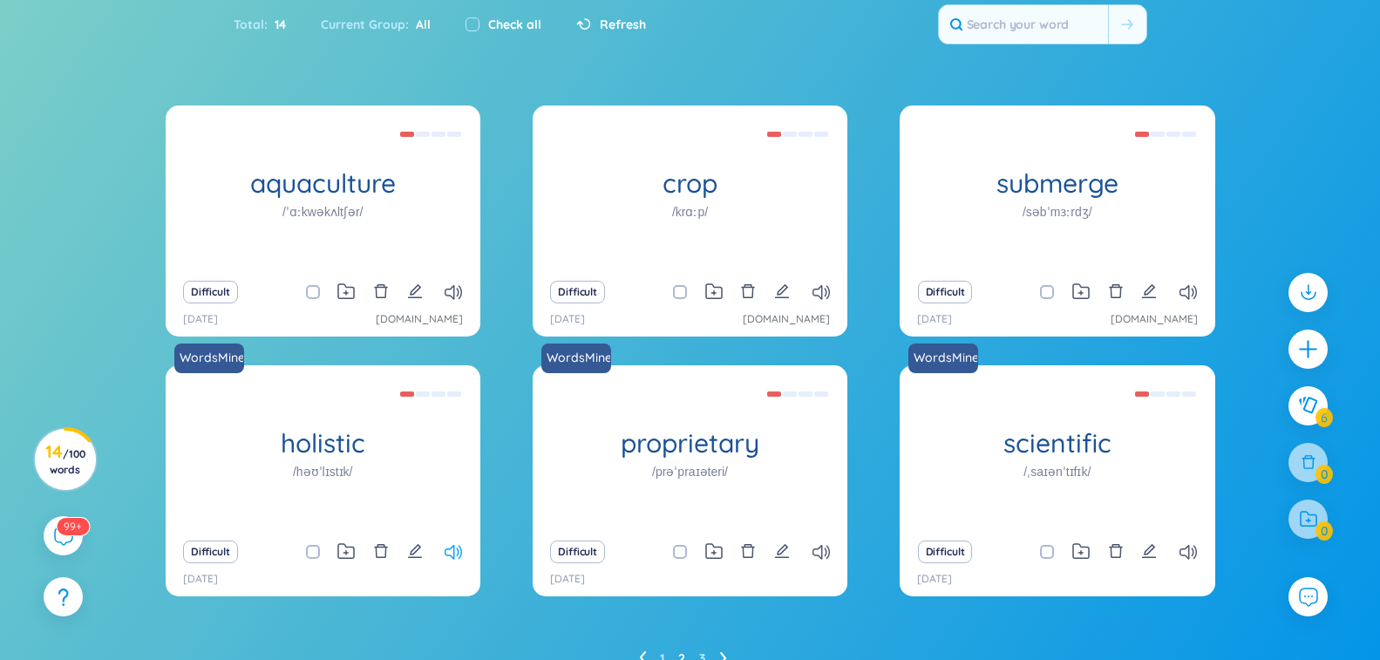
click at [455, 556] on icon at bounding box center [452, 552] width 17 height 15
click at [454, 561] on div "Difficult" at bounding box center [322, 552] width 297 height 24
click at [452, 553] on icon at bounding box center [452, 552] width 17 height 15
click at [819, 293] on icon at bounding box center [820, 292] width 17 height 15
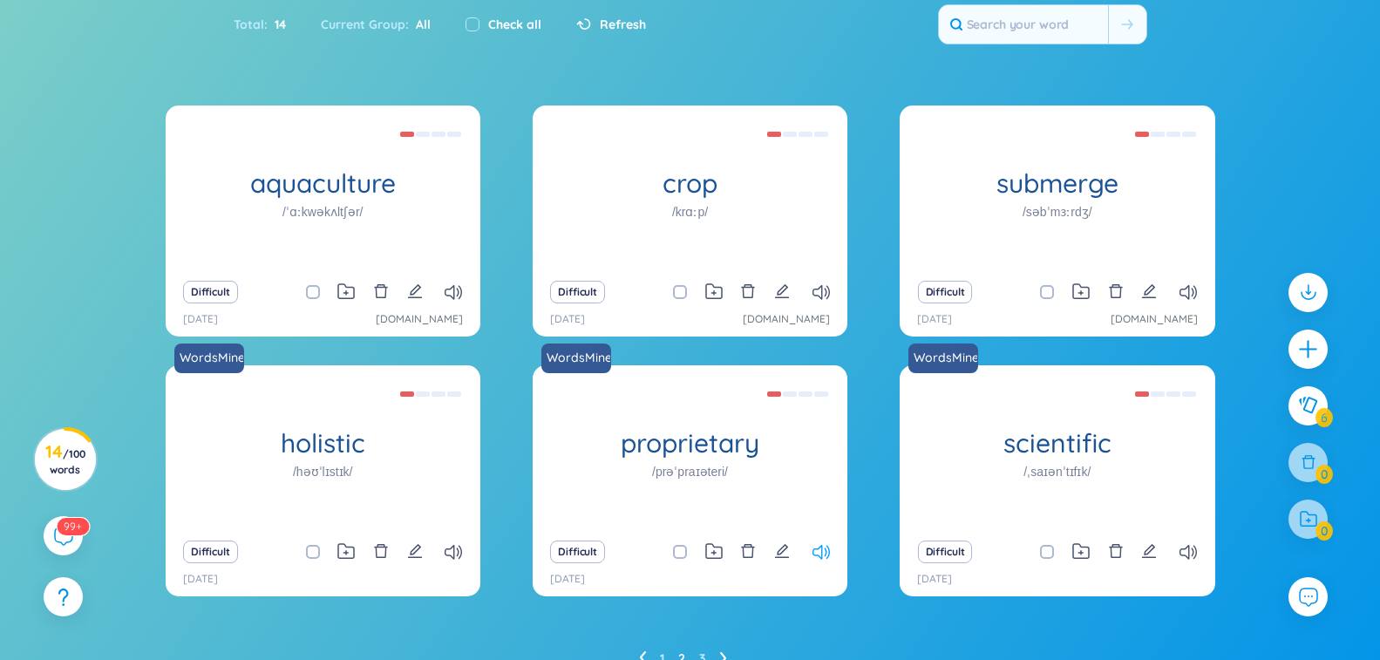
click at [827, 557] on icon at bounding box center [820, 552] width 17 height 15
click at [821, 560] on div "Difficult" at bounding box center [689, 552] width 297 height 24
click at [819, 552] on icon at bounding box center [820, 552] width 17 height 15
click at [1186, 551] on icon at bounding box center [1187, 552] width 17 height 15
click at [723, 650] on li at bounding box center [723, 658] width 7 height 28
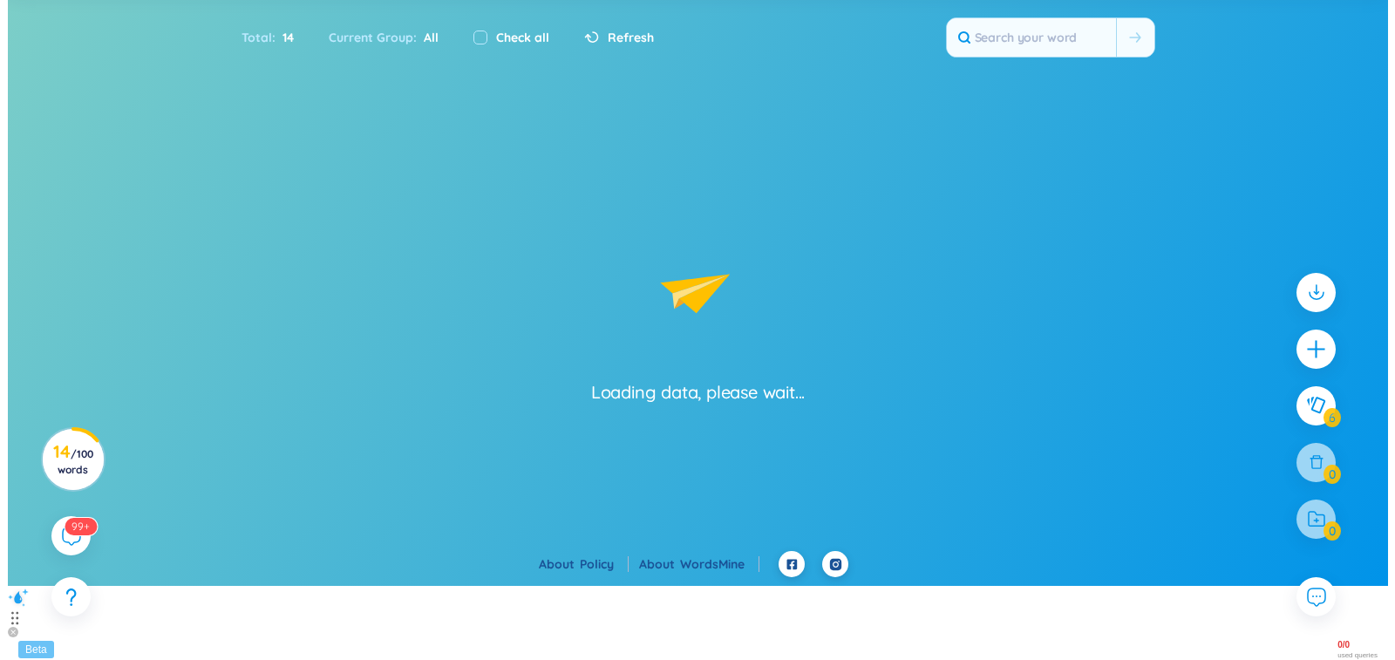
scroll to position [0, 0]
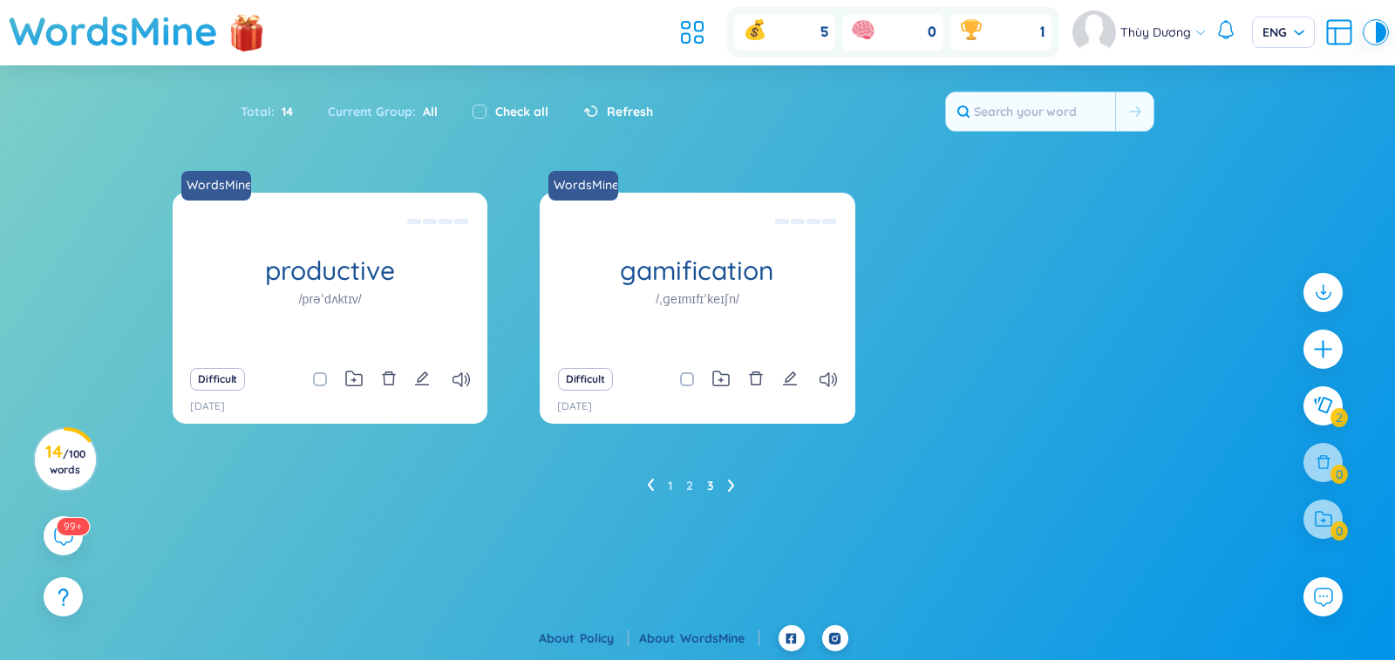
click at [453, 387] on div "Difficult" at bounding box center [329, 379] width 297 height 24
drag, startPoint x: 460, startPoint y: 370, endPoint x: 460, endPoint y: 383, distance: 12.2
click at [460, 383] on div "Difficult" at bounding box center [329, 379] width 297 height 24
click at [460, 383] on icon at bounding box center [460, 379] width 17 height 15
click at [833, 383] on icon at bounding box center [827, 379] width 17 height 15
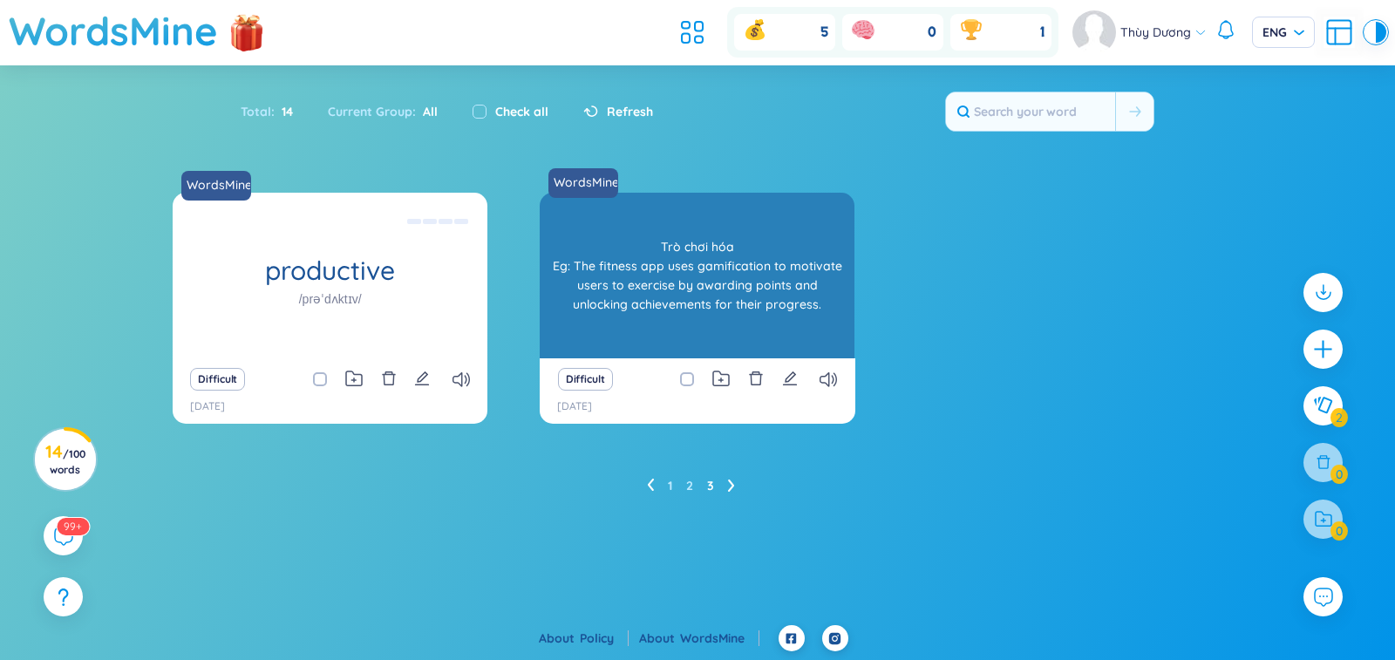
click at [709, 261] on div "Trò chơi hóa Eg: The fitness app uses gamification to motivate users to exercis…" at bounding box center [696, 275] width 297 height 157
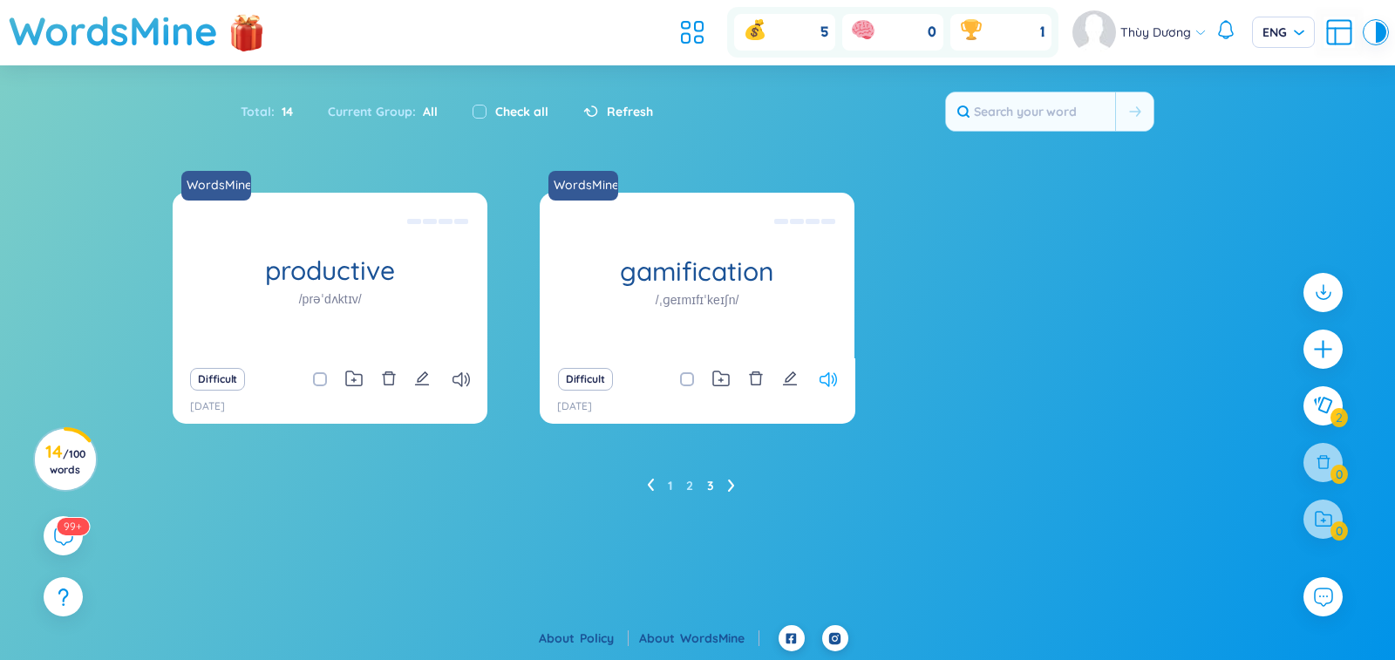
click at [831, 383] on icon at bounding box center [827, 379] width 17 height 15
click at [829, 381] on icon at bounding box center [827, 379] width 17 height 15
click at [461, 385] on icon at bounding box center [460, 379] width 17 height 15
click at [647, 492] on li at bounding box center [650, 486] width 7 height 28
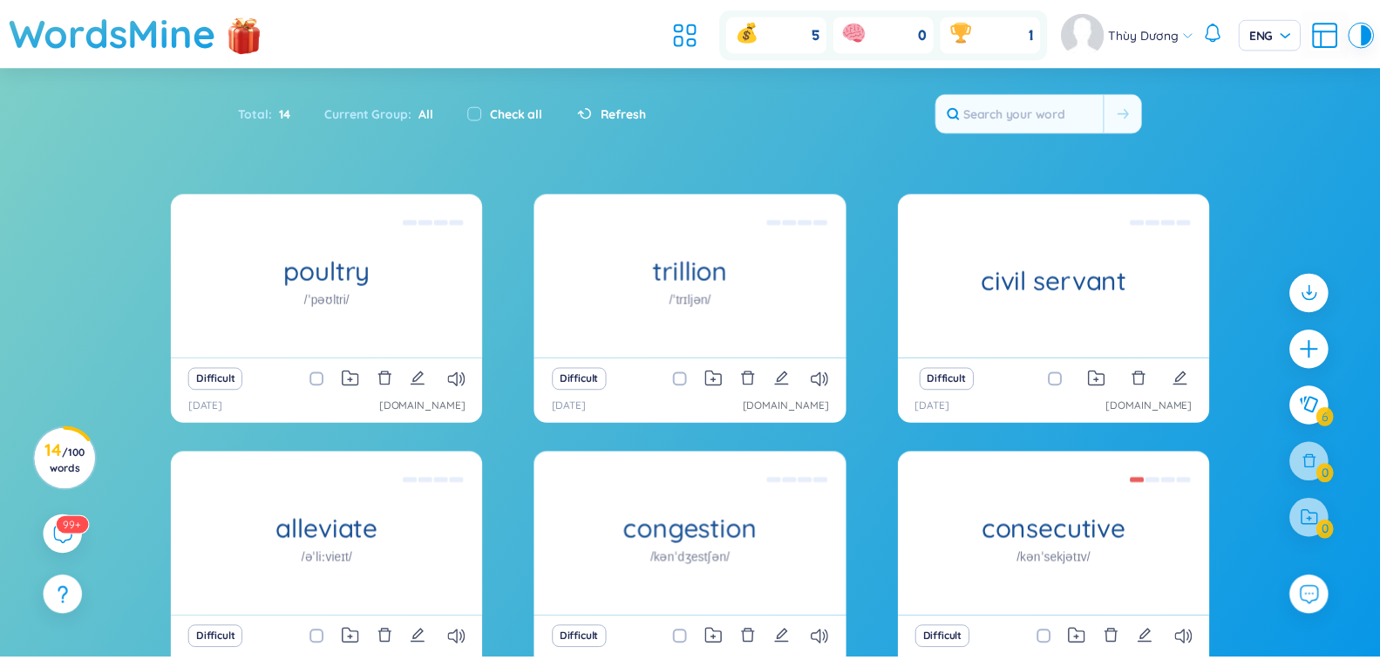
scroll to position [169, 0]
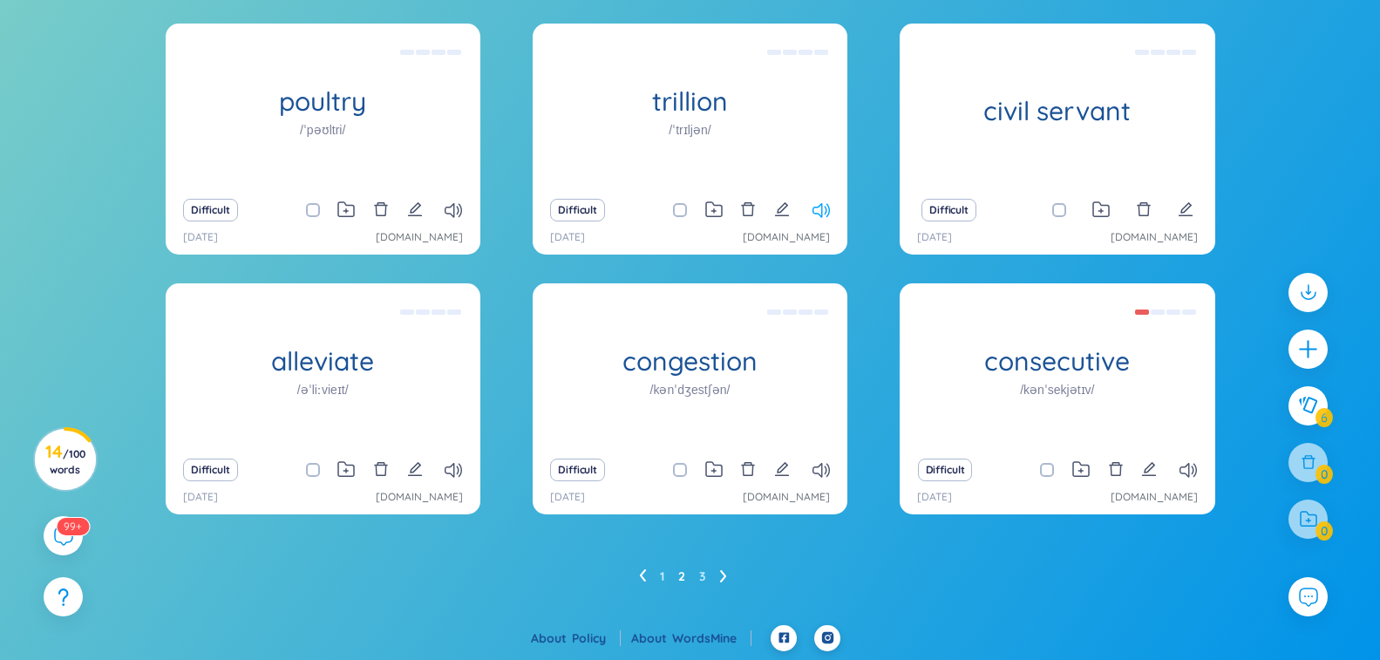
click at [812, 205] on icon at bounding box center [820, 210] width 17 height 15
click at [820, 211] on icon at bounding box center [820, 210] width 17 height 15
click at [450, 217] on icon at bounding box center [452, 210] width 17 height 15
click at [447, 213] on icon at bounding box center [452, 210] width 17 height 15
click at [458, 465] on icon at bounding box center [452, 470] width 17 height 15
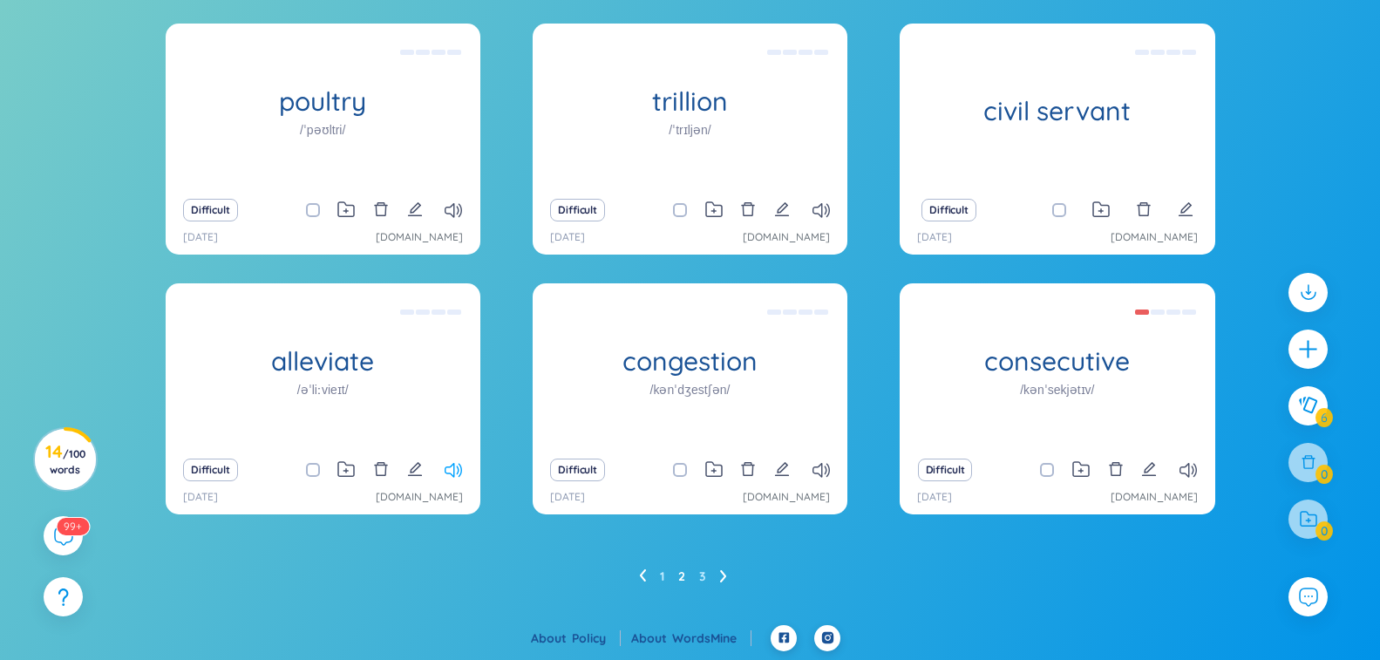
click at [458, 465] on icon at bounding box center [452, 470] width 17 height 15
click at [824, 472] on icon at bounding box center [820, 470] width 17 height 15
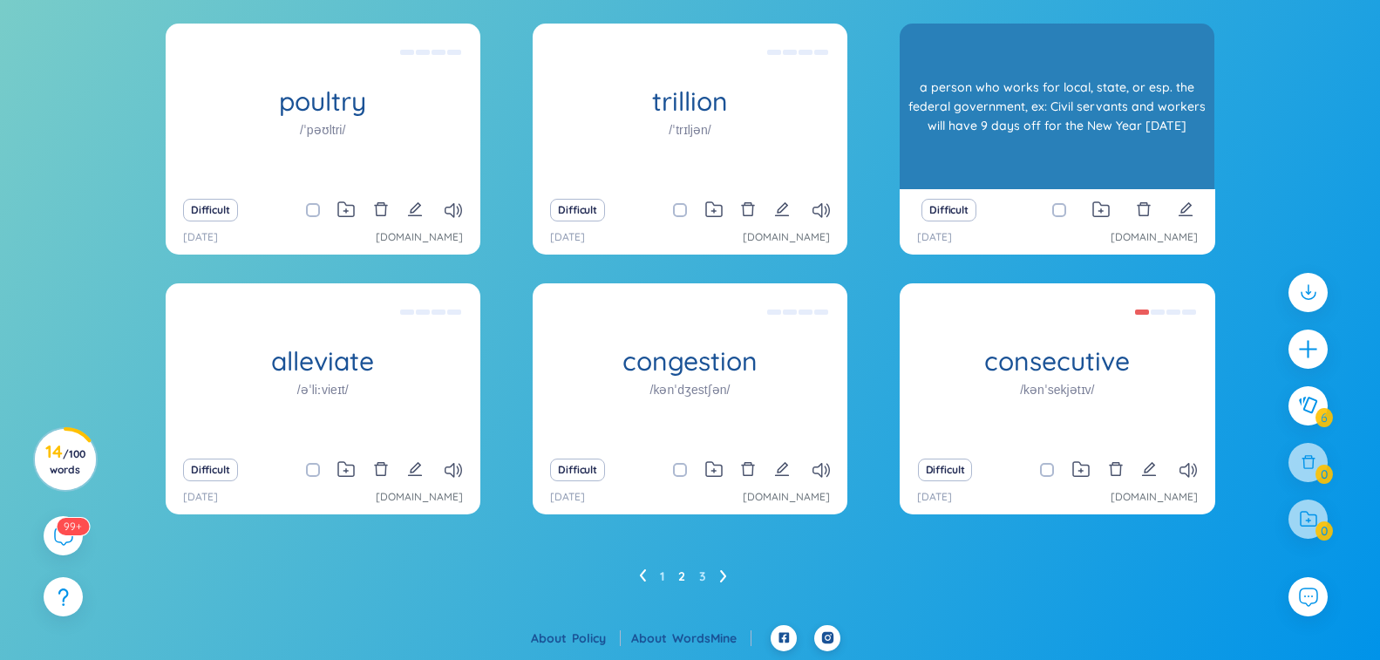
scroll to position [0, 0]
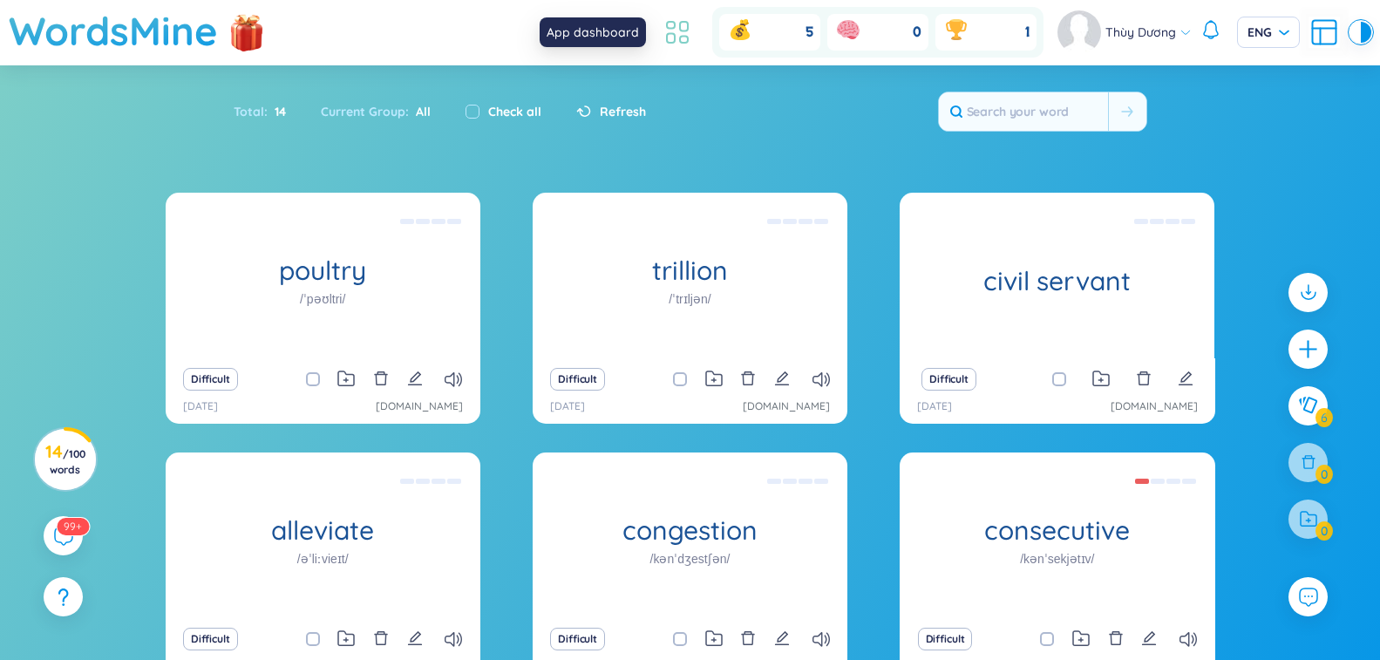
click at [678, 26] on icon at bounding box center [677, 32] width 31 height 31
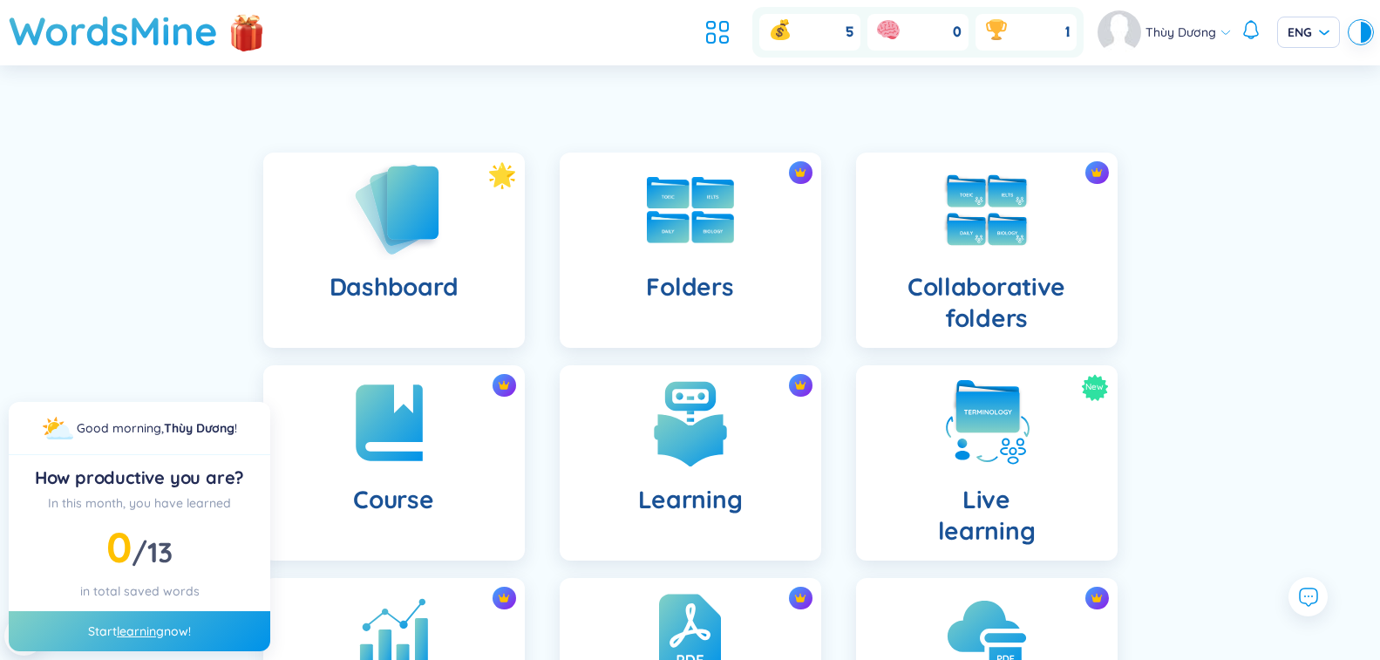
click at [429, 259] on img at bounding box center [394, 208] width 96 height 99
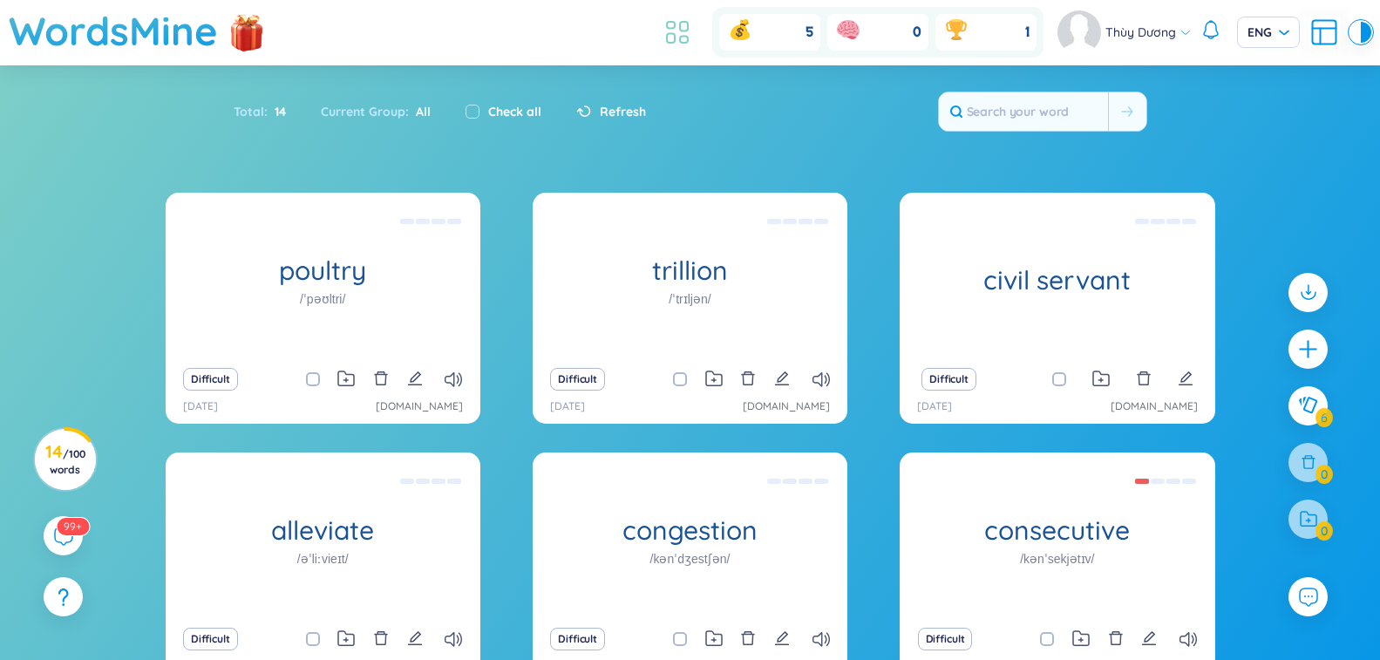
click at [683, 24] on icon at bounding box center [677, 32] width 31 height 31
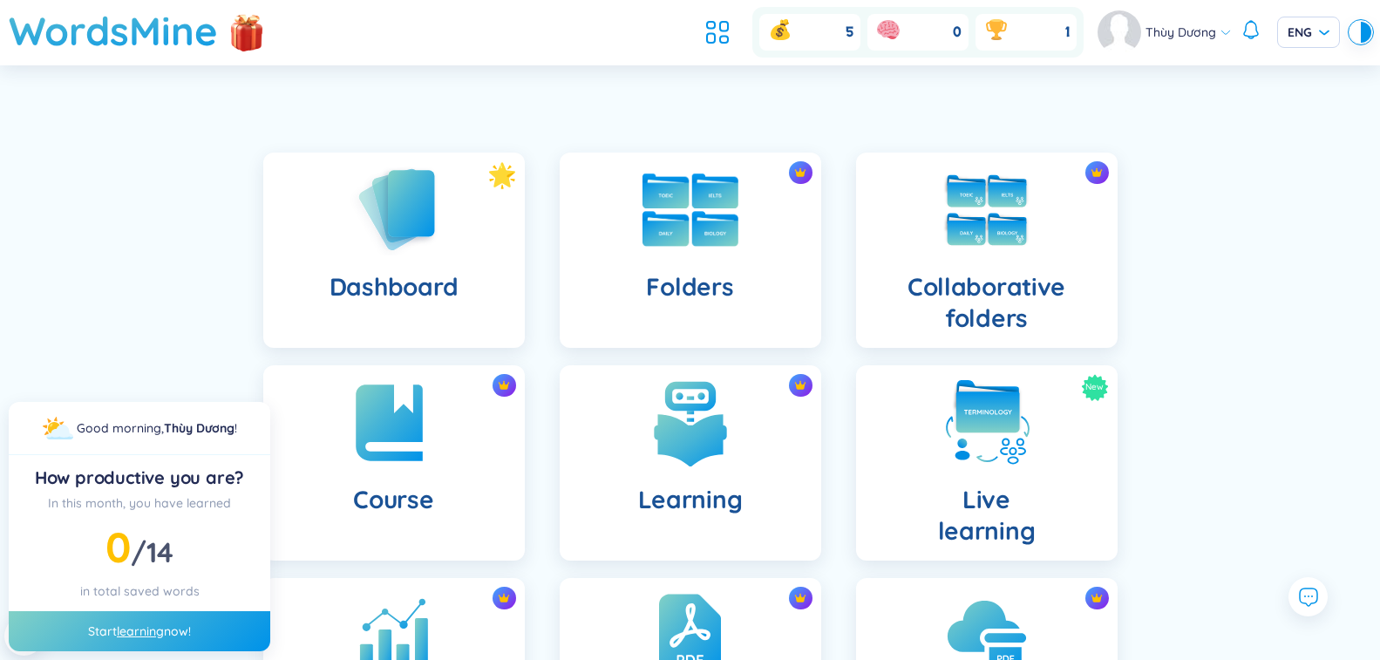
click at [667, 318] on div "Folders" at bounding box center [690, 250] width 261 height 195
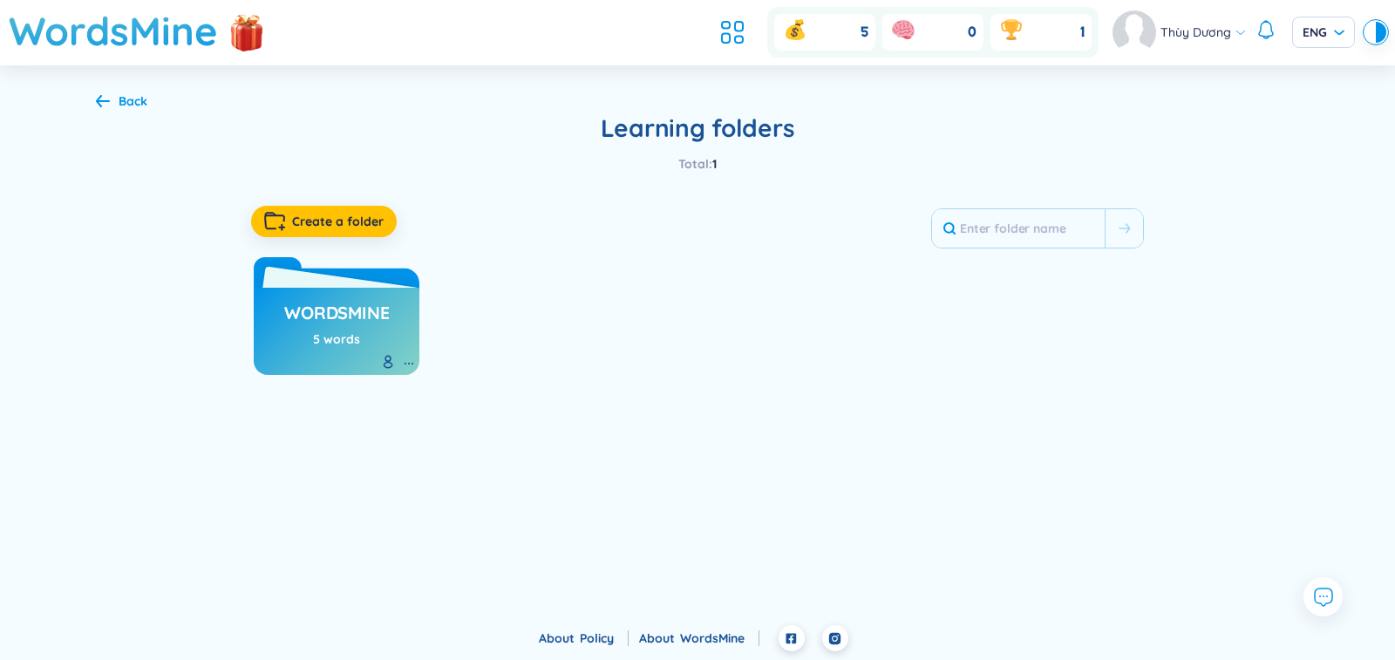
click at [375, 309] on h3 "WordsMine" at bounding box center [336, 317] width 105 height 33
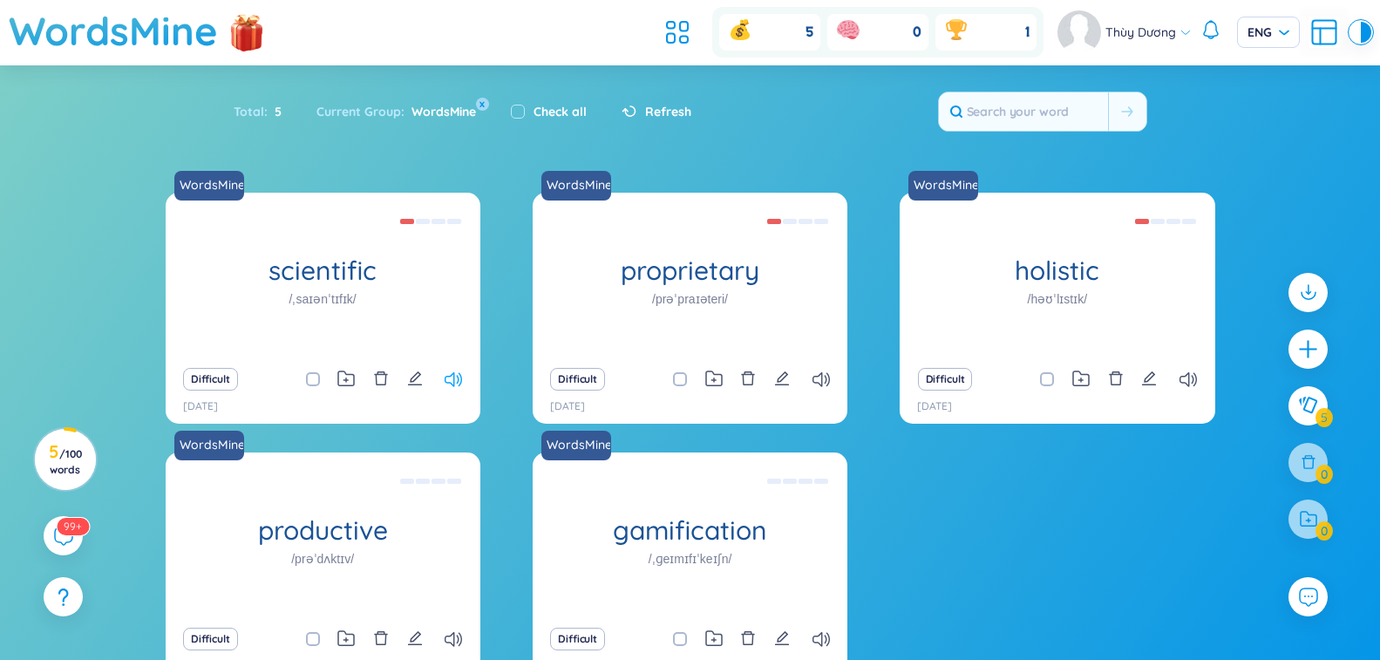
click at [453, 385] on icon at bounding box center [452, 379] width 17 height 15
click at [452, 384] on icon at bounding box center [452, 379] width 17 height 15
click at [820, 380] on icon at bounding box center [820, 379] width 17 height 15
click at [1180, 380] on icon at bounding box center [1187, 379] width 17 height 15
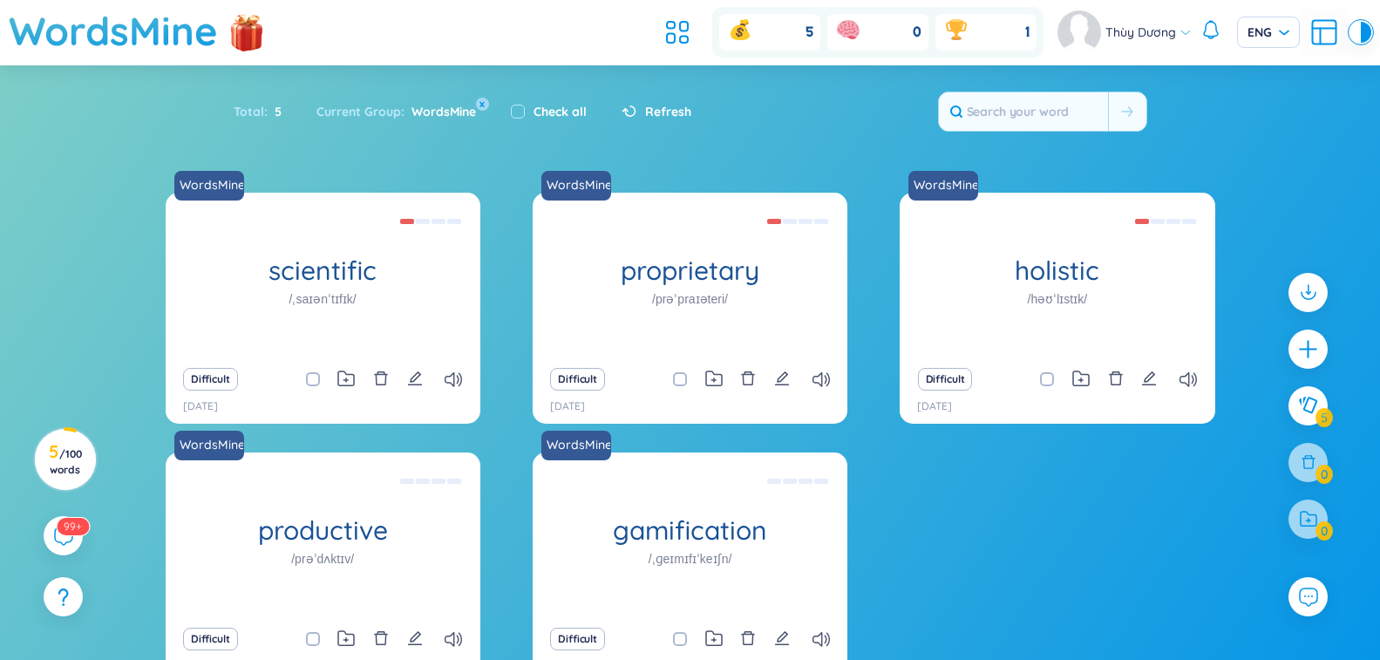
scroll to position [115, 0]
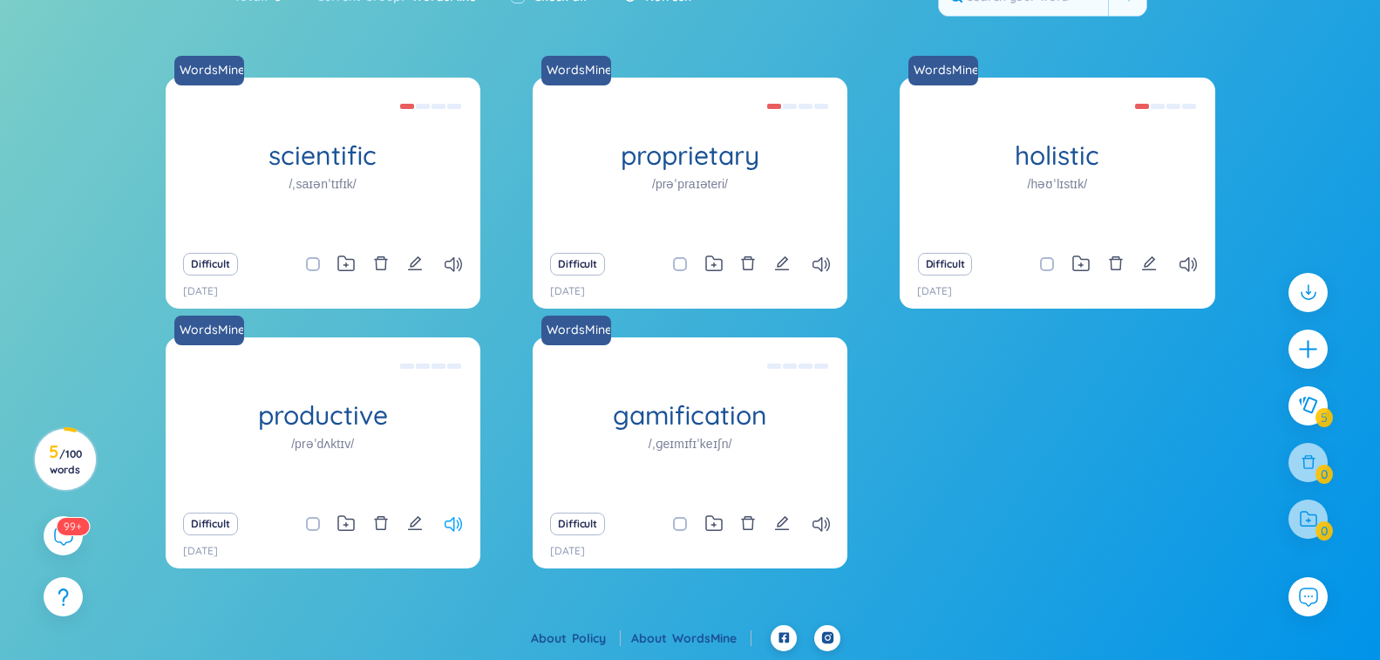
click at [453, 526] on icon at bounding box center [452, 524] width 17 height 15
click at [813, 524] on icon at bounding box center [820, 524] width 17 height 15
click at [58, 533] on icon at bounding box center [62, 535] width 21 height 21
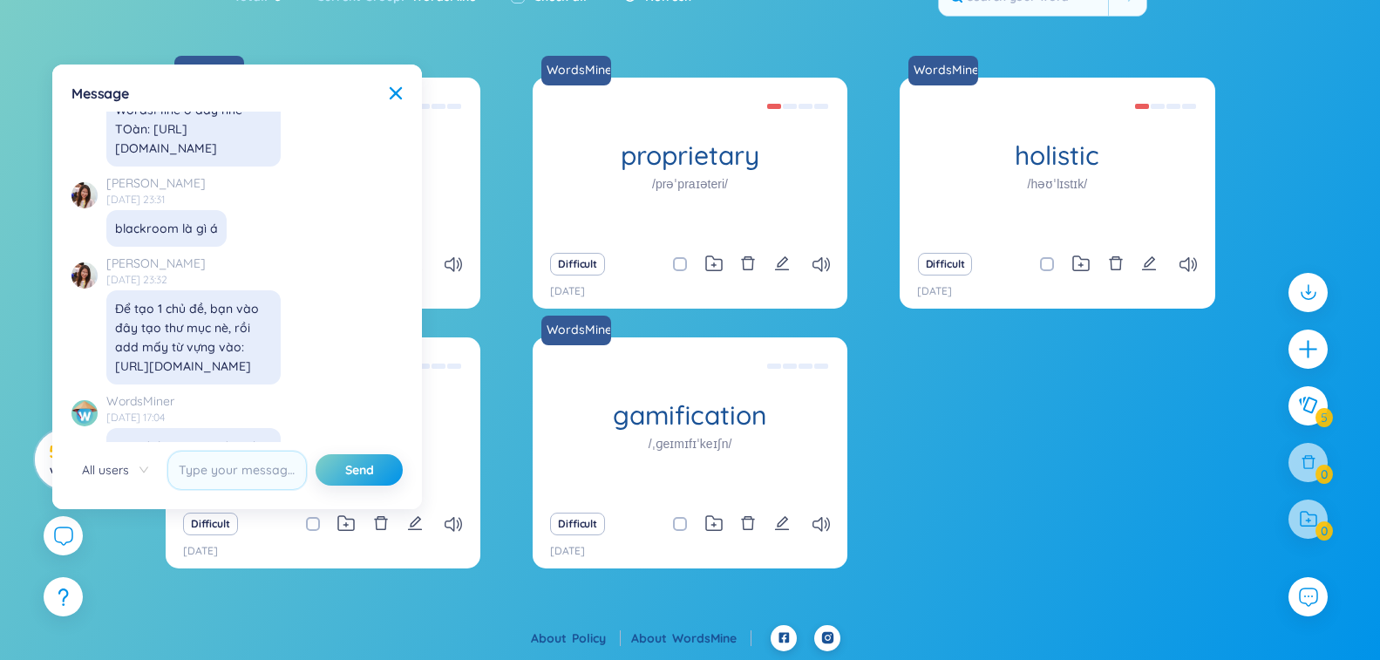
scroll to position [18478, 0]
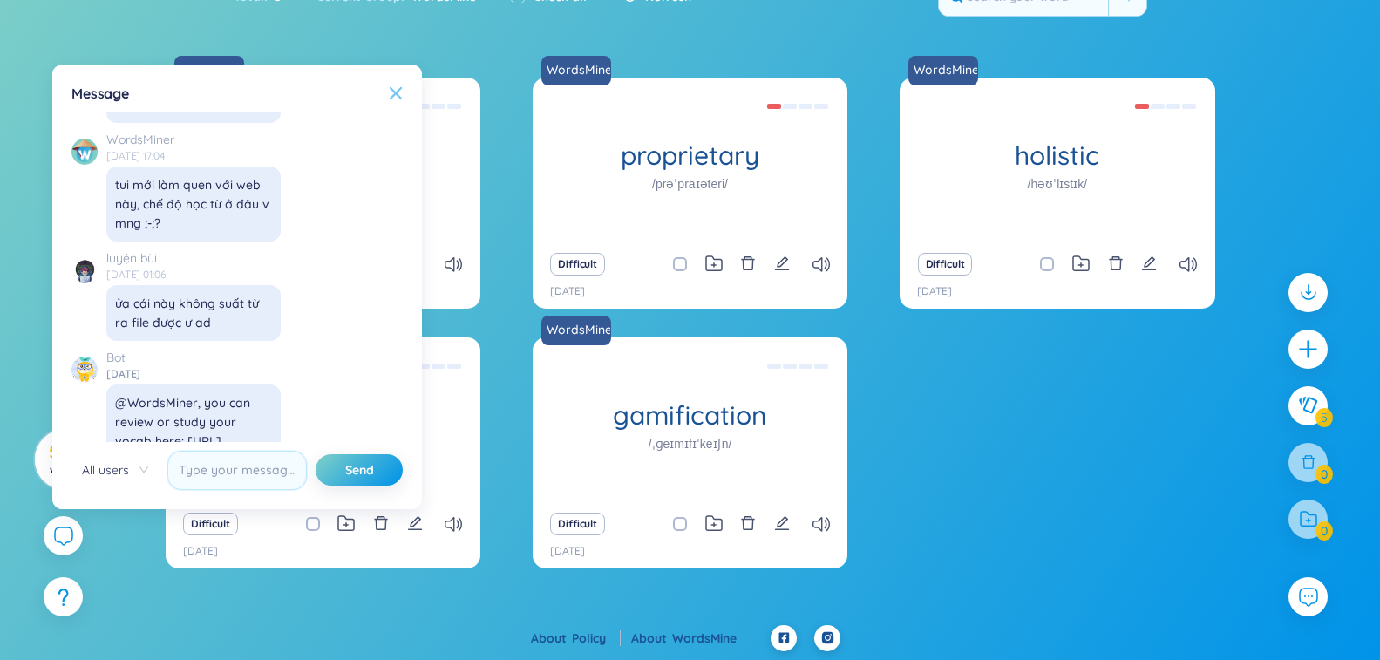
click at [396, 92] on icon at bounding box center [396, 93] width 12 height 12
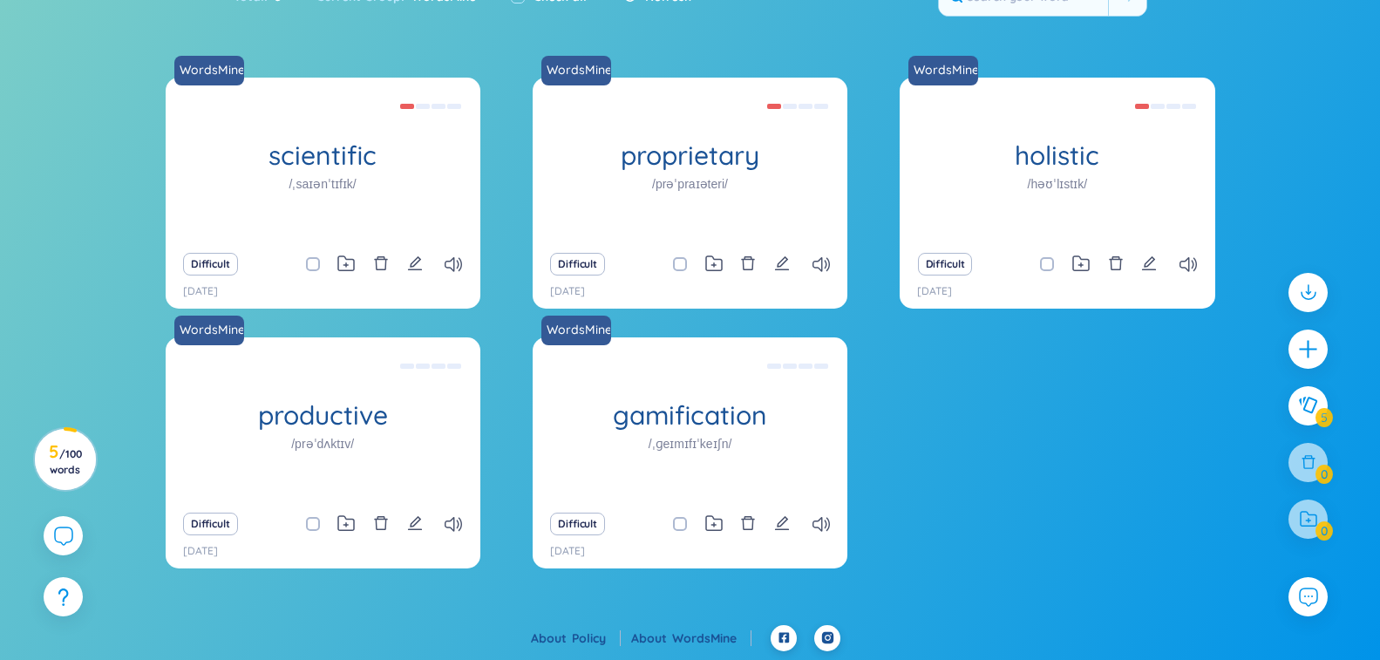
scroll to position [20308, 0]
click at [451, 269] on icon at bounding box center [452, 264] width 17 height 15
click at [450, 268] on icon at bounding box center [452, 264] width 17 height 15
click at [818, 263] on icon at bounding box center [820, 264] width 17 height 15
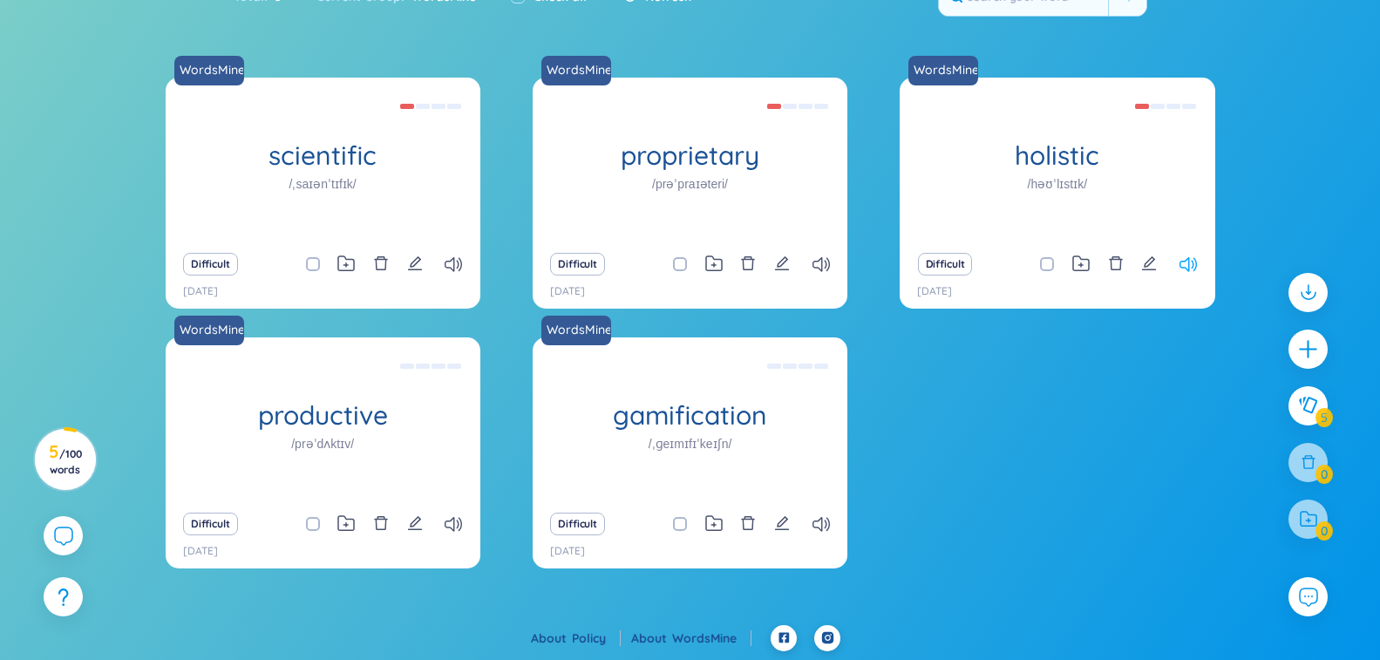
click at [1190, 271] on icon at bounding box center [1187, 264] width 17 height 15
click at [819, 523] on icon at bounding box center [820, 524] width 17 height 15
click at [463, 275] on div "Difficult" at bounding box center [322, 264] width 297 height 24
click at [454, 275] on div "Difficult" at bounding box center [322, 264] width 297 height 24
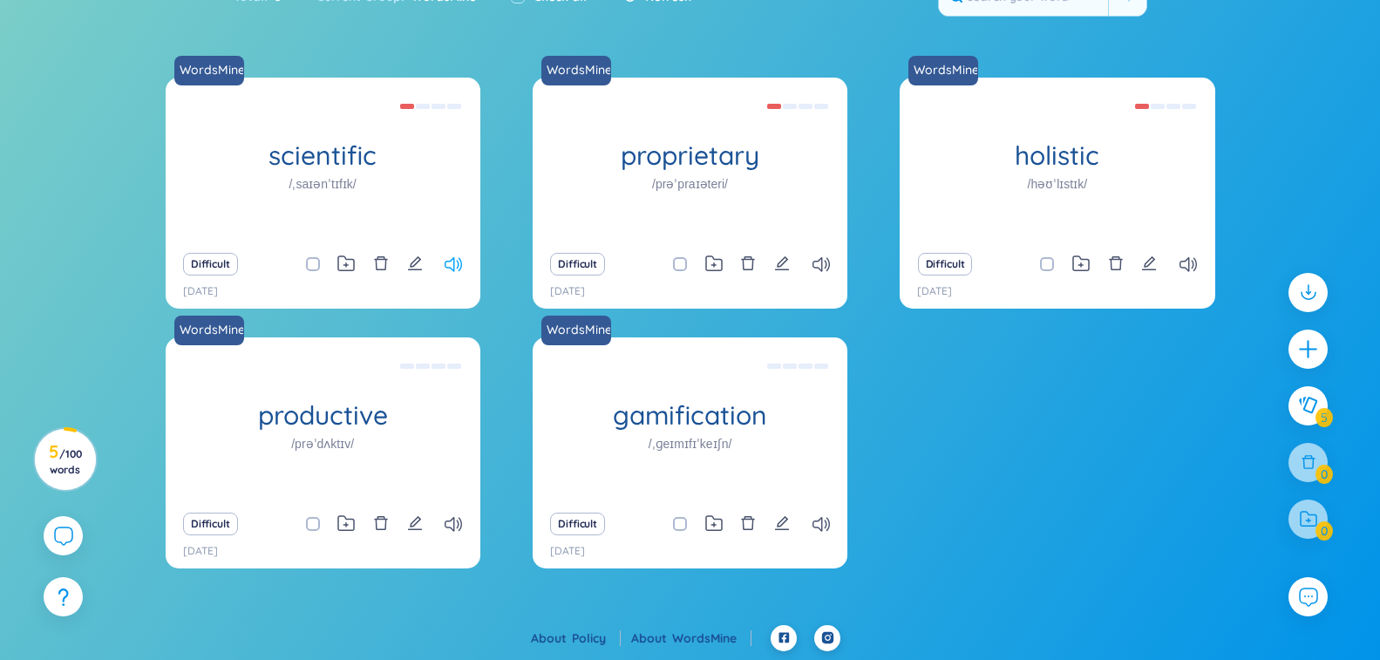
click at [451, 267] on icon at bounding box center [452, 264] width 17 height 15
click at [822, 261] on icon at bounding box center [820, 264] width 17 height 15
click at [834, 529] on div "Difficult" at bounding box center [689, 524] width 297 height 24
click at [824, 528] on icon at bounding box center [820, 524] width 17 height 15
click at [820, 528] on icon at bounding box center [820, 524] width 17 height 15
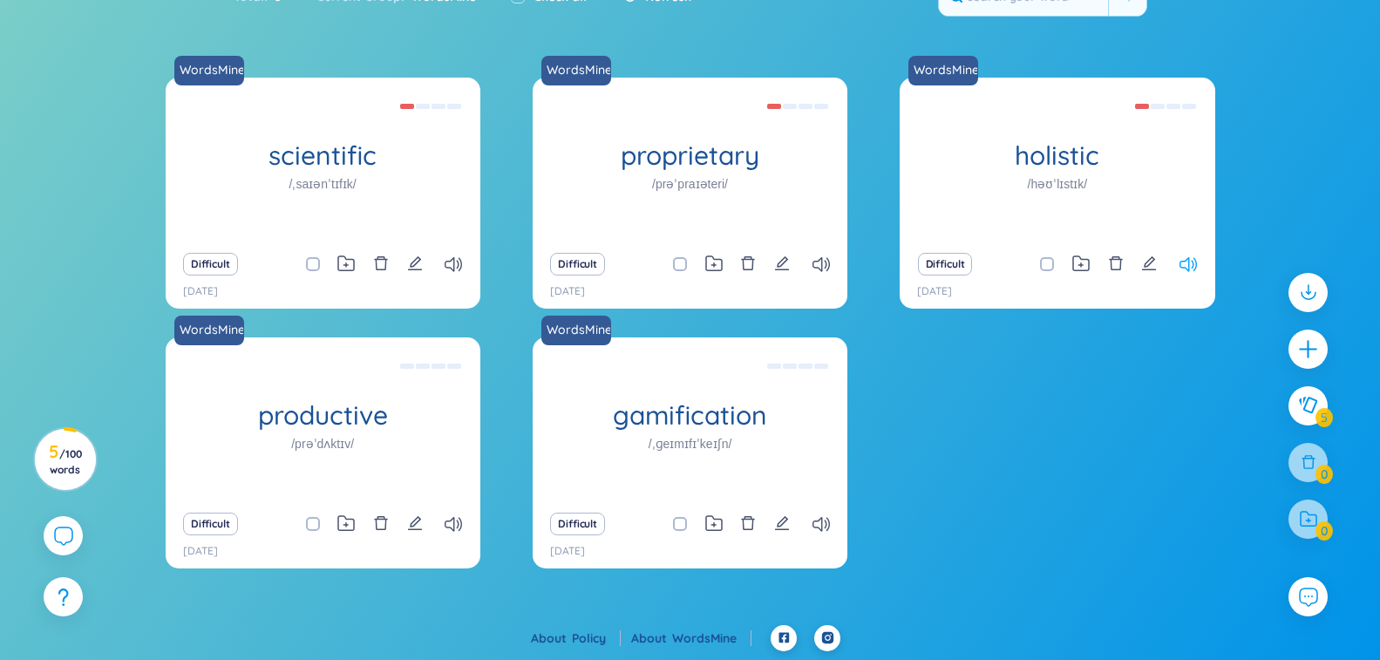
click at [1191, 267] on icon at bounding box center [1187, 264] width 17 height 15
click at [450, 526] on icon at bounding box center [452, 524] width 17 height 15
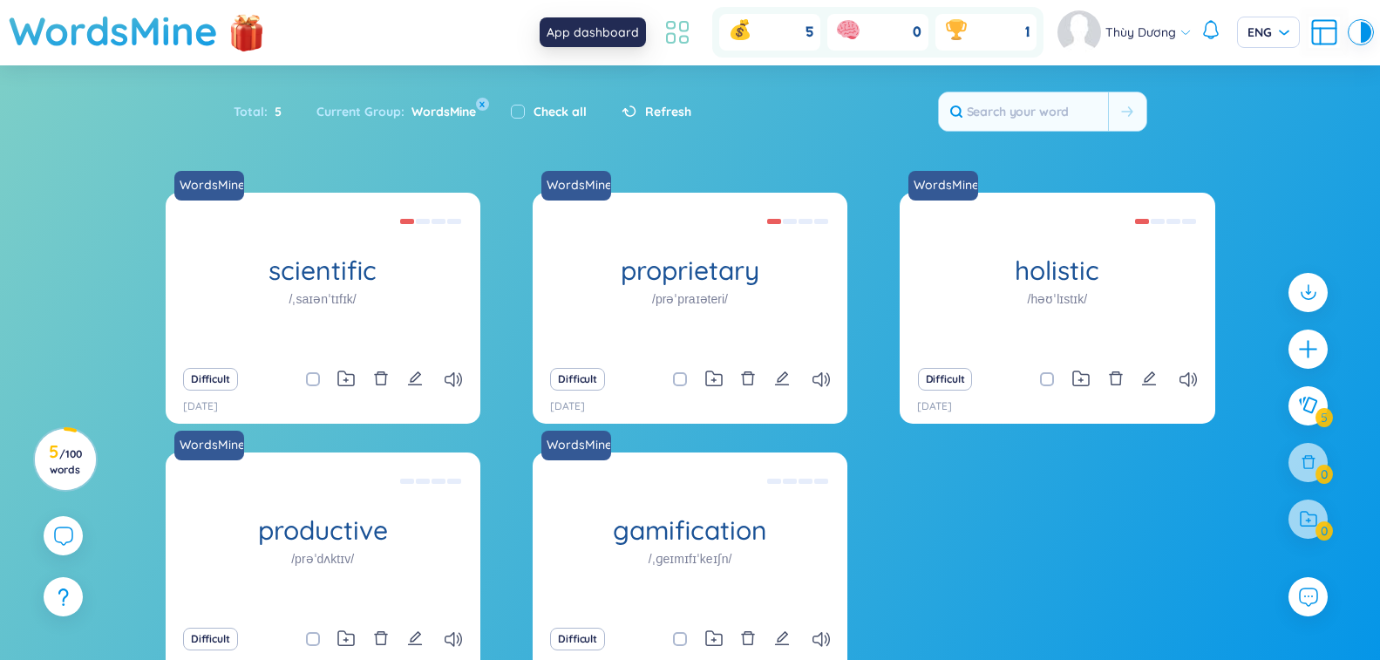
click at [668, 34] on icon at bounding box center [671, 39] width 8 height 10
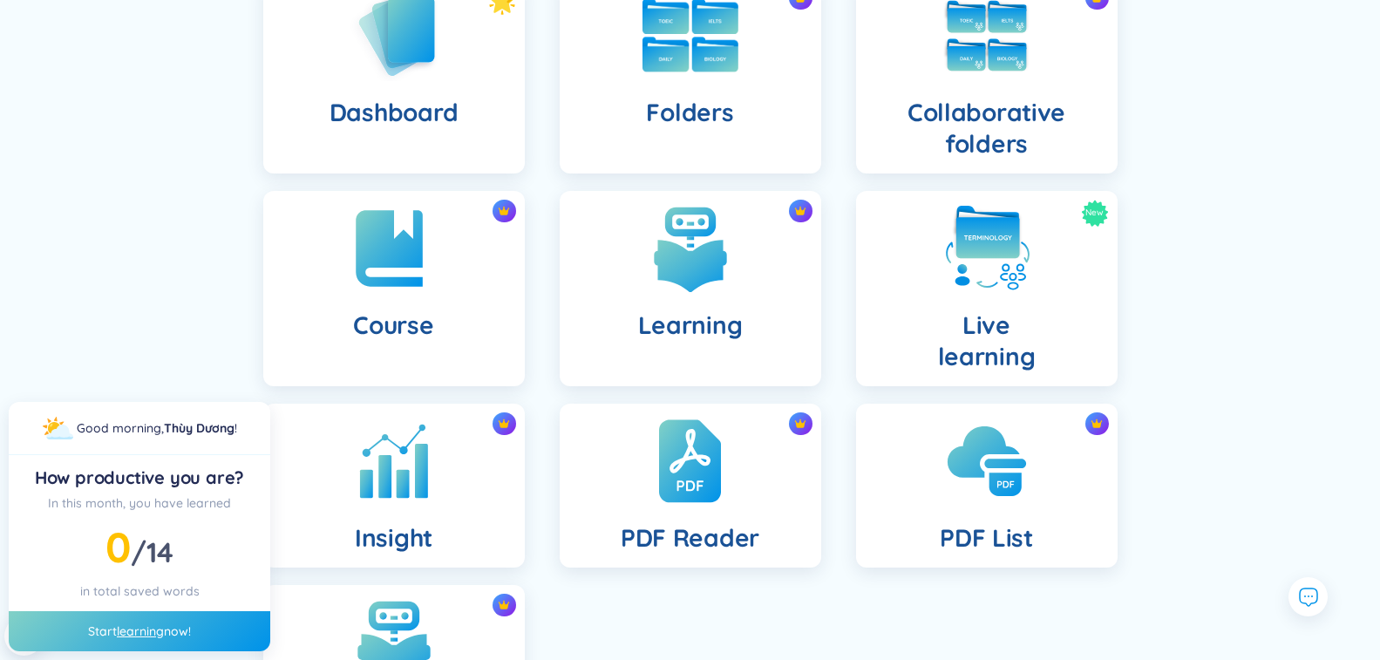
scroll to position [261, 0]
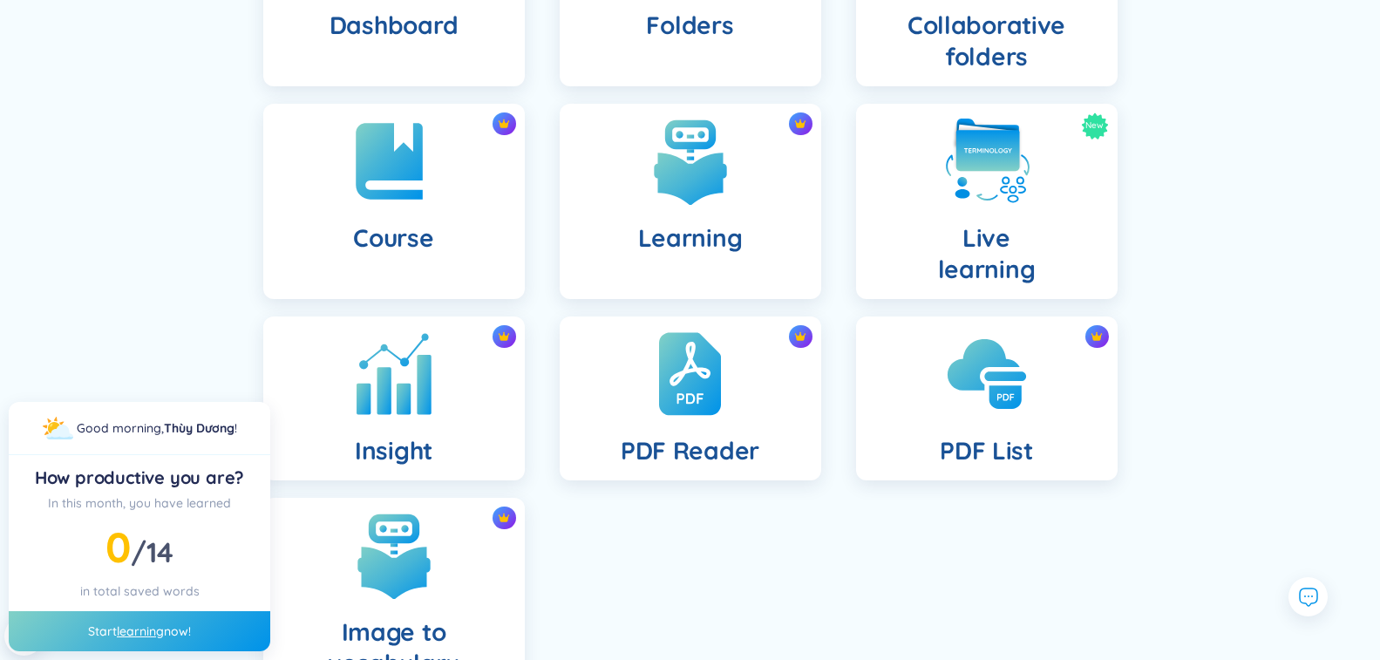
click at [478, 444] on div "Insight" at bounding box center [393, 398] width 261 height 164
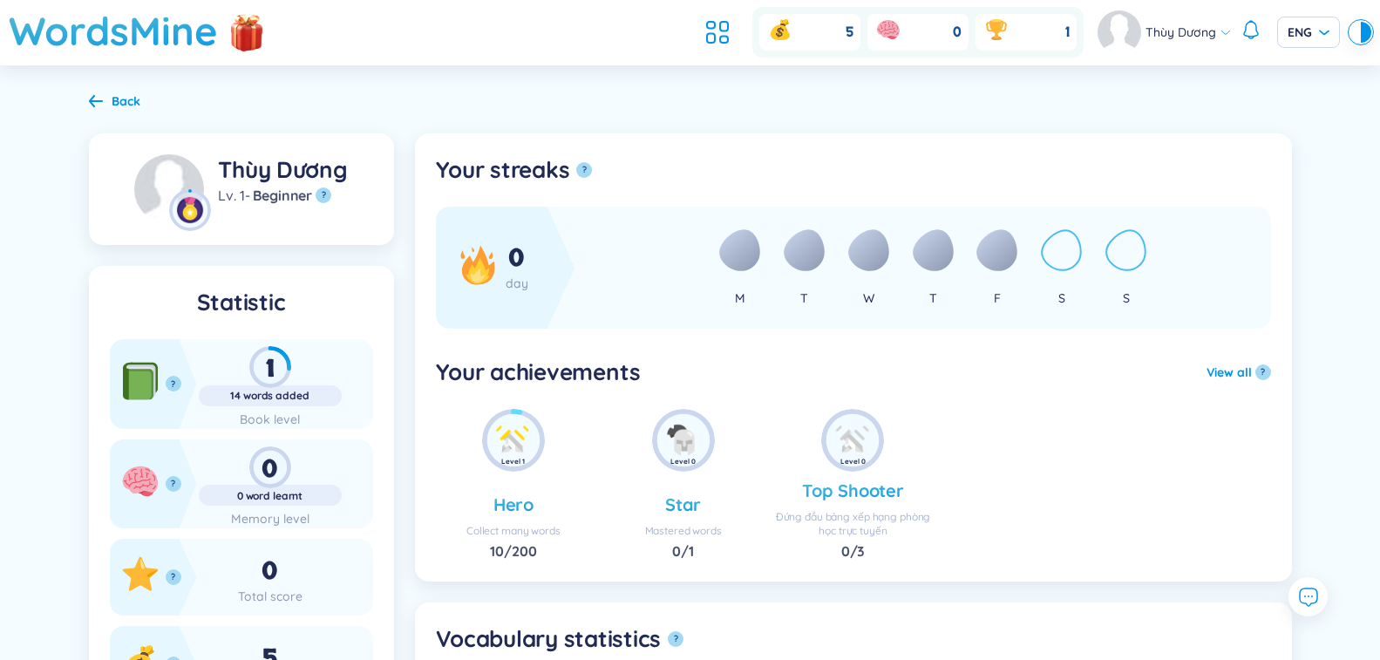
click at [96, 99] on icon at bounding box center [96, 100] width 14 height 13
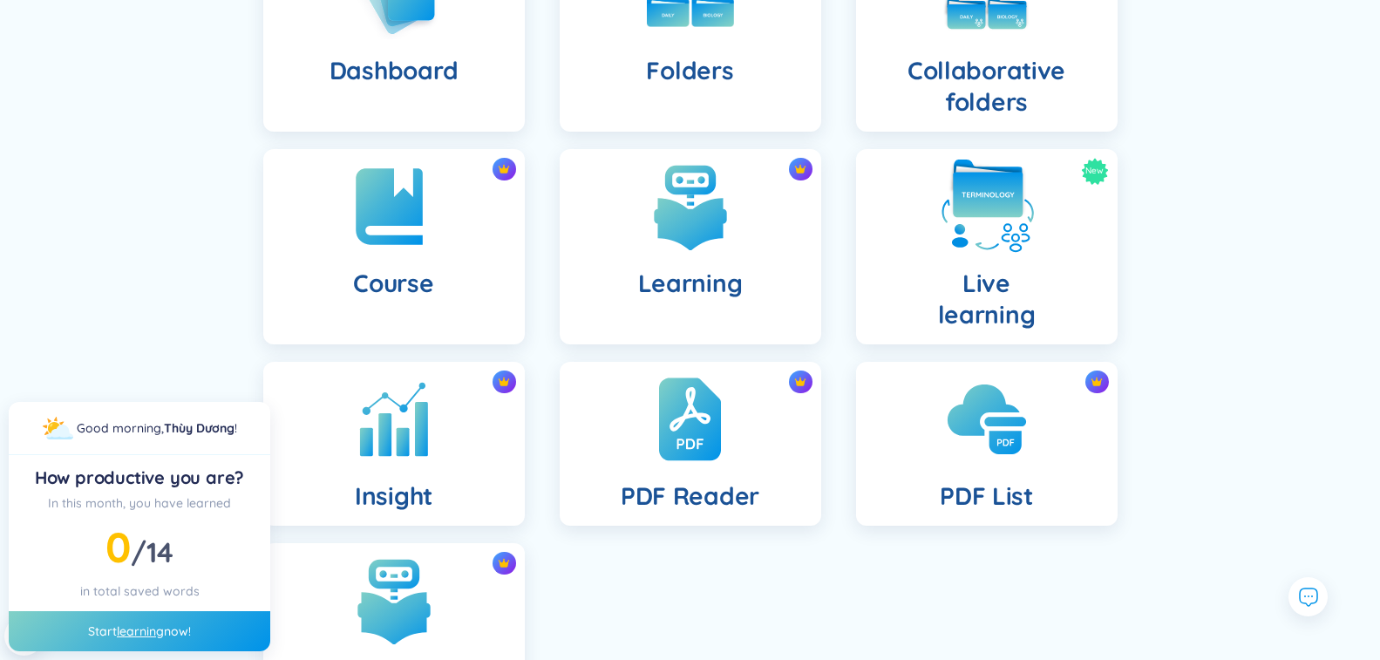
scroll to position [42, 0]
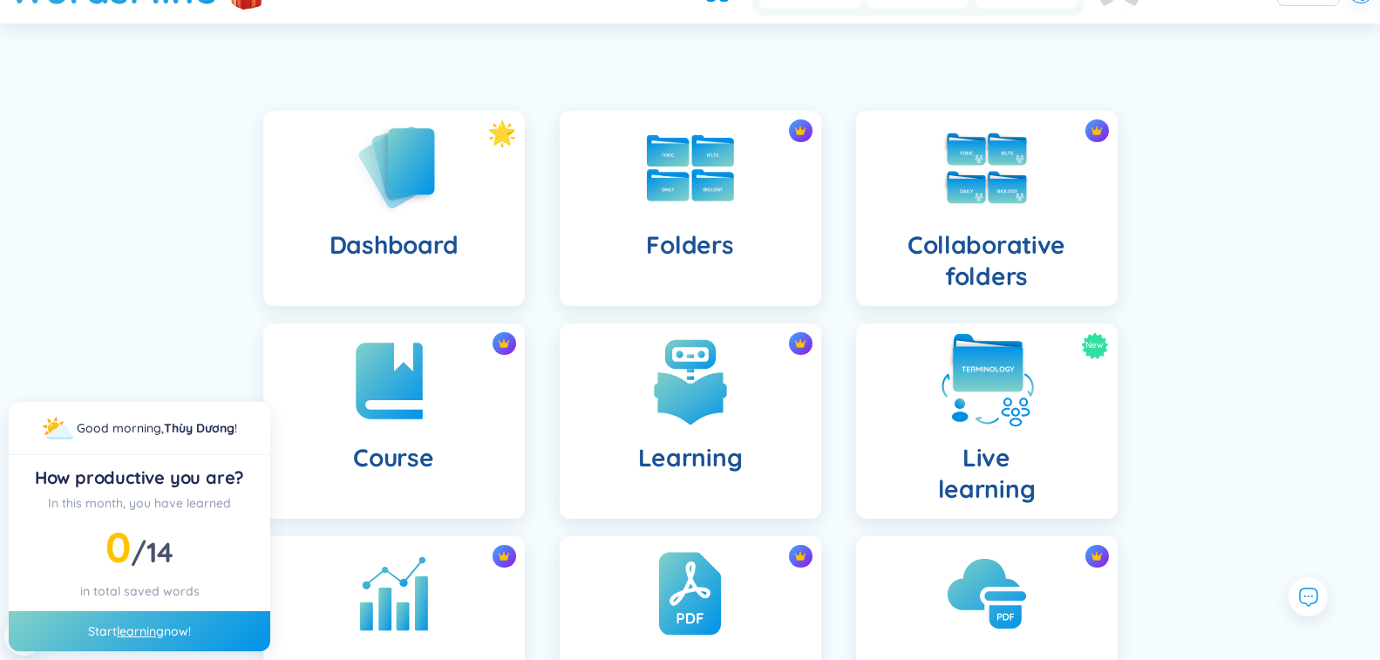
click at [978, 401] on img at bounding box center [987, 381] width 96 height 96
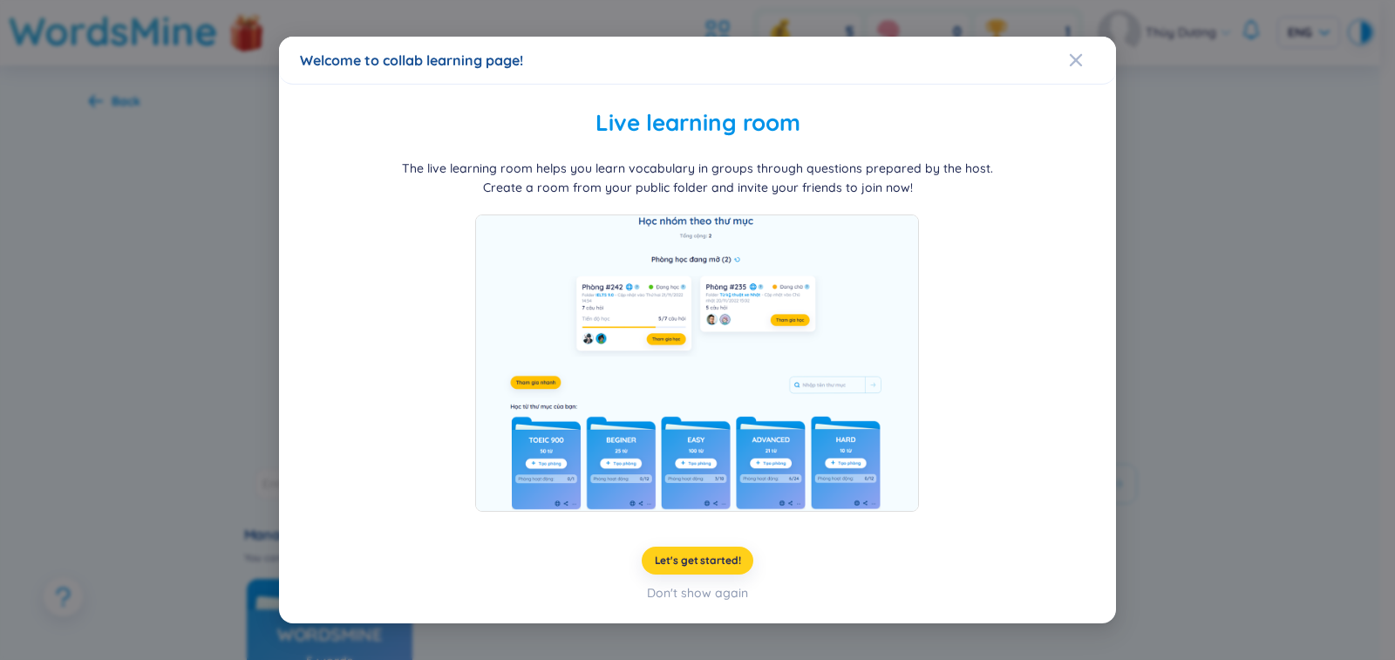
click at [689, 559] on span "Let's get started!" at bounding box center [698, 560] width 86 height 14
